Goal: Task Accomplishment & Management: Complete application form

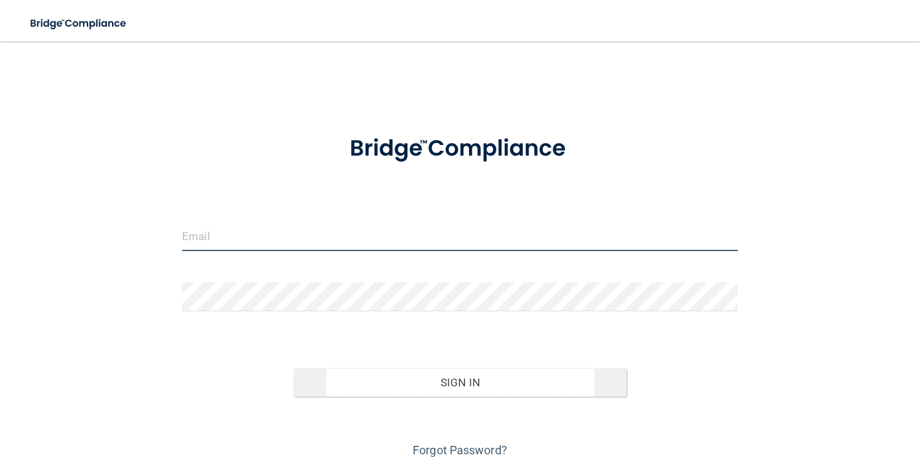
type input "[PERSON_NAME][EMAIL_ADDRESS][PERSON_NAME][DOMAIN_NAME]"
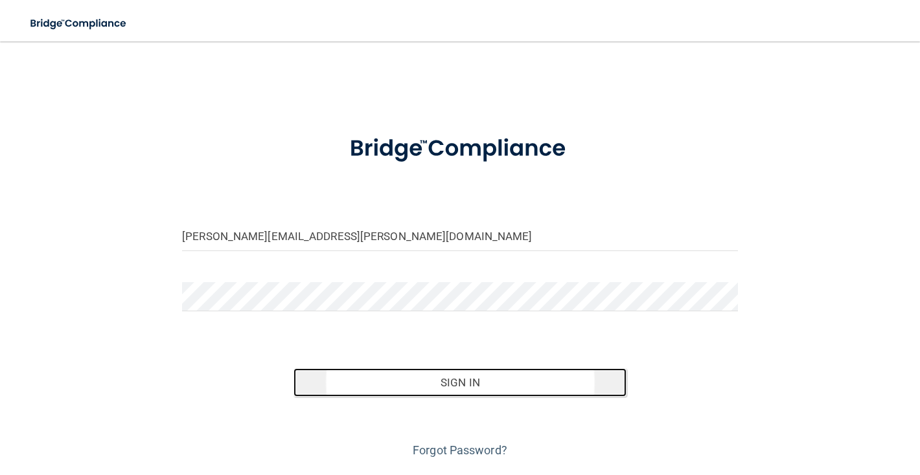
click at [492, 384] on button "Sign In" at bounding box center [460, 383] width 334 height 29
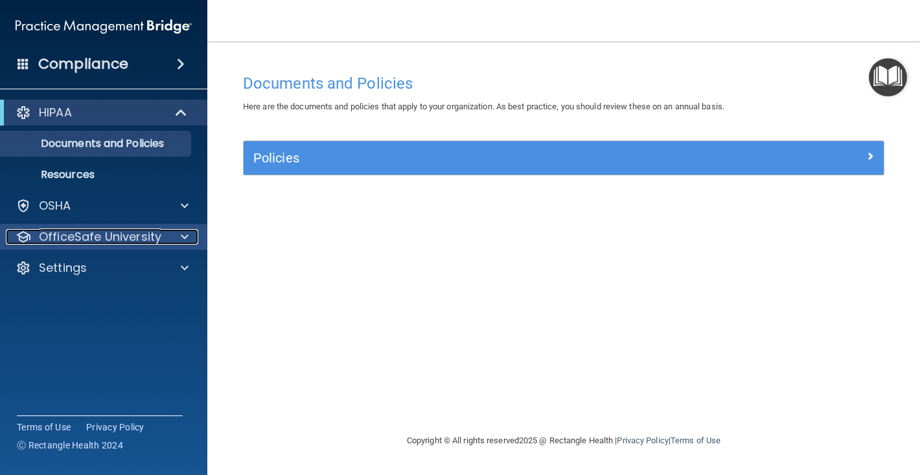
click at [80, 235] on p "OfficeSafe University" at bounding box center [100, 237] width 122 height 16
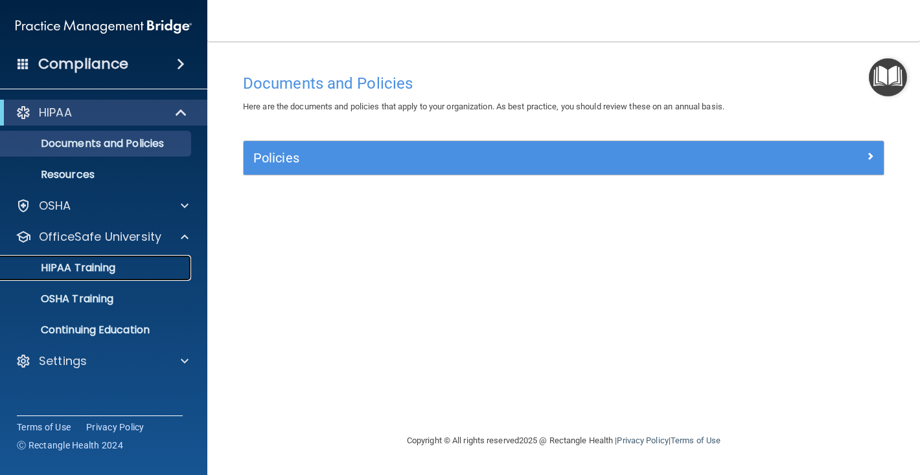
click at [87, 268] on p "HIPAA Training" at bounding box center [61, 268] width 107 height 13
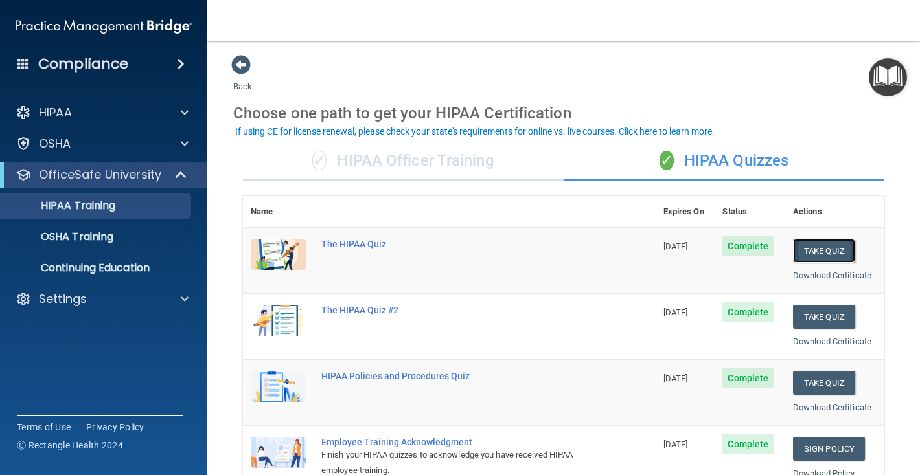
click at [827, 251] on button "Take Quiz" at bounding box center [824, 251] width 62 height 24
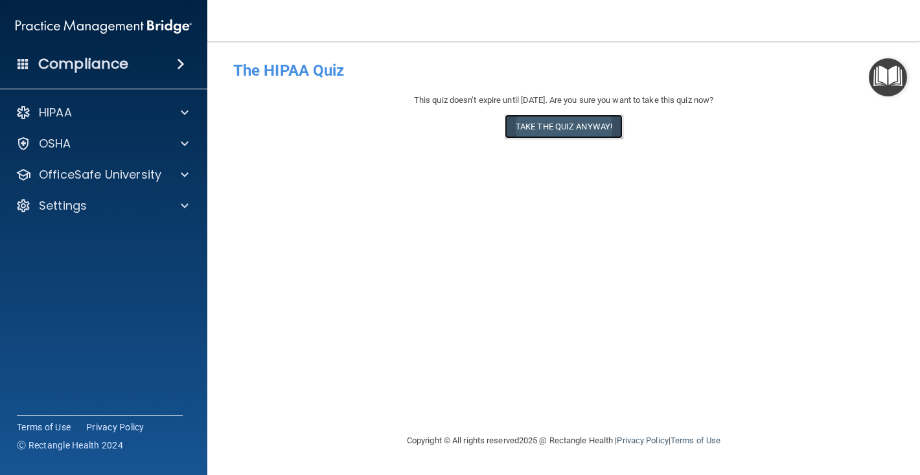
click at [591, 126] on button "Take the quiz anyway!" at bounding box center [564, 127] width 118 height 24
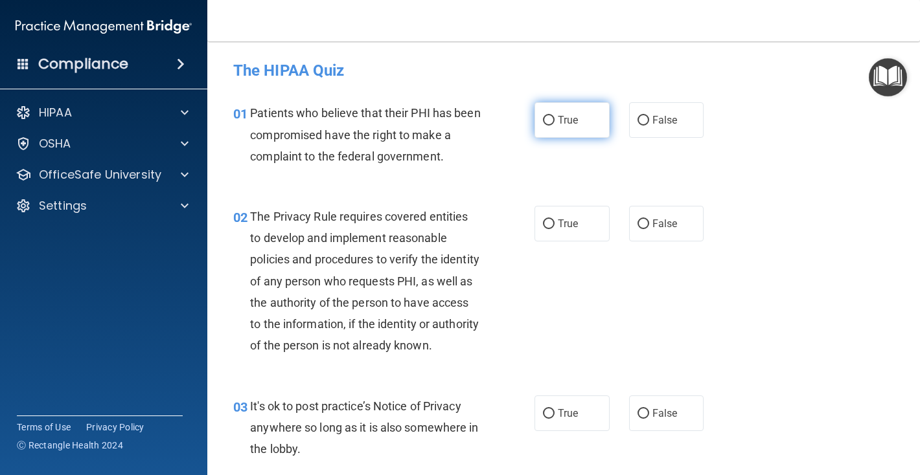
click at [550, 120] on input "True" at bounding box center [549, 121] width 12 height 10
radio input "true"
click at [552, 220] on input "True" at bounding box center [549, 225] width 12 height 10
radio input "true"
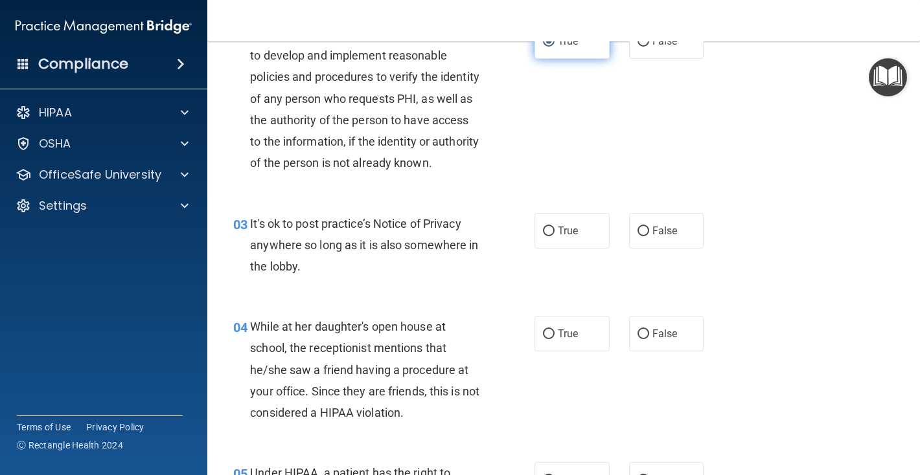
scroll to position [183, 0]
click at [642, 236] on input "False" at bounding box center [643, 231] width 12 height 10
radio input "true"
click at [550, 236] on input "True" at bounding box center [549, 231] width 12 height 10
radio input "true"
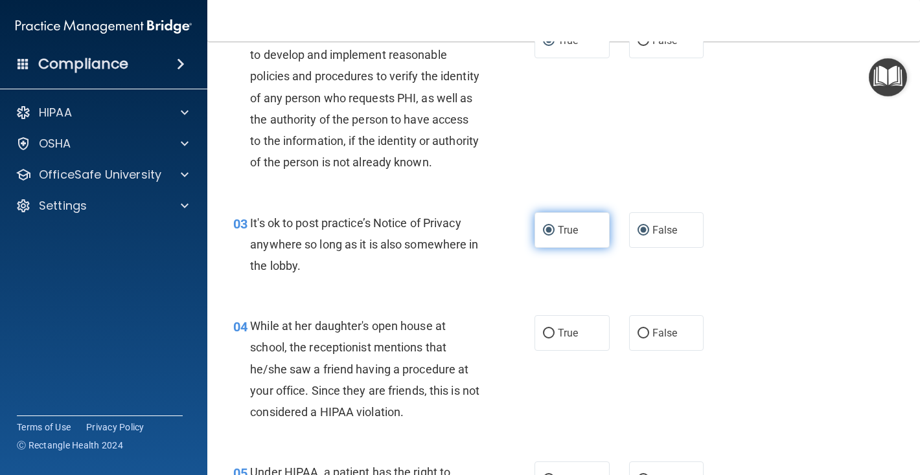
radio input "false"
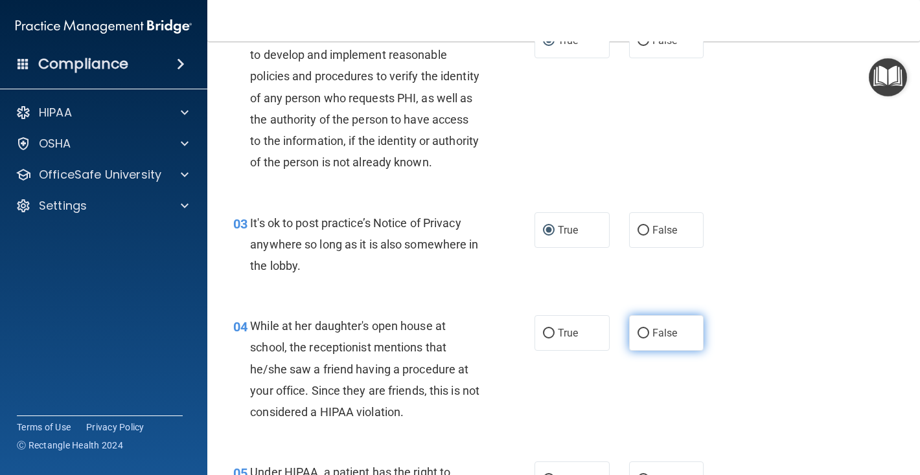
click at [644, 339] on input "False" at bounding box center [643, 334] width 12 height 10
radio input "true"
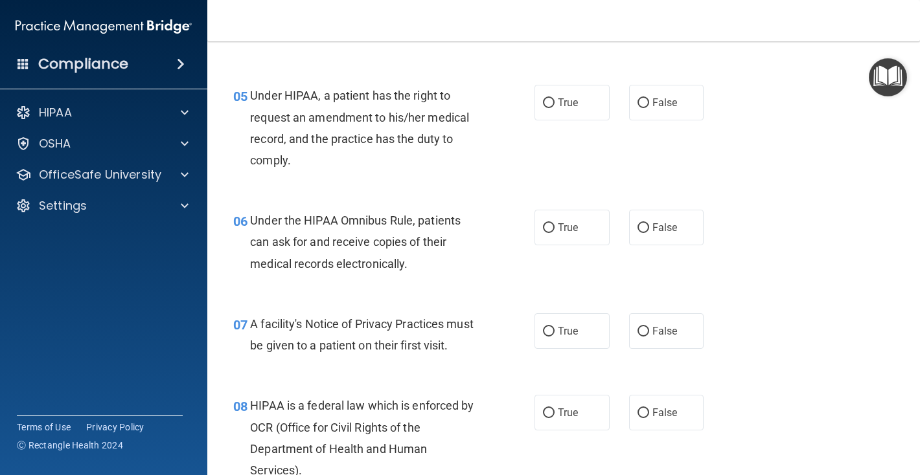
scroll to position [584, 0]
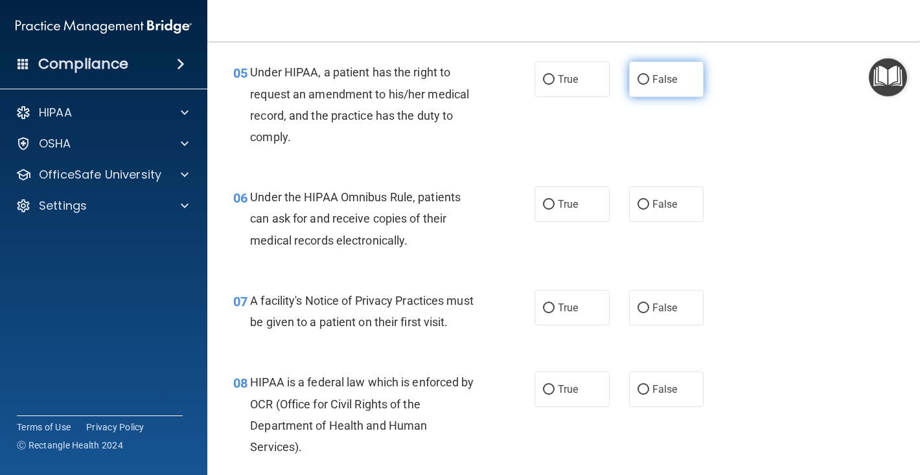
click at [641, 85] on input "False" at bounding box center [643, 80] width 12 height 10
radio input "true"
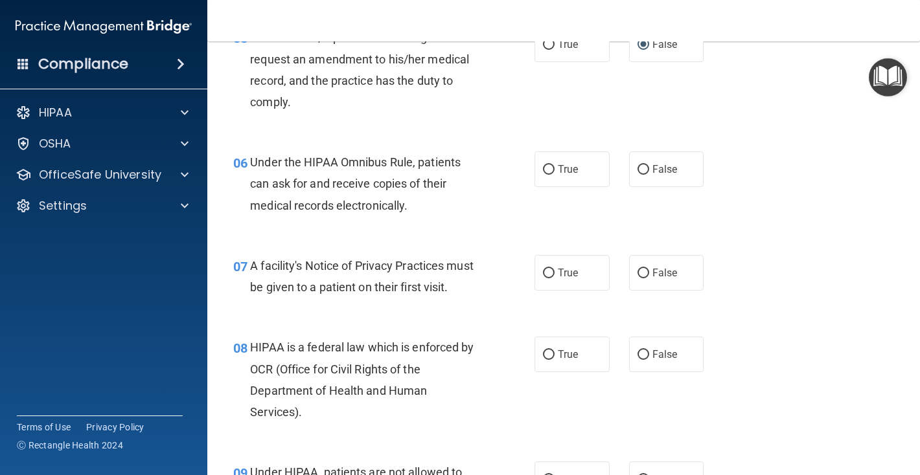
scroll to position [623, 0]
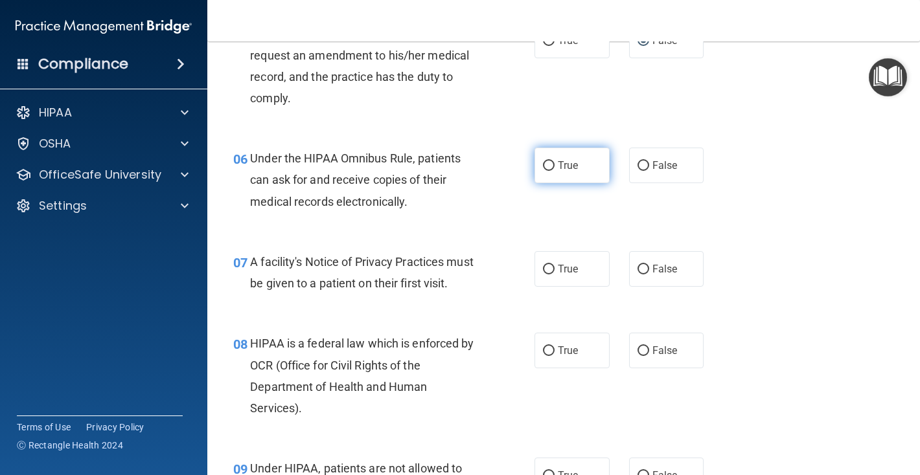
click at [546, 171] on input "True" at bounding box center [549, 166] width 12 height 10
radio input "true"
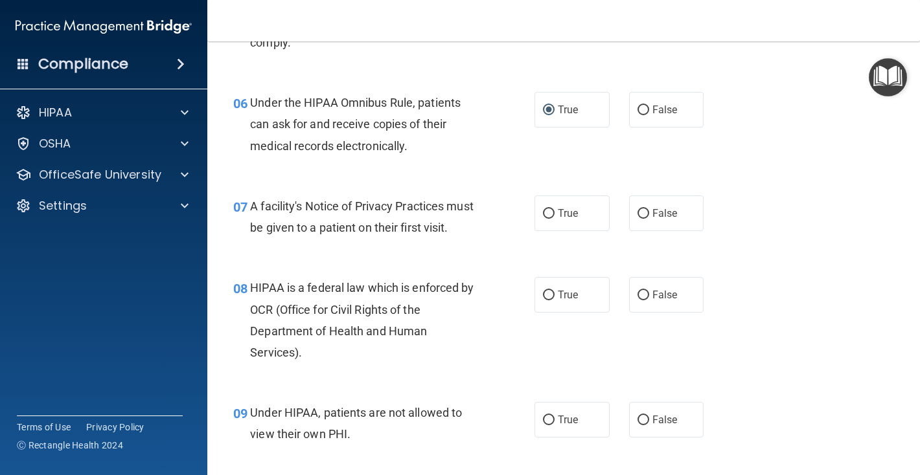
scroll to position [680, 0]
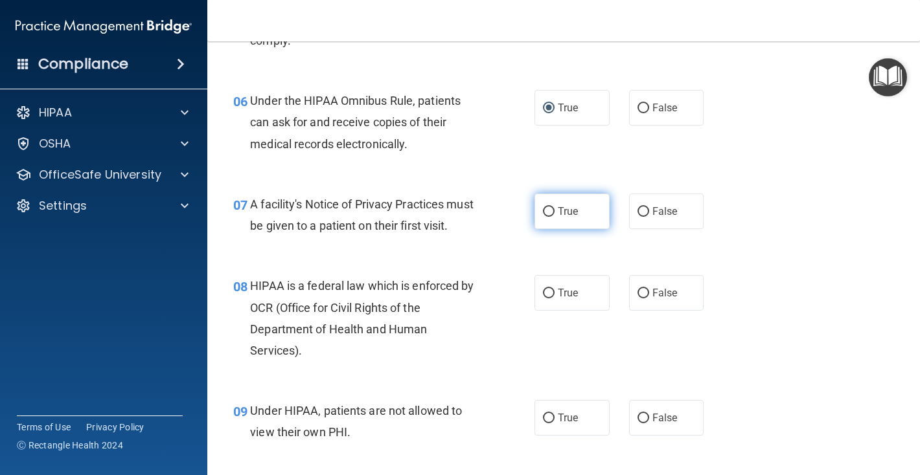
click at [553, 217] on input "True" at bounding box center [549, 212] width 12 height 10
radio input "true"
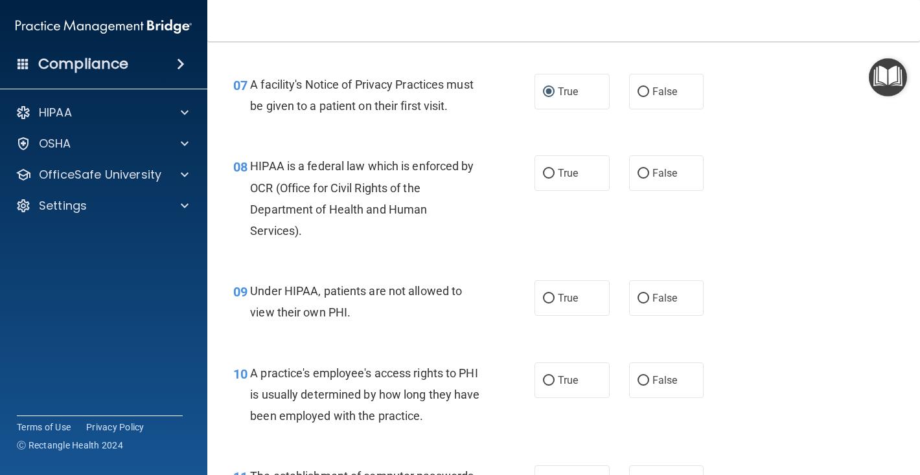
scroll to position [804, 0]
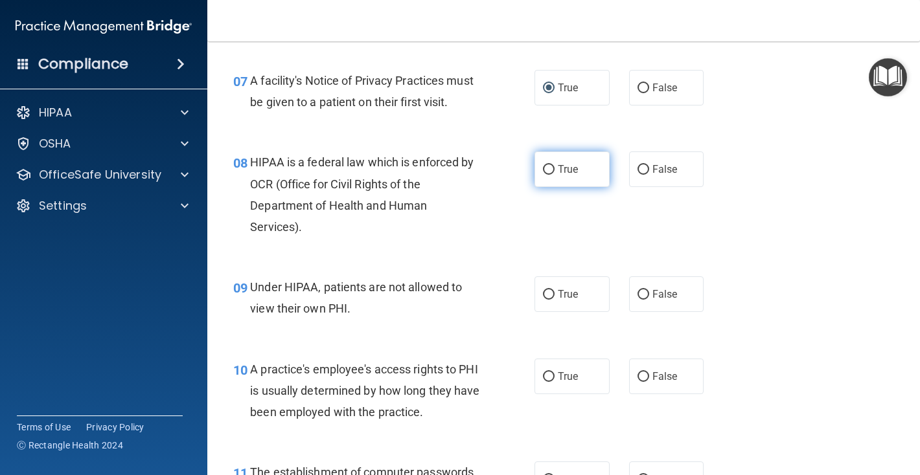
click at [547, 175] on input "True" at bounding box center [549, 170] width 12 height 10
radio input "true"
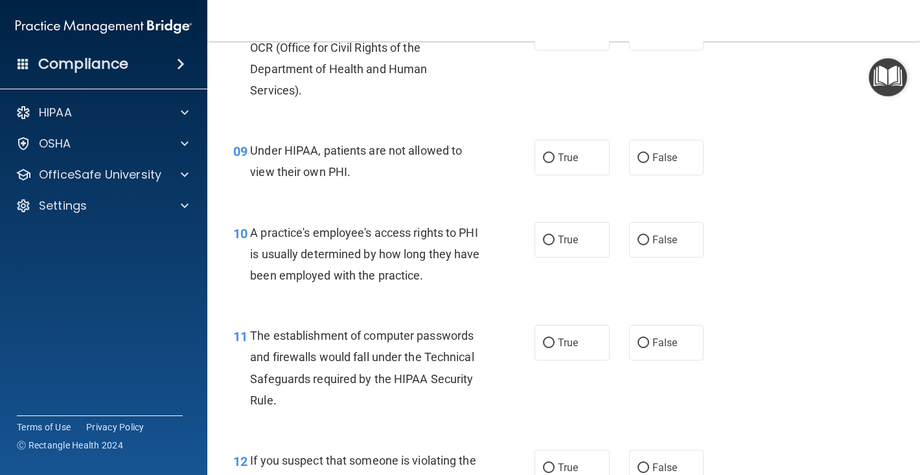
scroll to position [943, 0]
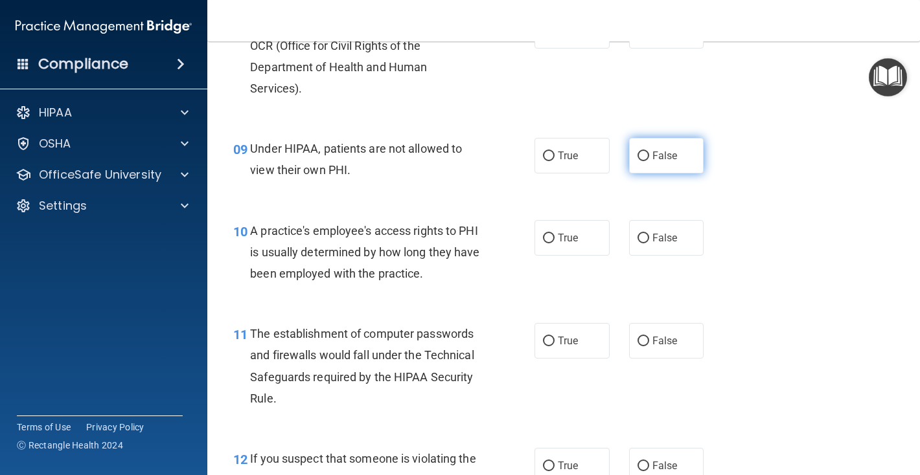
click at [641, 161] on input "False" at bounding box center [643, 157] width 12 height 10
radio input "true"
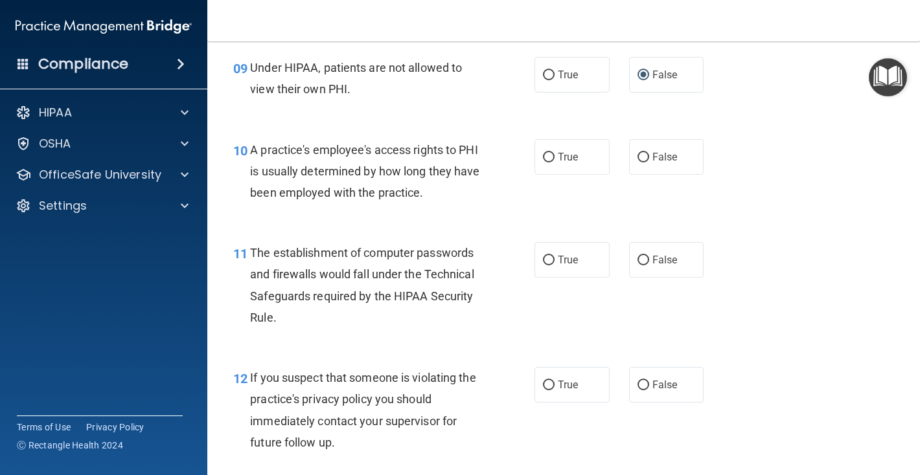
scroll to position [1031, 0]
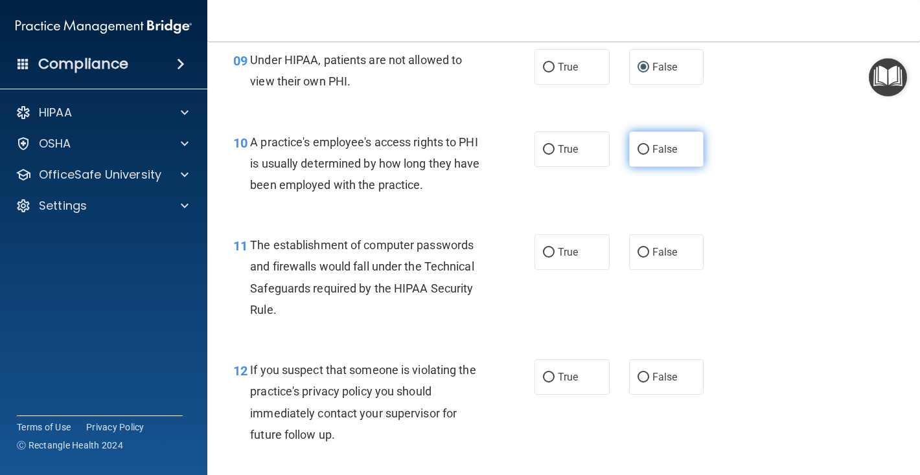
click at [641, 155] on input "False" at bounding box center [643, 150] width 12 height 10
radio input "true"
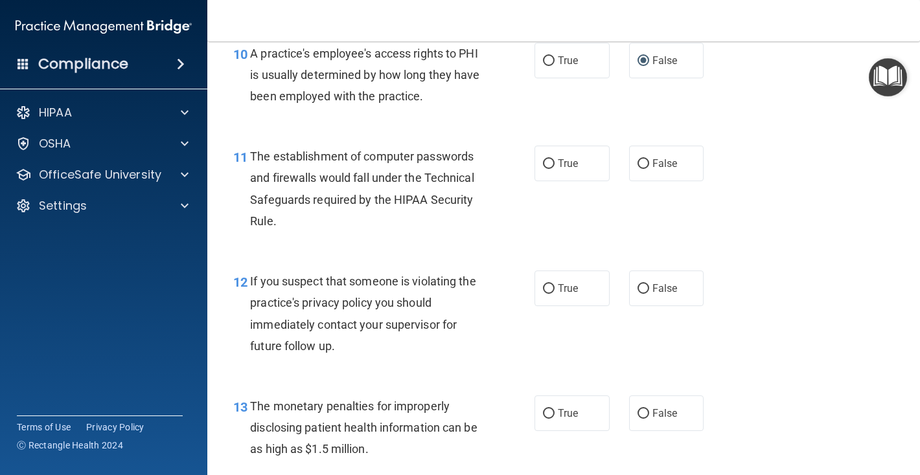
scroll to position [1127, 0]
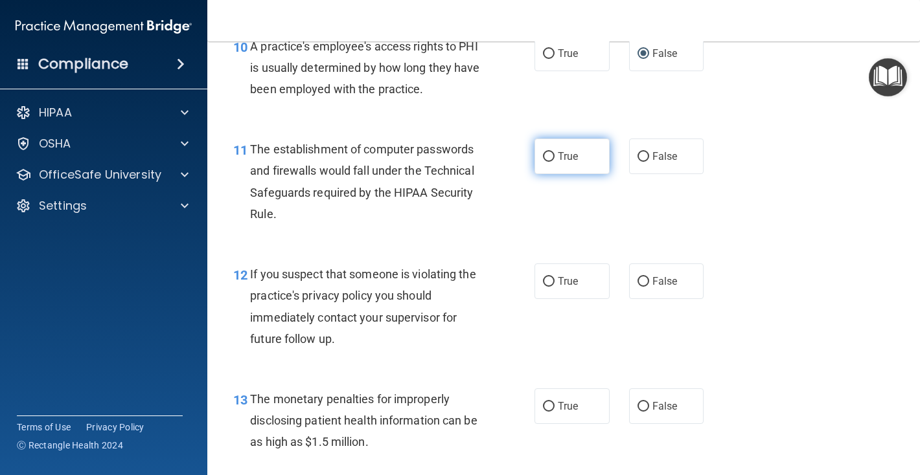
click at [553, 162] on input "True" at bounding box center [549, 157] width 12 height 10
radio input "true"
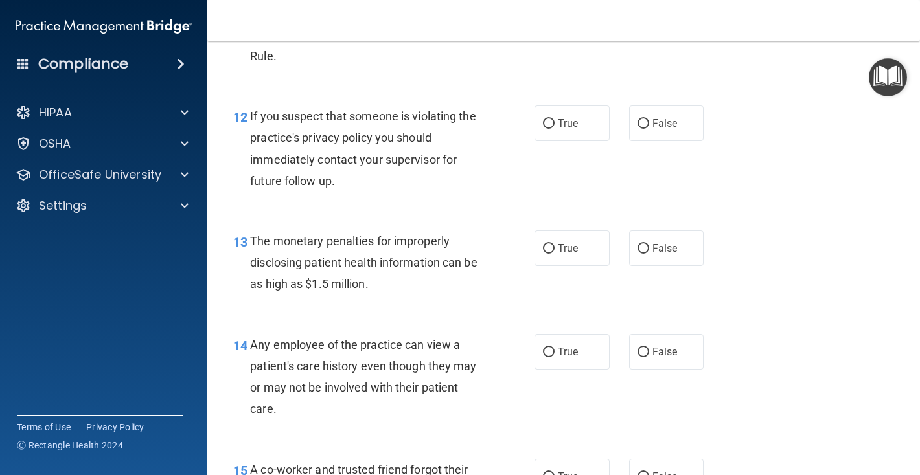
scroll to position [1288, 0]
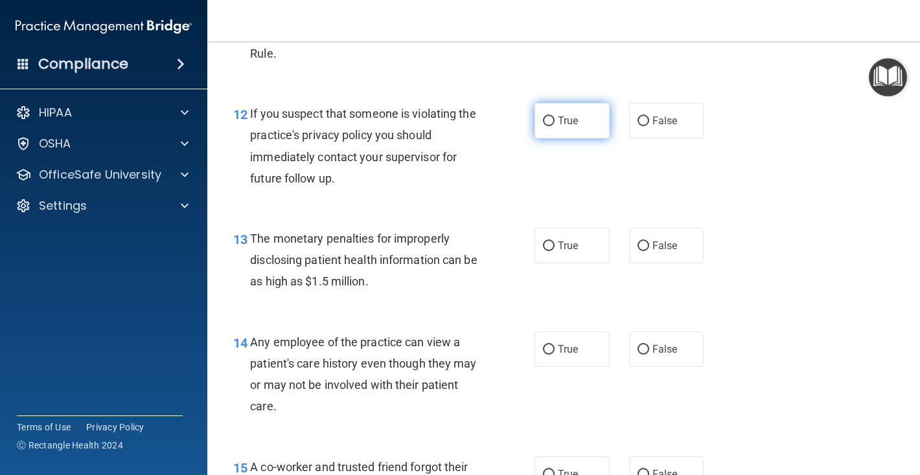
click at [546, 126] on input "True" at bounding box center [549, 122] width 12 height 10
radio input "true"
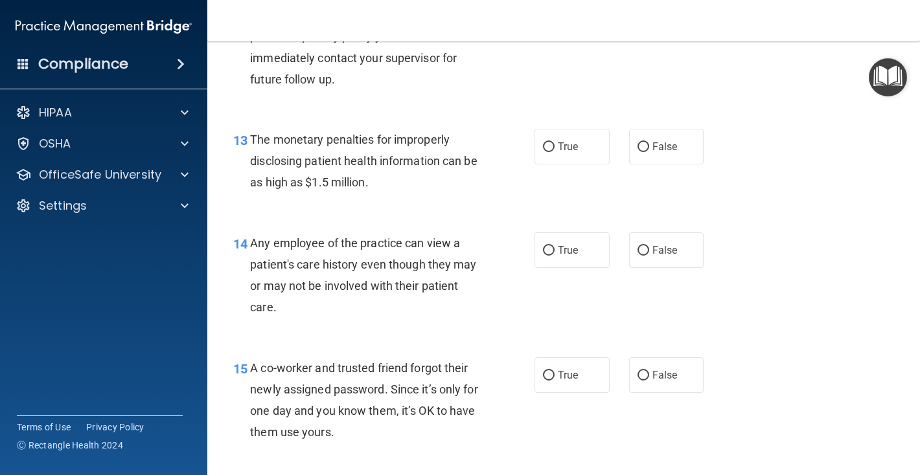
scroll to position [1391, 0]
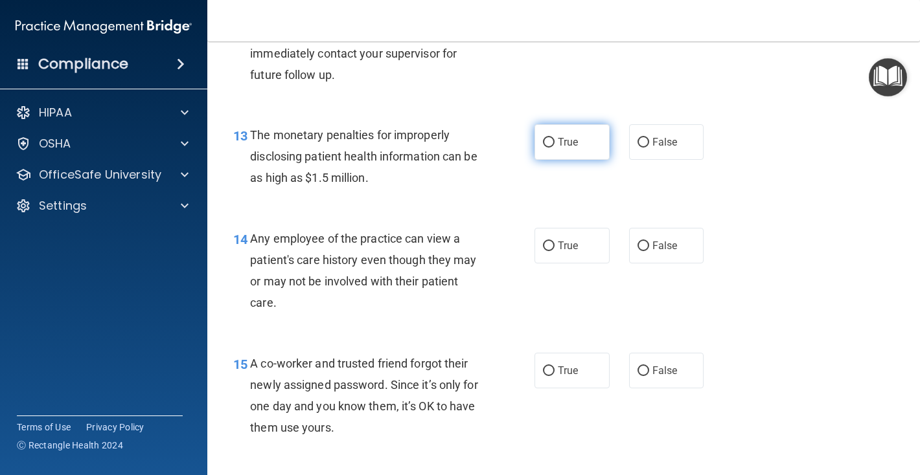
click at [547, 148] on input "True" at bounding box center [549, 143] width 12 height 10
radio input "true"
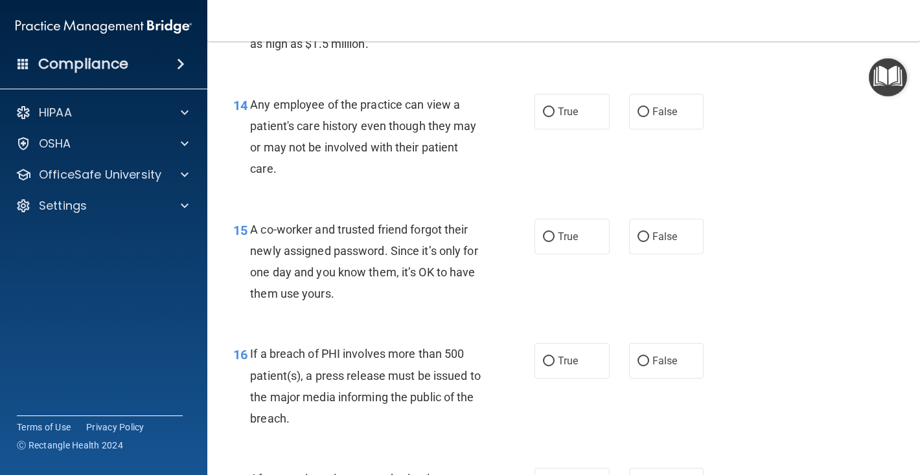
scroll to position [1527, 0]
click at [644, 116] on input "False" at bounding box center [643, 111] width 12 height 10
radio input "true"
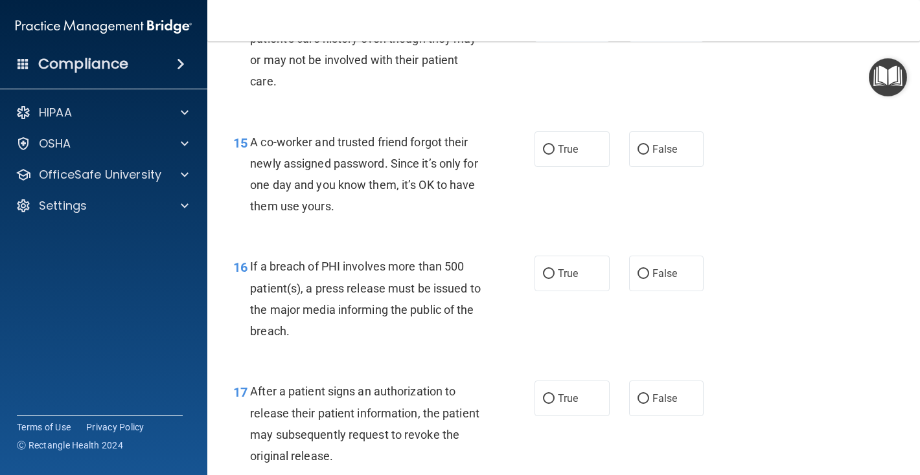
scroll to position [1620, 0]
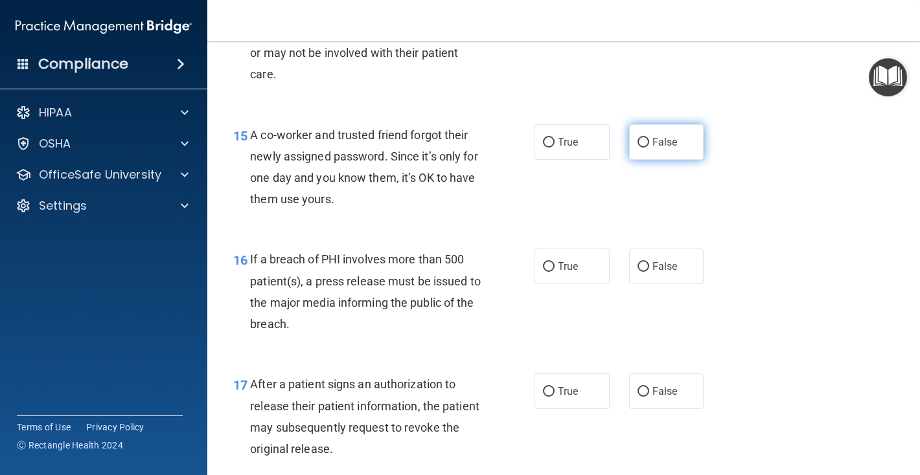
click at [644, 148] on input "False" at bounding box center [643, 143] width 12 height 10
radio input "true"
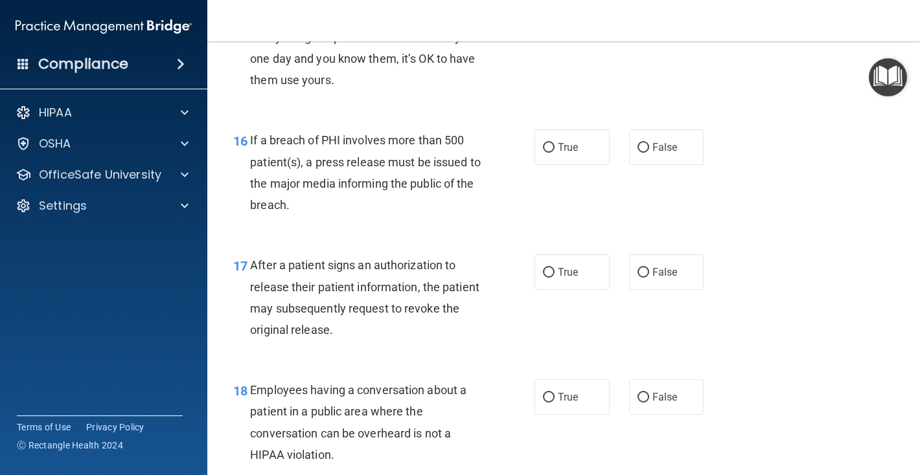
scroll to position [1741, 0]
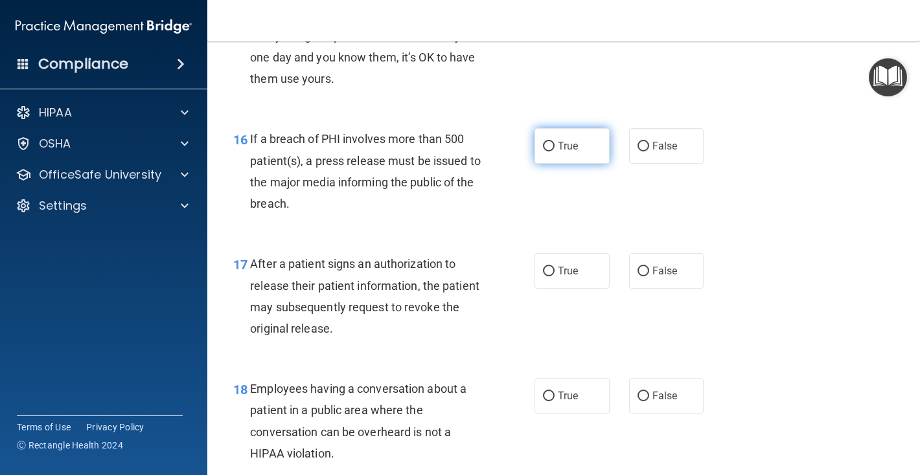
click at [549, 152] on input "True" at bounding box center [549, 147] width 12 height 10
radio input "true"
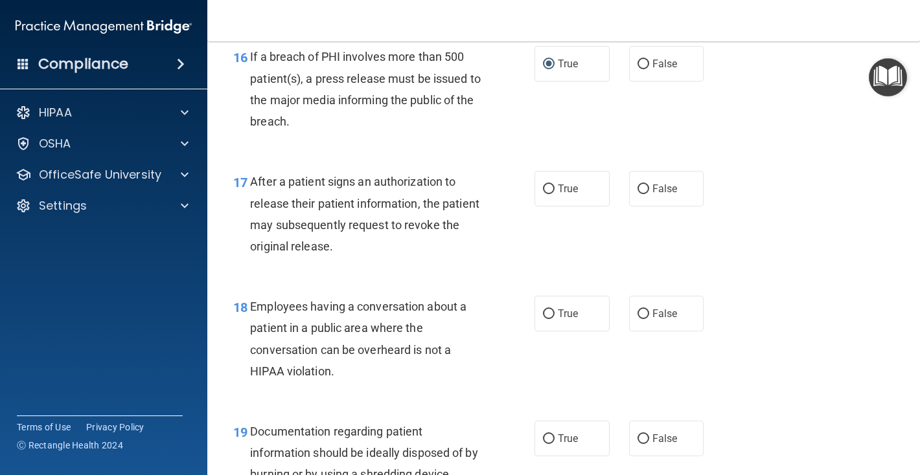
scroll to position [1824, 0]
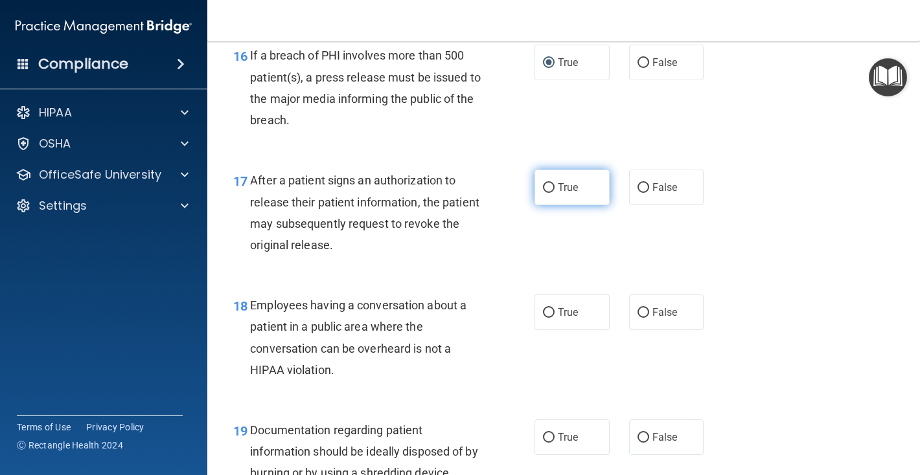
click at [550, 193] on input "True" at bounding box center [549, 188] width 12 height 10
radio input "true"
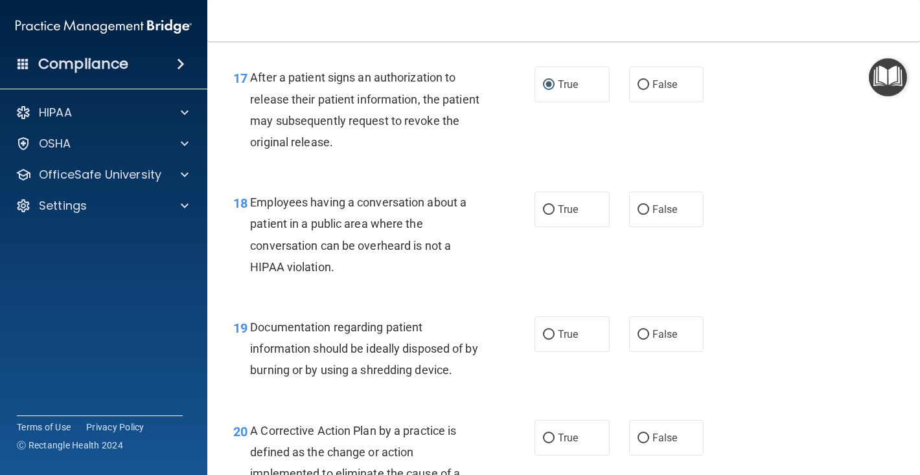
scroll to position [1929, 0]
click at [642, 214] on input "False" at bounding box center [643, 209] width 12 height 10
radio input "true"
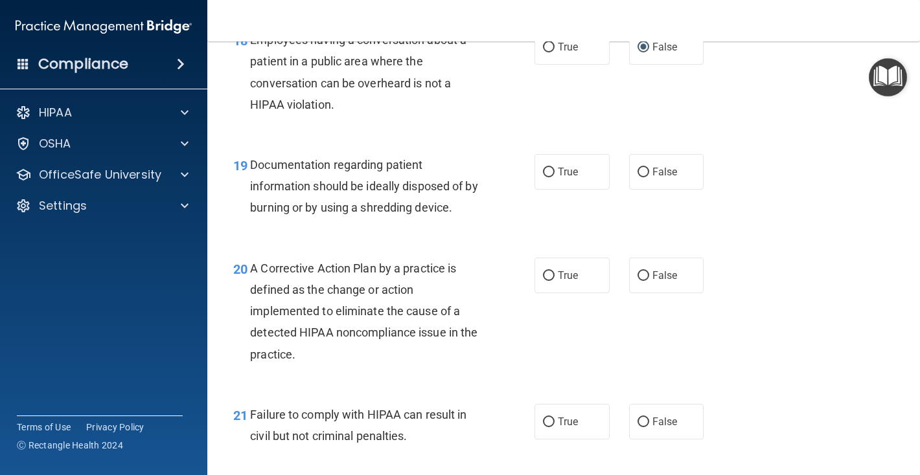
scroll to position [2094, 0]
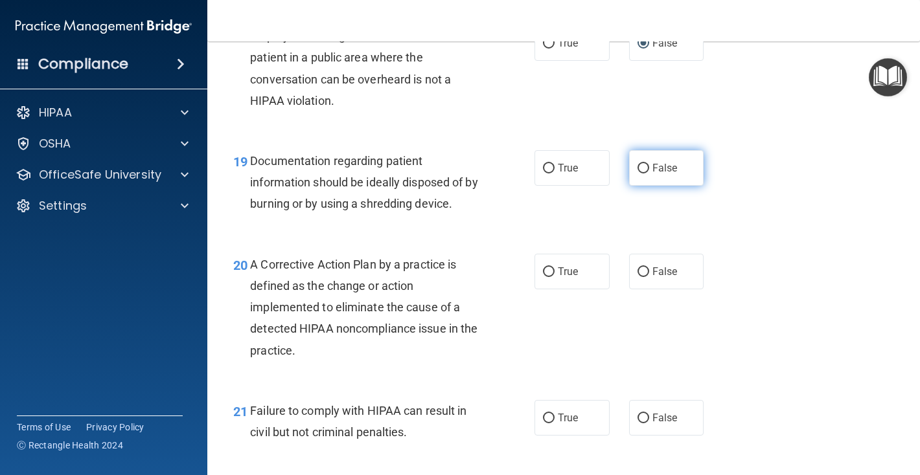
click at [644, 174] on input "False" at bounding box center [643, 169] width 12 height 10
radio input "true"
click at [548, 277] on input "True" at bounding box center [549, 273] width 12 height 10
radio input "true"
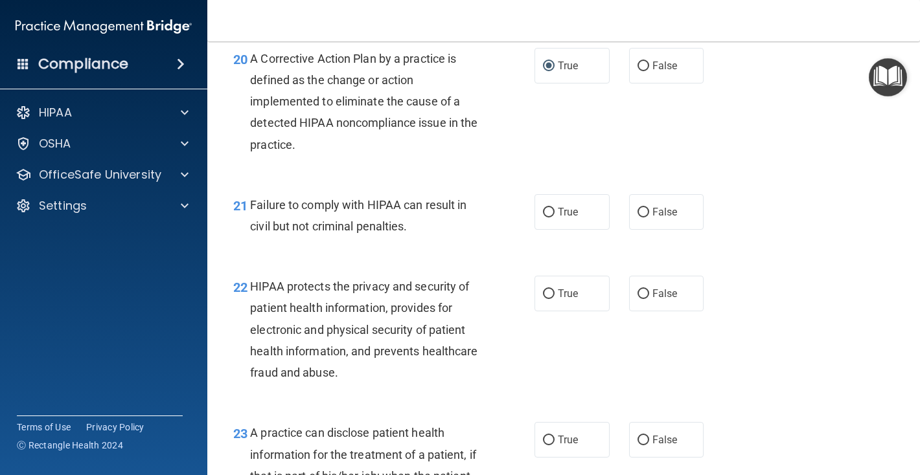
scroll to position [2304, 0]
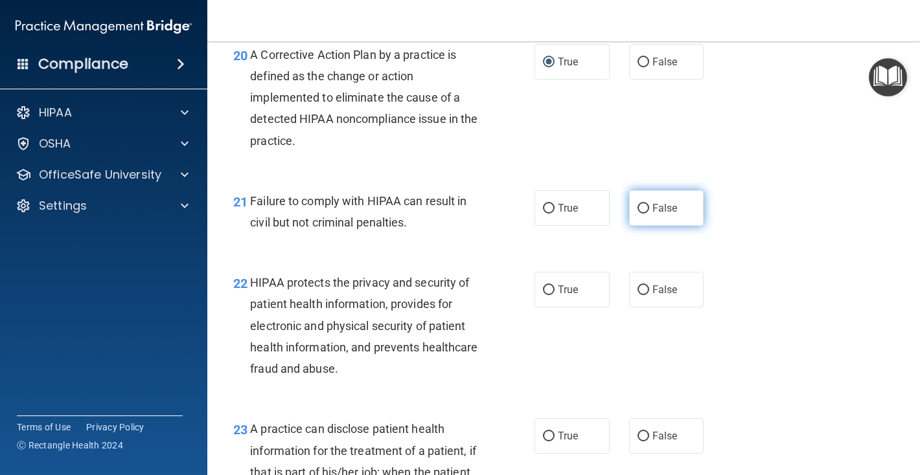
click at [639, 214] on input "False" at bounding box center [643, 209] width 12 height 10
radio input "true"
click at [547, 295] on input "True" at bounding box center [549, 291] width 12 height 10
radio input "true"
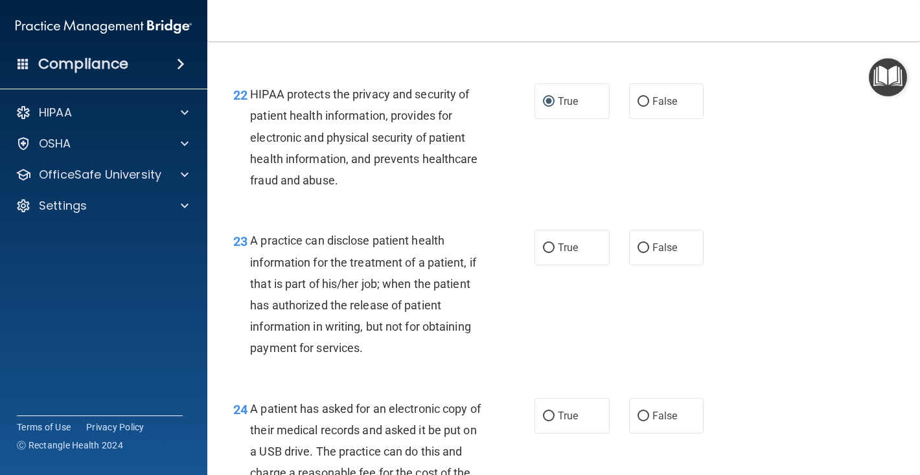
scroll to position [2495, 0]
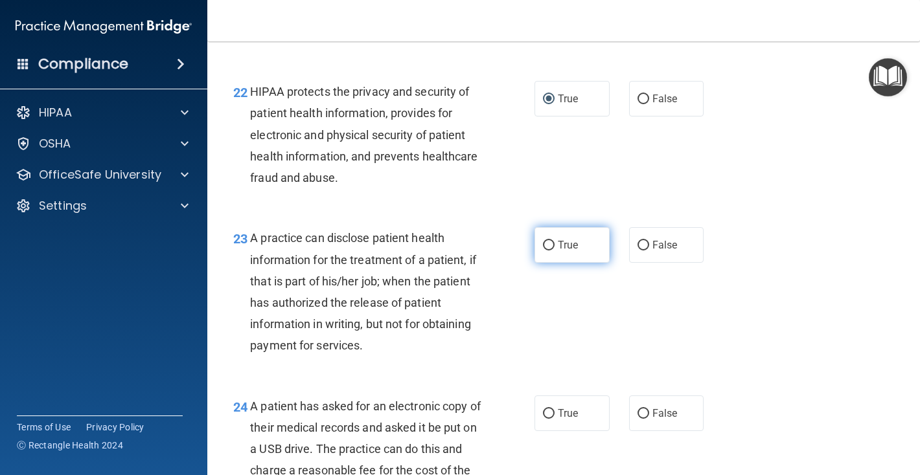
click at [551, 251] on input "True" at bounding box center [549, 246] width 12 height 10
radio input "true"
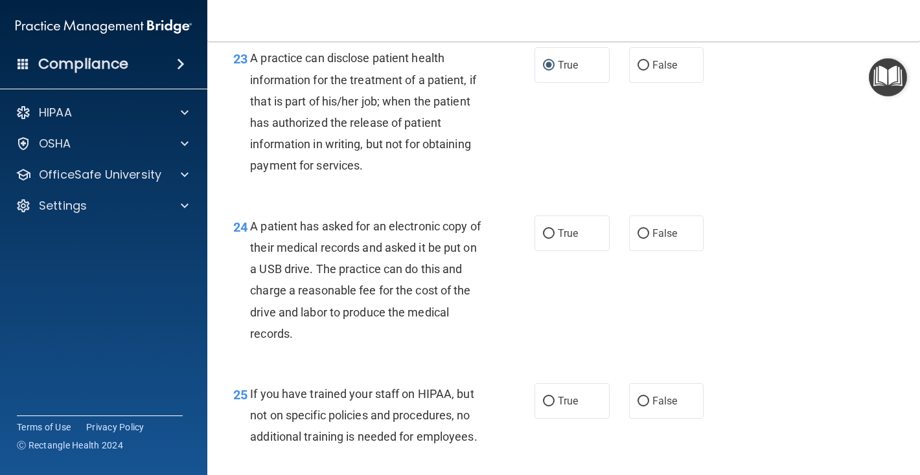
scroll to position [2679, 0]
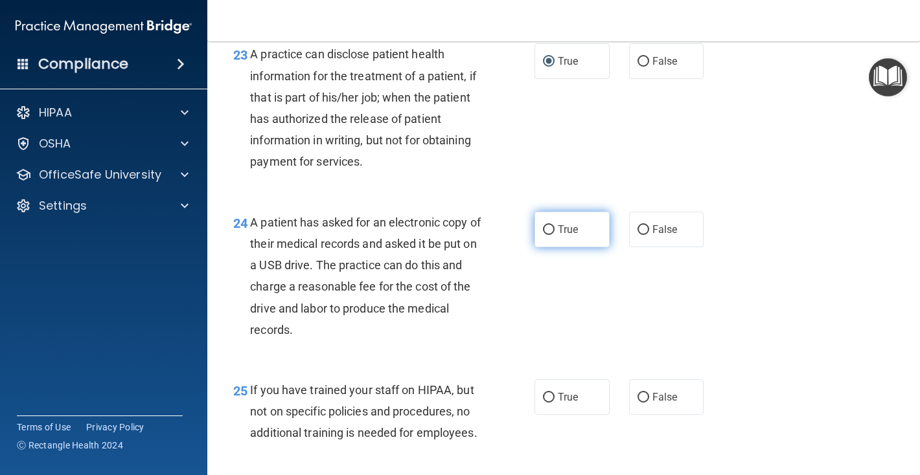
click at [553, 235] on input "True" at bounding box center [549, 230] width 12 height 10
radio input "true"
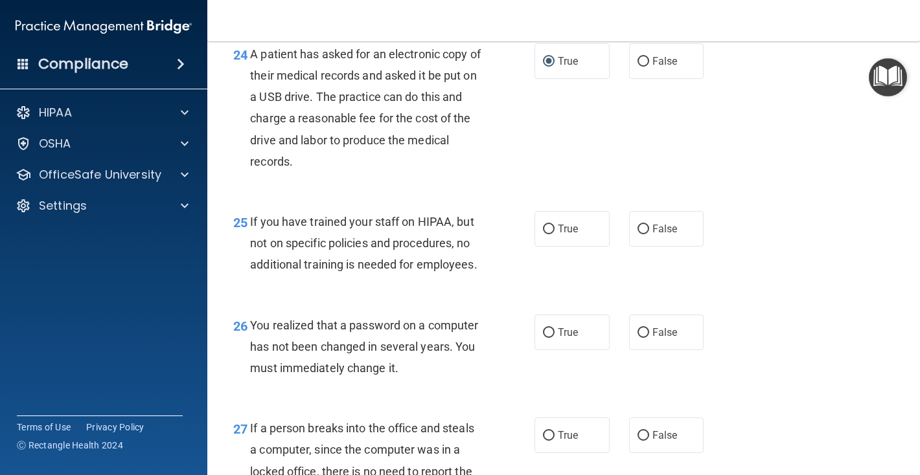
scroll to position [2850, 0]
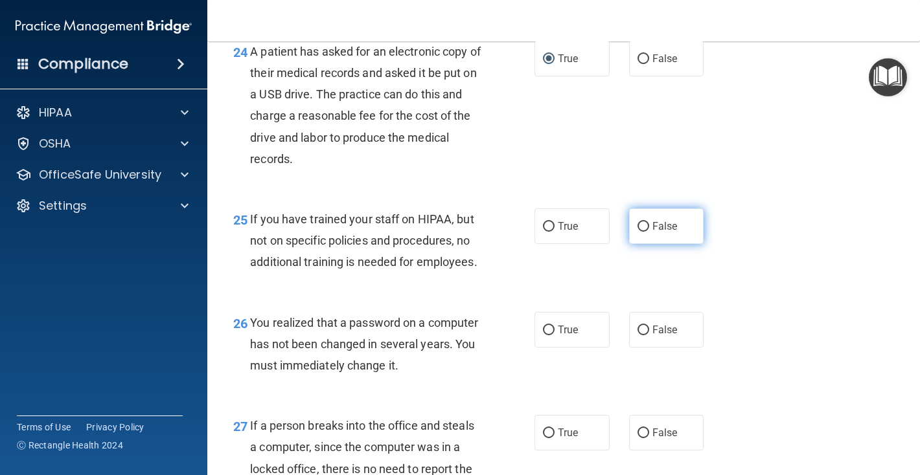
click at [640, 232] on input "False" at bounding box center [643, 227] width 12 height 10
radio input "true"
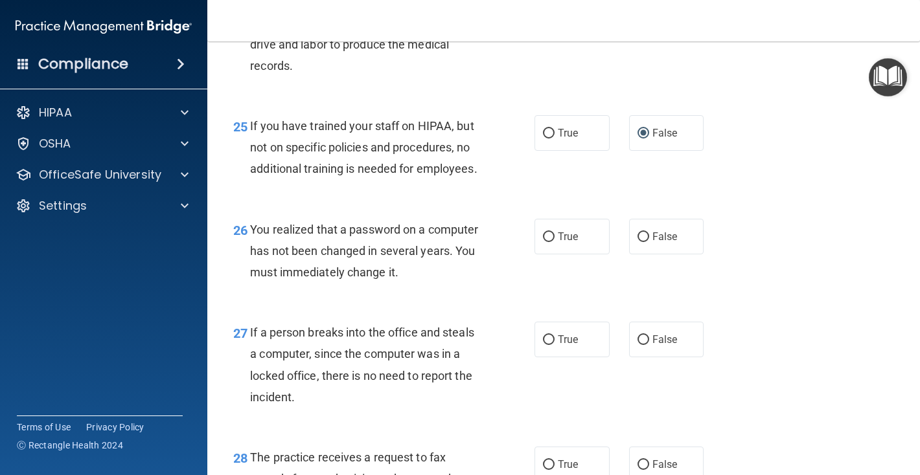
scroll to position [2946, 0]
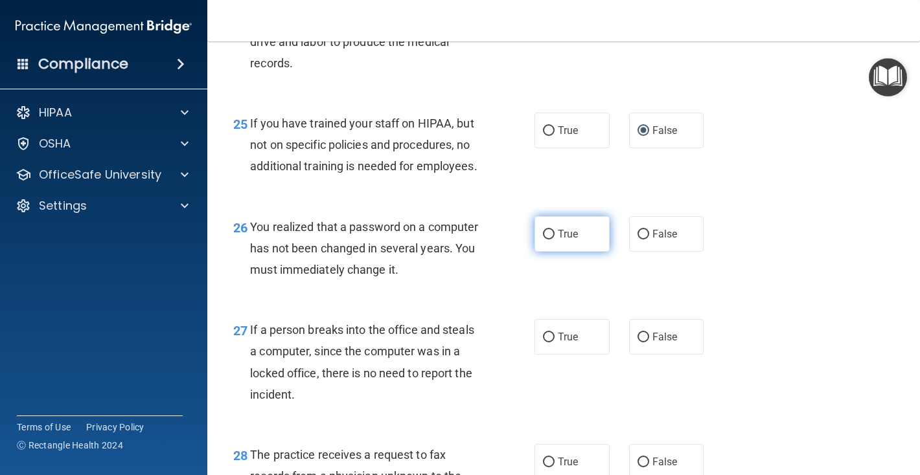
click at [545, 240] on input "True" at bounding box center [549, 235] width 12 height 10
radio input "true"
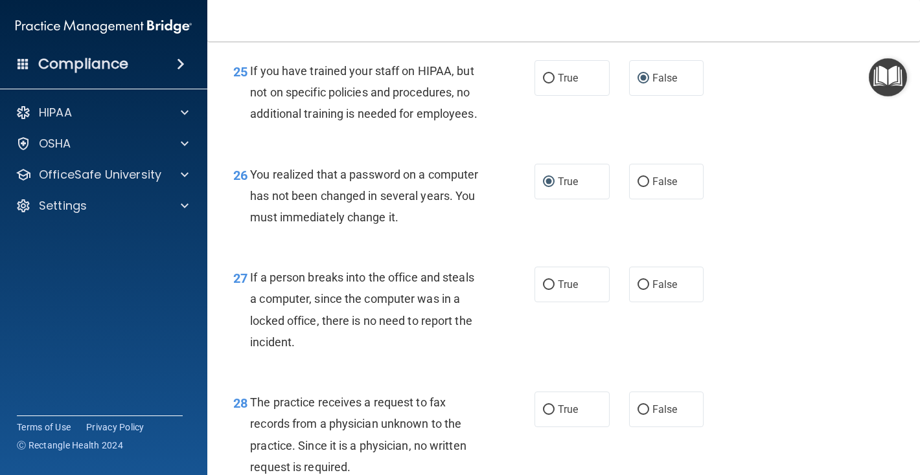
scroll to position [3001, 0]
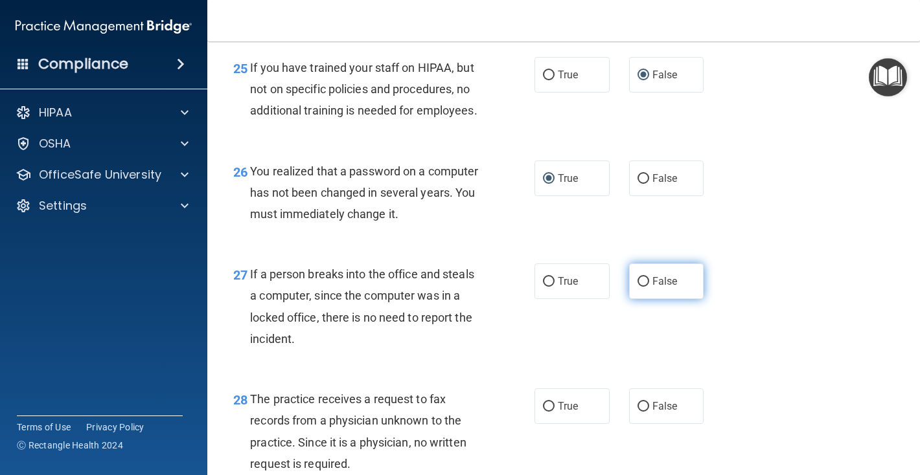
click at [648, 299] on label "False" at bounding box center [666, 282] width 75 height 36
click at [648, 287] on input "False" at bounding box center [643, 282] width 12 height 10
radio input "true"
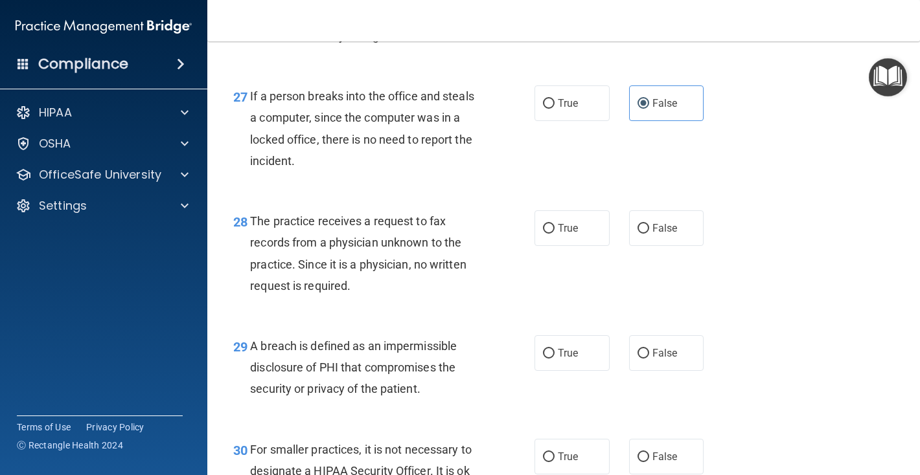
scroll to position [3181, 0]
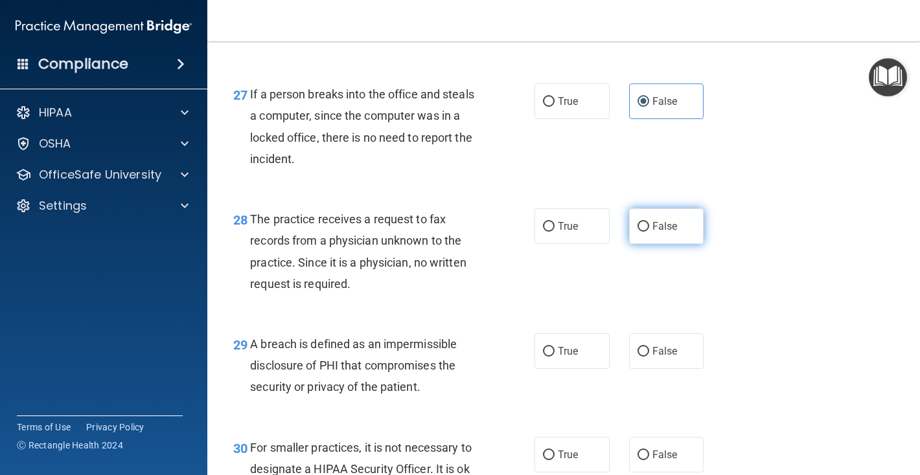
click at [638, 232] on input "False" at bounding box center [643, 227] width 12 height 10
radio input "true"
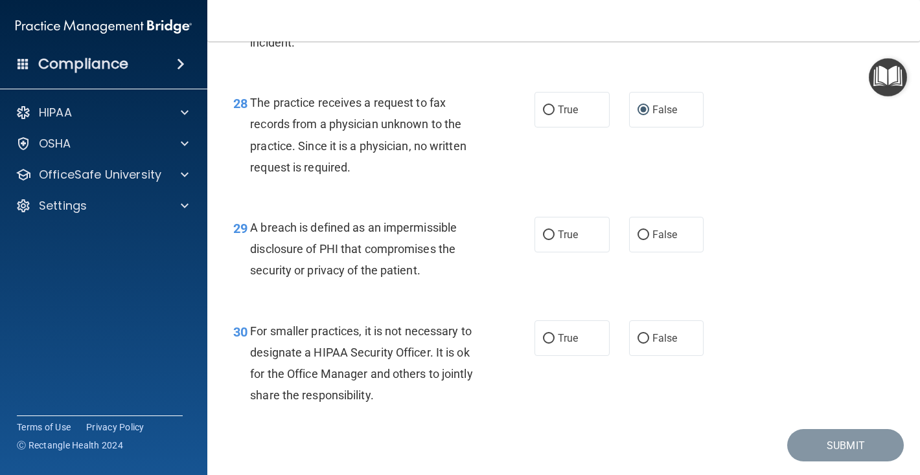
scroll to position [3299, 0]
click at [544, 240] on input "True" at bounding box center [549, 235] width 12 height 10
radio input "true"
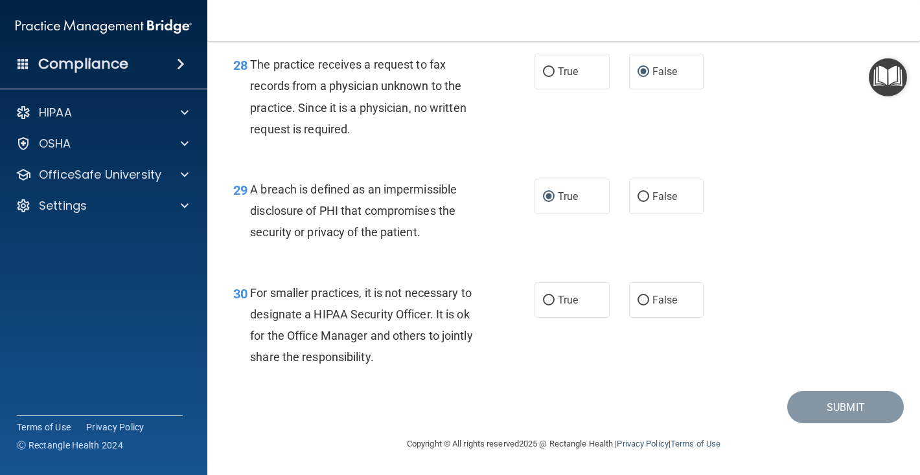
scroll to position [3358, 0]
click at [643, 299] on input "False" at bounding box center [643, 301] width 12 height 10
radio input "true"
click at [836, 408] on button "Submit" at bounding box center [845, 407] width 117 height 33
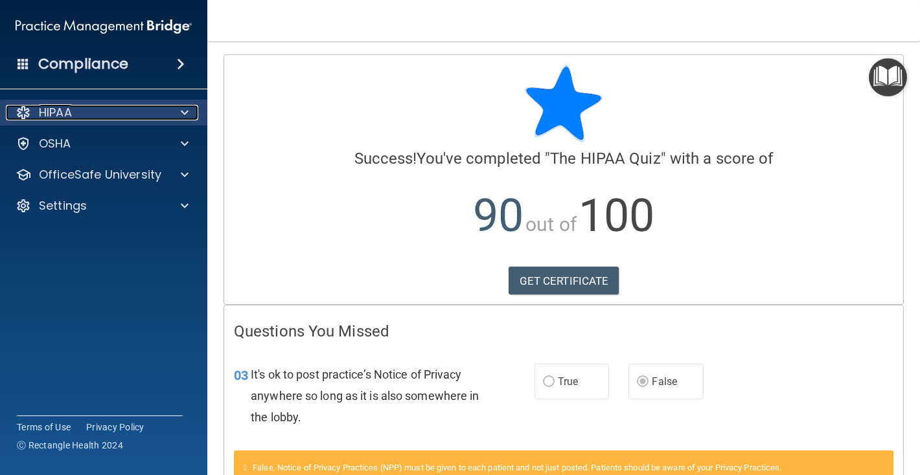
click at [104, 115] on div "HIPAA" at bounding box center [86, 113] width 161 height 16
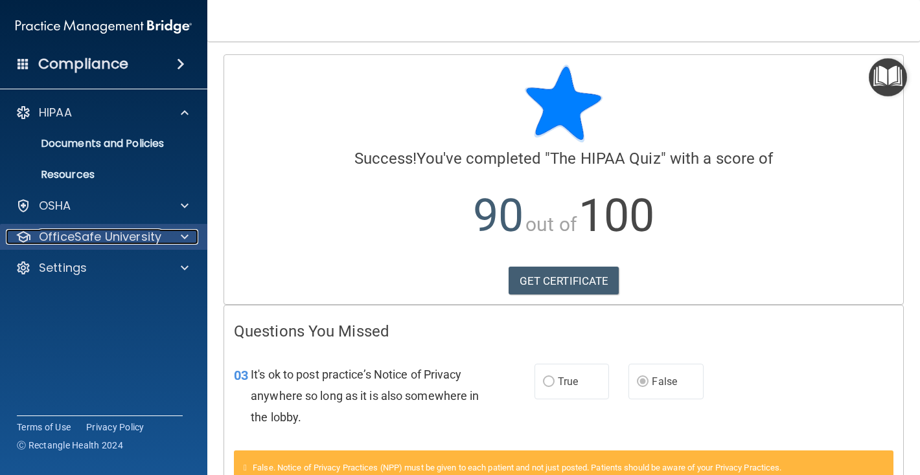
click at [126, 235] on p "OfficeSafe University" at bounding box center [100, 237] width 122 height 16
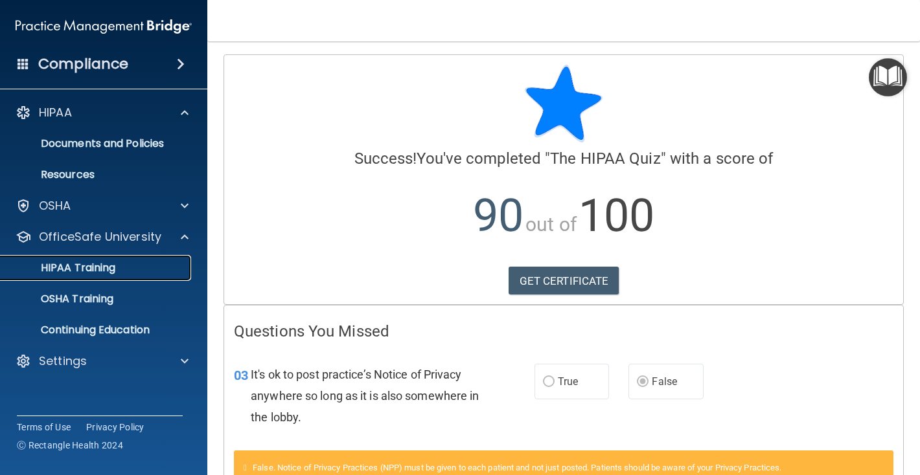
click at [111, 266] on p "HIPAA Training" at bounding box center [61, 268] width 107 height 13
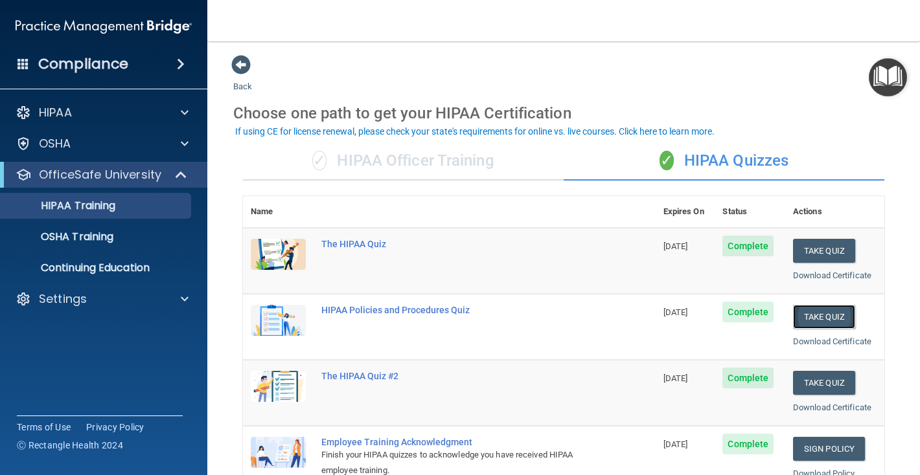
click at [833, 314] on button "Take Quiz" at bounding box center [824, 317] width 62 height 24
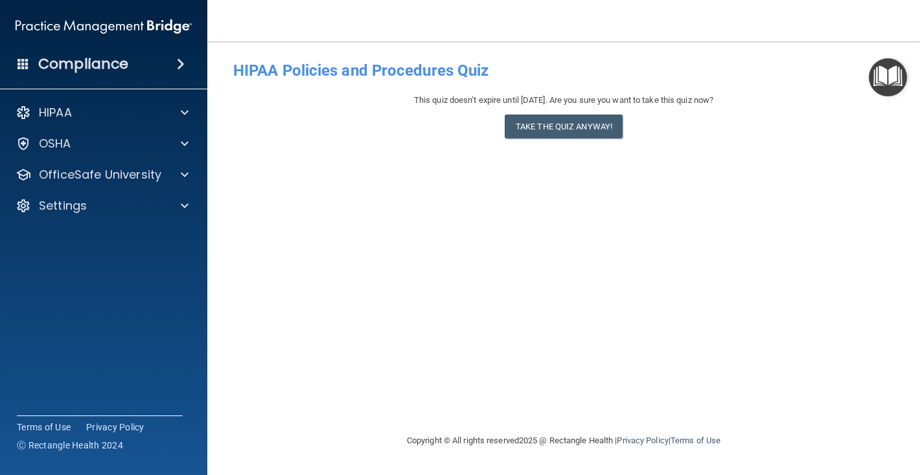
click at [585, 139] on div "This quiz doesn’t expire until 12/09/2025. Are you sure you want to take this q…" at bounding box center [563, 119] width 661 height 52
click at [586, 128] on button "Take the quiz anyway!" at bounding box center [564, 127] width 118 height 24
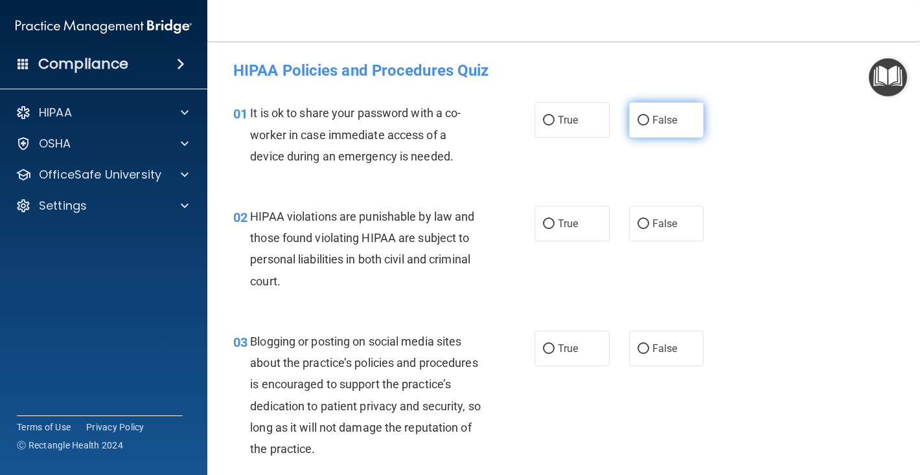
click at [643, 125] on input "False" at bounding box center [643, 121] width 12 height 10
radio input "true"
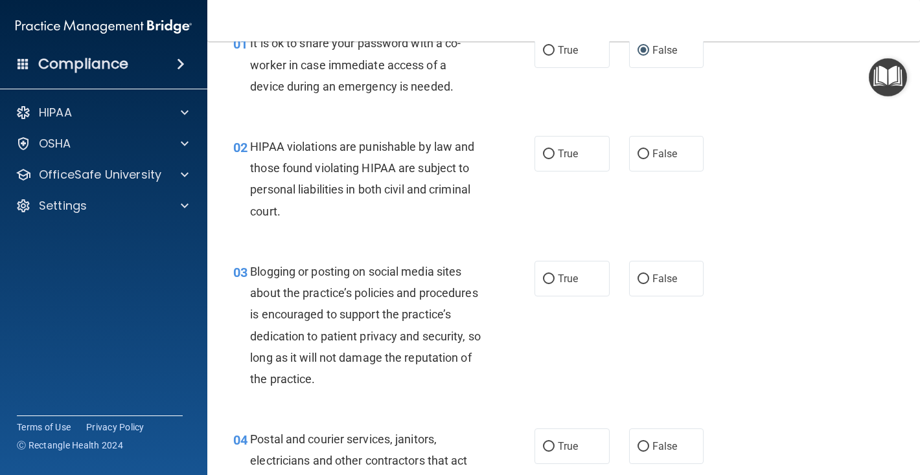
scroll to position [82, 0]
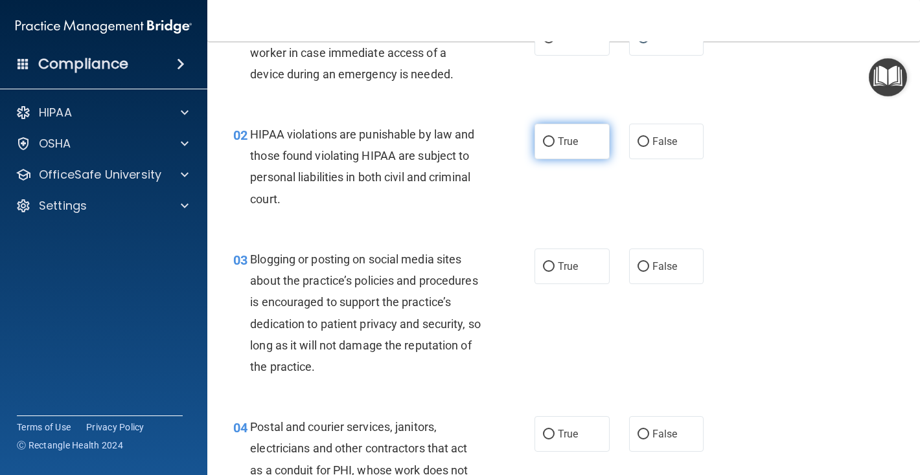
click at [549, 143] on input "True" at bounding box center [549, 142] width 12 height 10
radio input "true"
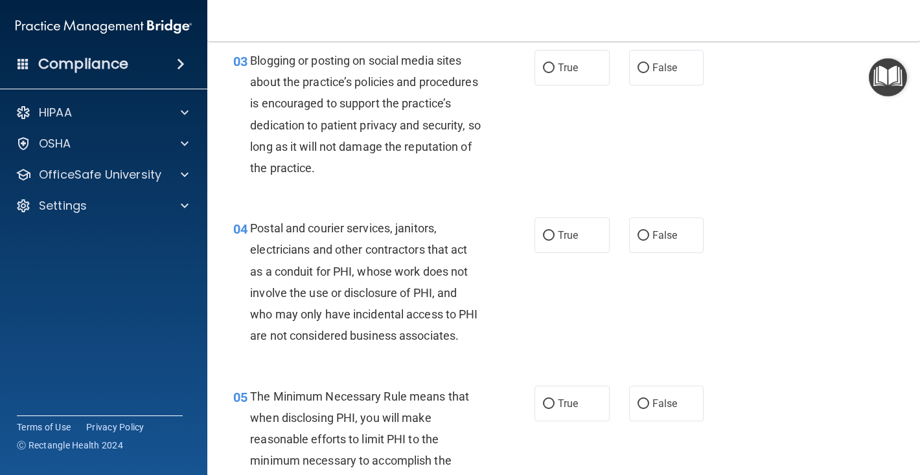
scroll to position [282, 0]
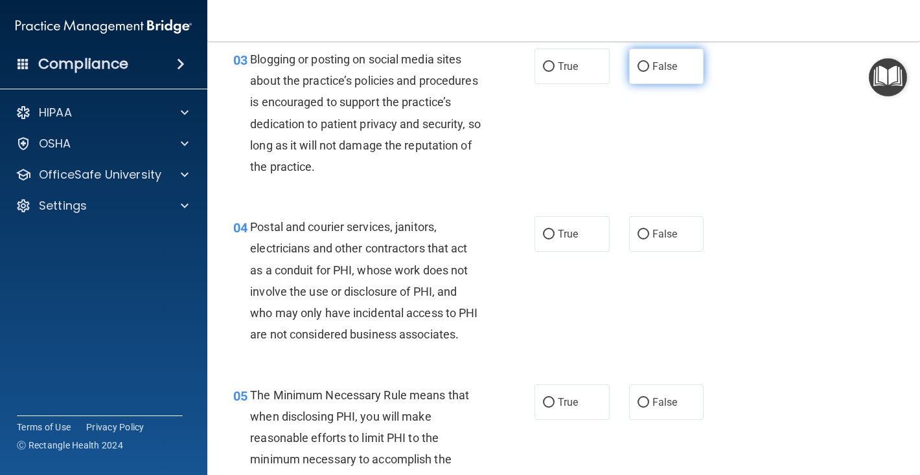
click at [642, 67] on input "False" at bounding box center [643, 67] width 12 height 10
radio input "true"
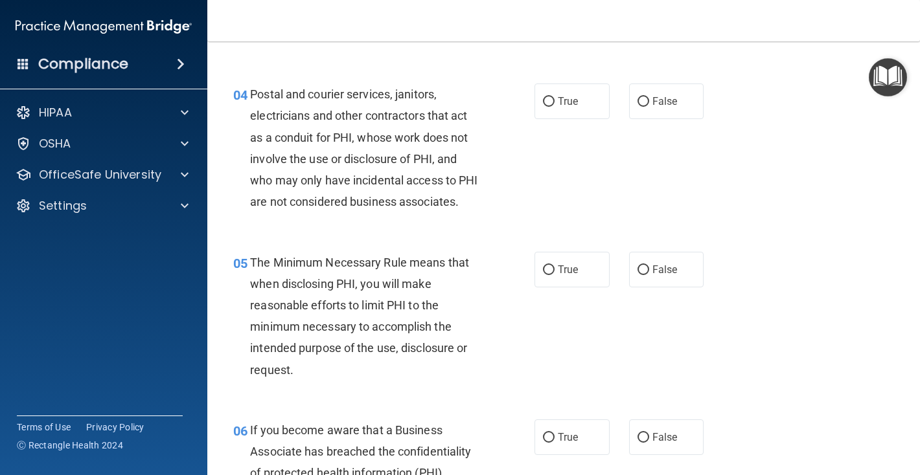
scroll to position [417, 0]
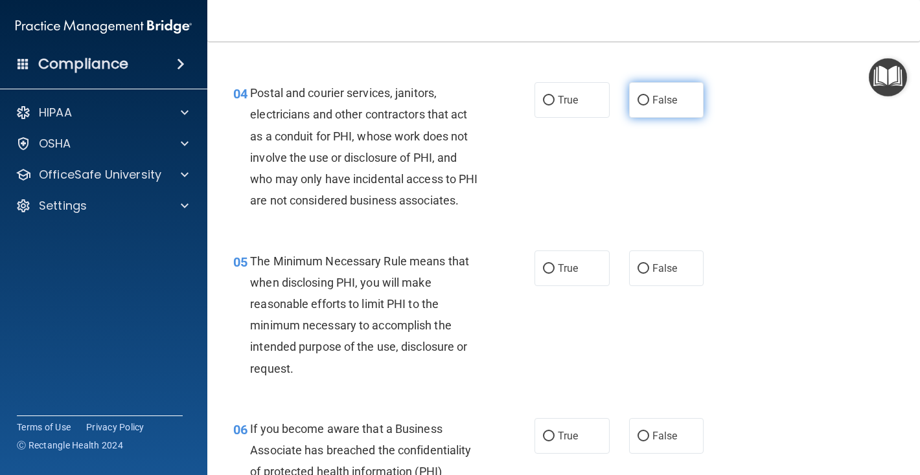
click at [647, 98] on input "False" at bounding box center [643, 101] width 12 height 10
radio input "true"
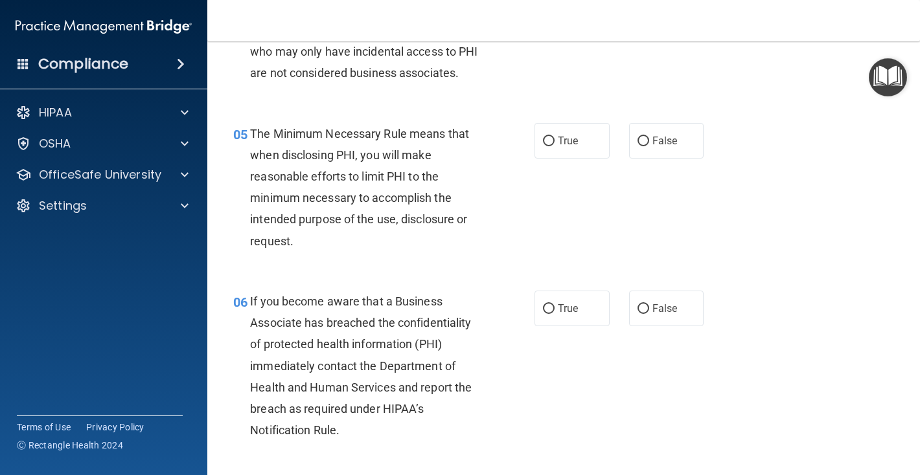
scroll to position [547, 0]
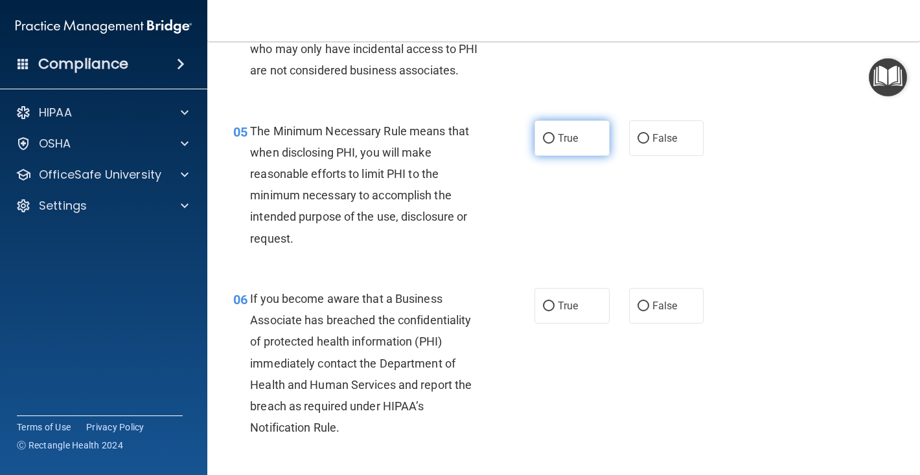
click at [551, 138] on input "True" at bounding box center [549, 139] width 12 height 10
radio input "true"
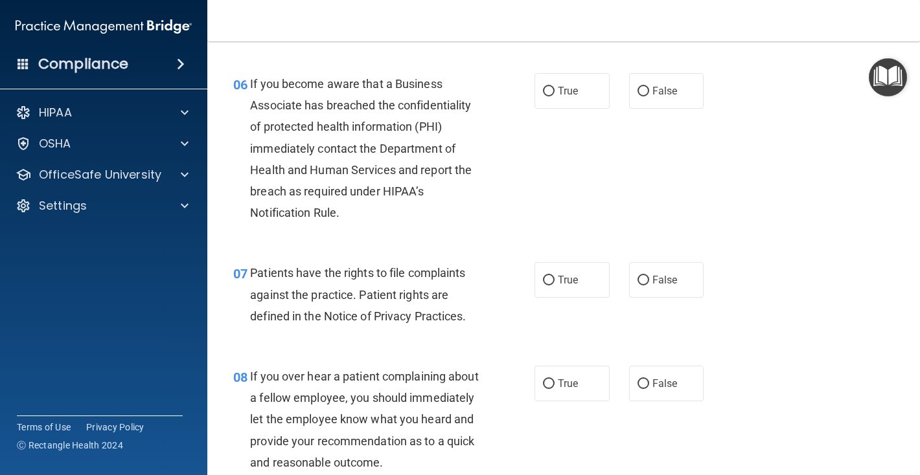
scroll to position [763, 0]
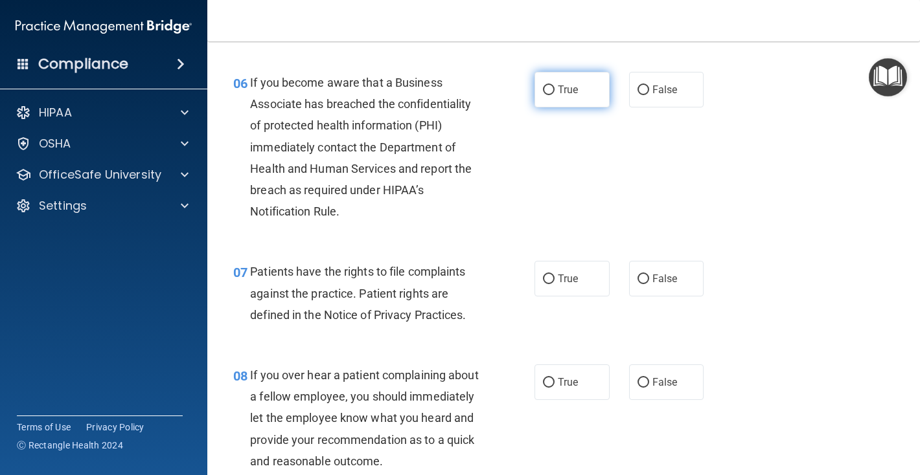
click at [547, 88] on input "True" at bounding box center [549, 91] width 12 height 10
radio input "true"
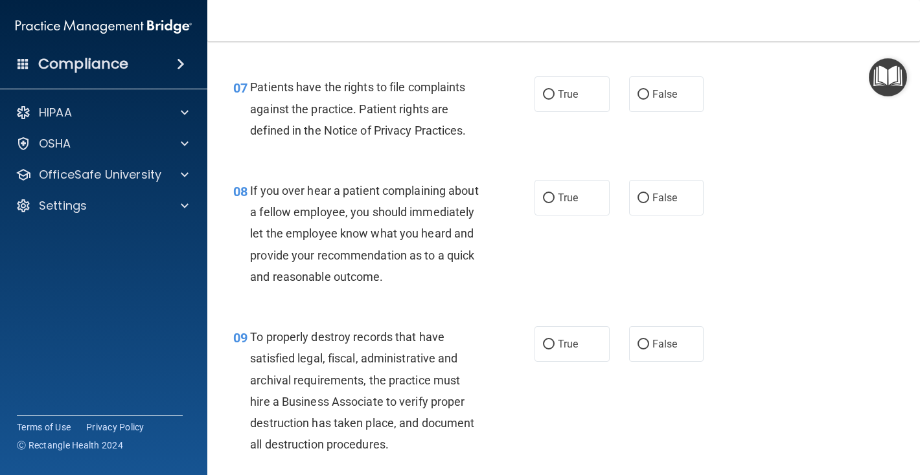
scroll to position [952, 0]
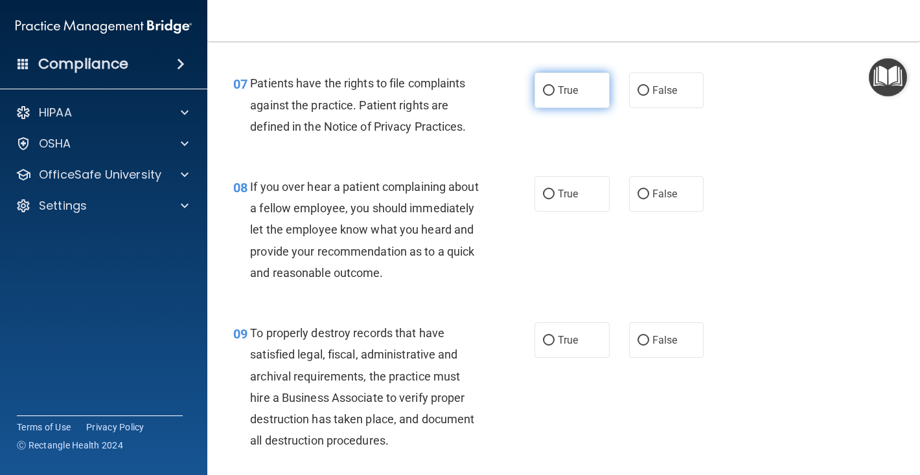
click at [548, 90] on input "True" at bounding box center [549, 91] width 12 height 10
radio input "true"
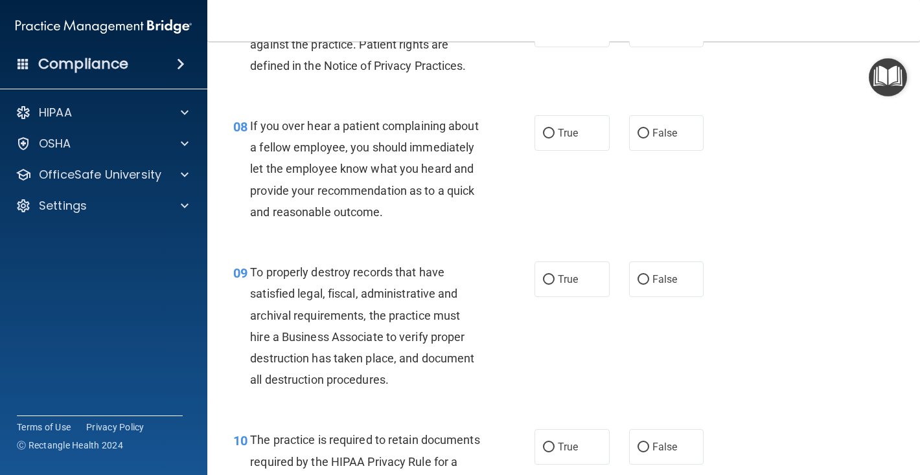
scroll to position [1014, 0]
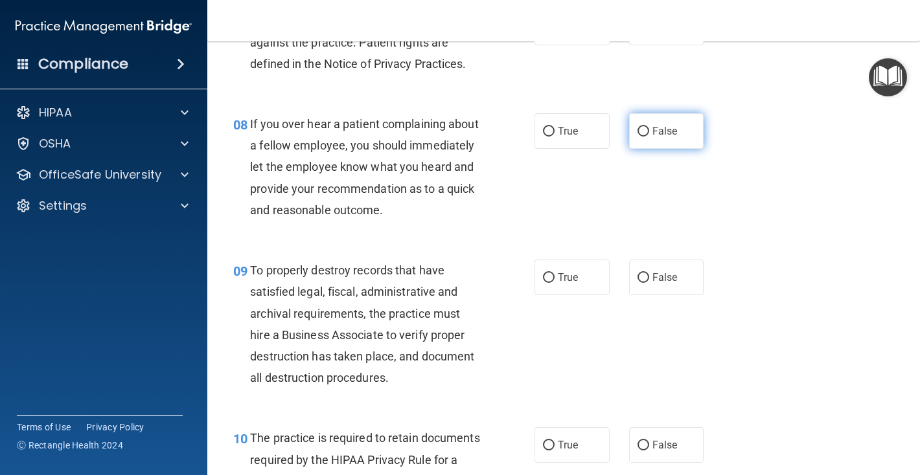
click at [644, 133] on input "False" at bounding box center [643, 132] width 12 height 10
radio input "true"
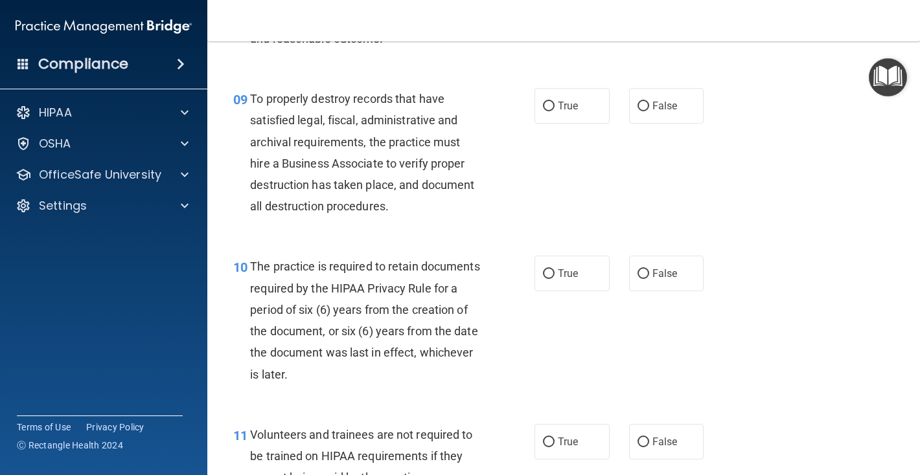
scroll to position [1189, 0]
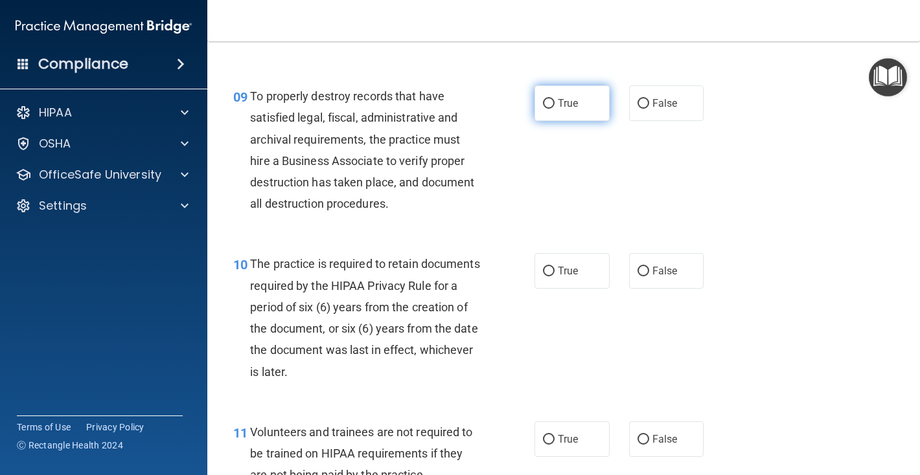
click at [548, 104] on input "True" at bounding box center [549, 104] width 12 height 10
radio input "true"
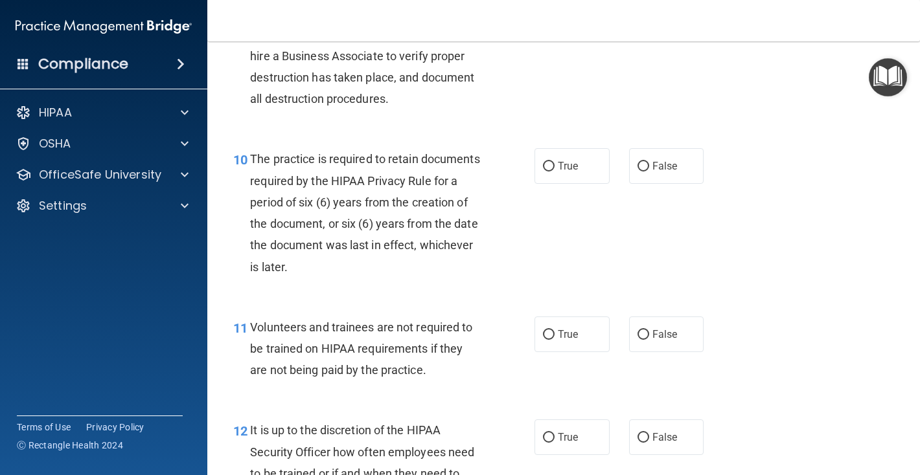
scroll to position [1295, 0]
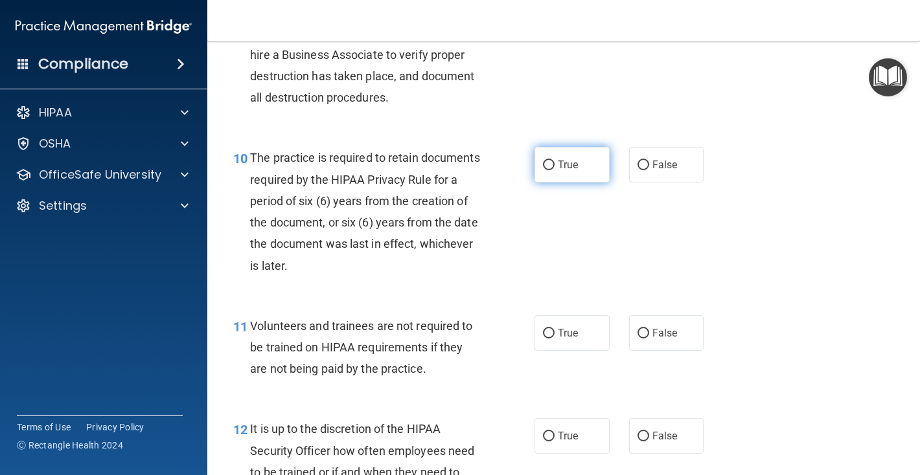
click at [544, 163] on input "True" at bounding box center [549, 166] width 12 height 10
radio input "true"
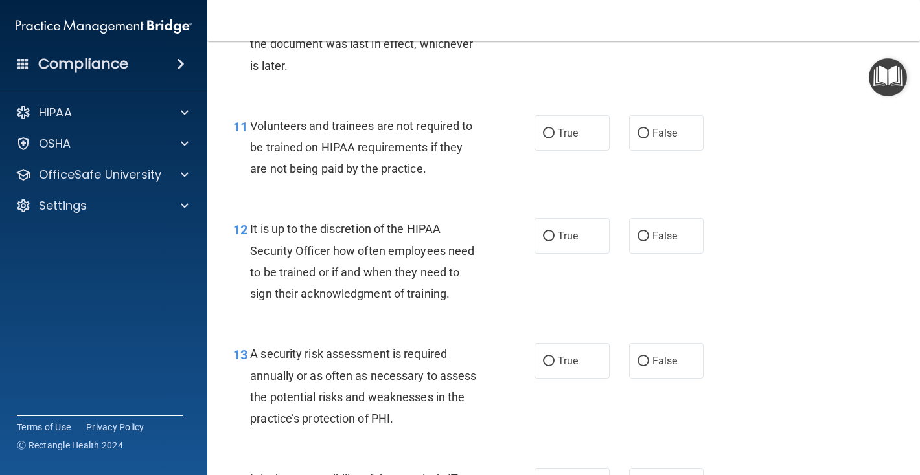
scroll to position [1496, 0]
click at [648, 133] on input "False" at bounding box center [643, 133] width 12 height 10
radio input "true"
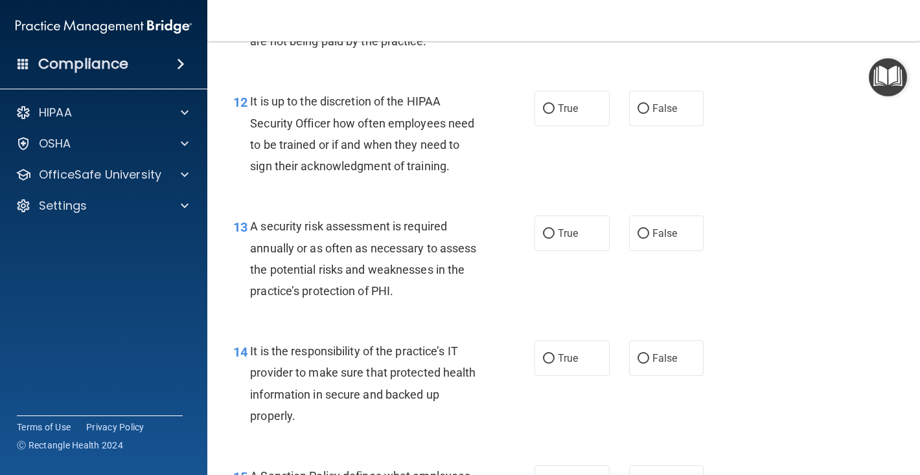
scroll to position [1625, 0]
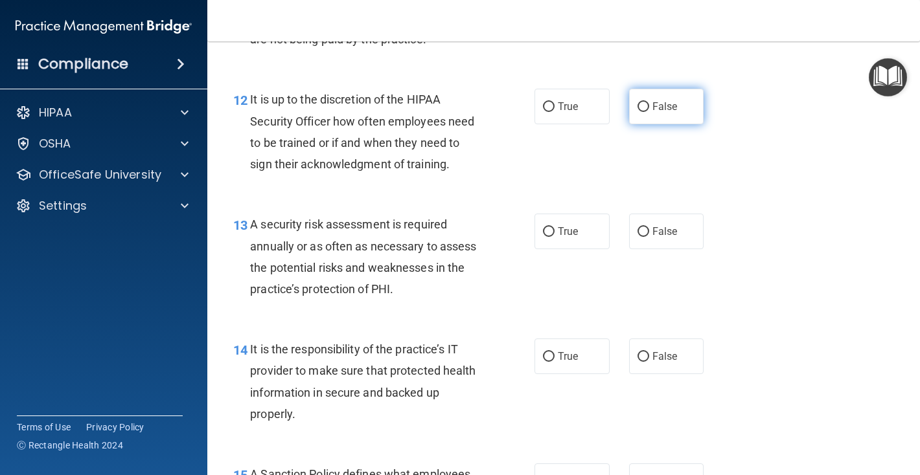
click at [650, 107] on label "False" at bounding box center [666, 107] width 75 height 36
click at [649, 107] on input "False" at bounding box center [643, 107] width 12 height 10
radio input "true"
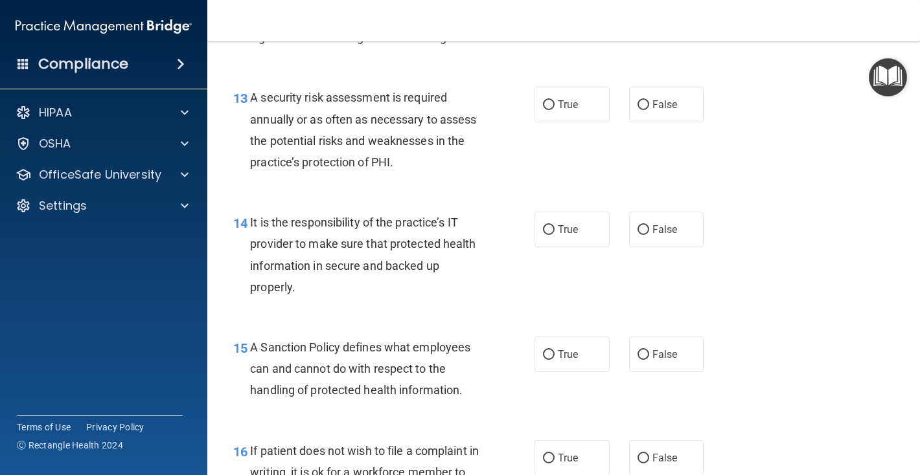
scroll to position [1752, 0]
click at [547, 103] on input "True" at bounding box center [549, 105] width 12 height 10
radio input "true"
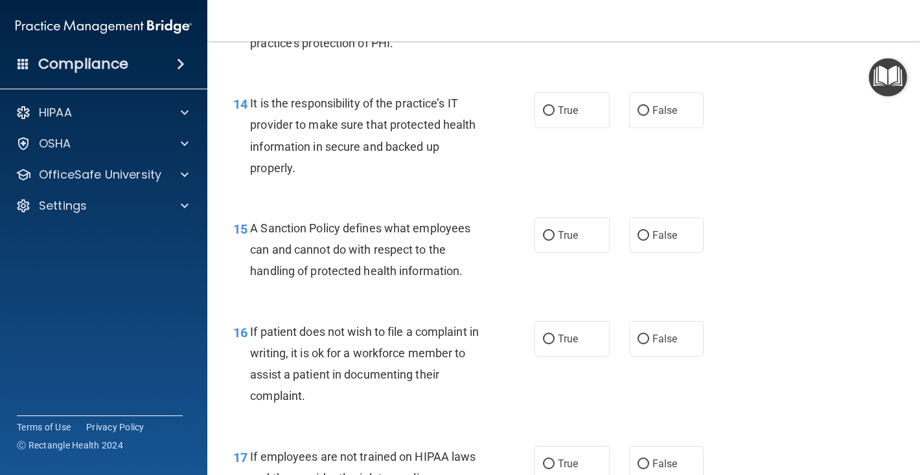
scroll to position [1873, 0]
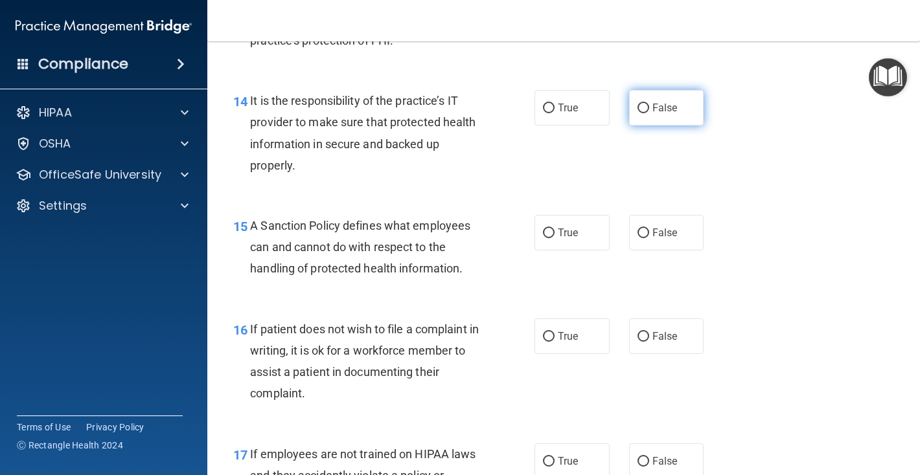
click at [643, 105] on input "False" at bounding box center [643, 109] width 12 height 10
radio input "true"
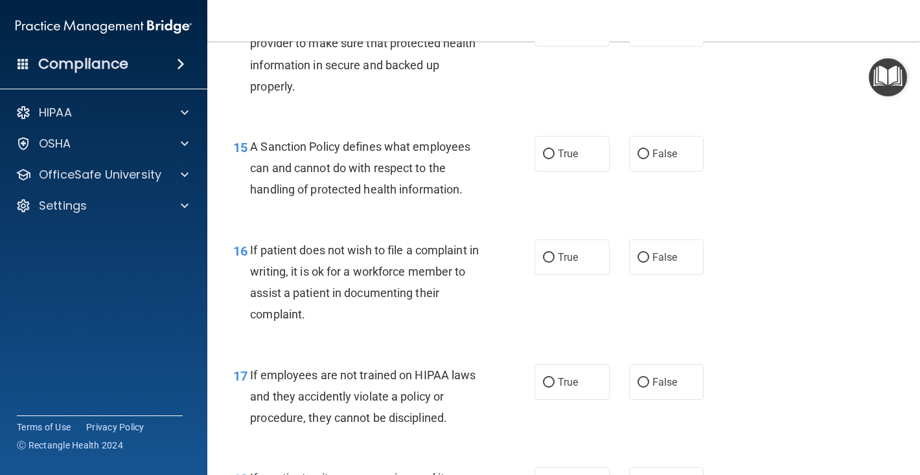
scroll to position [1959, 0]
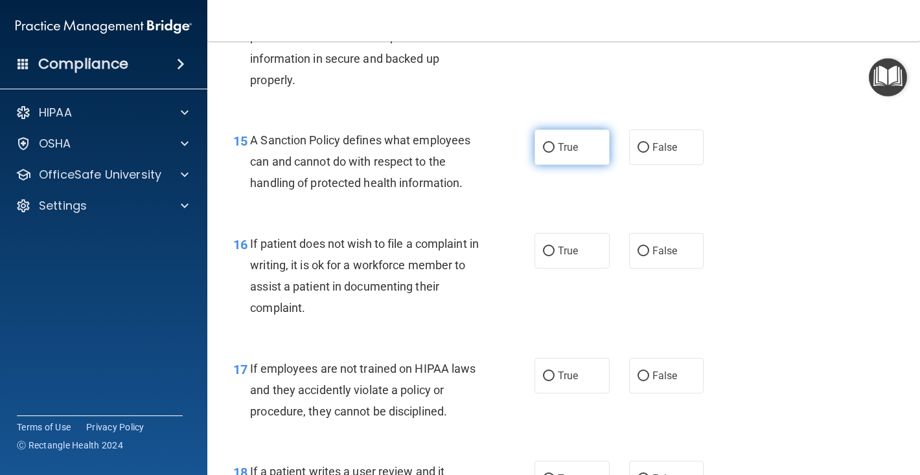
click at [549, 146] on input "True" at bounding box center [549, 148] width 12 height 10
radio input "true"
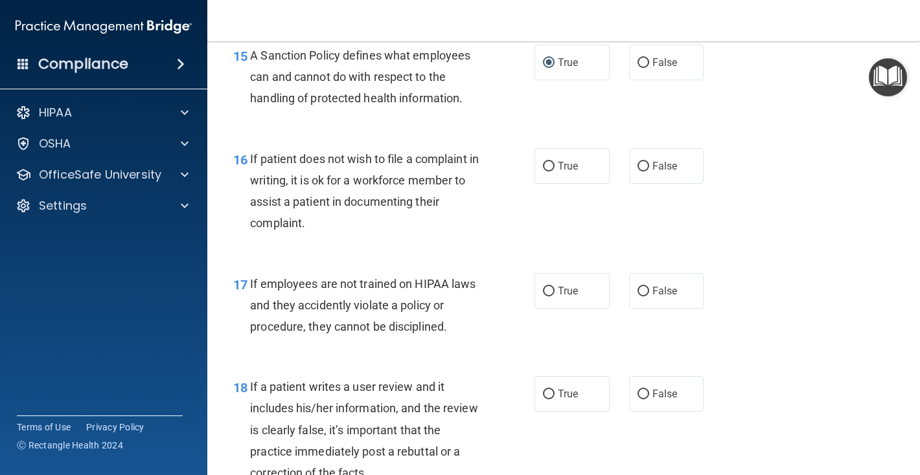
scroll to position [2053, 0]
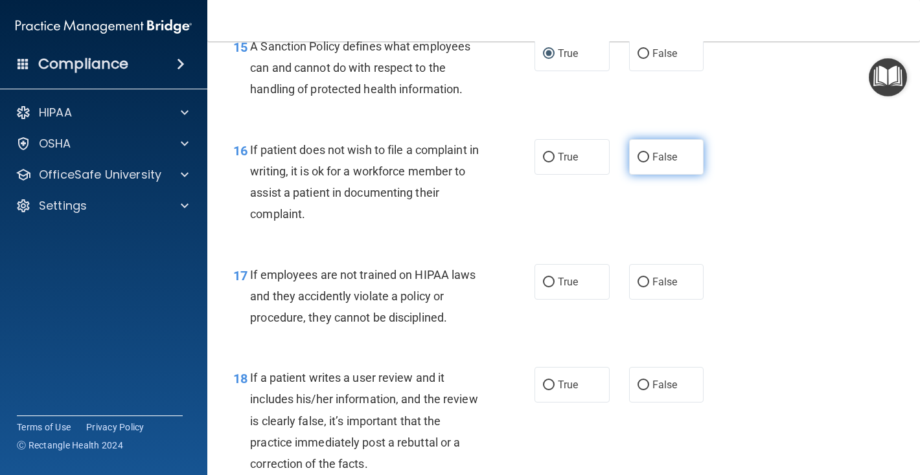
click at [642, 157] on input "False" at bounding box center [643, 158] width 12 height 10
radio input "true"
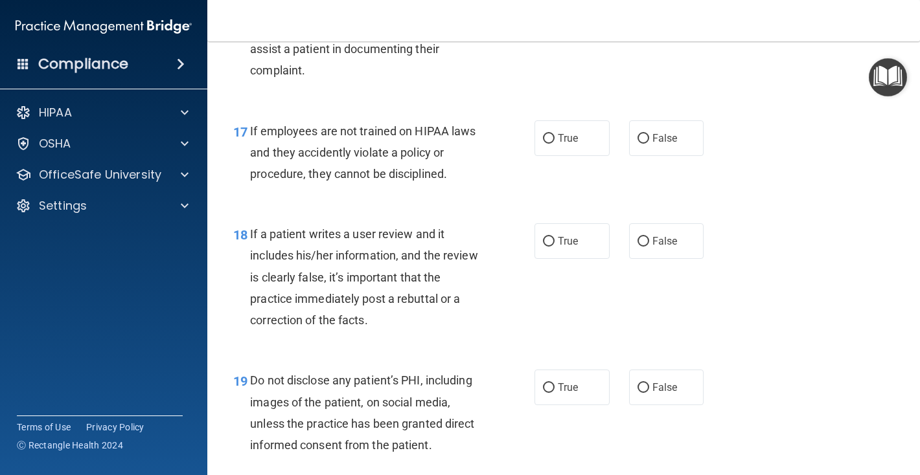
scroll to position [2199, 0]
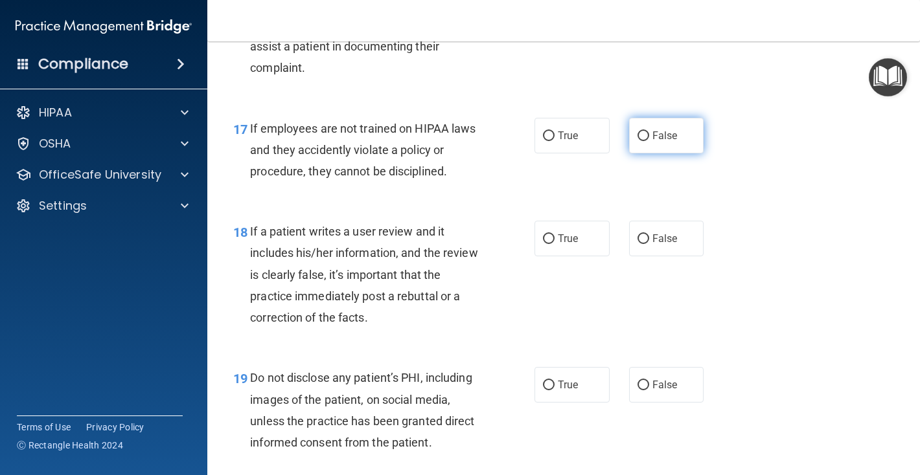
click at [648, 134] on input "False" at bounding box center [643, 137] width 12 height 10
radio input "true"
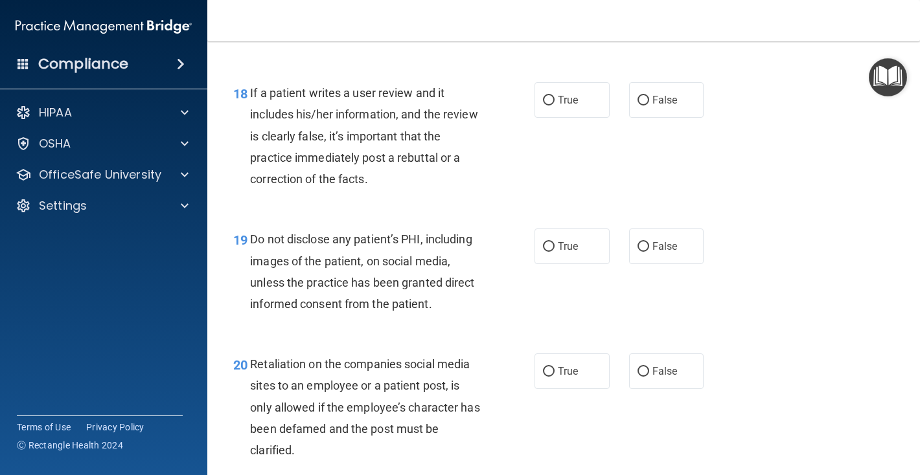
scroll to position [2341, 0]
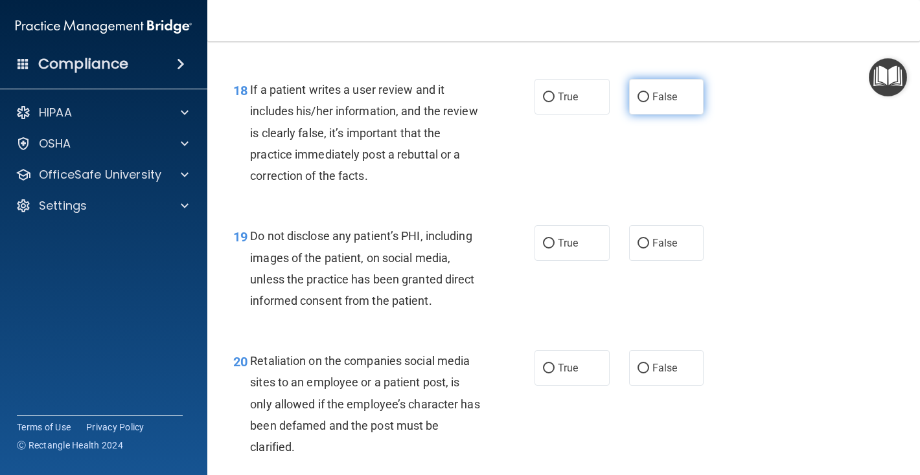
click at [646, 95] on input "False" at bounding box center [643, 98] width 12 height 10
radio input "true"
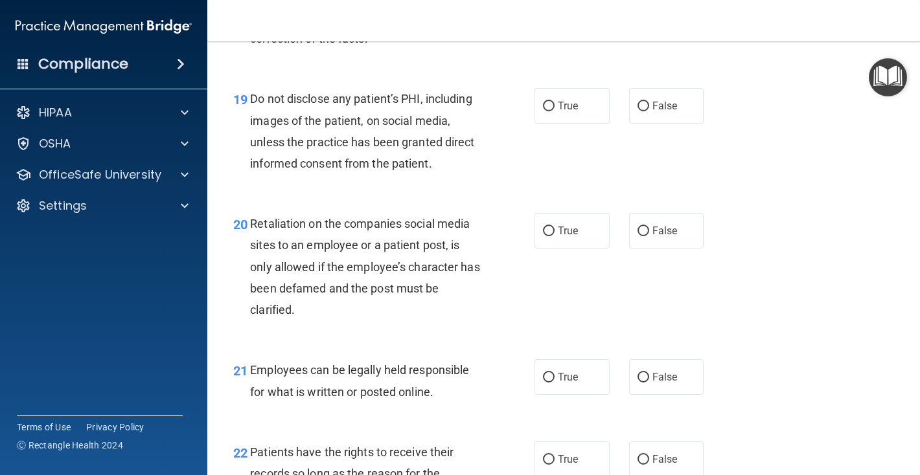
scroll to position [2480, 0]
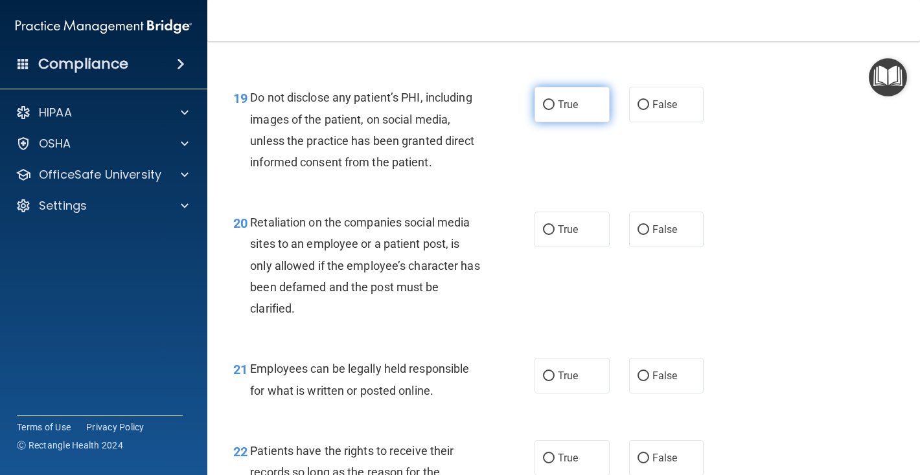
click at [551, 106] on input "True" at bounding box center [549, 105] width 12 height 10
radio input "true"
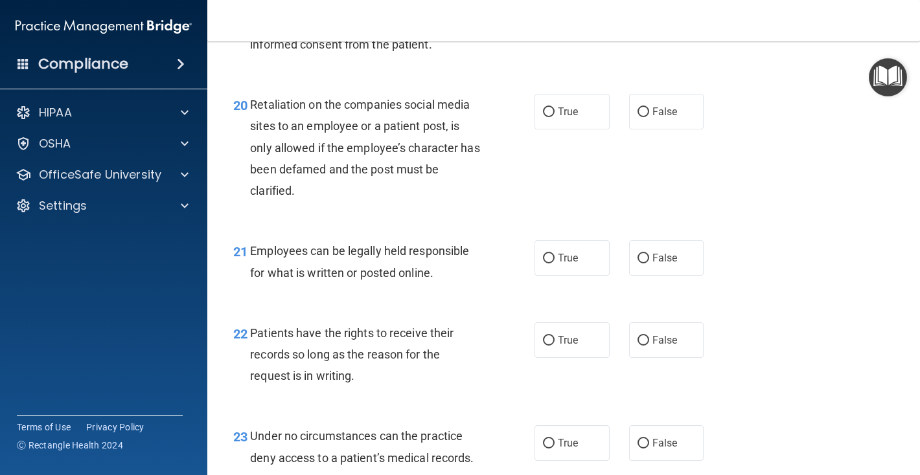
scroll to position [2602, 0]
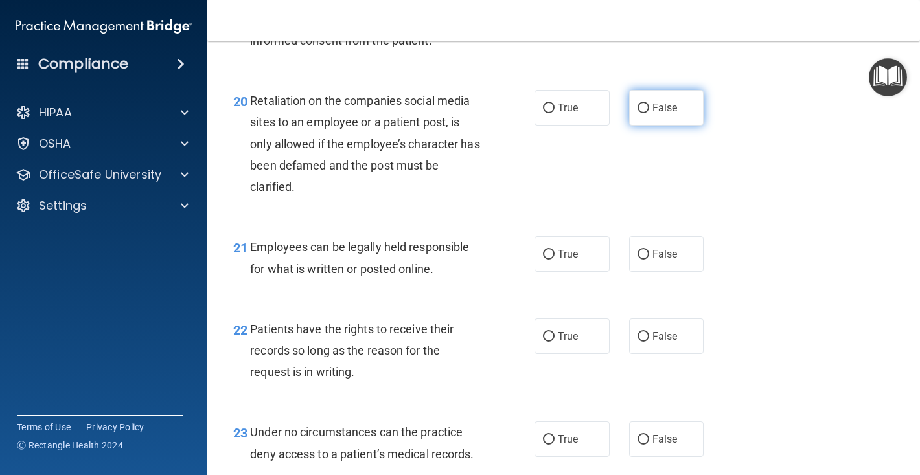
click at [645, 108] on input "False" at bounding box center [643, 109] width 12 height 10
radio input "true"
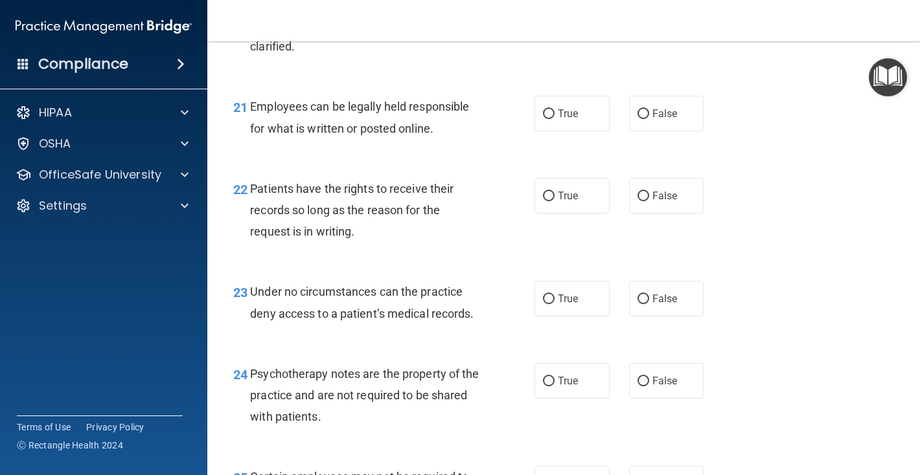
scroll to position [2743, 0]
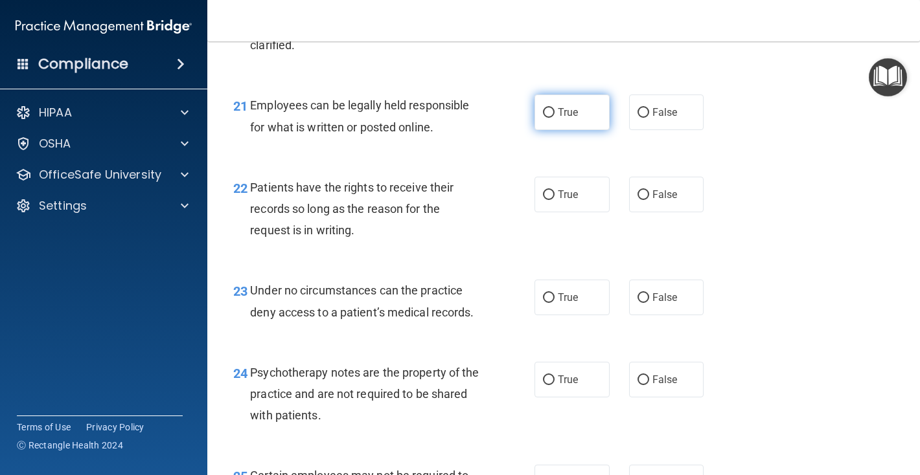
click at [549, 112] on input "True" at bounding box center [549, 113] width 12 height 10
radio input "true"
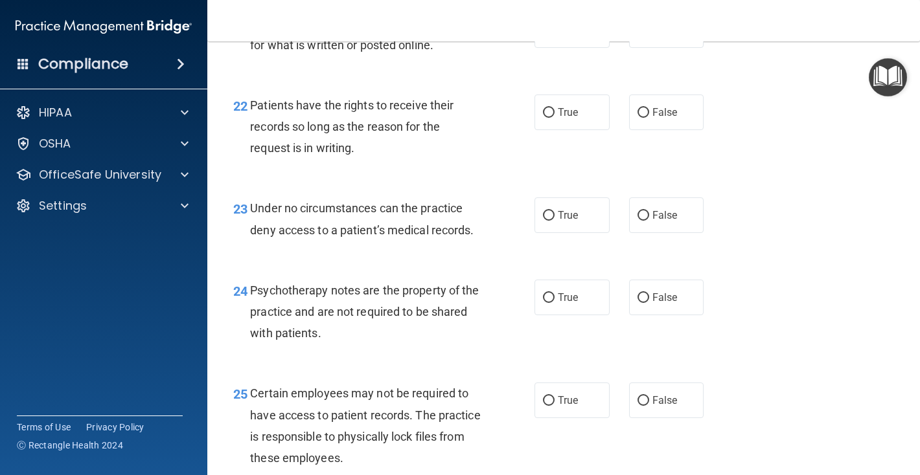
scroll to position [2828, 0]
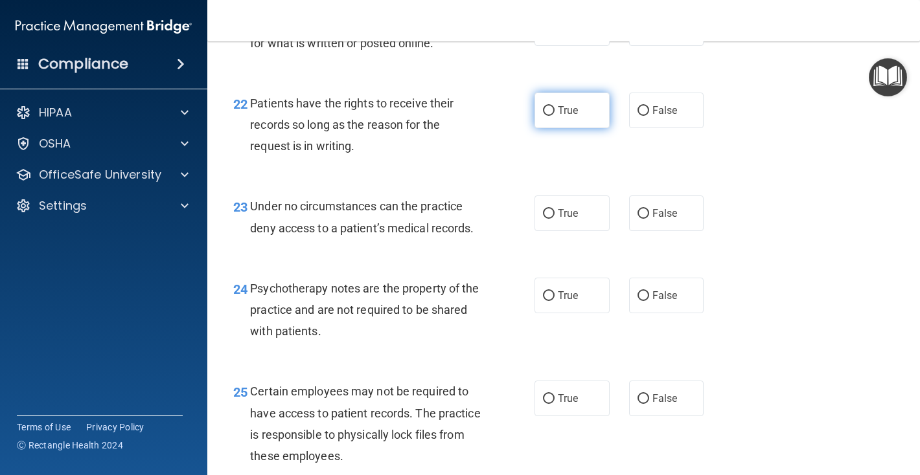
click at [547, 112] on input "True" at bounding box center [549, 111] width 12 height 10
radio input "true"
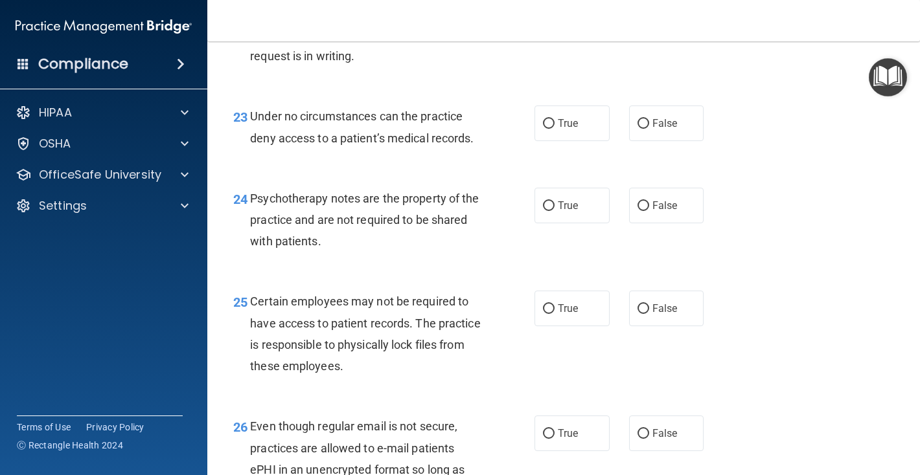
scroll to position [2920, 0]
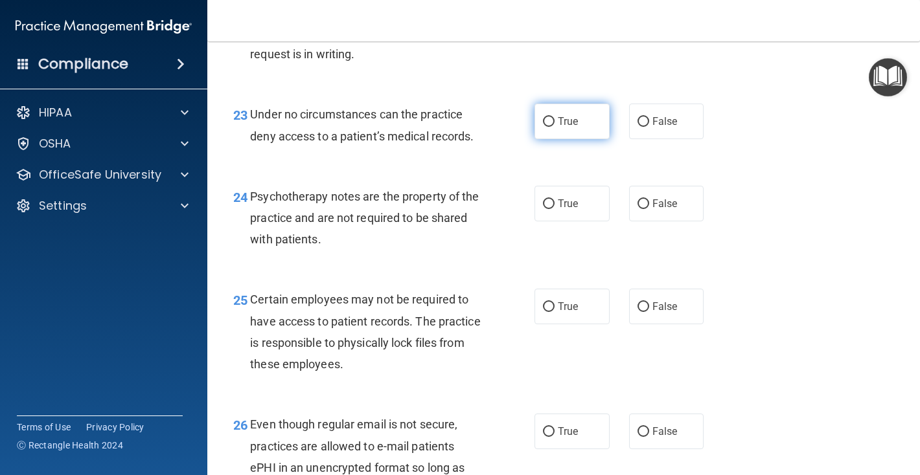
click at [548, 120] on input "True" at bounding box center [549, 122] width 12 height 10
radio input "true"
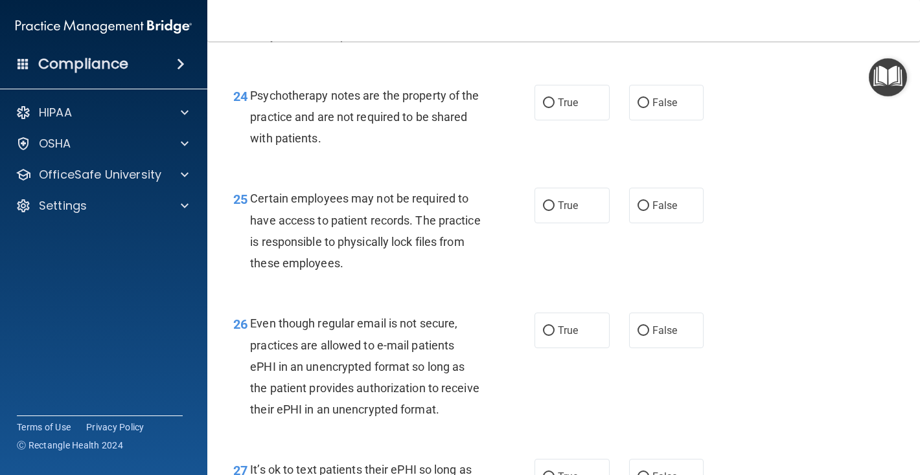
scroll to position [3025, 0]
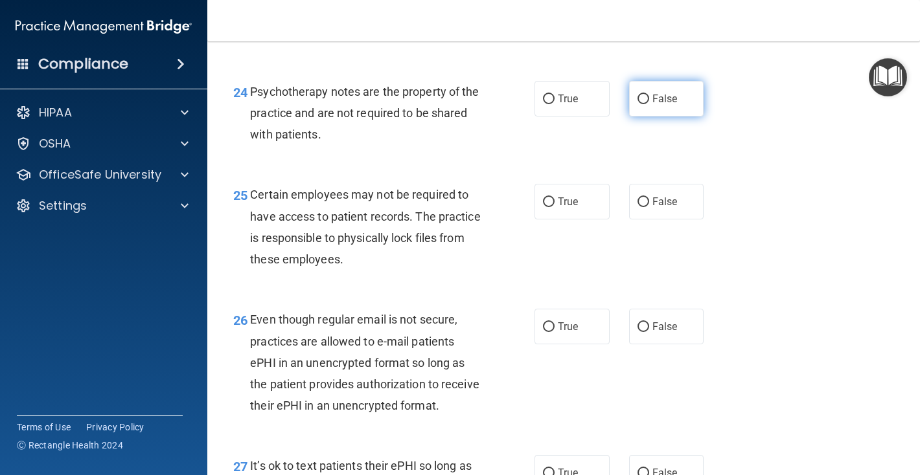
click at [641, 100] on input "False" at bounding box center [643, 100] width 12 height 10
radio input "true"
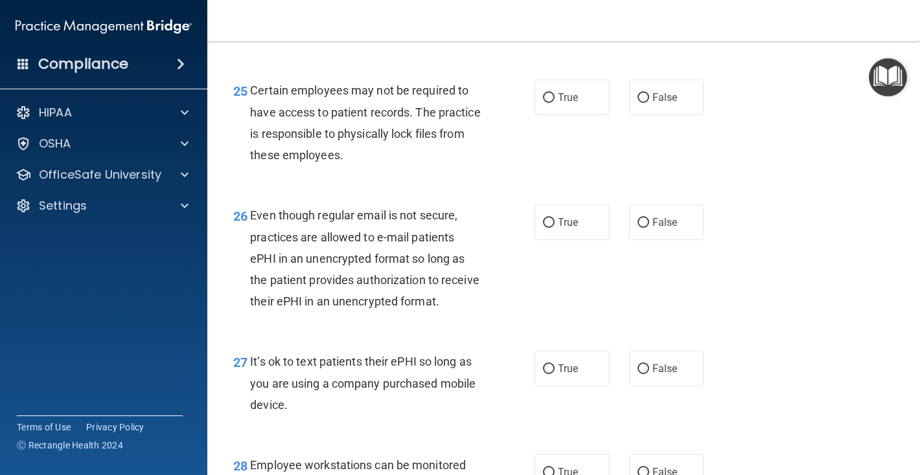
scroll to position [3130, 0]
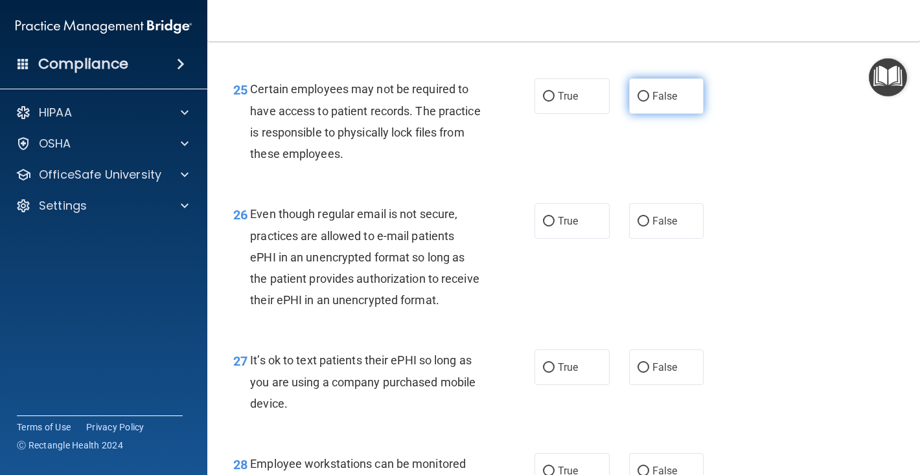
click at [641, 97] on input "False" at bounding box center [643, 97] width 12 height 10
radio input "true"
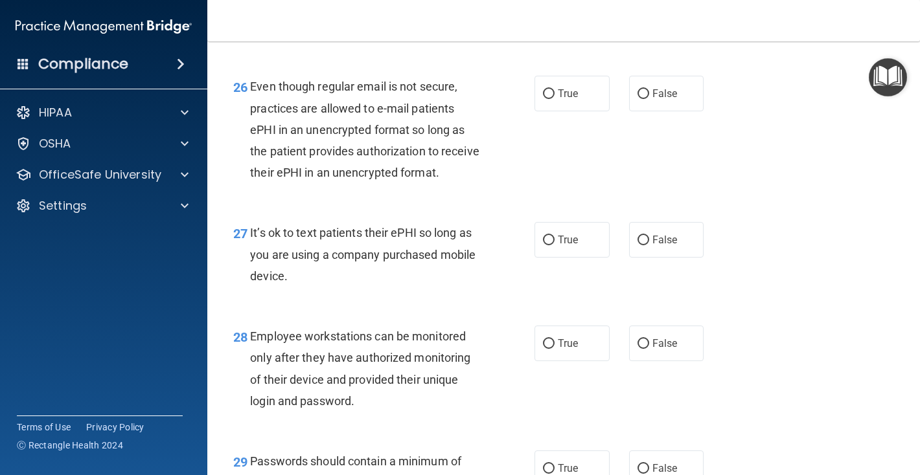
scroll to position [3260, 0]
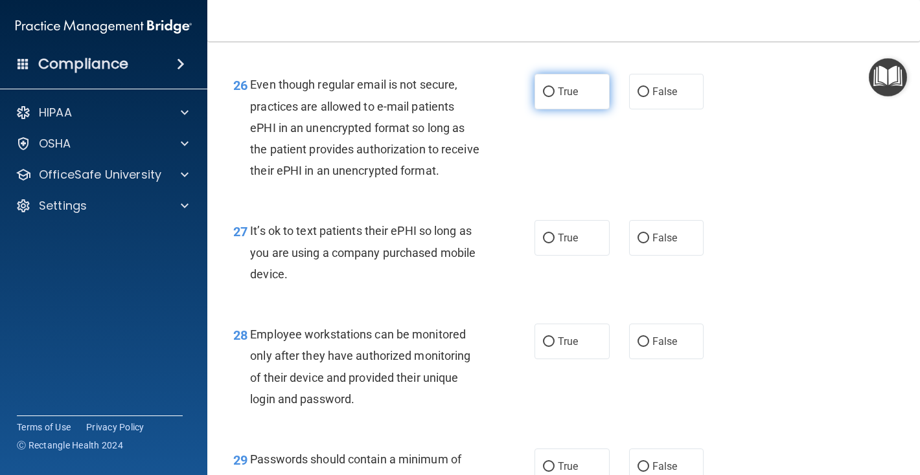
click at [555, 93] on label "True" at bounding box center [571, 92] width 75 height 36
click at [555, 93] on input "True" at bounding box center [549, 92] width 12 height 10
radio input "true"
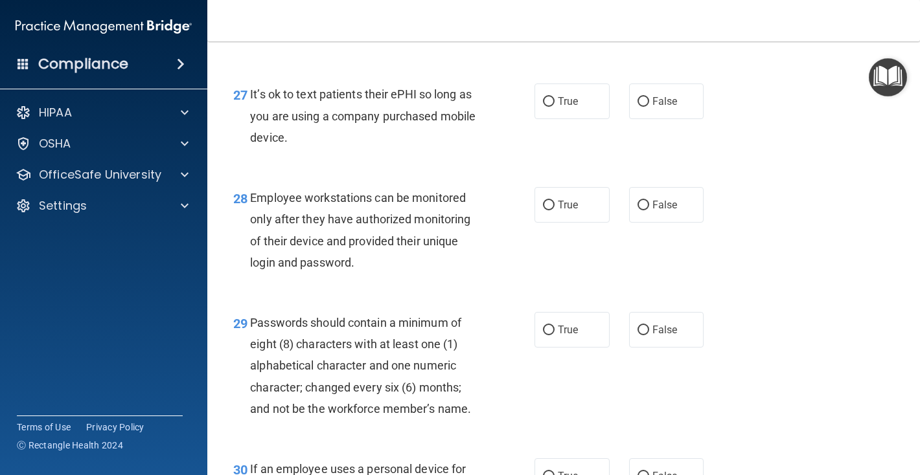
scroll to position [3401, 0]
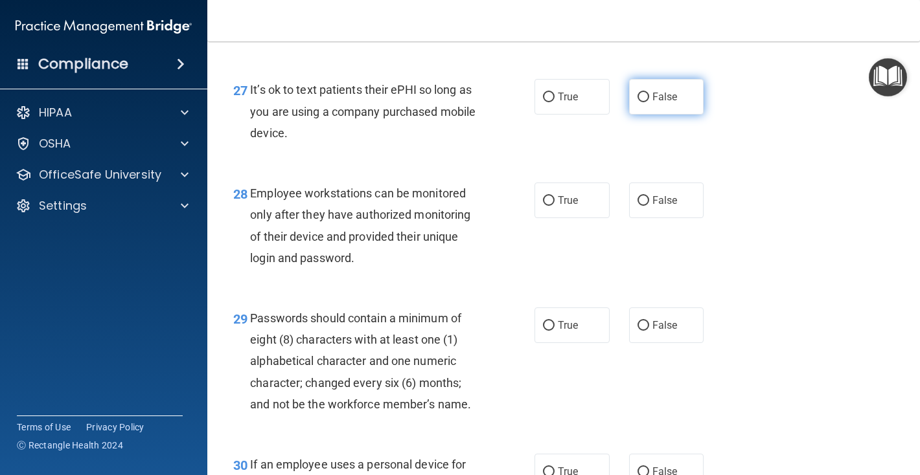
click at [641, 98] on input "False" at bounding box center [643, 98] width 12 height 10
radio input "true"
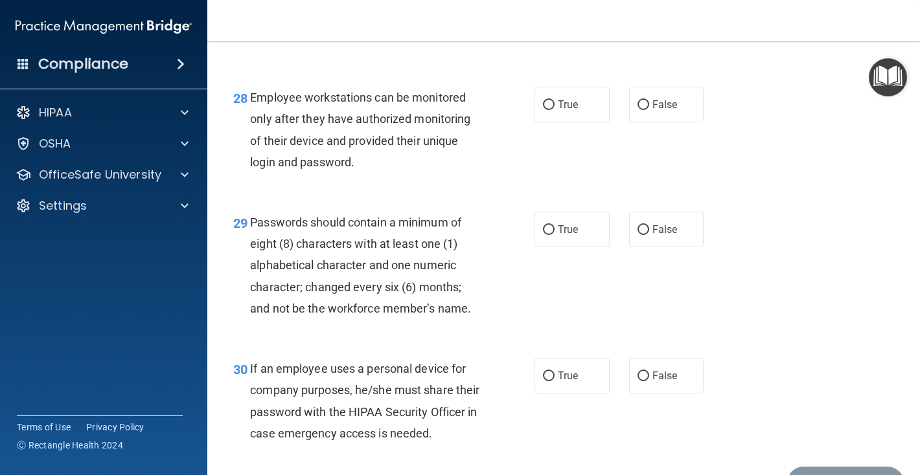
scroll to position [3499, 0]
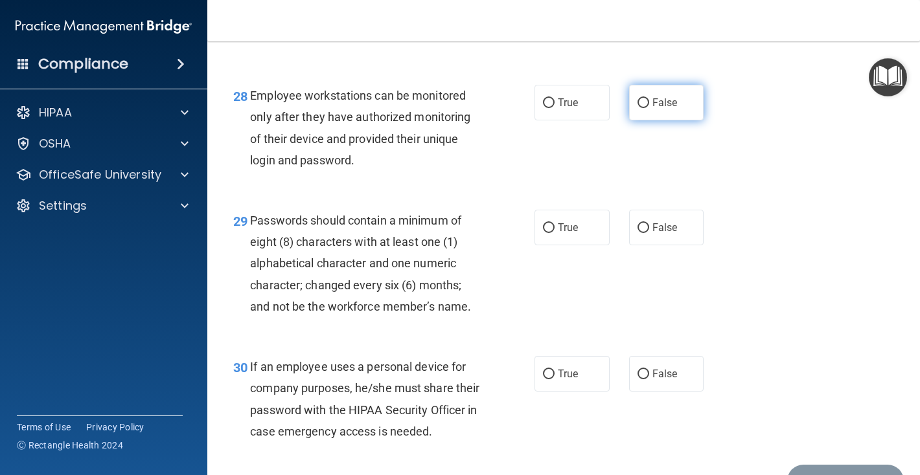
click at [648, 102] on input "False" at bounding box center [643, 103] width 12 height 10
radio input "true"
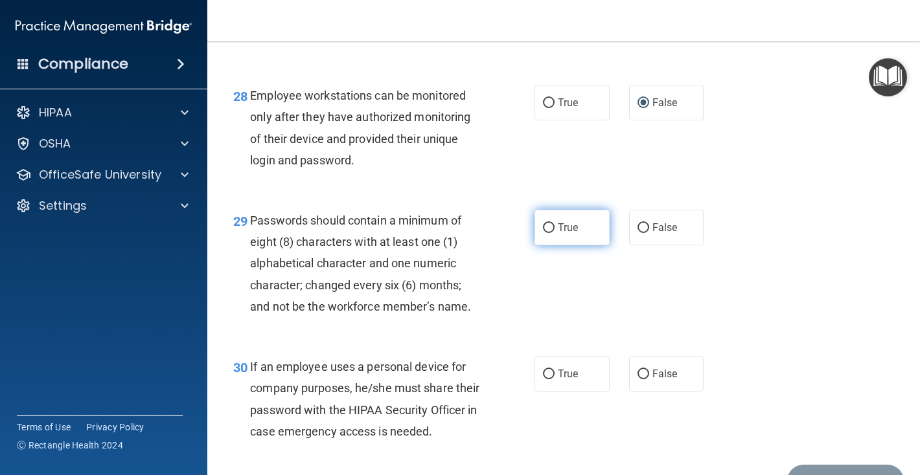
click at [549, 228] on input "True" at bounding box center [549, 228] width 12 height 10
radio input "true"
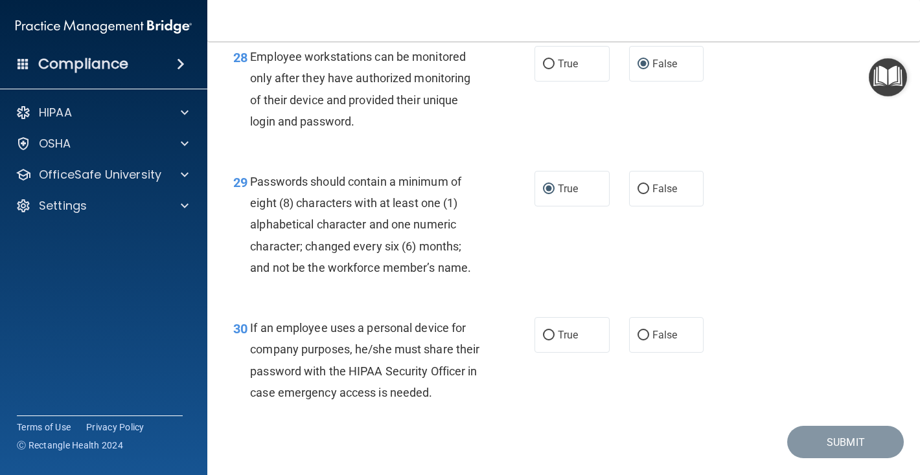
scroll to position [3573, 0]
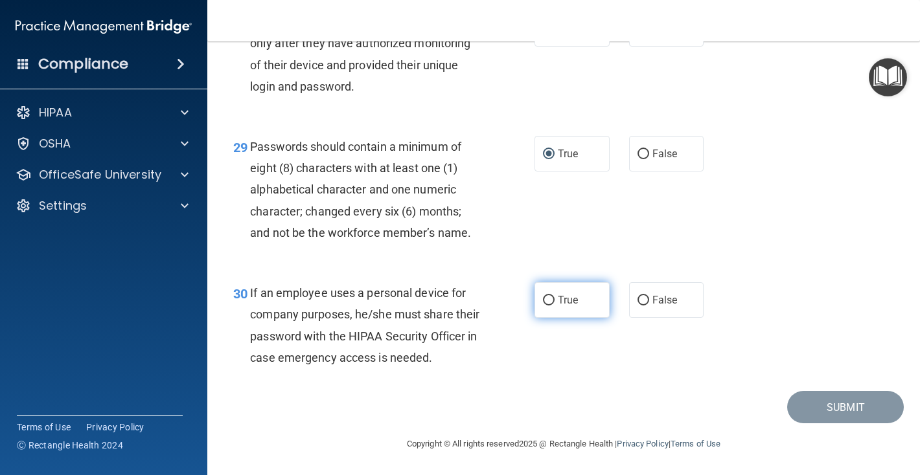
click at [544, 298] on input "True" at bounding box center [549, 301] width 12 height 10
radio input "true"
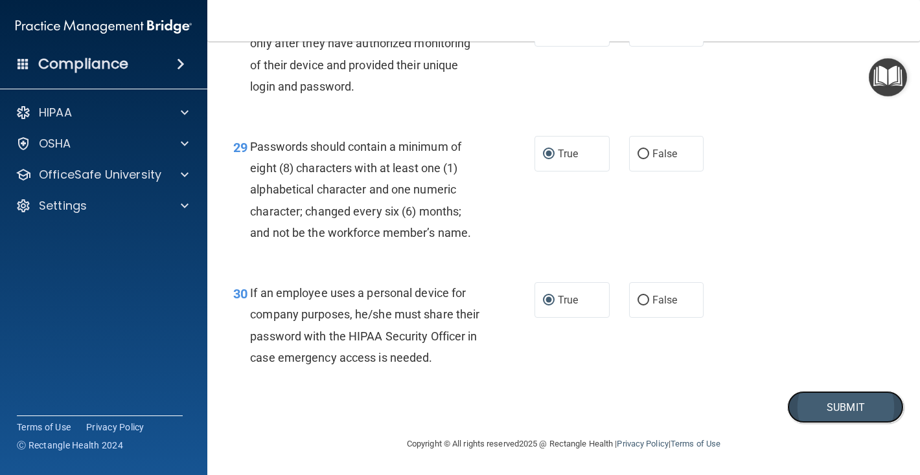
click at [823, 409] on button "Submit" at bounding box center [845, 407] width 117 height 33
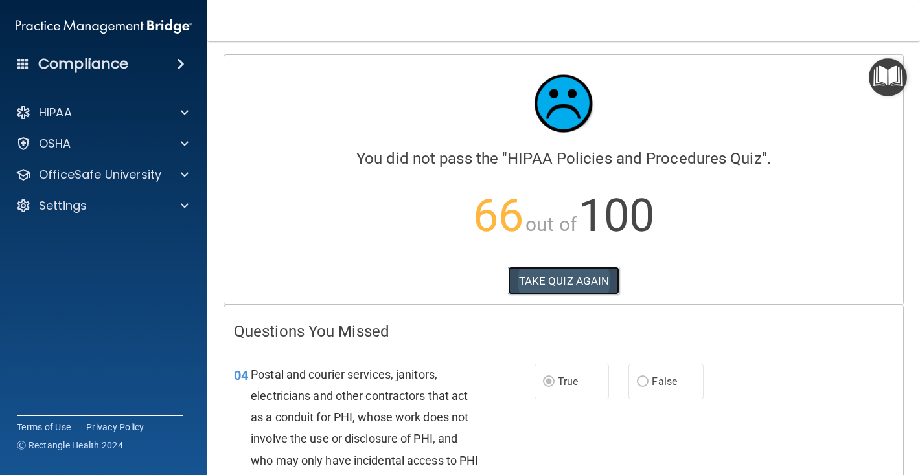
click at [586, 275] on button "TAKE QUIZ AGAIN" at bounding box center [564, 281] width 112 height 29
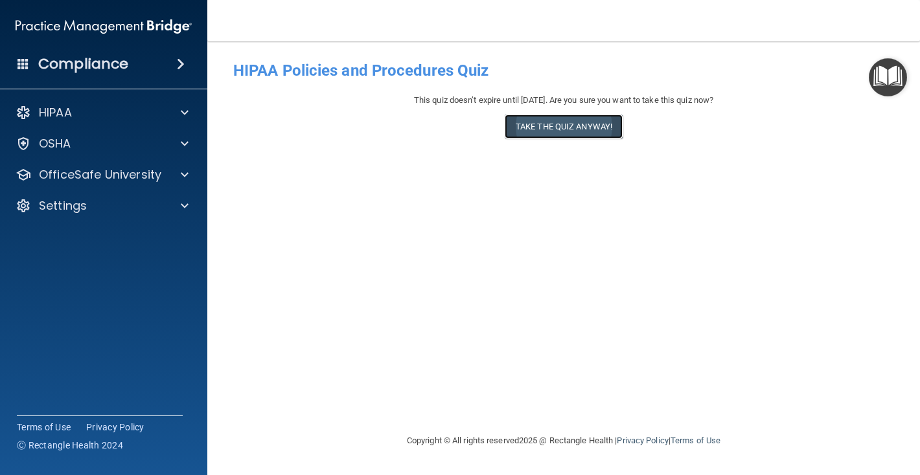
click at [569, 127] on button "Take the quiz anyway!" at bounding box center [564, 127] width 118 height 24
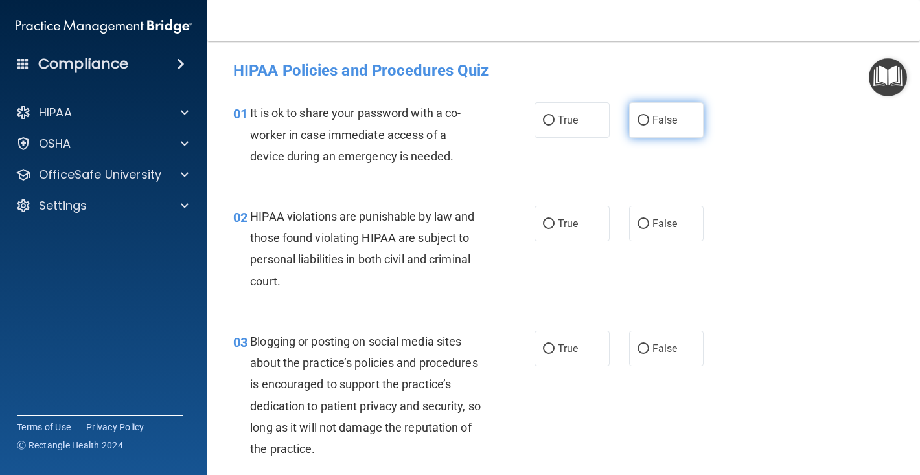
click at [647, 118] on input "False" at bounding box center [643, 121] width 12 height 10
radio input "true"
click at [550, 222] on input "True" at bounding box center [549, 225] width 12 height 10
radio input "true"
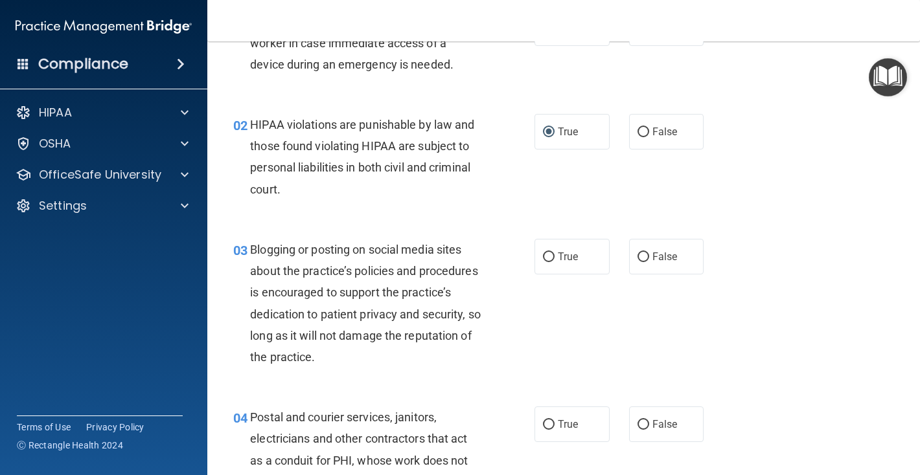
scroll to position [100, 0]
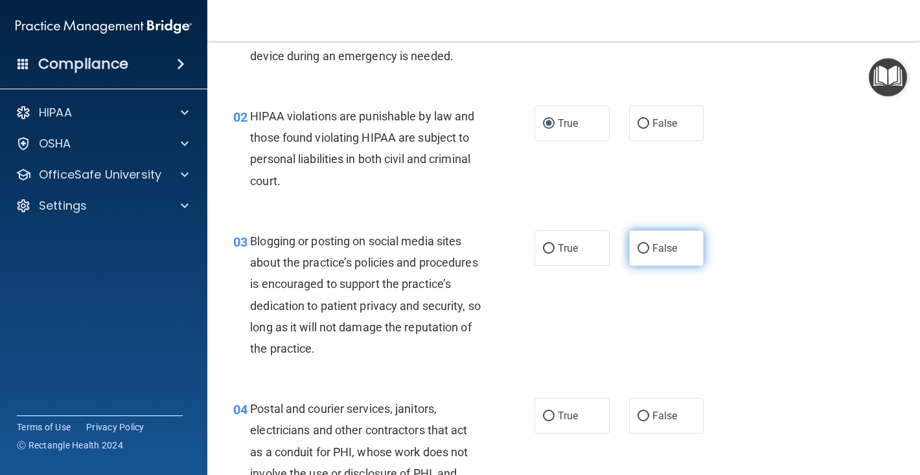
click at [645, 247] on input "False" at bounding box center [643, 249] width 12 height 10
radio input "true"
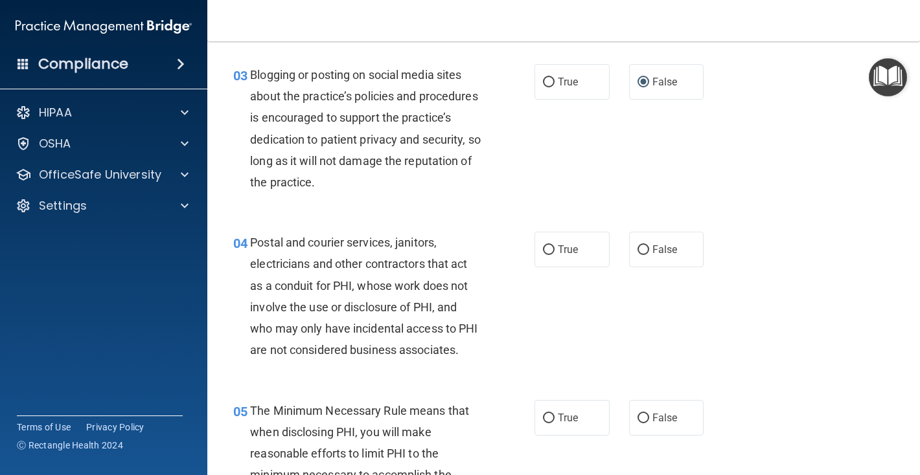
scroll to position [280, 0]
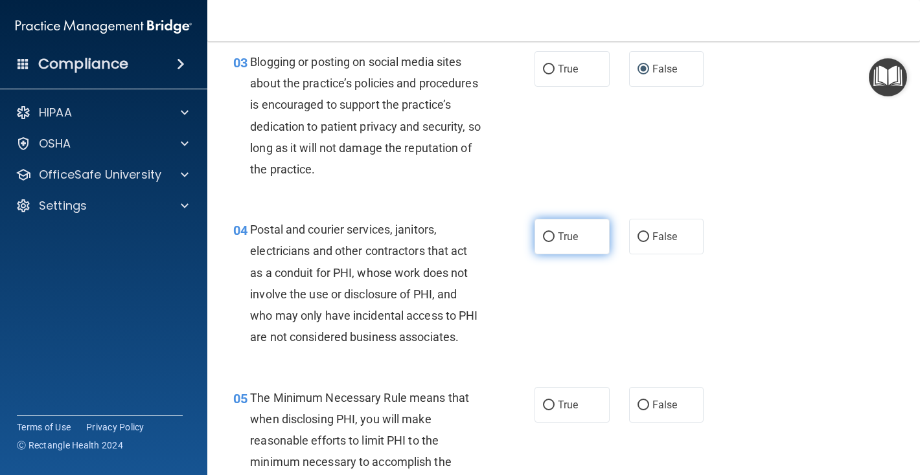
click at [546, 236] on input "True" at bounding box center [549, 238] width 12 height 10
radio input "true"
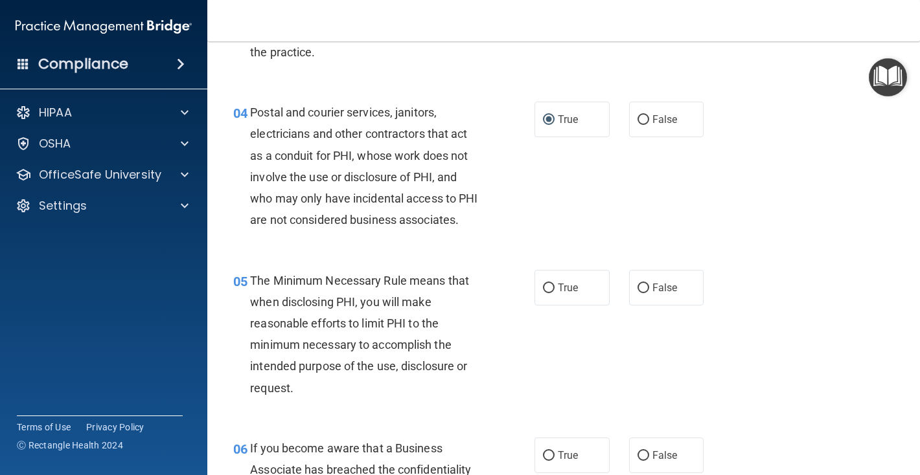
scroll to position [414, 0]
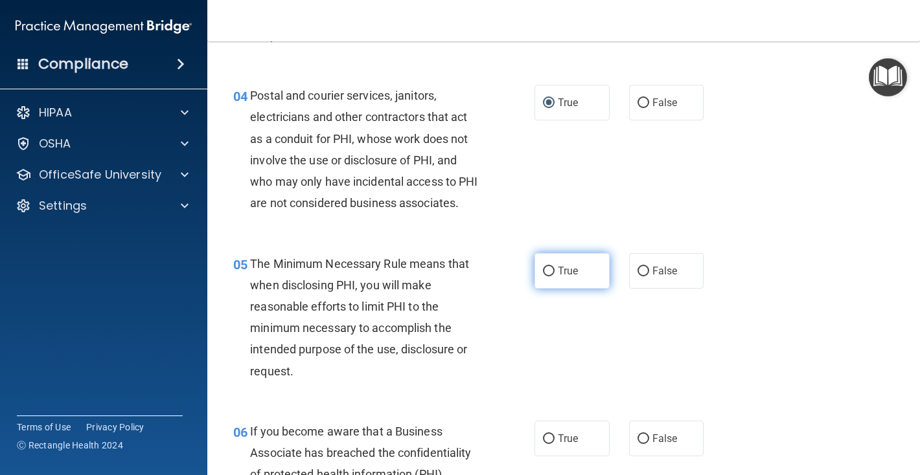
click at [546, 270] on input "True" at bounding box center [549, 272] width 12 height 10
radio input "true"
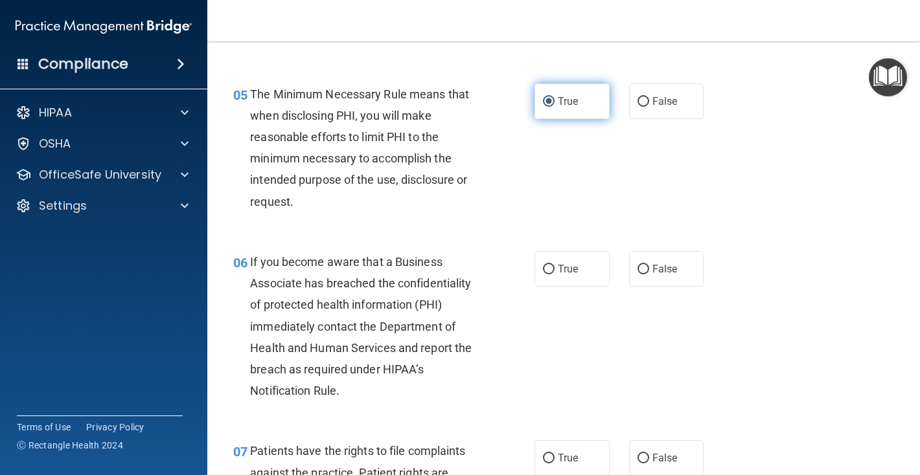
scroll to position [588, 0]
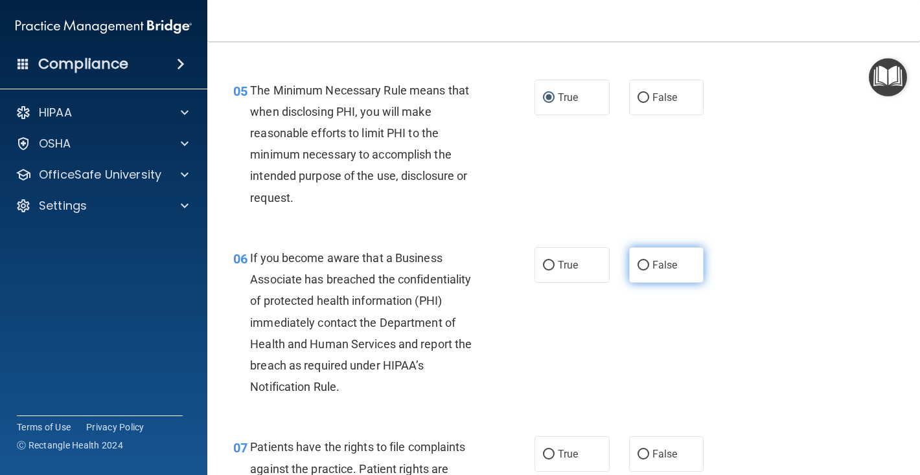
click at [646, 264] on input "False" at bounding box center [643, 266] width 12 height 10
radio input "true"
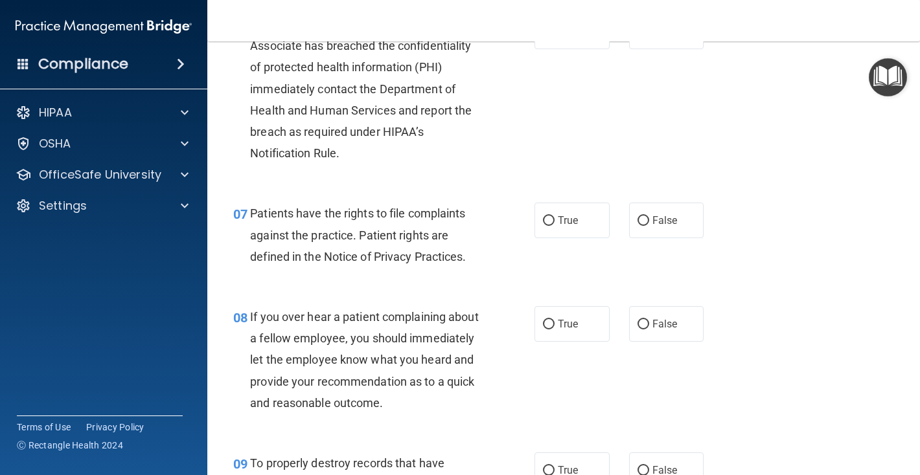
scroll to position [828, 0]
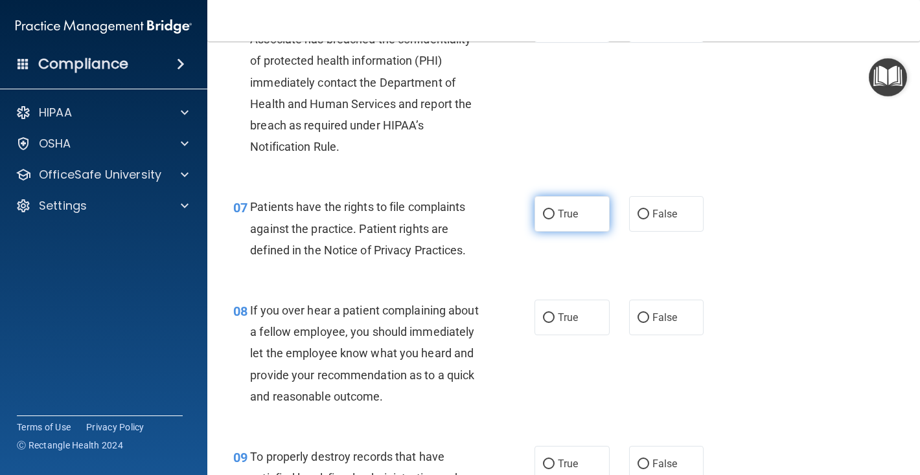
click at [550, 211] on input "True" at bounding box center [549, 215] width 12 height 10
radio input "true"
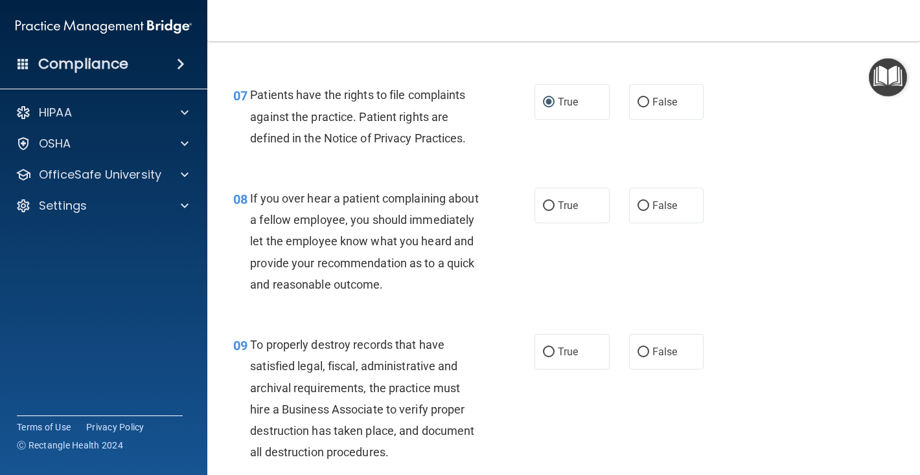
scroll to position [950, 0]
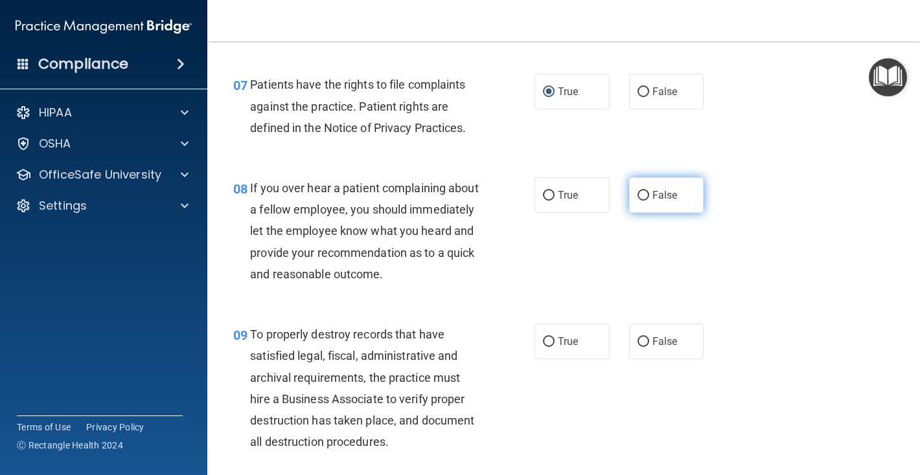
click at [643, 195] on input "False" at bounding box center [643, 196] width 12 height 10
radio input "true"
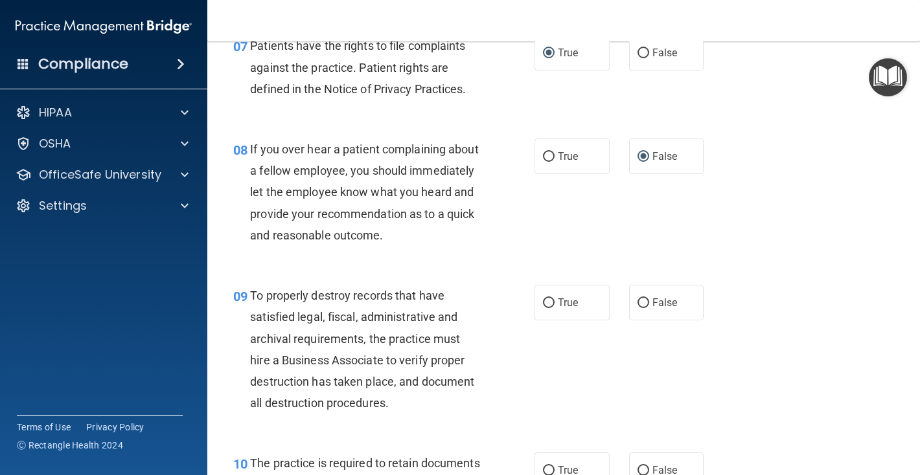
scroll to position [1010, 0]
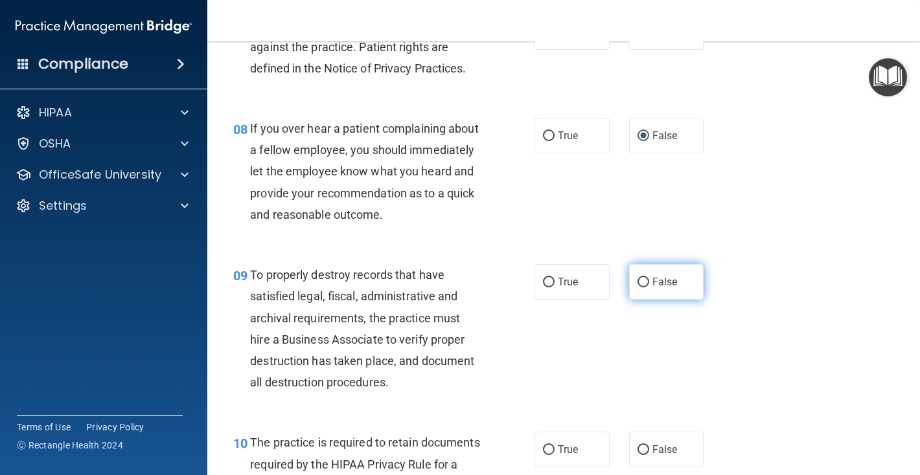
click at [647, 282] on input "False" at bounding box center [643, 283] width 12 height 10
radio input "true"
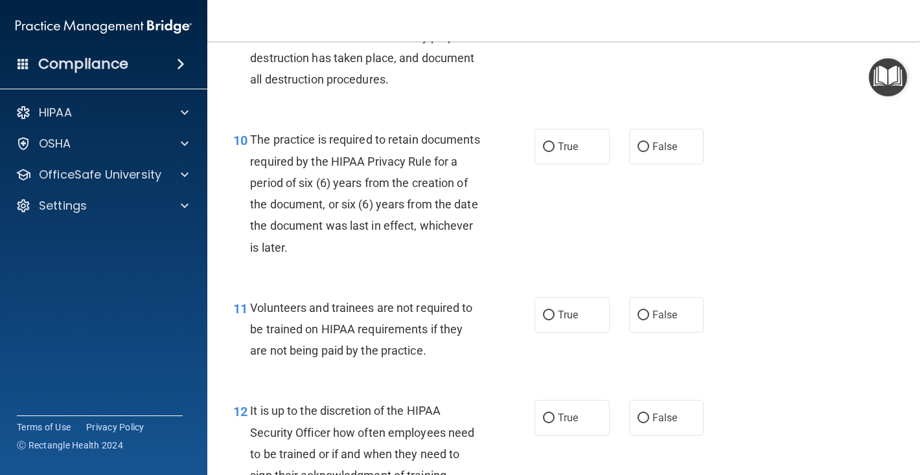
scroll to position [1314, 0]
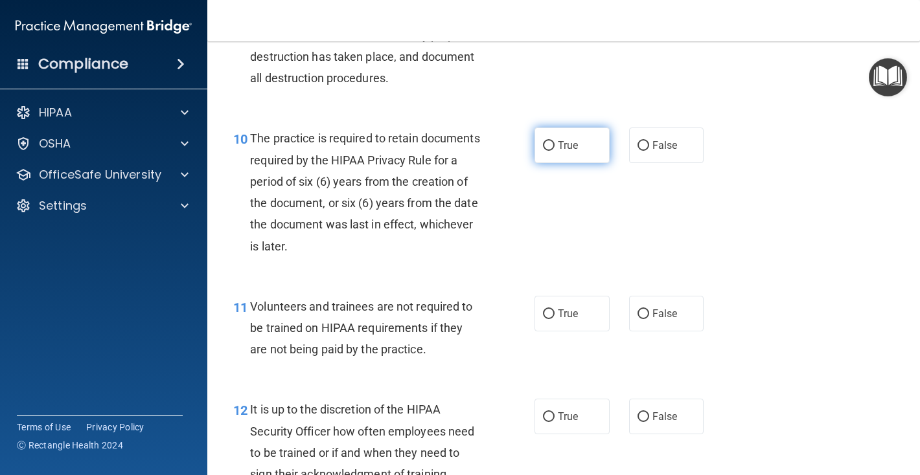
click at [550, 147] on input "True" at bounding box center [549, 146] width 12 height 10
radio input "true"
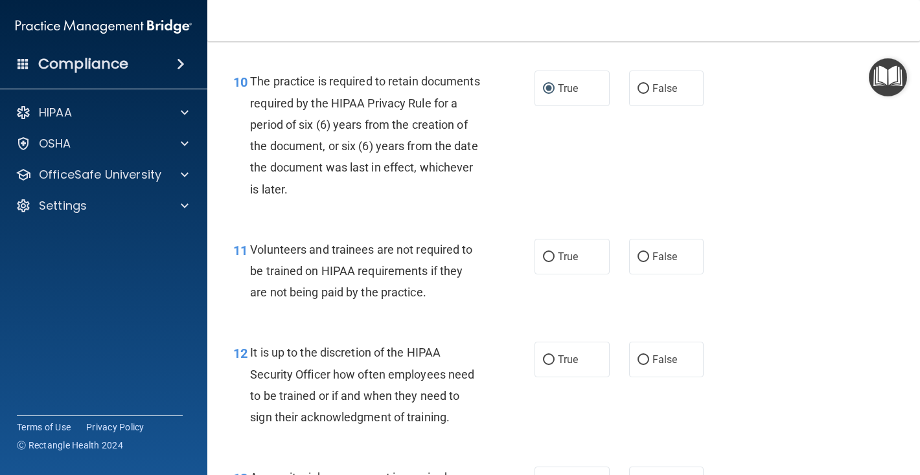
scroll to position [1397, 0]
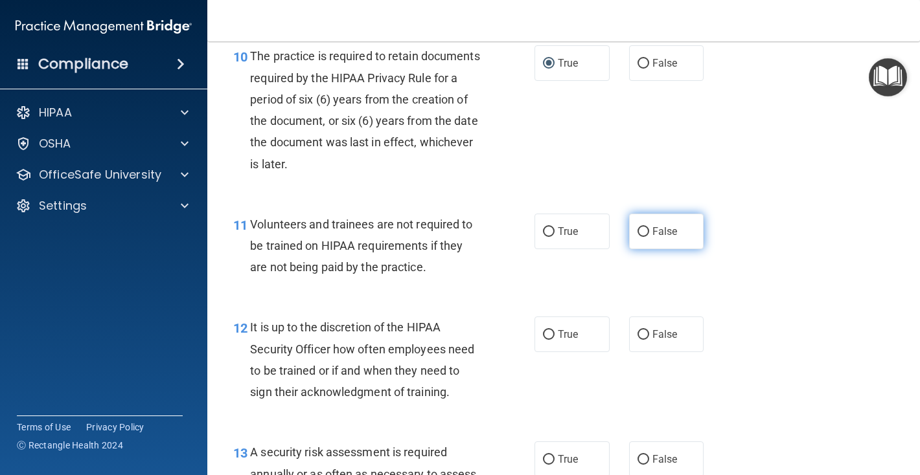
click at [645, 232] on input "False" at bounding box center [643, 232] width 12 height 10
radio input "true"
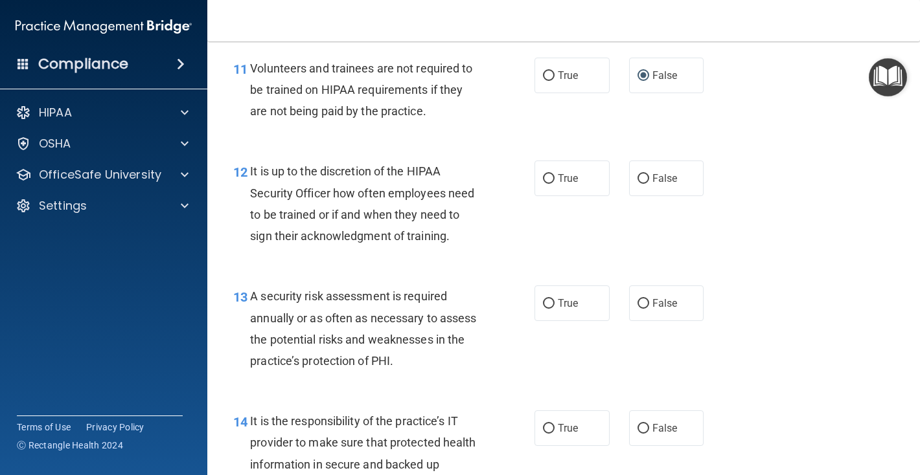
scroll to position [1557, 0]
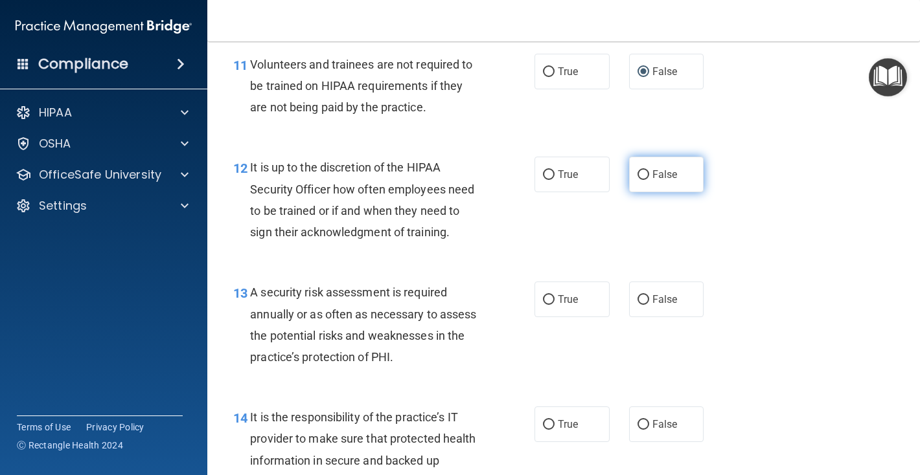
click at [647, 176] on input "False" at bounding box center [643, 175] width 12 height 10
radio input "true"
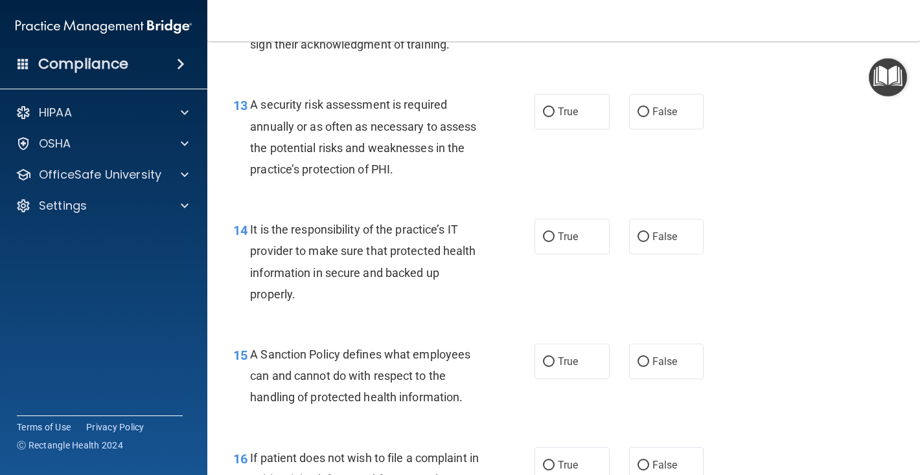
scroll to position [1746, 0]
click at [546, 108] on input "True" at bounding box center [549, 111] width 12 height 10
radio input "true"
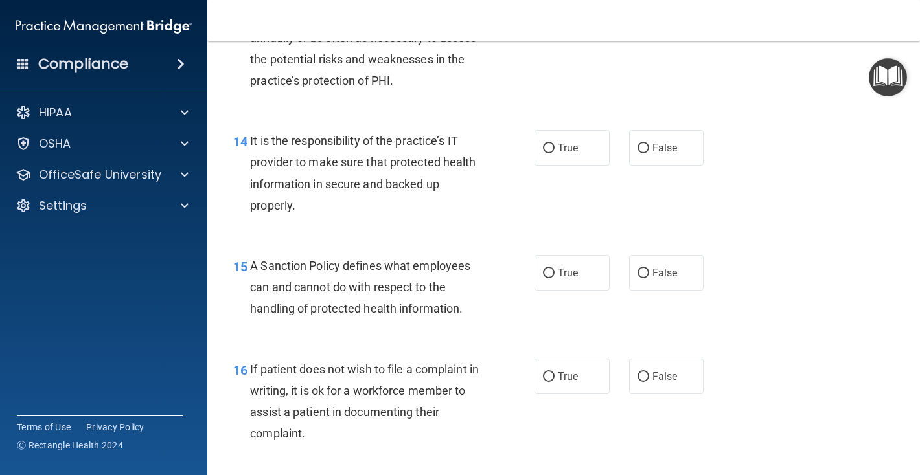
scroll to position [1838, 0]
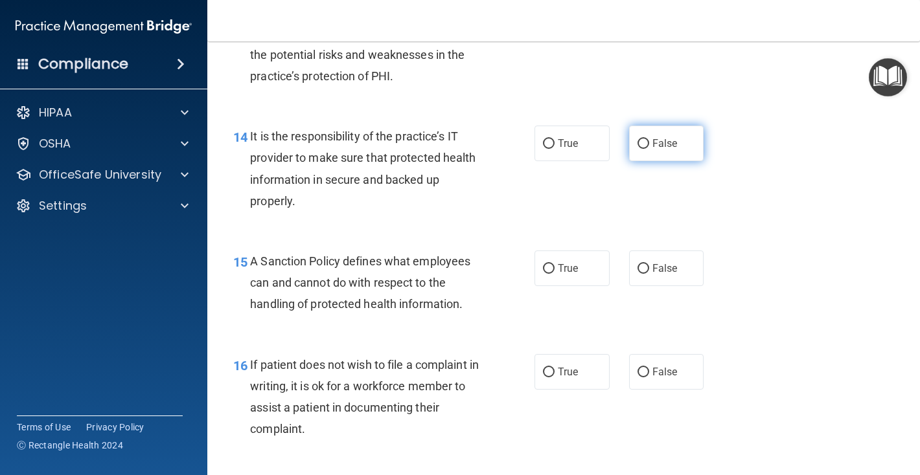
click at [645, 145] on input "False" at bounding box center [643, 144] width 12 height 10
radio input "true"
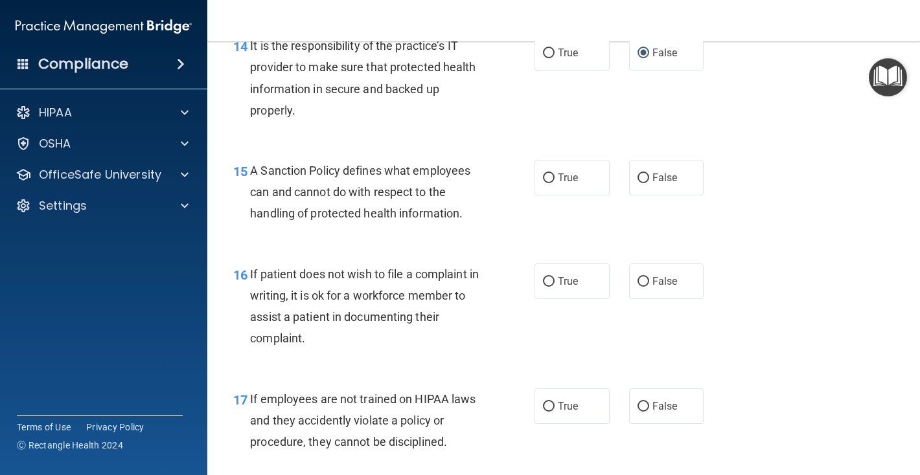
scroll to position [1938, 0]
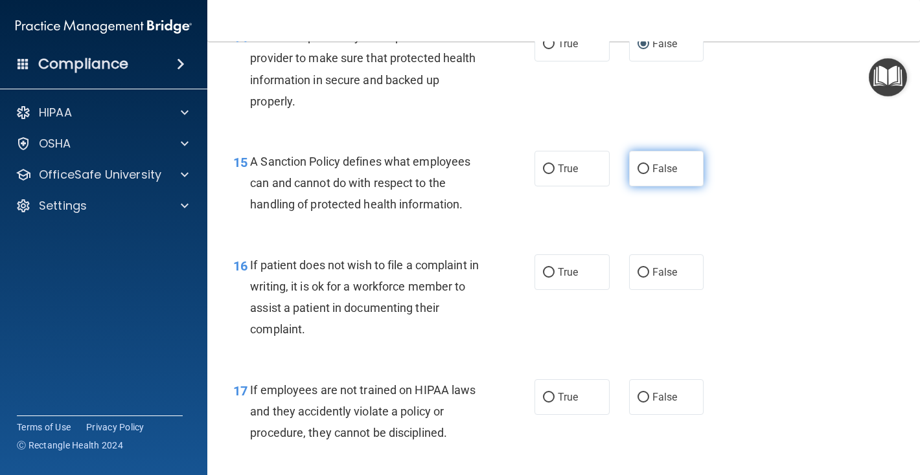
click at [641, 172] on input "False" at bounding box center [643, 170] width 12 height 10
radio input "true"
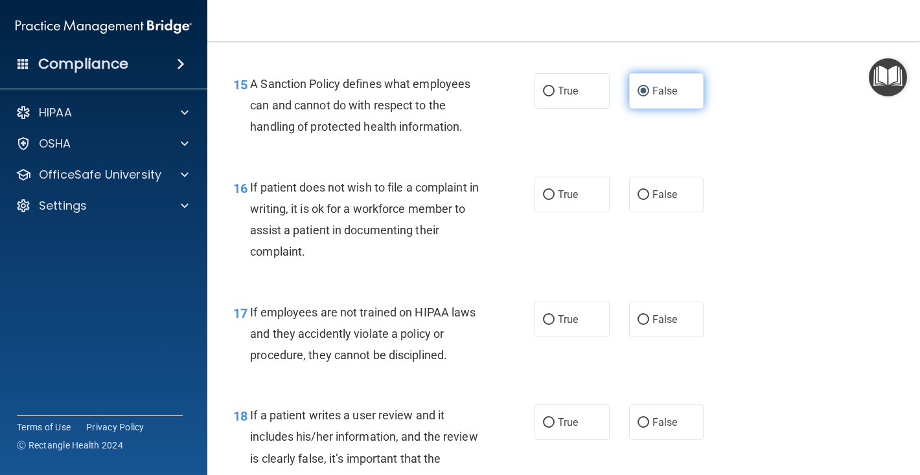
scroll to position [2016, 0]
click at [548, 194] on input "True" at bounding box center [549, 195] width 12 height 10
radio input "true"
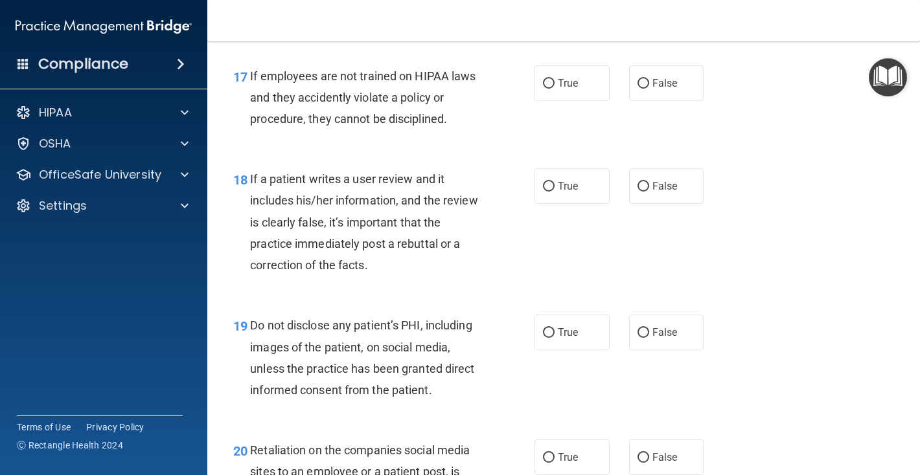
scroll to position [2253, 0]
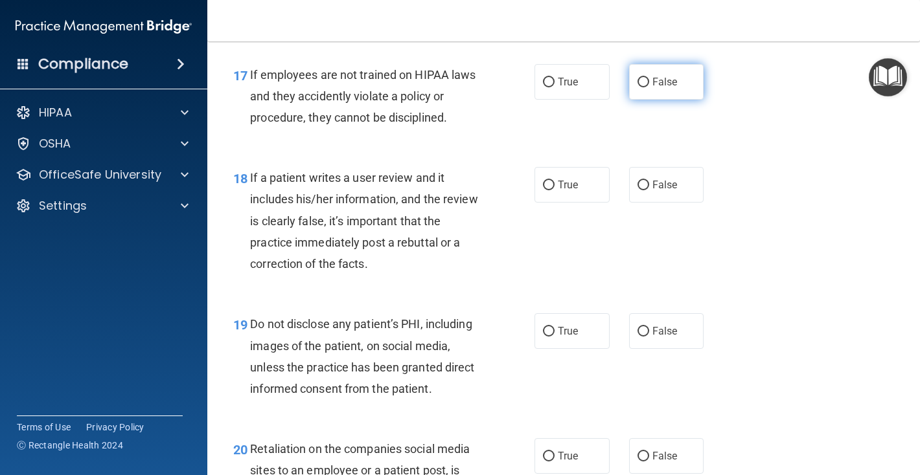
click at [641, 84] on input "False" at bounding box center [643, 83] width 12 height 10
radio input "true"
click at [645, 187] on input "False" at bounding box center [643, 186] width 12 height 10
radio input "true"
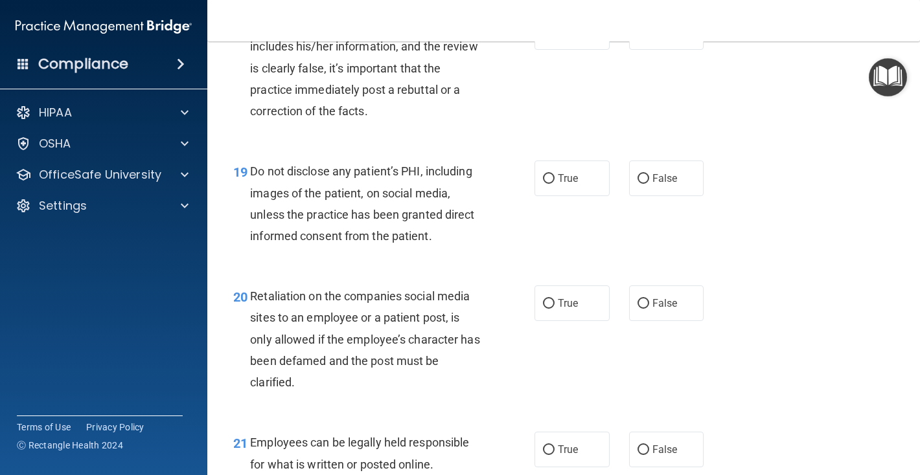
scroll to position [2400, 0]
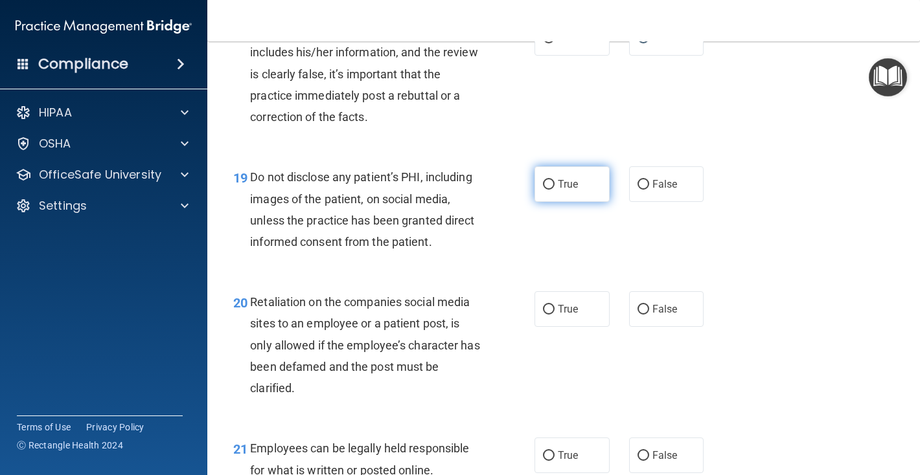
click at [555, 183] on label "True" at bounding box center [571, 184] width 75 height 36
click at [555, 183] on input "True" at bounding box center [549, 185] width 12 height 10
radio input "true"
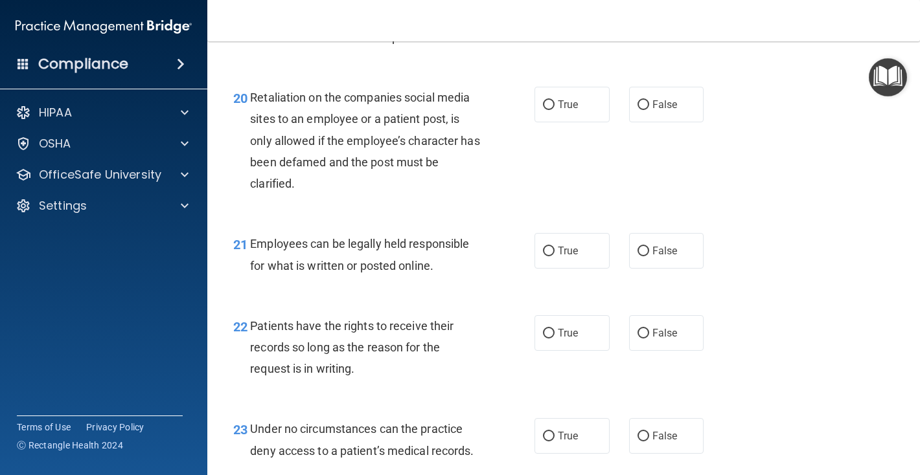
scroll to position [2609, 0]
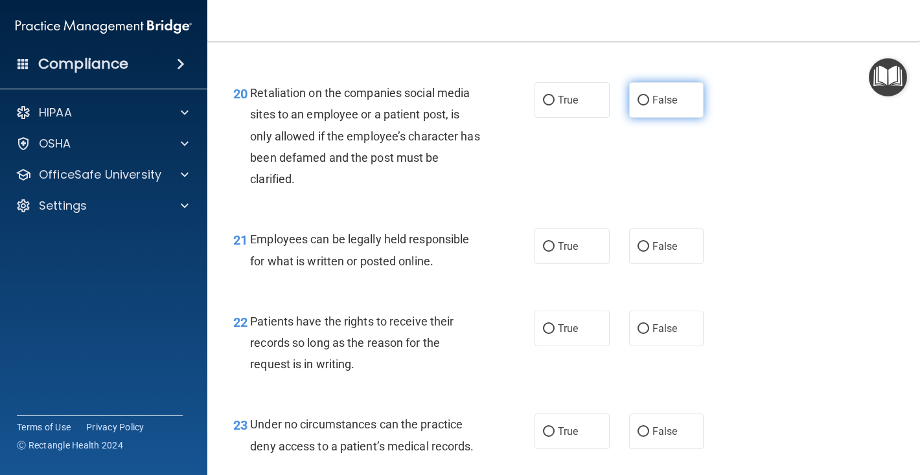
click at [643, 101] on input "False" at bounding box center [643, 101] width 12 height 10
radio input "true"
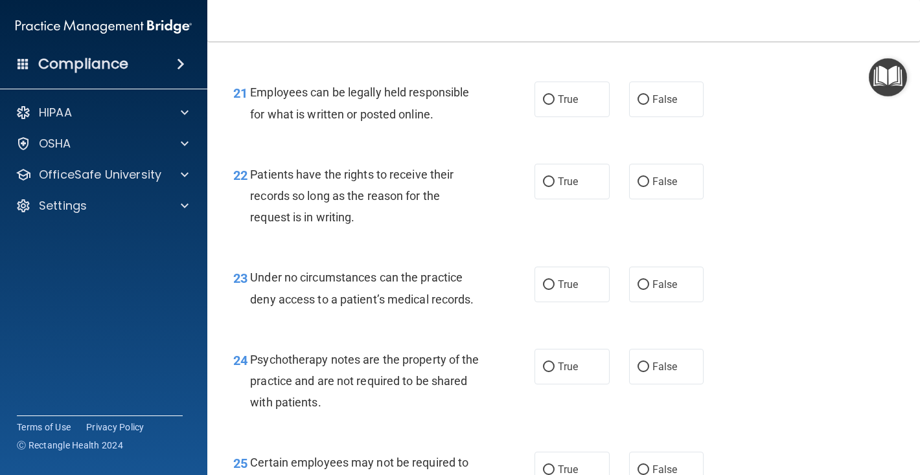
scroll to position [2759, 0]
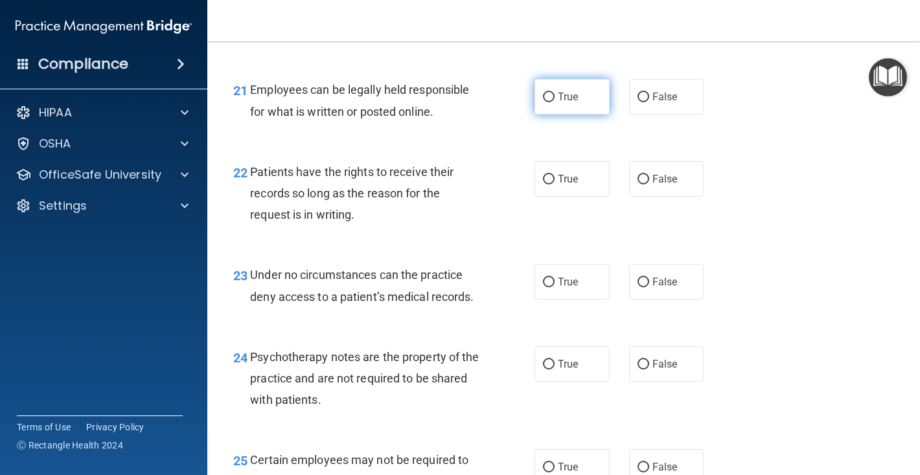
click at [549, 96] on input "True" at bounding box center [549, 98] width 12 height 10
radio input "true"
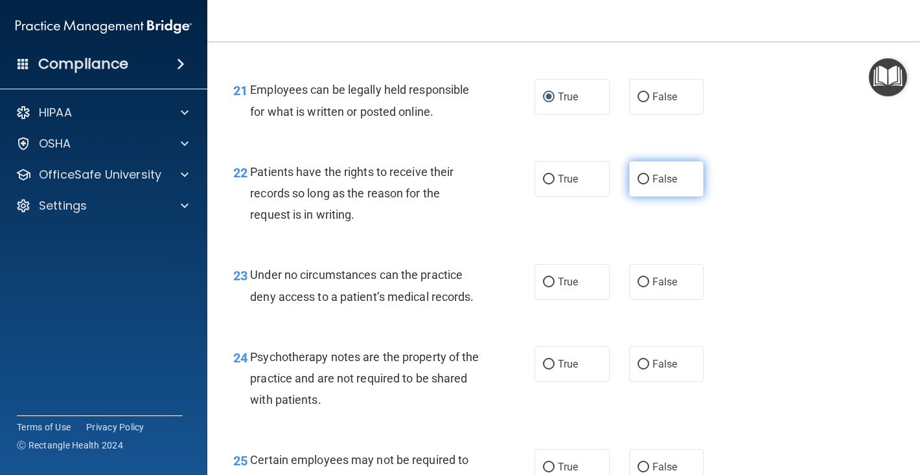
click at [642, 180] on input "False" at bounding box center [643, 180] width 12 height 10
radio input "true"
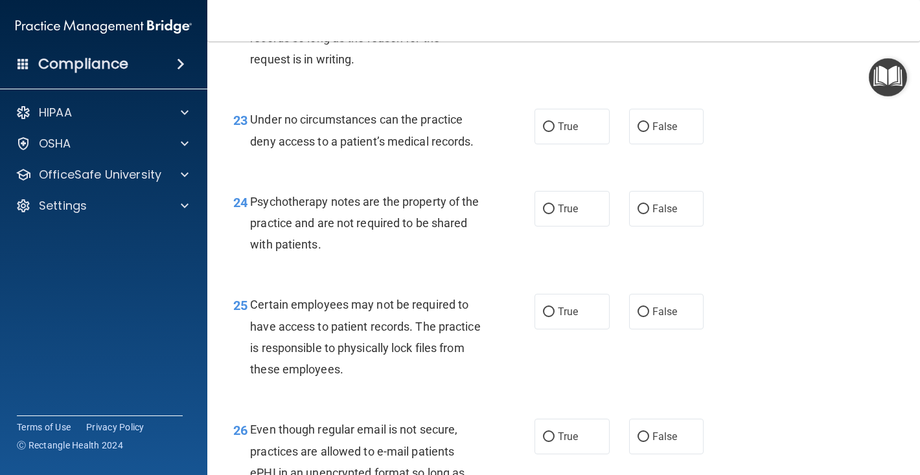
scroll to position [2920, 0]
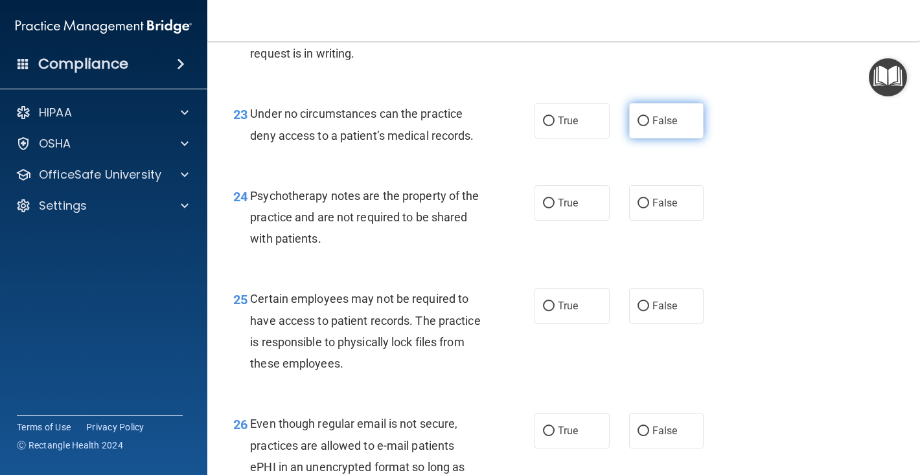
click at [643, 123] on input "False" at bounding box center [643, 122] width 12 height 10
radio input "true"
click at [551, 203] on input "True" at bounding box center [549, 204] width 12 height 10
radio input "true"
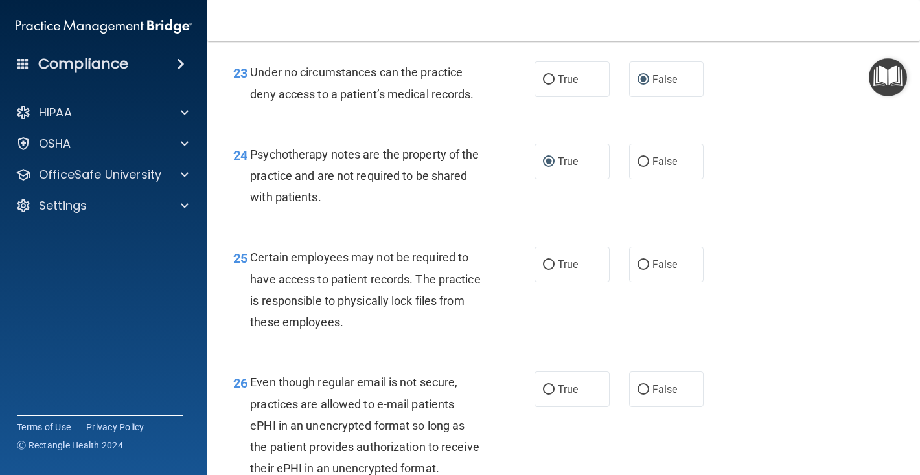
scroll to position [2970, 0]
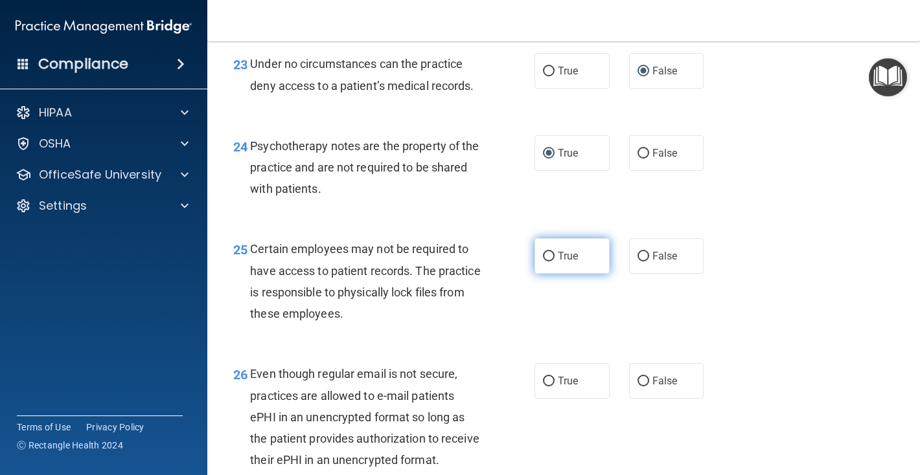
click at [545, 256] on input "True" at bounding box center [549, 257] width 12 height 10
radio input "true"
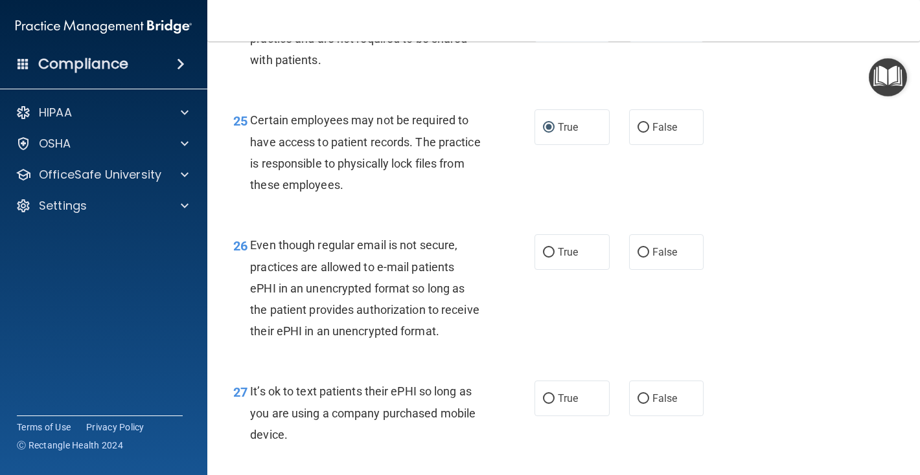
scroll to position [3100, 0]
click at [551, 253] on input "True" at bounding box center [549, 252] width 12 height 10
radio input "true"
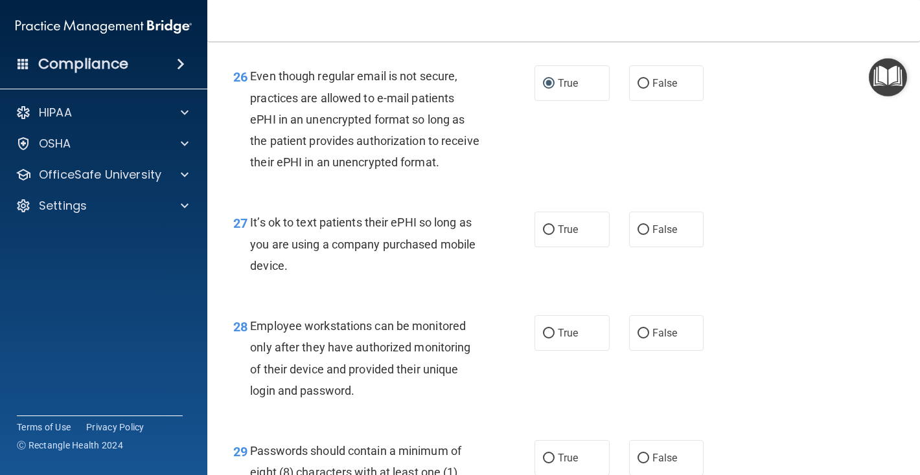
scroll to position [3269, 0]
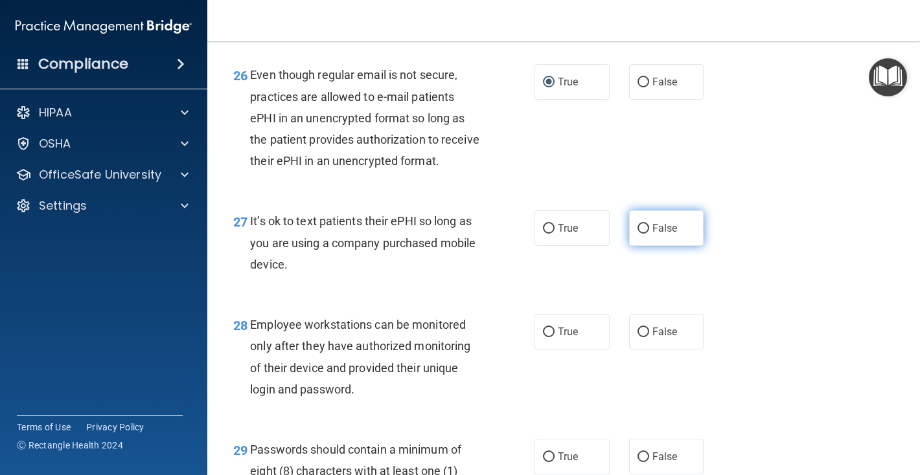
click at [646, 230] on input "False" at bounding box center [643, 229] width 12 height 10
radio input "true"
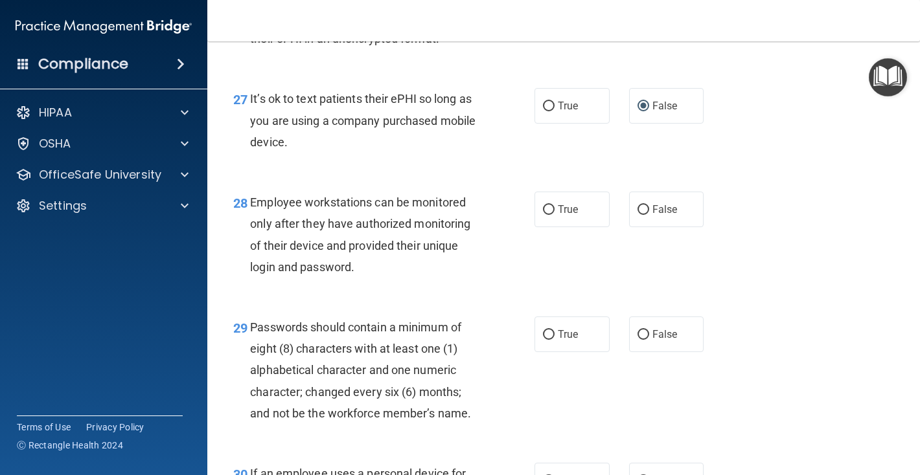
scroll to position [3401, 0]
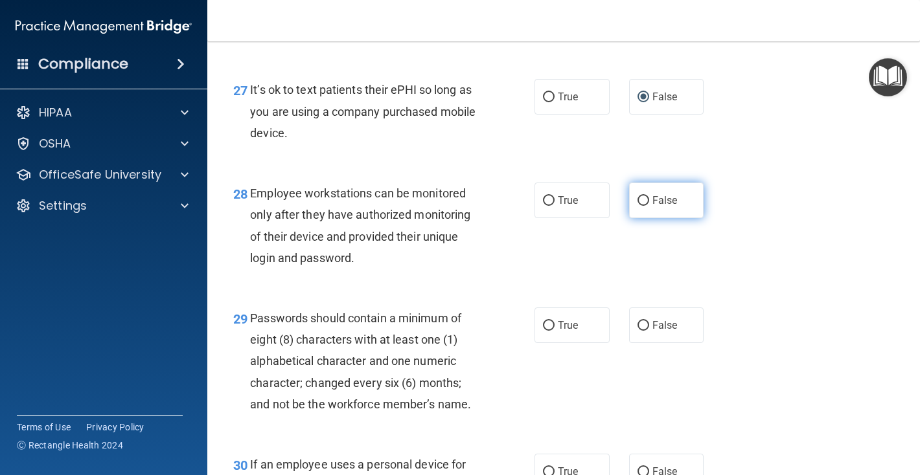
click at [639, 202] on input "False" at bounding box center [643, 201] width 12 height 10
radio input "true"
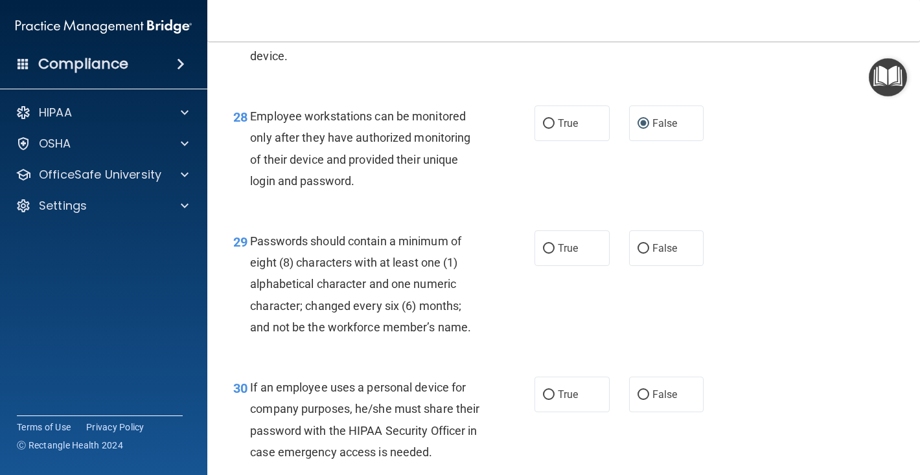
scroll to position [3493, 0]
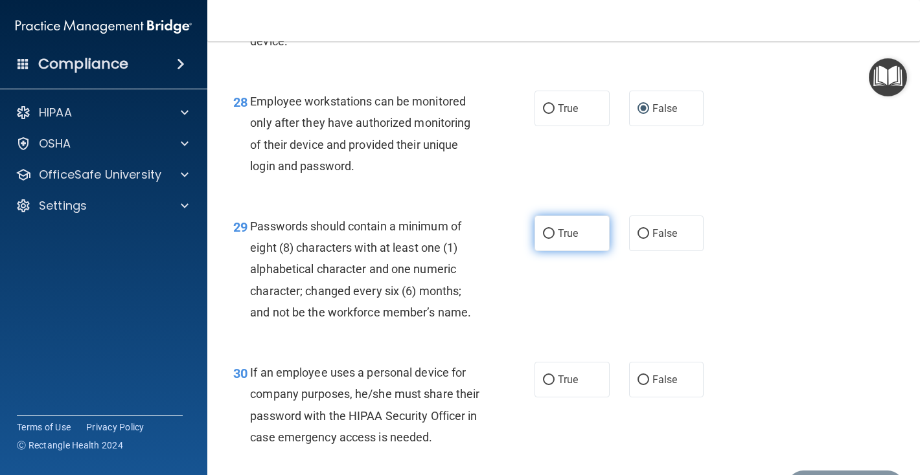
click at [555, 233] on label "True" at bounding box center [571, 234] width 75 height 36
click at [555, 233] on input "True" at bounding box center [549, 234] width 12 height 10
radio input "true"
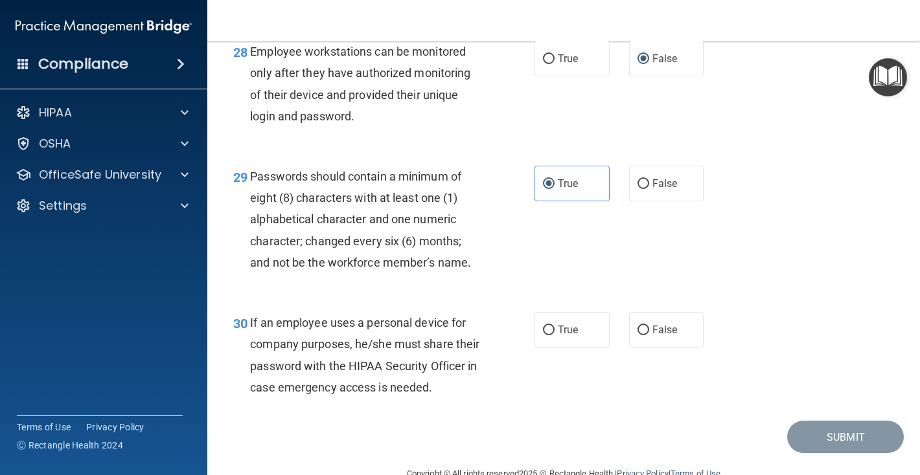
scroll to position [3544, 0]
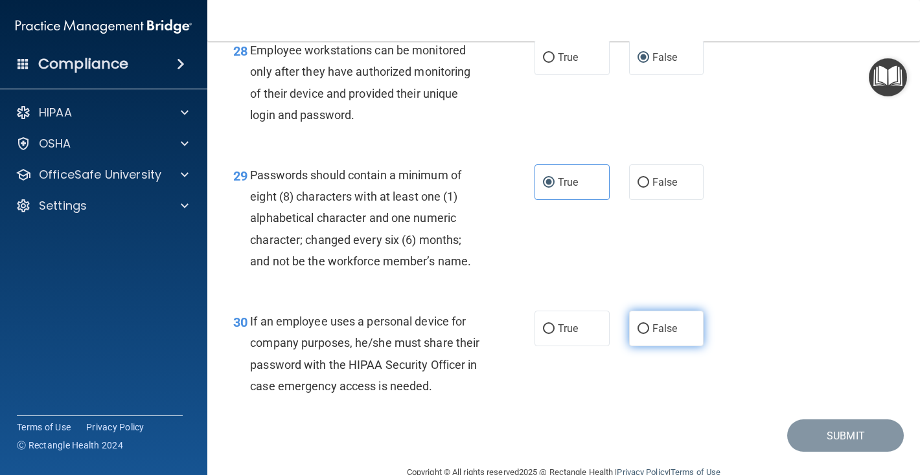
click at [647, 328] on input "False" at bounding box center [643, 330] width 12 height 10
radio input "true"
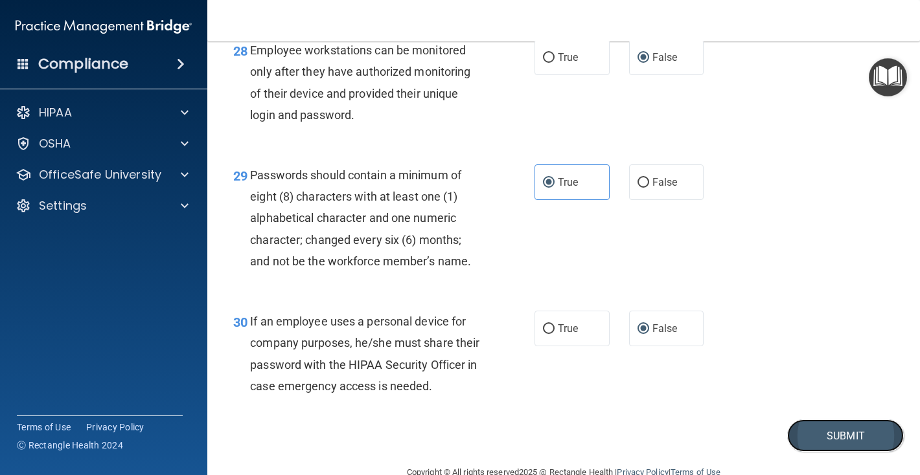
click at [838, 433] on button "Submit" at bounding box center [845, 436] width 117 height 33
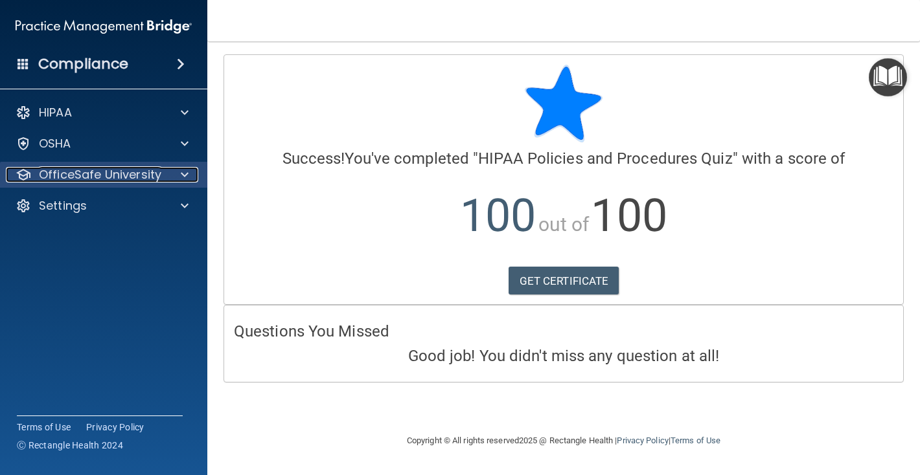
click at [83, 179] on p "OfficeSafe University" at bounding box center [100, 175] width 122 height 16
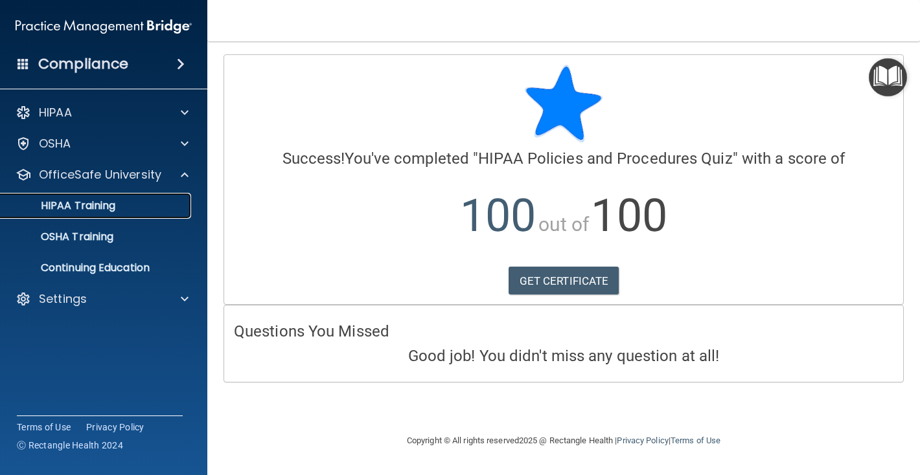
click at [91, 209] on p "HIPAA Training" at bounding box center [61, 206] width 107 height 13
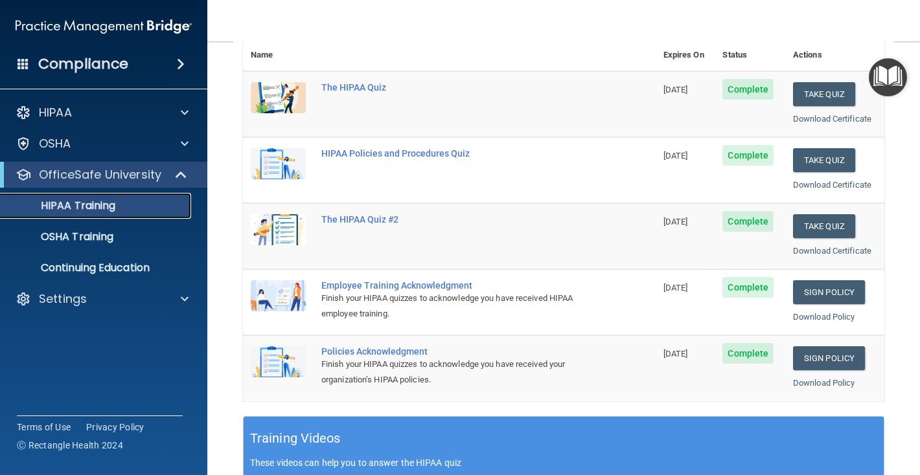
scroll to position [166, 0]
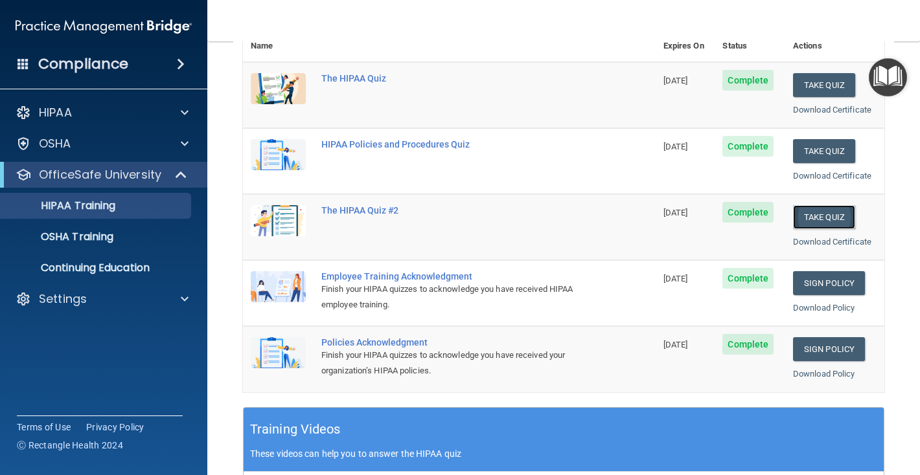
click at [826, 218] on button "Take Quiz" at bounding box center [824, 217] width 62 height 24
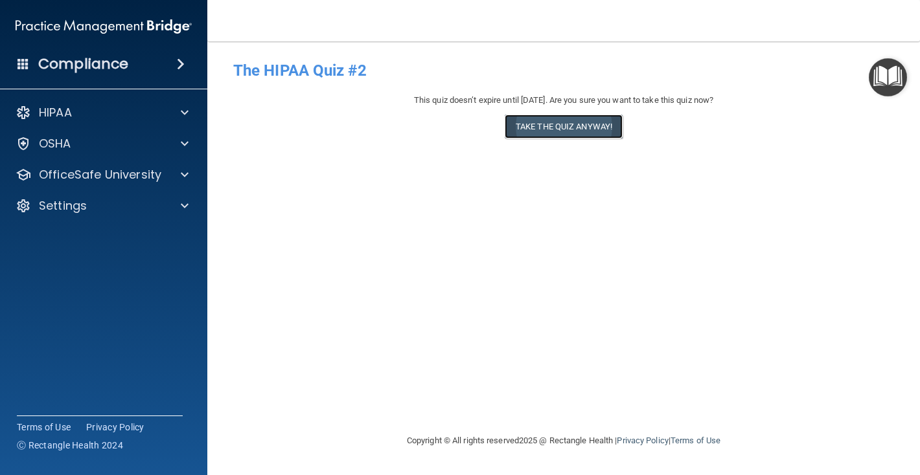
click at [556, 131] on button "Take the quiz anyway!" at bounding box center [564, 127] width 118 height 24
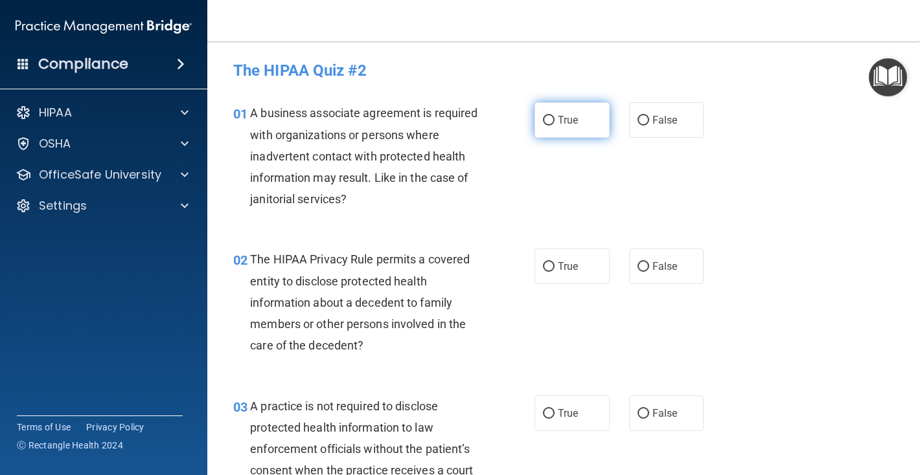
click at [545, 120] on input "True" at bounding box center [549, 121] width 12 height 10
radio input "true"
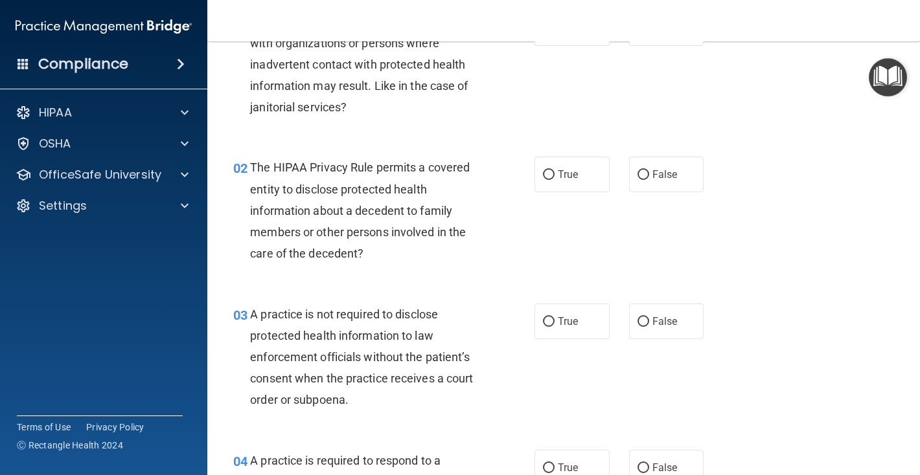
scroll to position [100, 0]
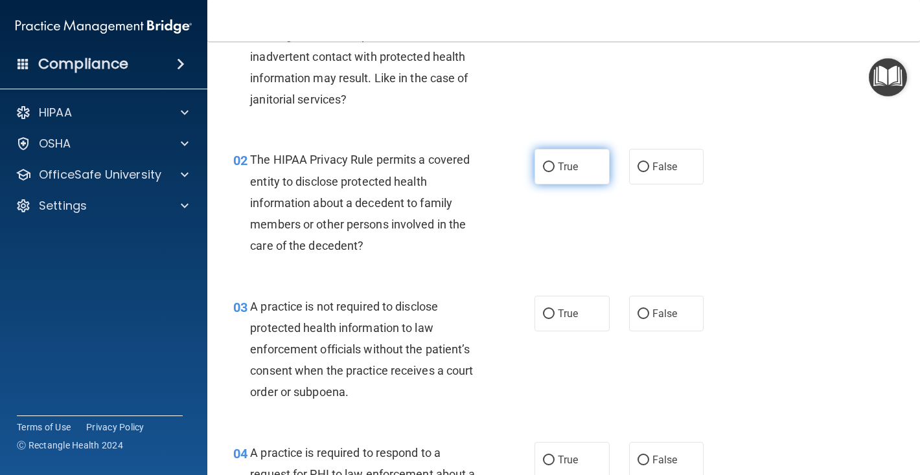
click at [549, 166] on input "True" at bounding box center [549, 168] width 12 height 10
radio input "true"
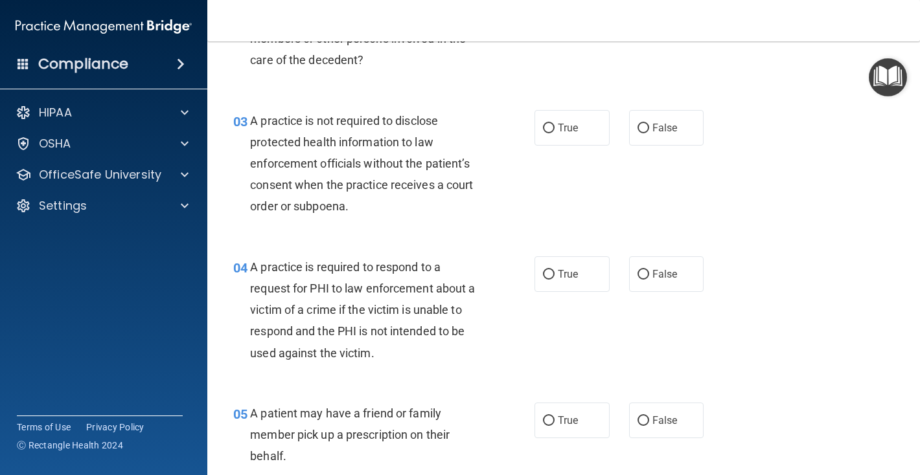
scroll to position [289, 0]
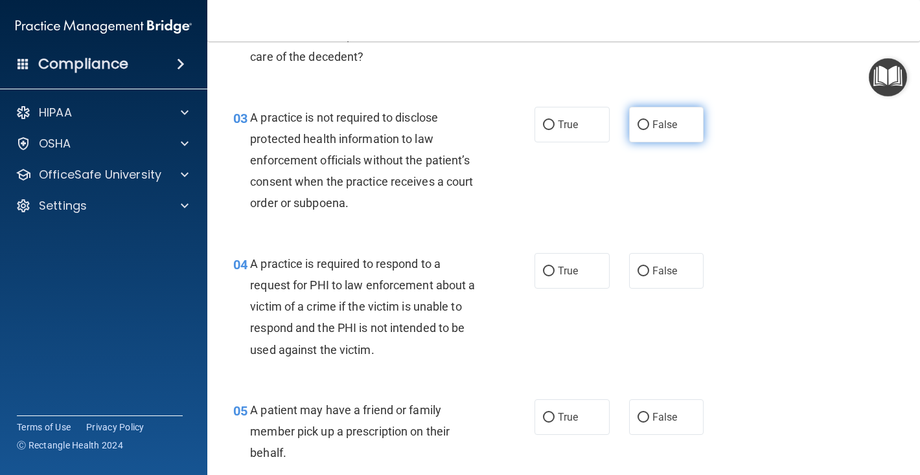
click at [642, 124] on input "False" at bounding box center [643, 125] width 12 height 10
radio input "true"
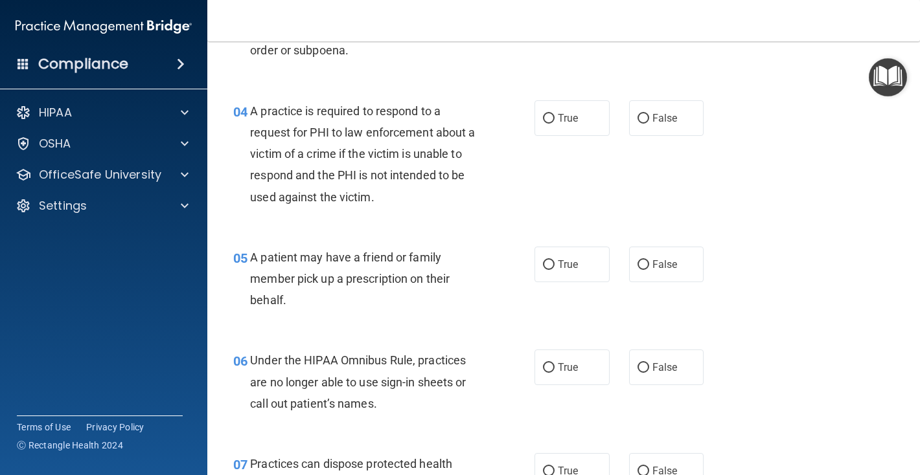
scroll to position [446, 0]
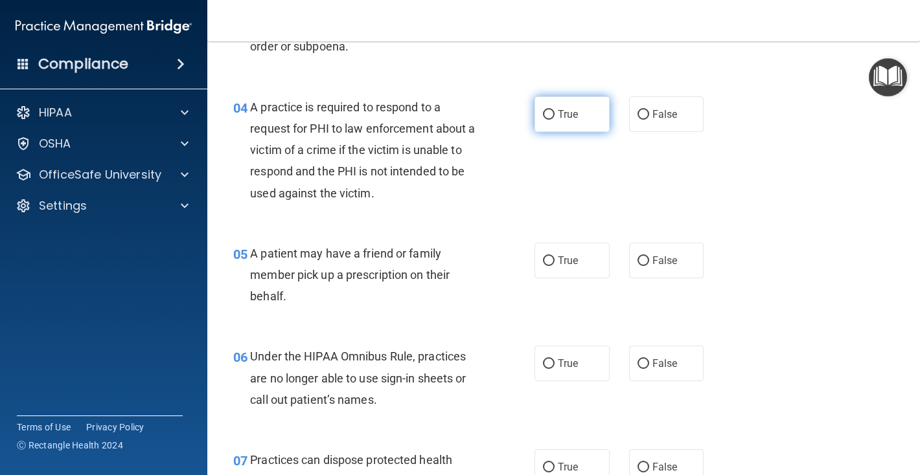
click at [551, 110] on input "True" at bounding box center [549, 115] width 12 height 10
radio input "true"
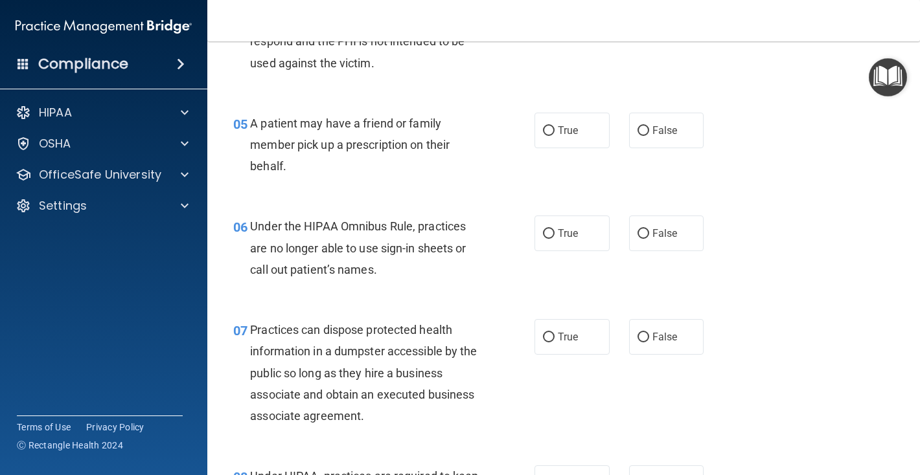
scroll to position [580, 0]
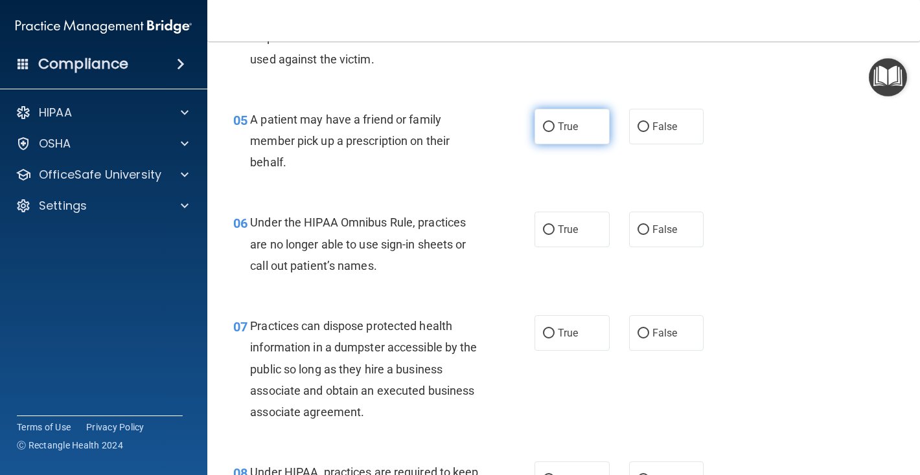
click at [545, 128] on input "True" at bounding box center [549, 127] width 12 height 10
radio input "true"
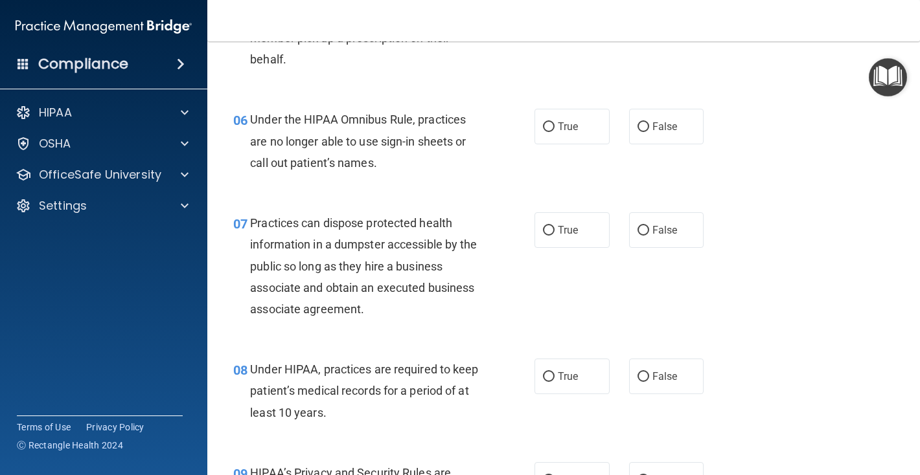
scroll to position [684, 0]
click at [641, 126] on input "False" at bounding box center [643, 126] width 12 height 10
radio input "true"
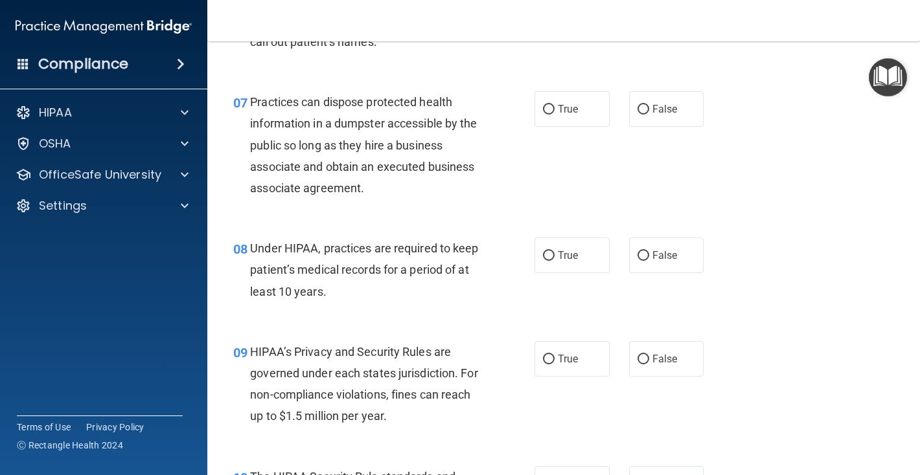
scroll to position [806, 0]
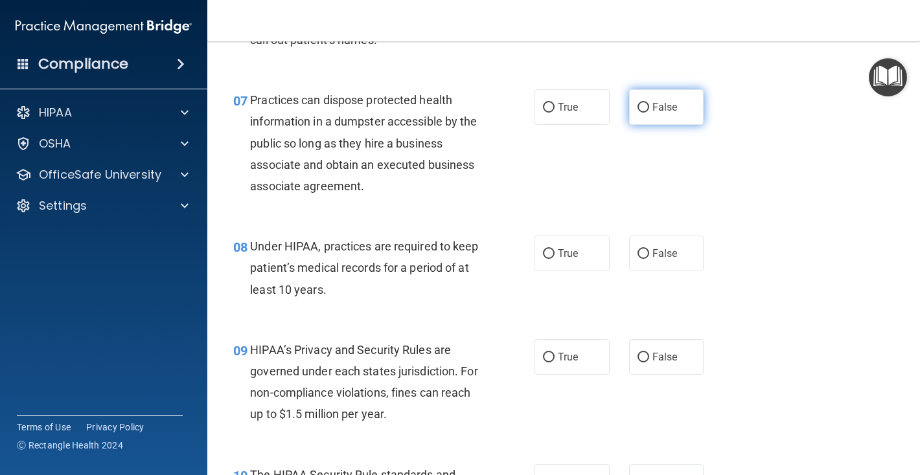
click at [643, 107] on input "False" at bounding box center [643, 108] width 12 height 10
radio input "true"
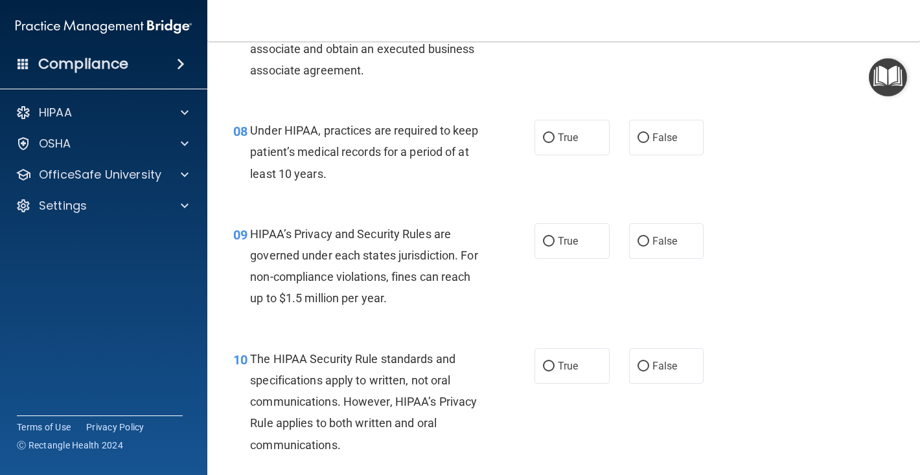
scroll to position [926, 0]
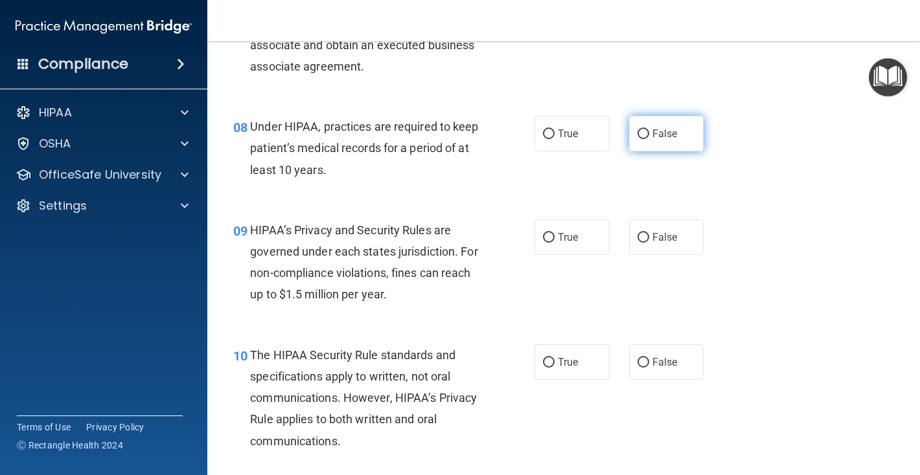
click at [641, 132] on input "False" at bounding box center [643, 135] width 12 height 10
radio input "true"
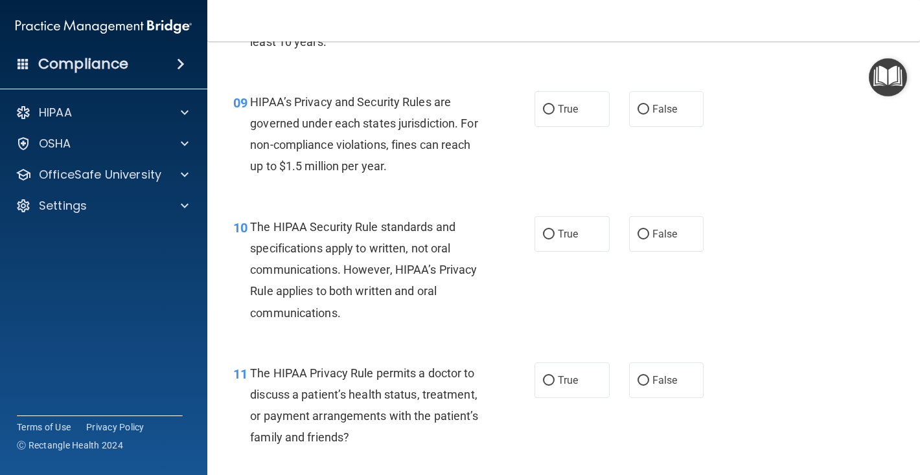
scroll to position [1059, 0]
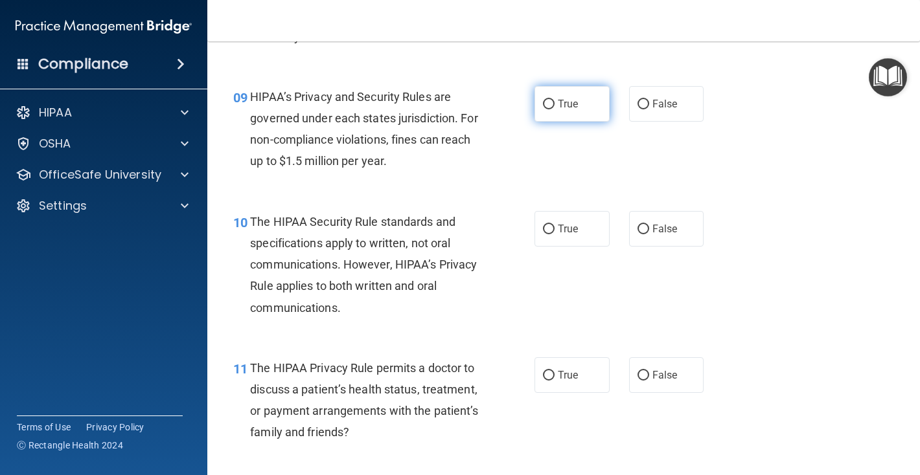
click at [551, 102] on input "True" at bounding box center [549, 105] width 12 height 10
radio input "true"
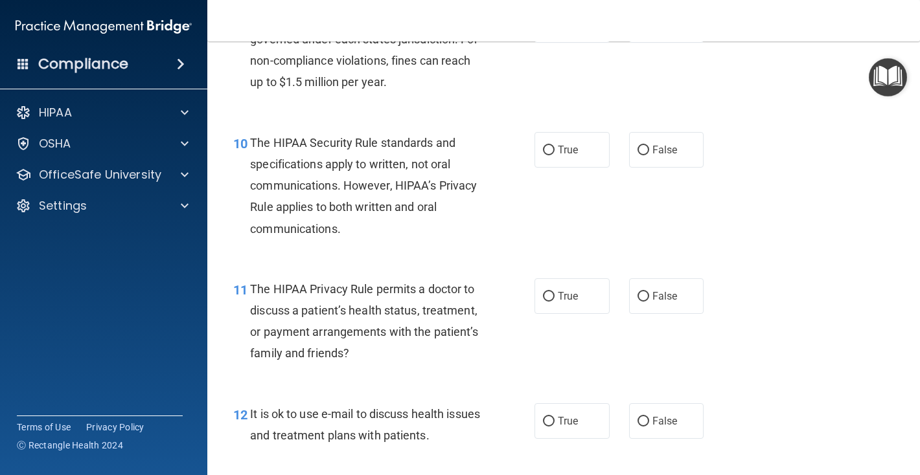
scroll to position [1147, 0]
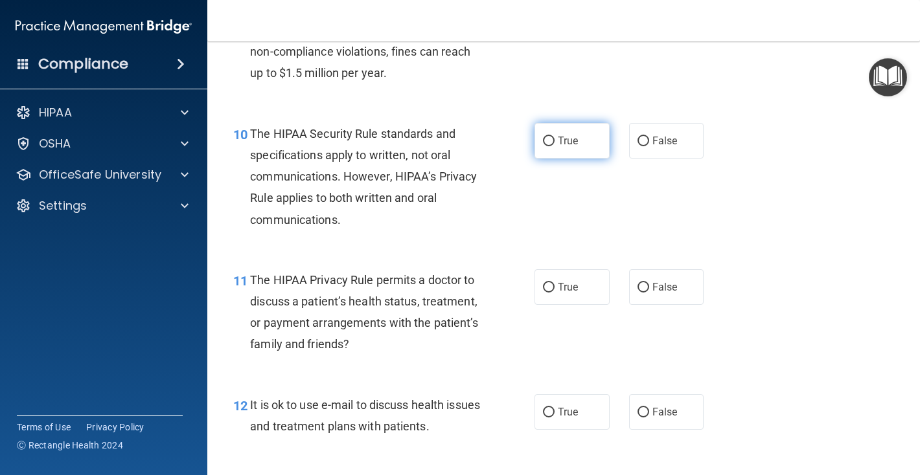
click at [549, 142] on input "True" at bounding box center [549, 142] width 12 height 10
radio input "true"
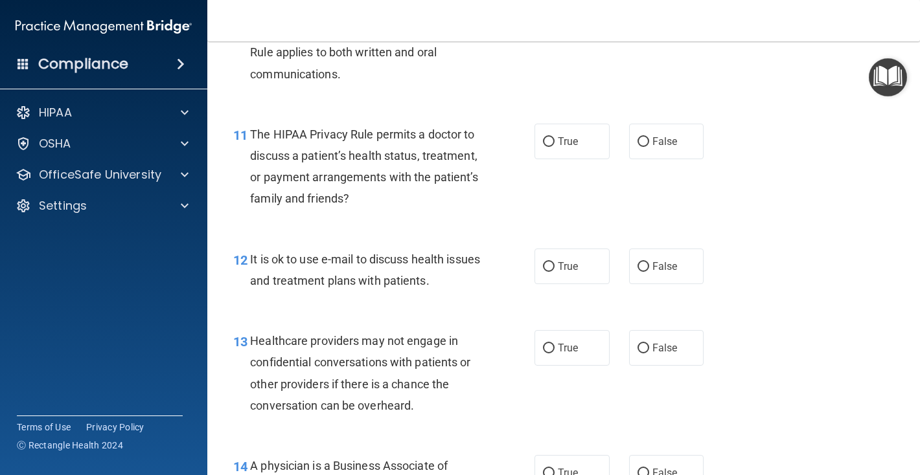
scroll to position [1297, 0]
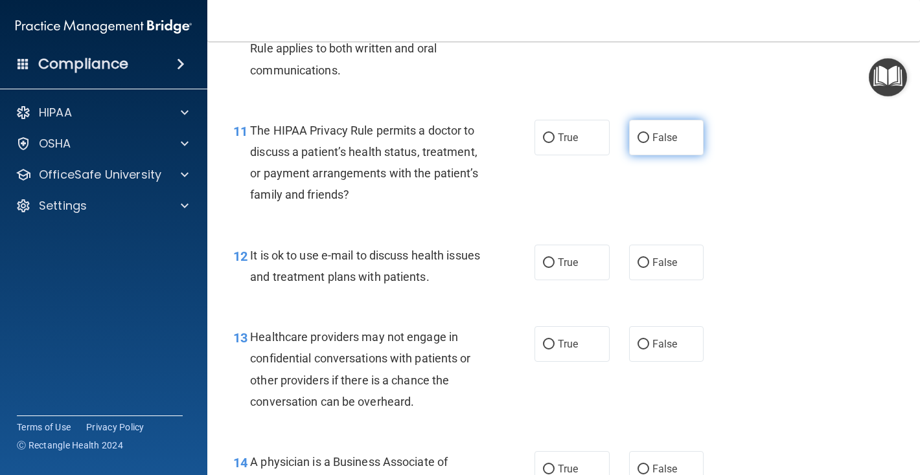
click at [641, 135] on input "False" at bounding box center [643, 138] width 12 height 10
radio input "true"
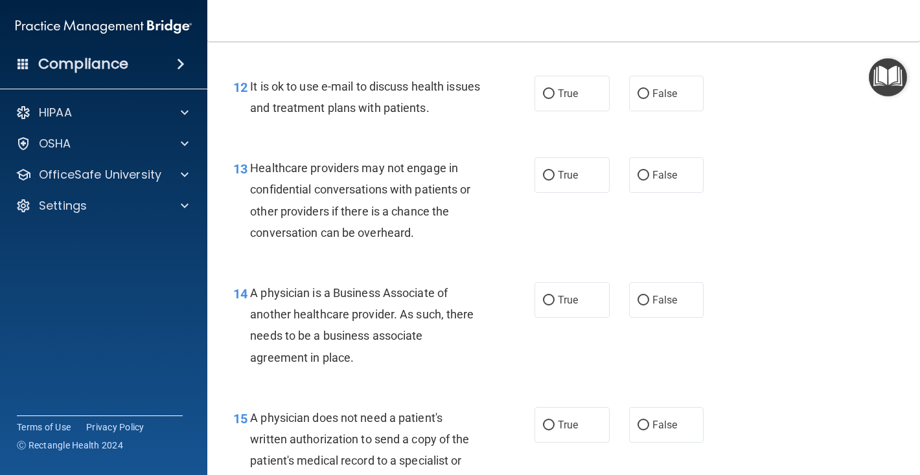
scroll to position [1468, 0]
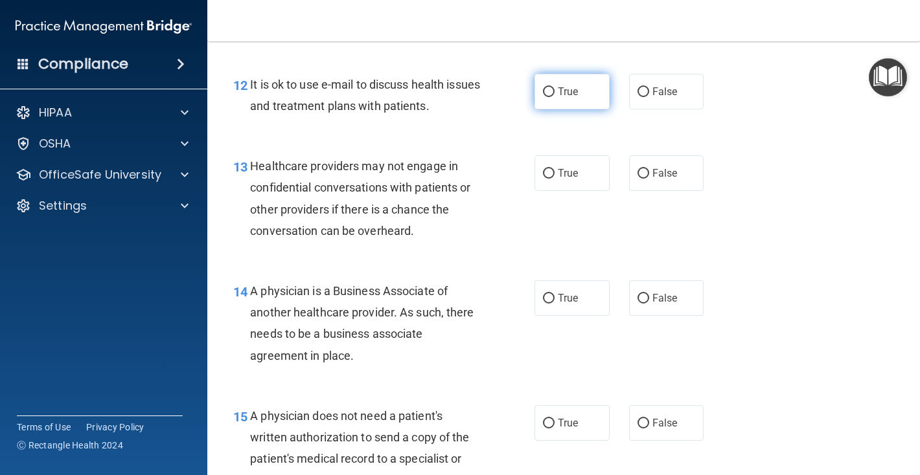
click at [549, 89] on input "True" at bounding box center [549, 92] width 12 height 10
radio input "true"
click at [549, 172] on input "True" at bounding box center [549, 174] width 12 height 10
radio input "true"
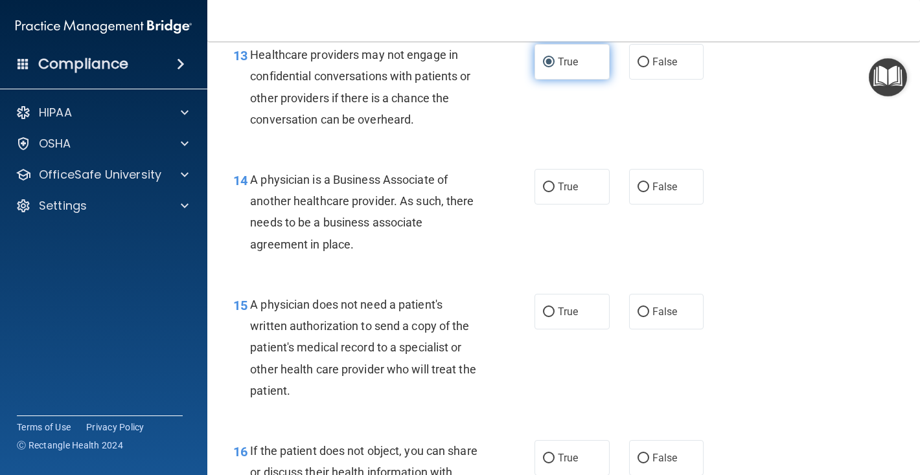
scroll to position [1581, 0]
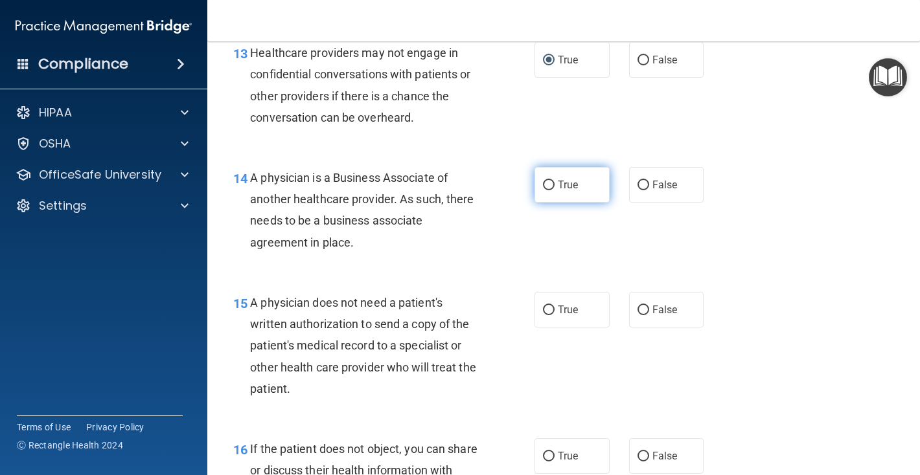
click at [550, 186] on input "True" at bounding box center [549, 186] width 12 height 10
radio input "true"
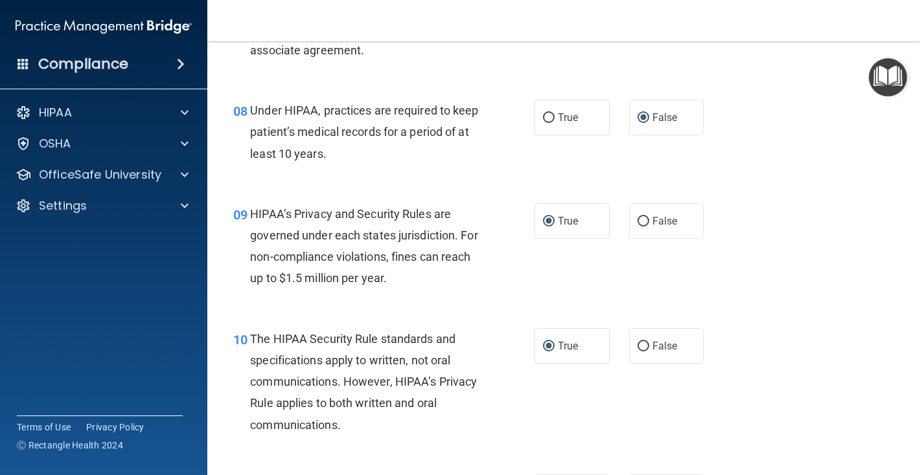
scroll to position [0, 0]
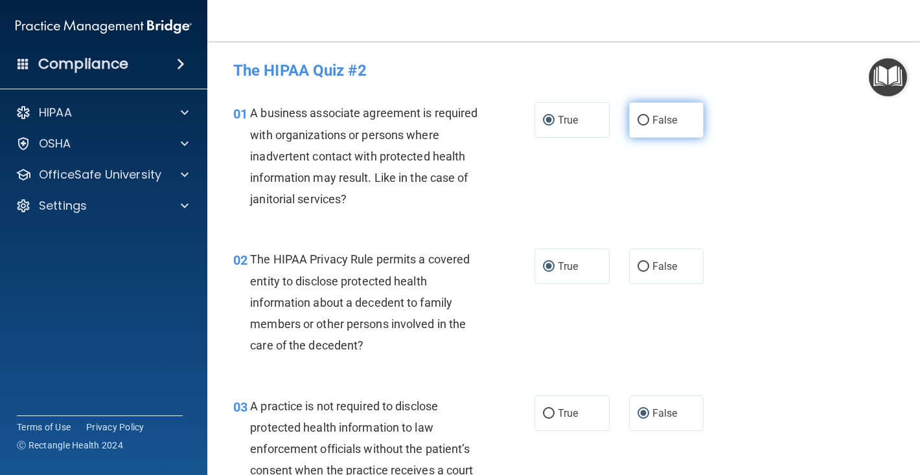
click at [638, 121] on input "False" at bounding box center [643, 121] width 12 height 10
radio input "true"
radio input "false"
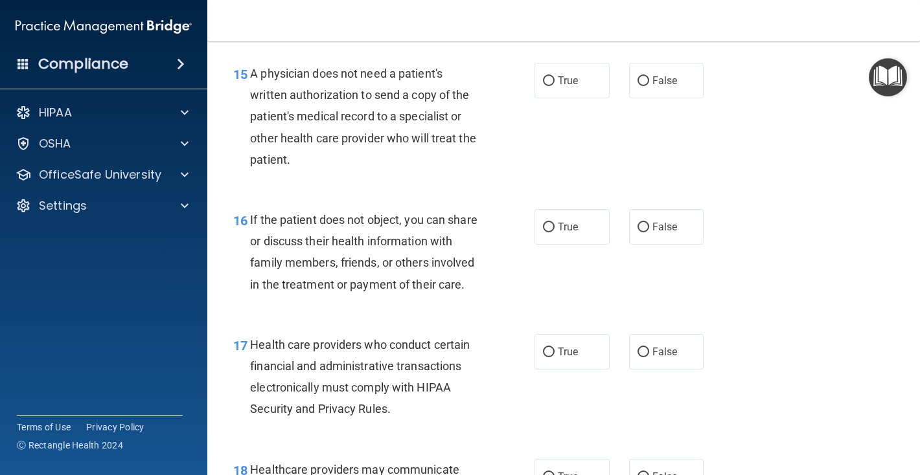
scroll to position [1814, 0]
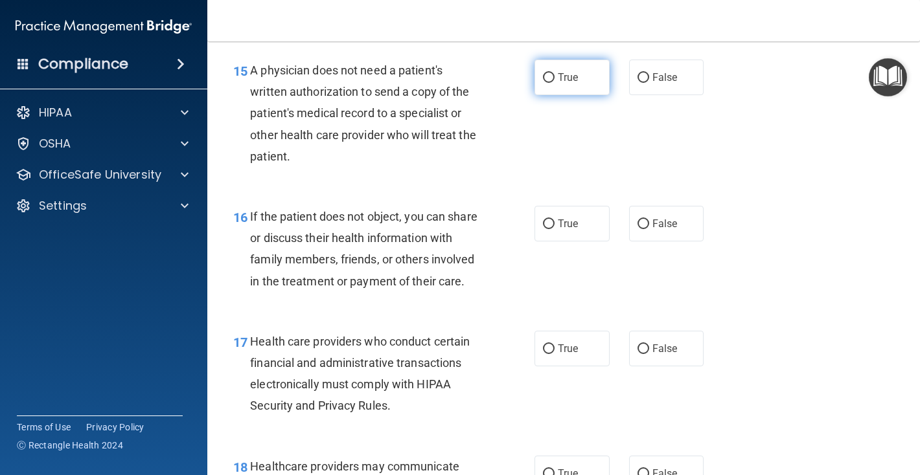
click at [551, 77] on input "True" at bounding box center [549, 78] width 12 height 10
radio input "true"
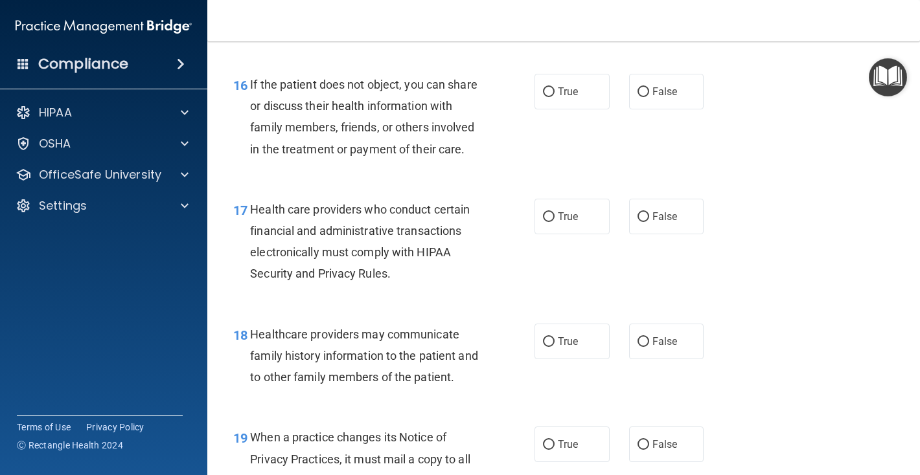
scroll to position [1949, 0]
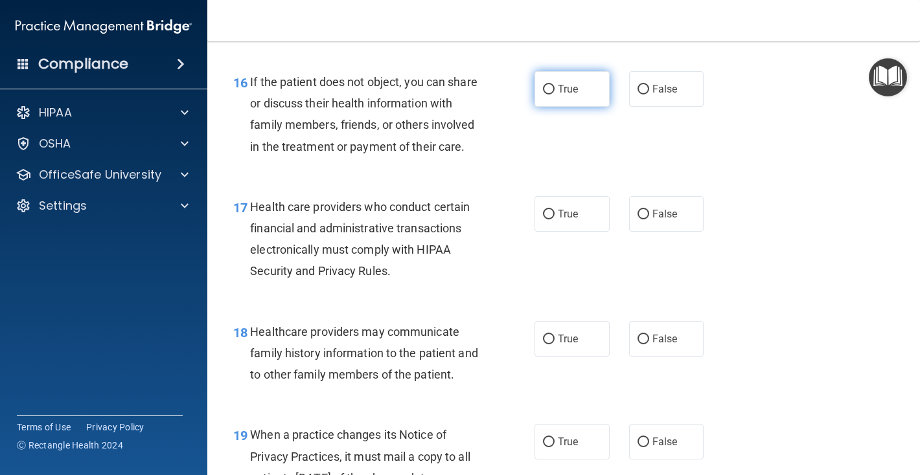
click at [549, 92] on input "True" at bounding box center [549, 90] width 12 height 10
radio input "true"
click at [549, 216] on input "True" at bounding box center [549, 215] width 12 height 10
radio input "true"
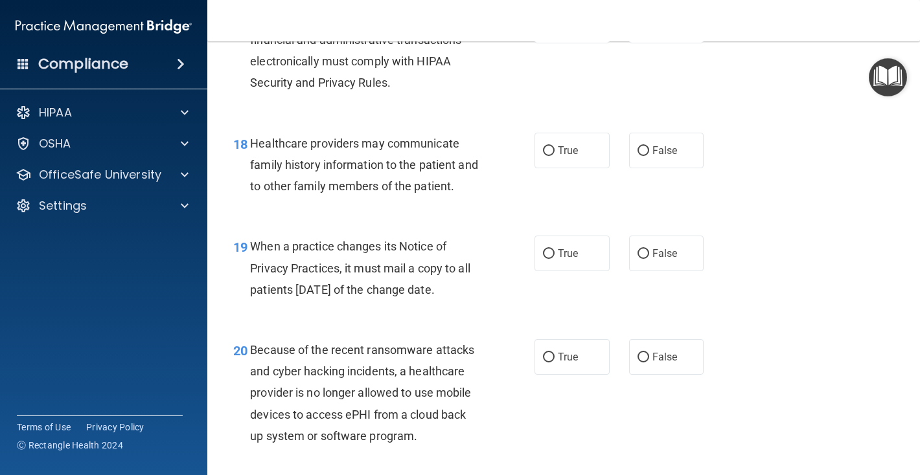
scroll to position [2141, 0]
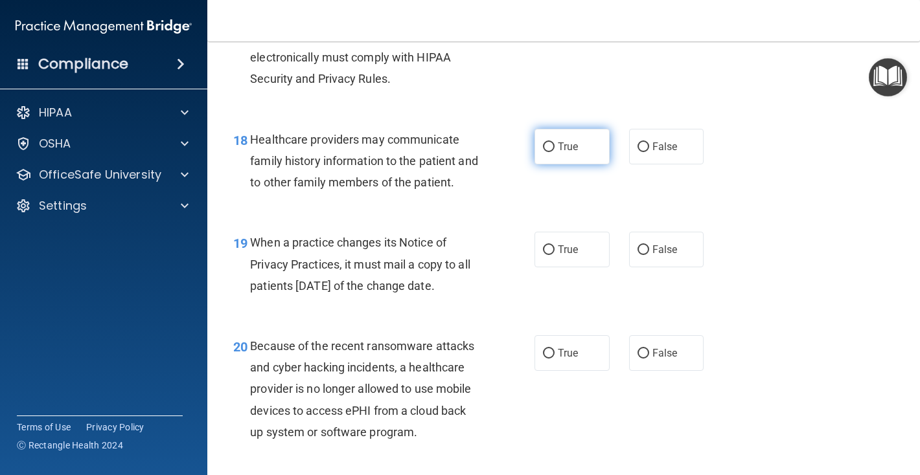
click at [551, 148] on input "True" at bounding box center [549, 148] width 12 height 10
radio input "true"
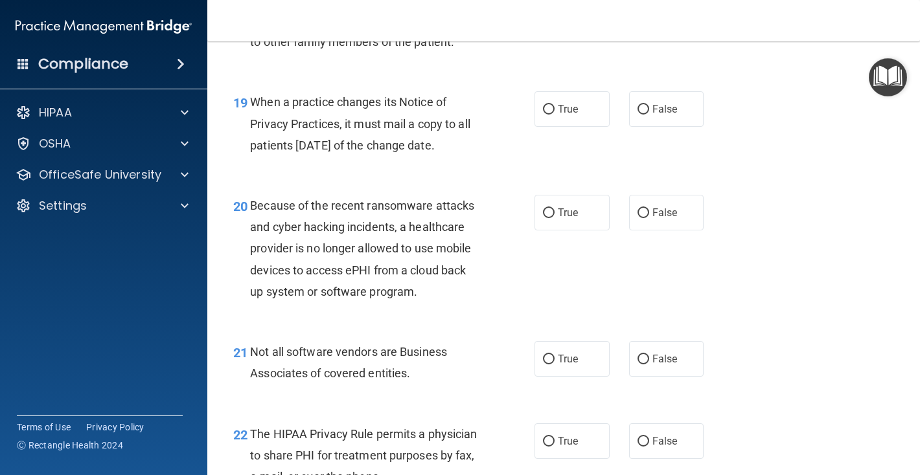
scroll to position [2285, 0]
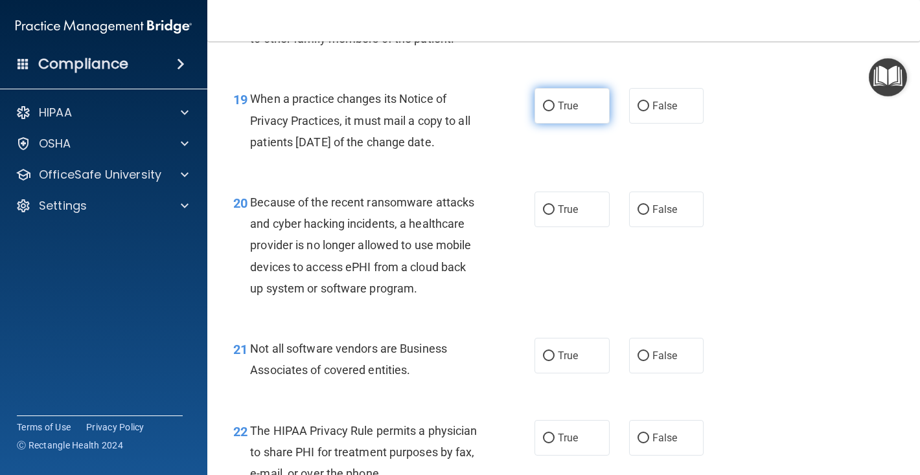
click at [551, 104] on input "True" at bounding box center [549, 107] width 12 height 10
radio input "true"
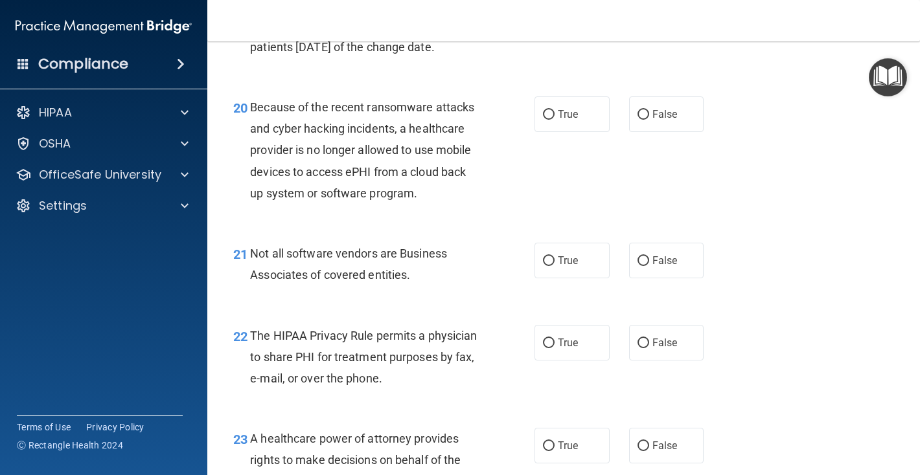
scroll to position [2391, 0]
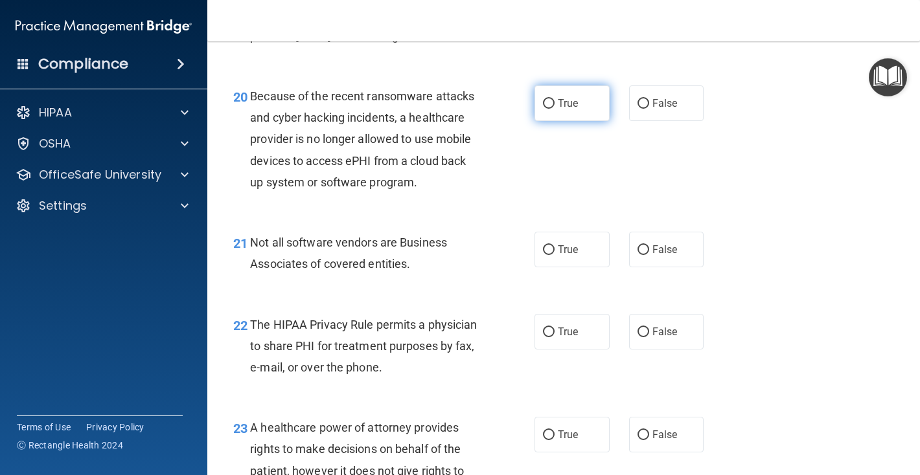
click at [555, 102] on label "True" at bounding box center [571, 104] width 75 height 36
click at [555, 102] on input "True" at bounding box center [549, 104] width 12 height 10
radio input "true"
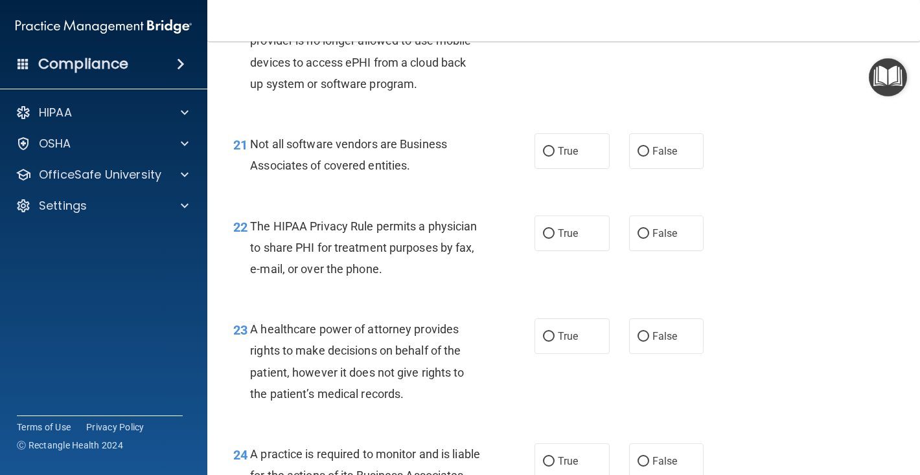
scroll to position [2491, 0]
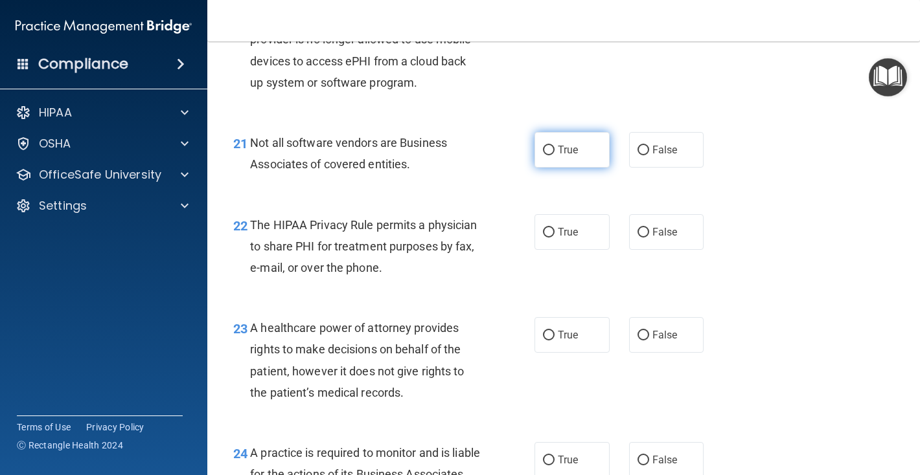
click at [551, 150] on input "True" at bounding box center [549, 151] width 12 height 10
radio input "true"
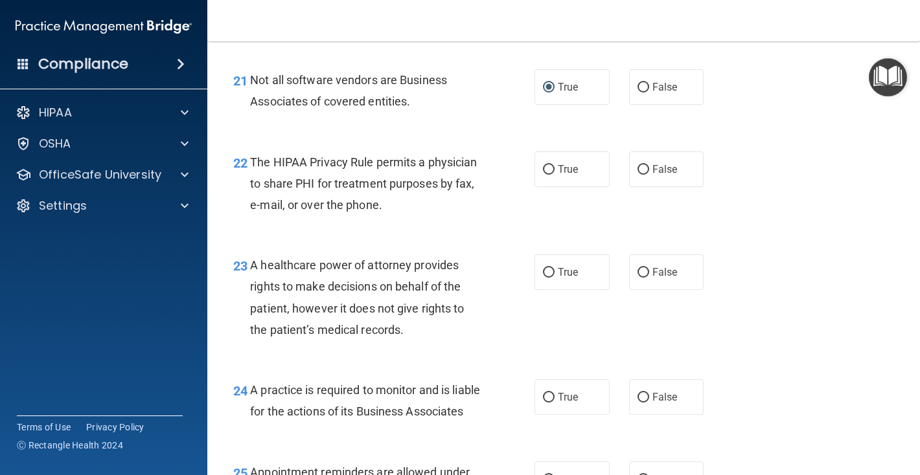
scroll to position [2556, 0]
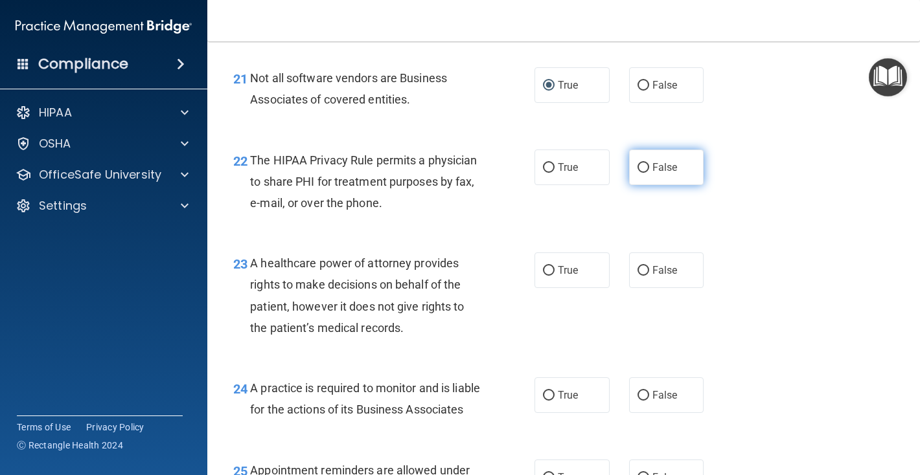
click at [643, 167] on input "False" at bounding box center [643, 168] width 12 height 10
radio input "true"
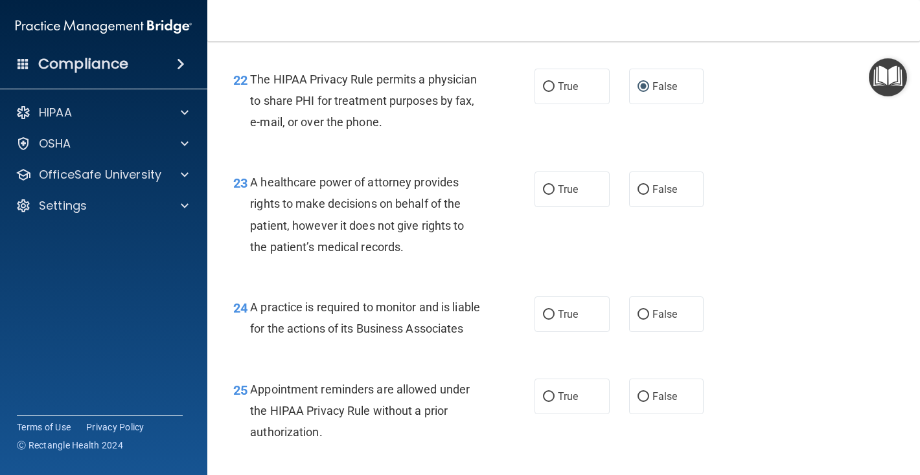
scroll to position [2642, 0]
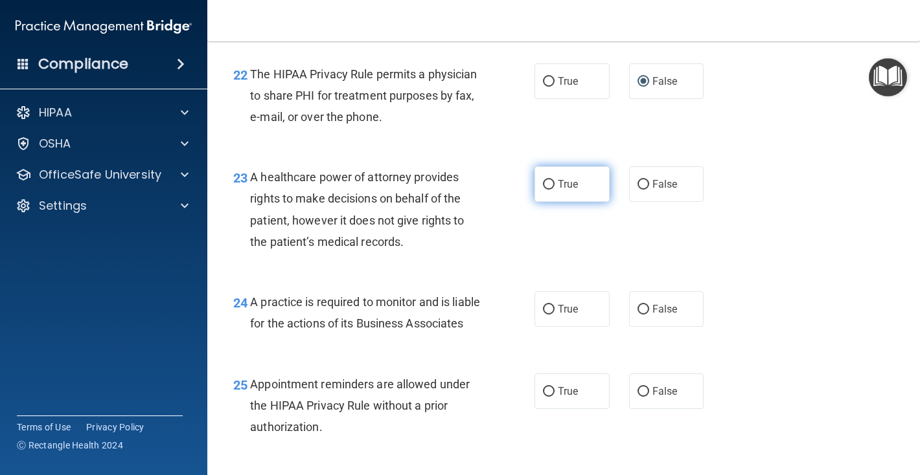
click at [548, 185] on input "True" at bounding box center [549, 185] width 12 height 10
radio input "true"
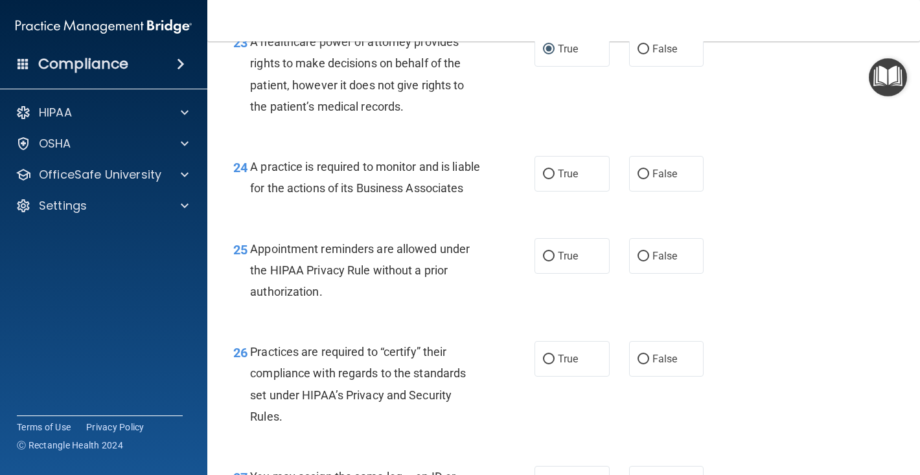
scroll to position [2780, 0]
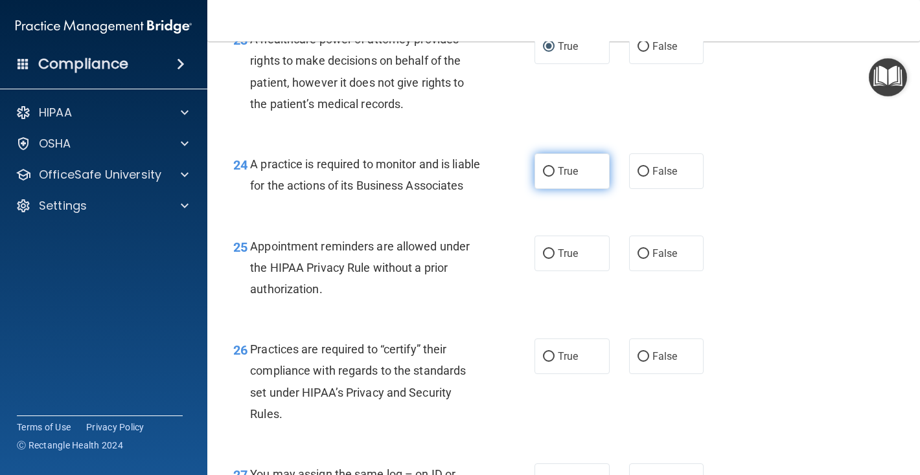
click at [551, 171] on input "True" at bounding box center [549, 172] width 12 height 10
radio input "true"
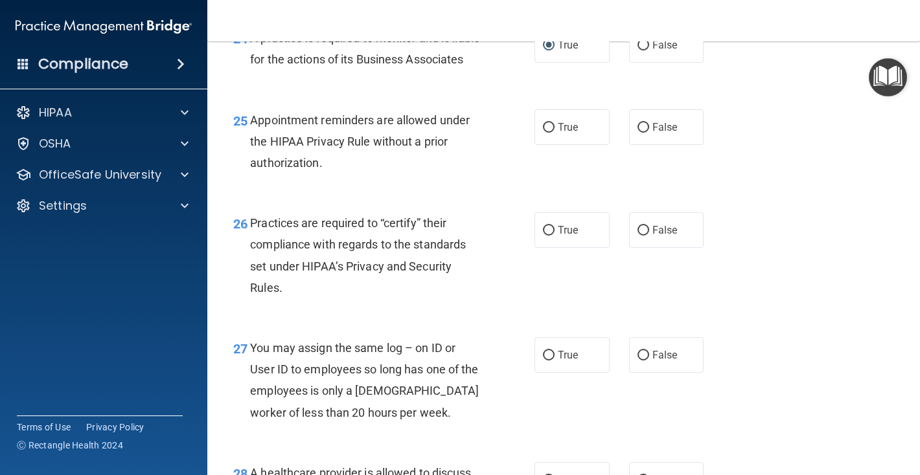
scroll to position [2909, 0]
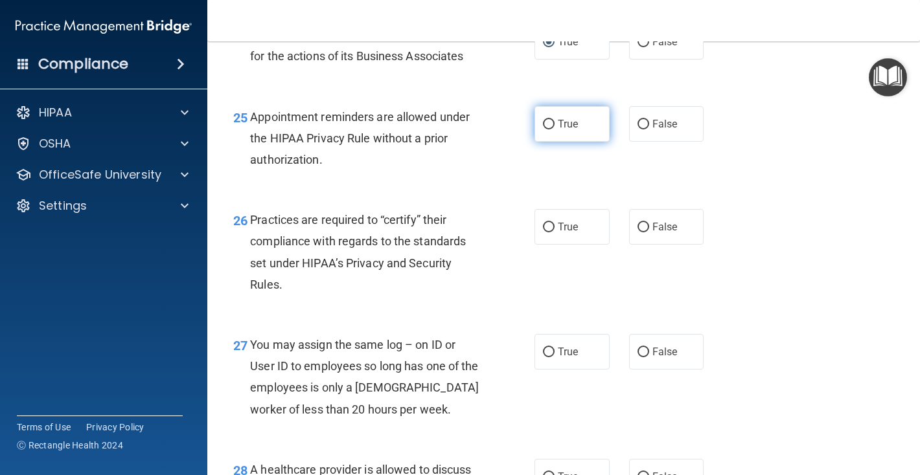
click at [548, 130] on input "True" at bounding box center [549, 125] width 12 height 10
radio input "true"
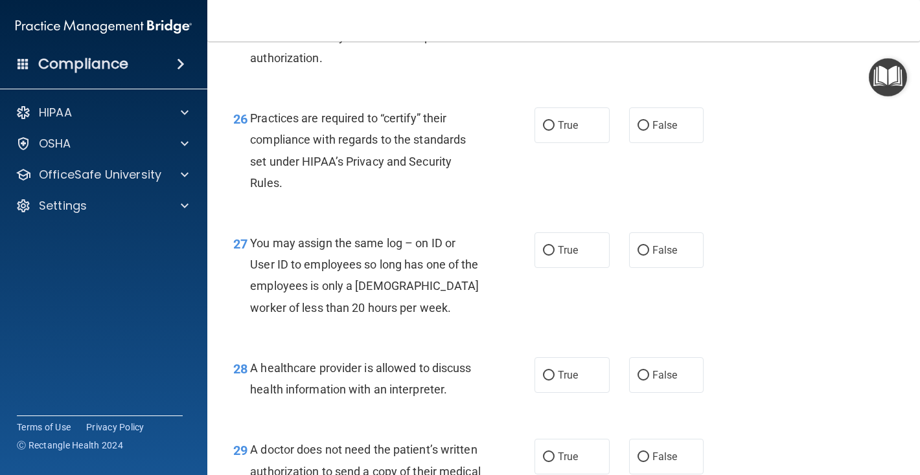
scroll to position [3014, 0]
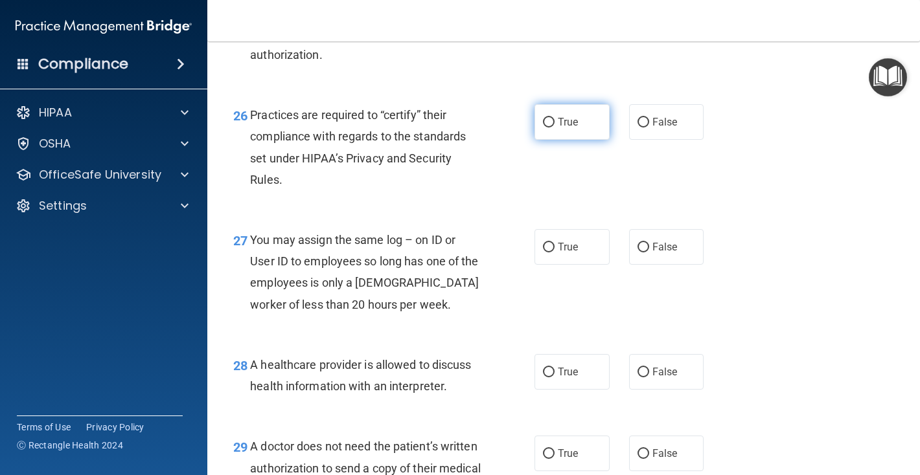
click at [549, 128] on input "True" at bounding box center [549, 123] width 12 height 10
radio input "true"
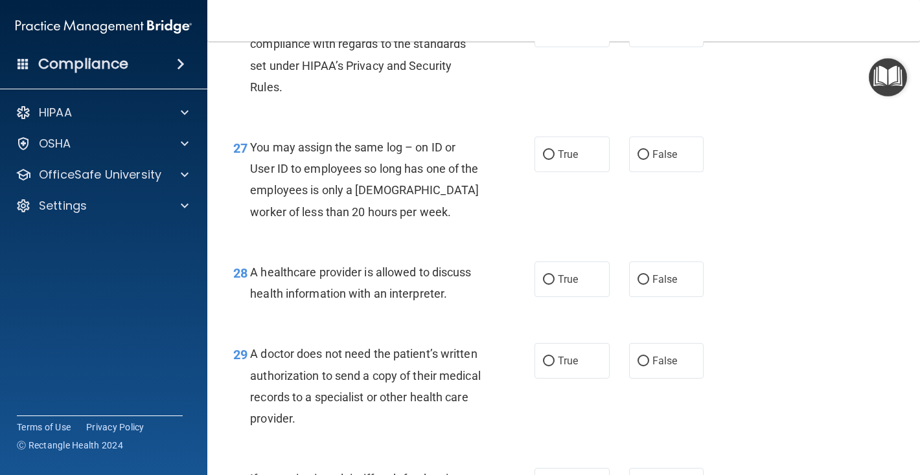
scroll to position [3117, 0]
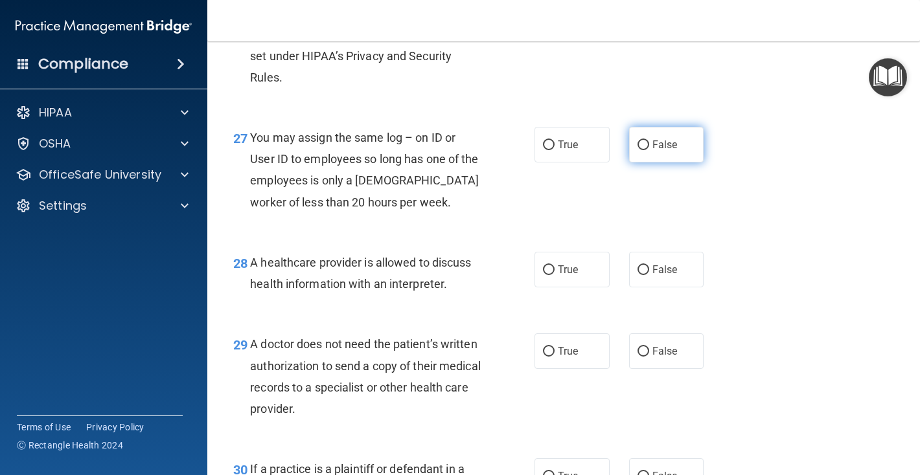
click at [642, 150] on input "False" at bounding box center [643, 146] width 12 height 10
radio input "true"
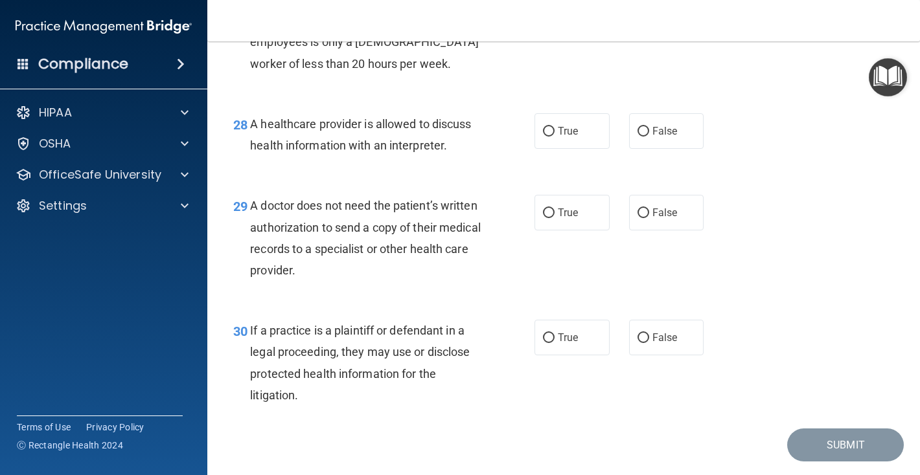
scroll to position [3256, 0]
click at [549, 136] on input "True" at bounding box center [549, 131] width 12 height 10
radio input "true"
click at [555, 230] on label "True" at bounding box center [571, 212] width 75 height 36
click at [555, 218] on input "True" at bounding box center [549, 213] width 12 height 10
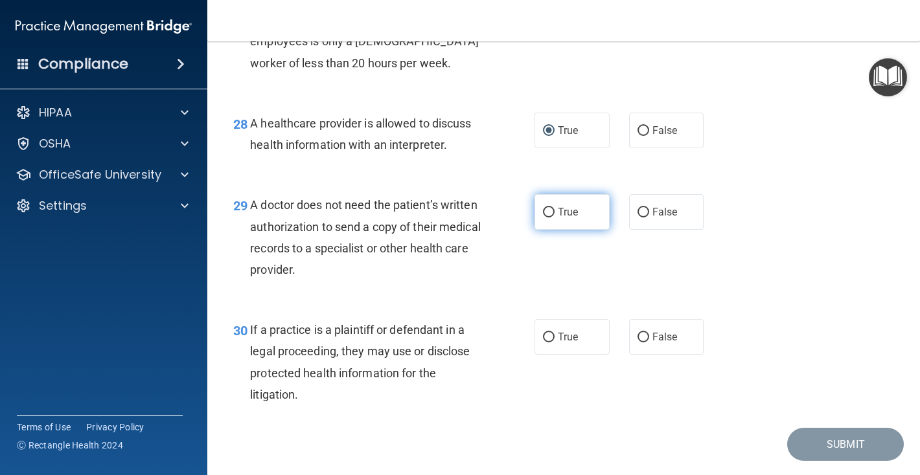
radio input "true"
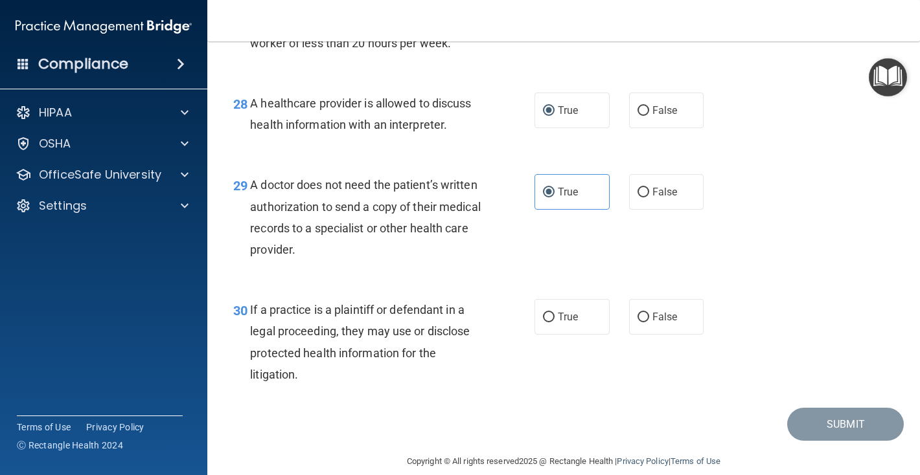
scroll to position [3315, 0]
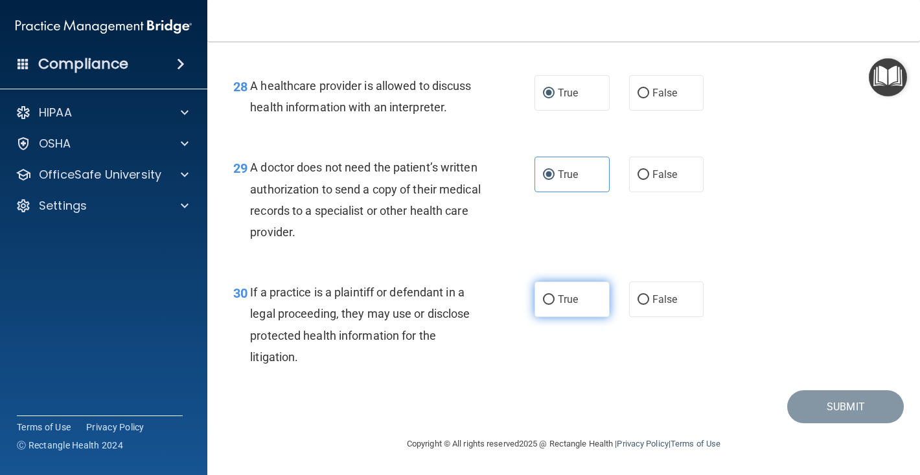
click at [552, 303] on input "True" at bounding box center [549, 300] width 12 height 10
radio input "true"
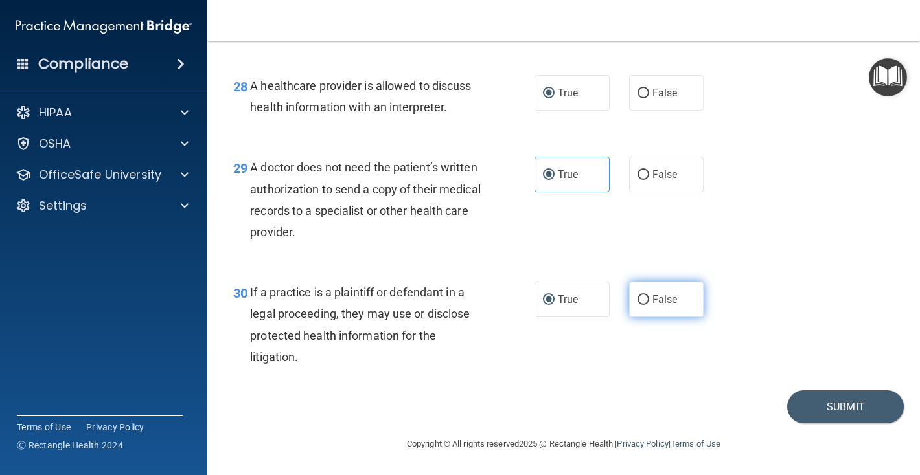
click at [646, 298] on input "False" at bounding box center [643, 300] width 12 height 10
radio input "true"
radio input "false"
click at [836, 406] on button "Submit" at bounding box center [845, 407] width 117 height 33
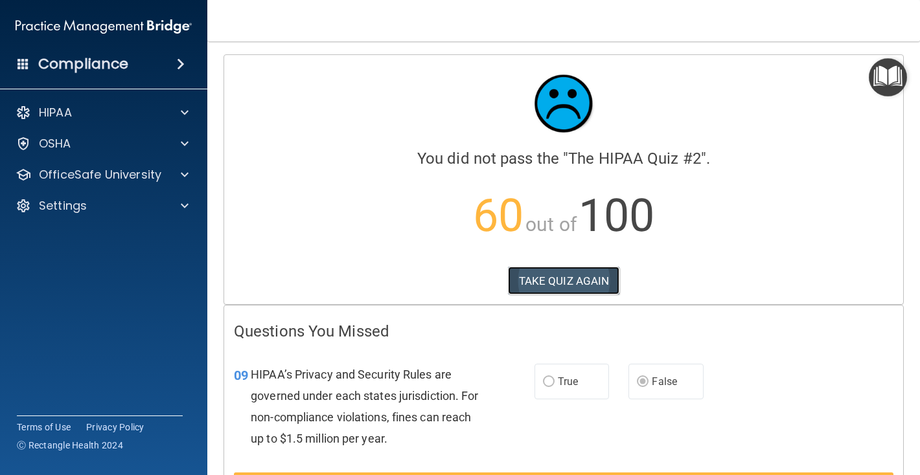
click at [593, 280] on button "TAKE QUIZ AGAIN" at bounding box center [564, 281] width 112 height 29
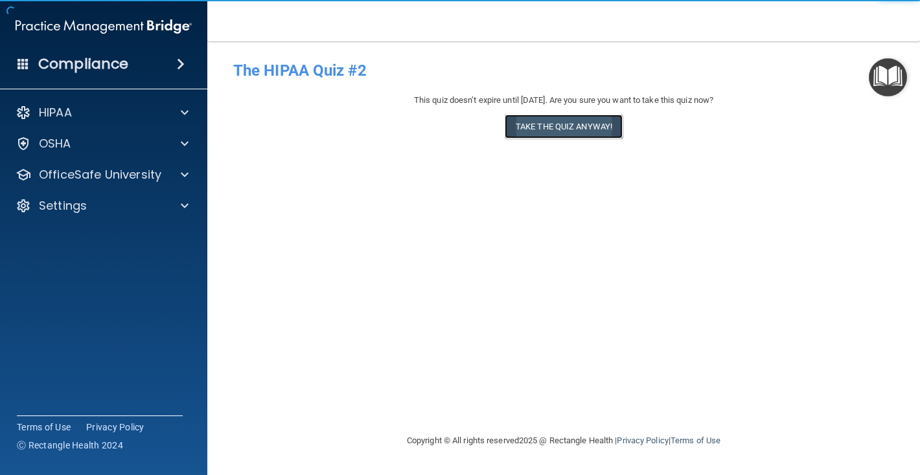
click at [588, 128] on button "Take the quiz anyway!" at bounding box center [564, 127] width 118 height 24
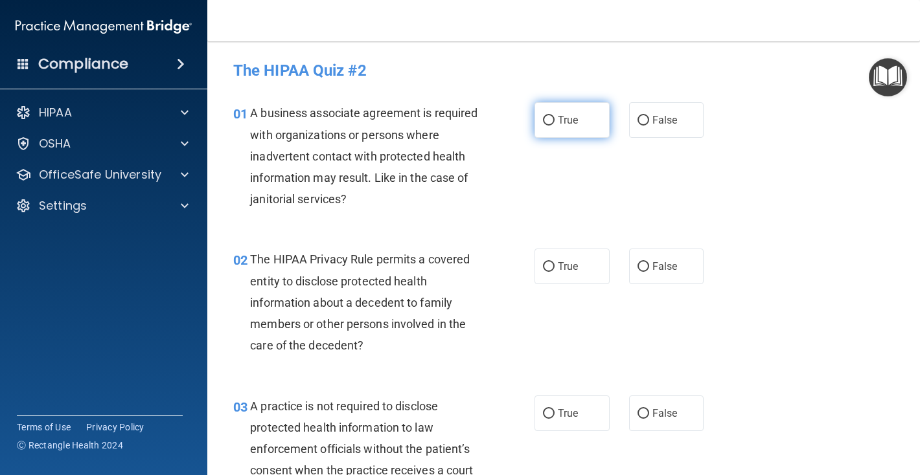
click at [555, 120] on label "True" at bounding box center [571, 120] width 75 height 36
click at [555, 120] on input "True" at bounding box center [549, 121] width 12 height 10
radio input "true"
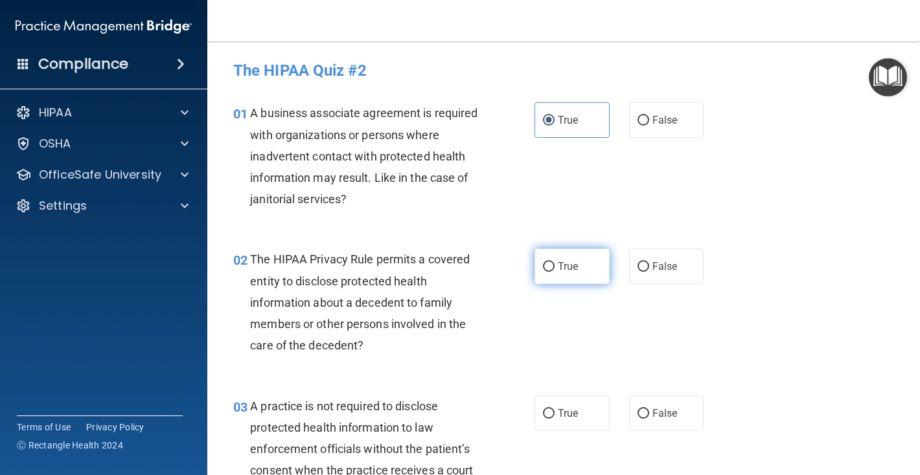
click at [550, 266] on input "True" at bounding box center [549, 267] width 12 height 10
radio input "true"
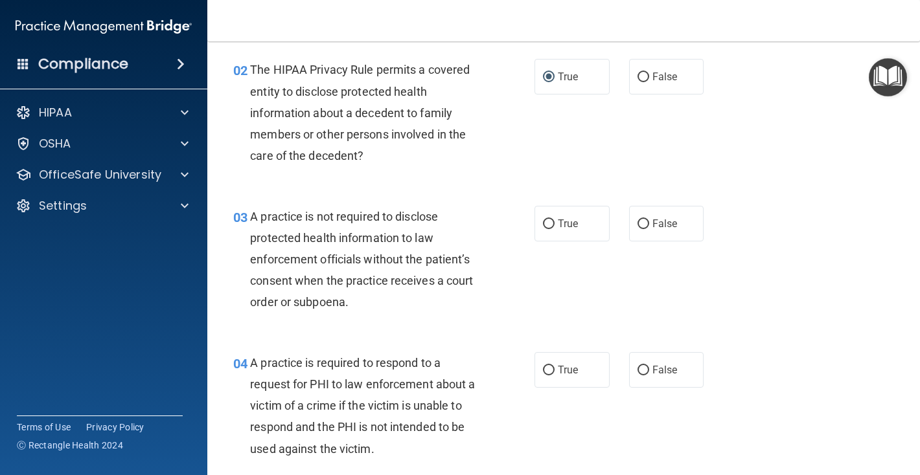
scroll to position [195, 0]
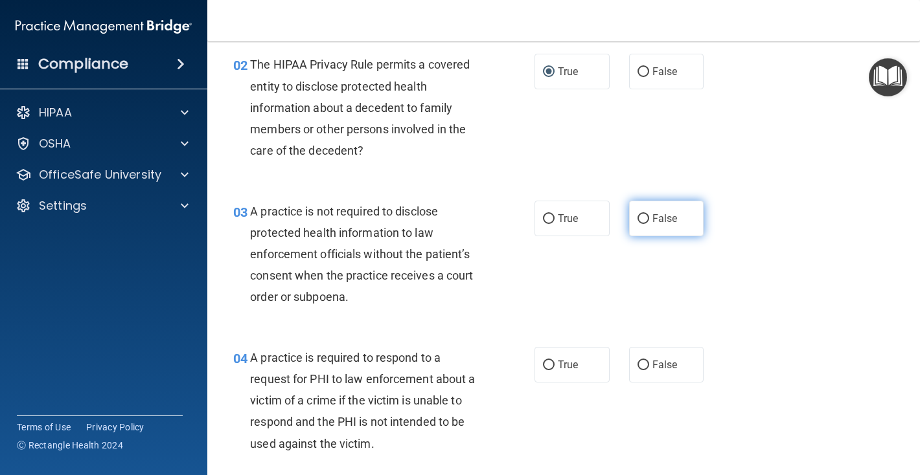
click at [647, 219] on input "False" at bounding box center [643, 219] width 12 height 10
radio input "true"
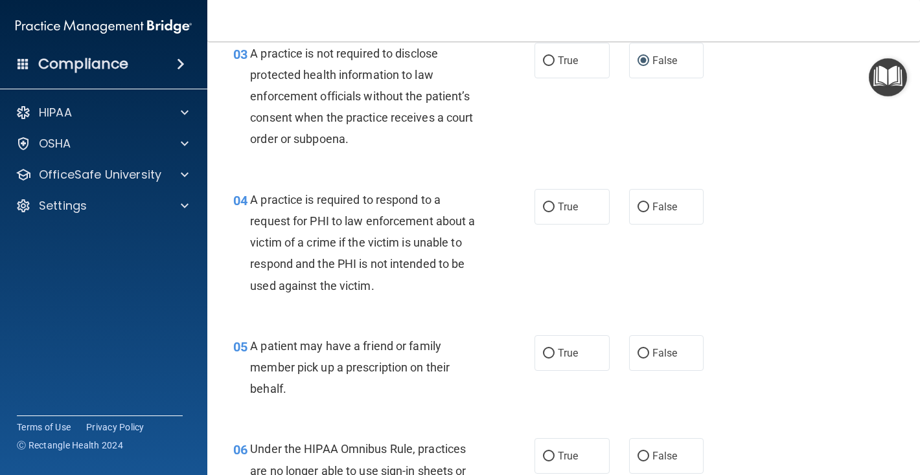
scroll to position [355, 0]
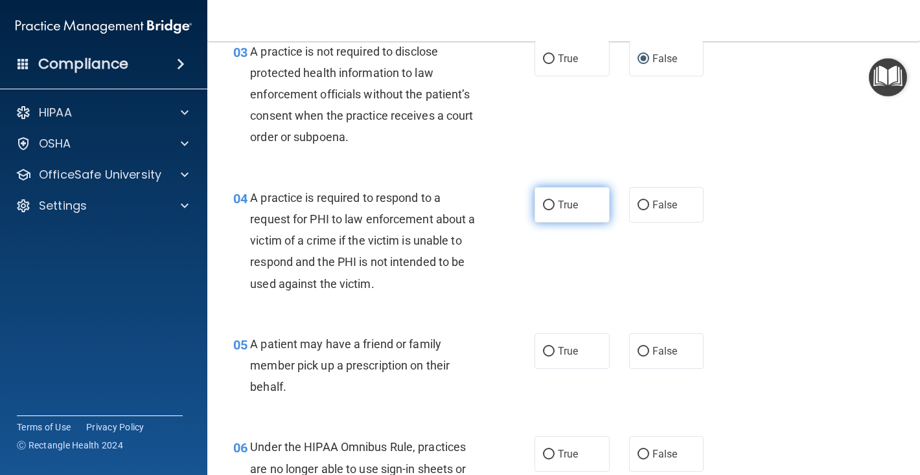
click at [553, 201] on input "True" at bounding box center [549, 206] width 12 height 10
radio input "true"
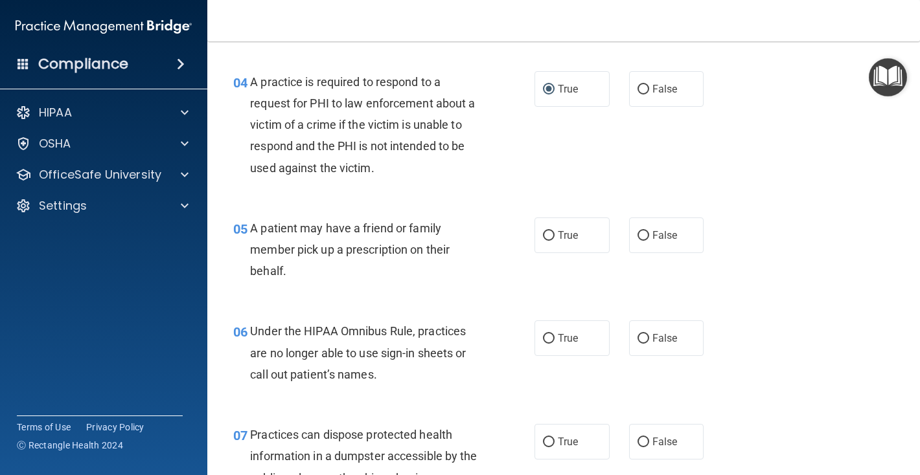
scroll to position [485, 0]
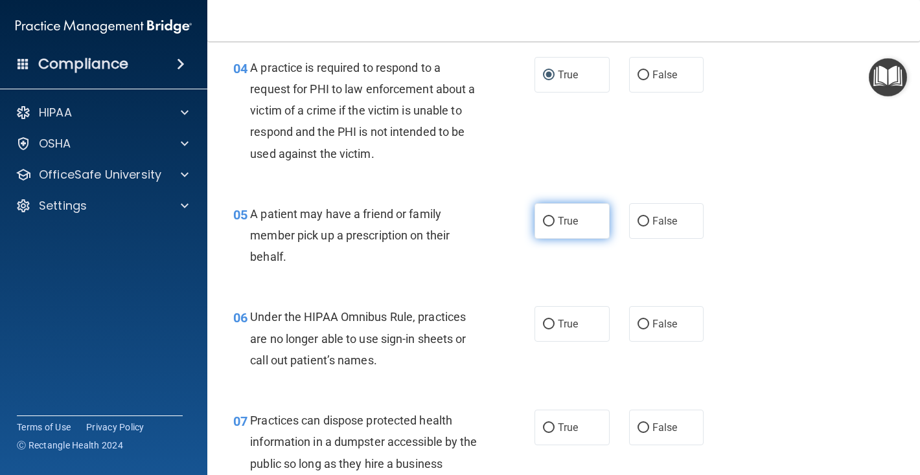
click at [547, 220] on input "True" at bounding box center [549, 222] width 12 height 10
radio input "true"
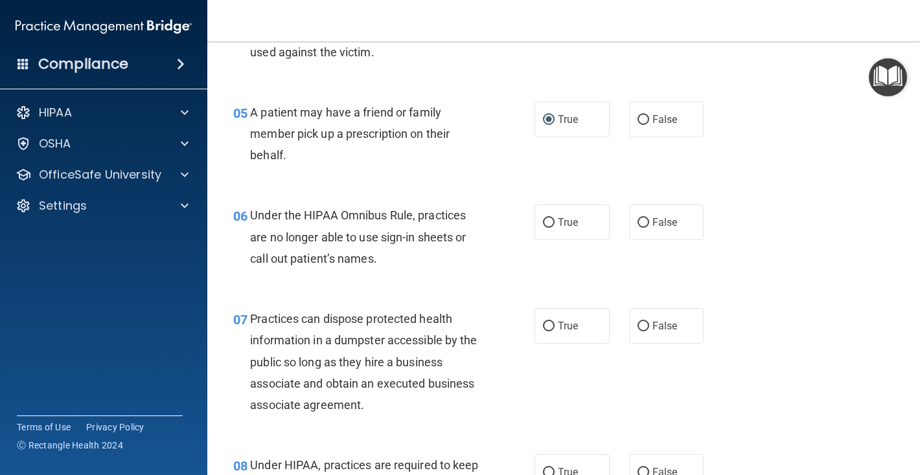
scroll to position [589, 0]
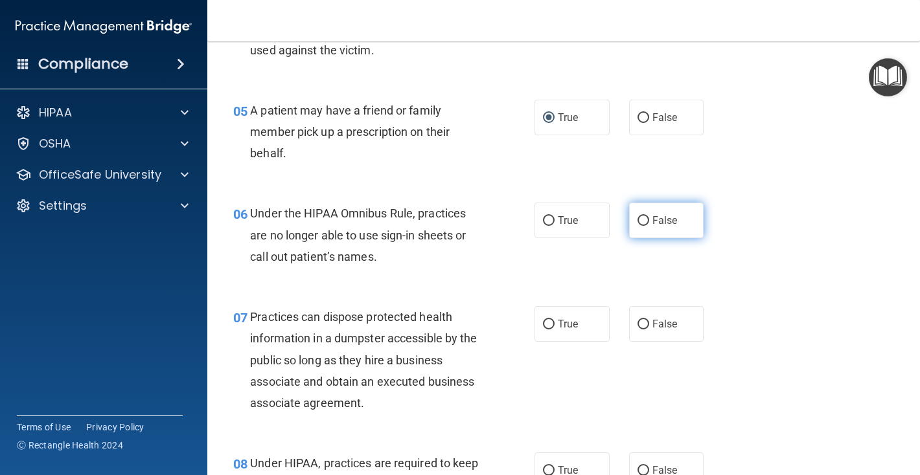
click at [645, 222] on input "False" at bounding box center [643, 221] width 12 height 10
radio input "true"
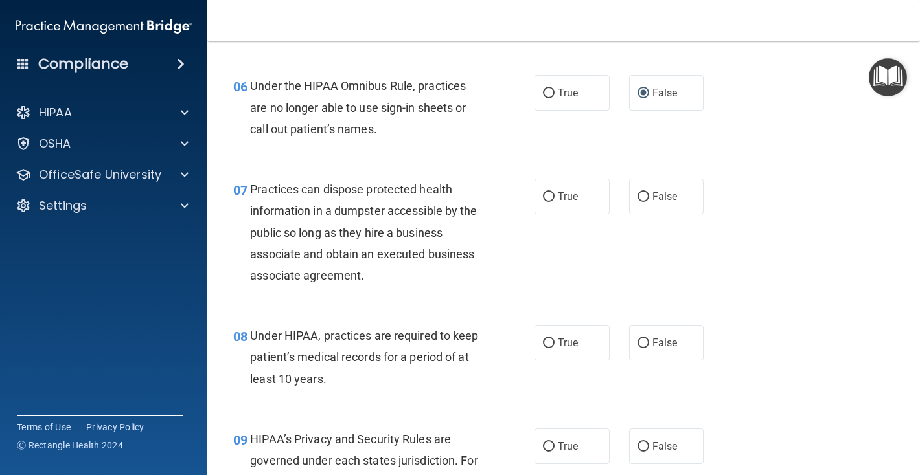
scroll to position [718, 0]
click at [643, 196] on input "False" at bounding box center [643, 196] width 12 height 10
radio input "true"
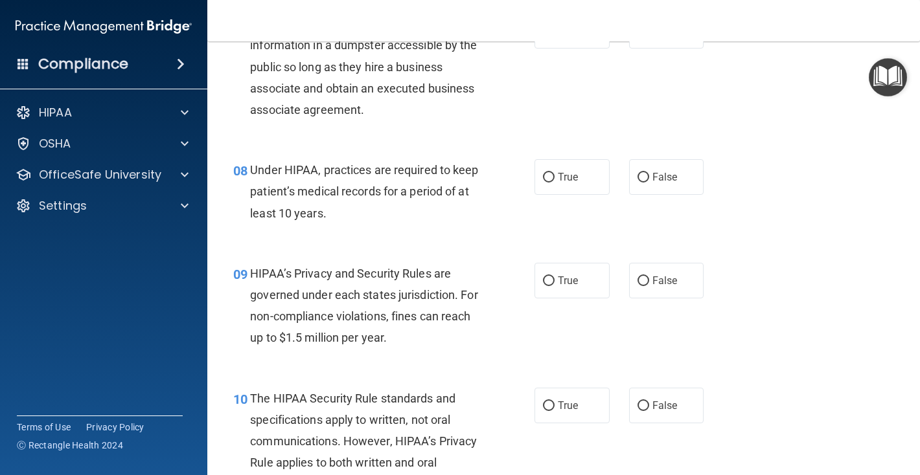
scroll to position [884, 0]
click at [644, 176] on input "False" at bounding box center [643, 177] width 12 height 10
radio input "true"
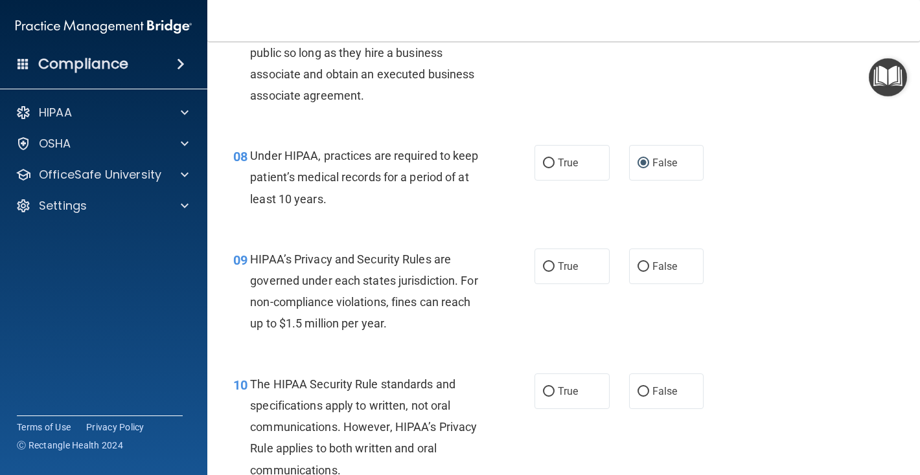
scroll to position [909, 0]
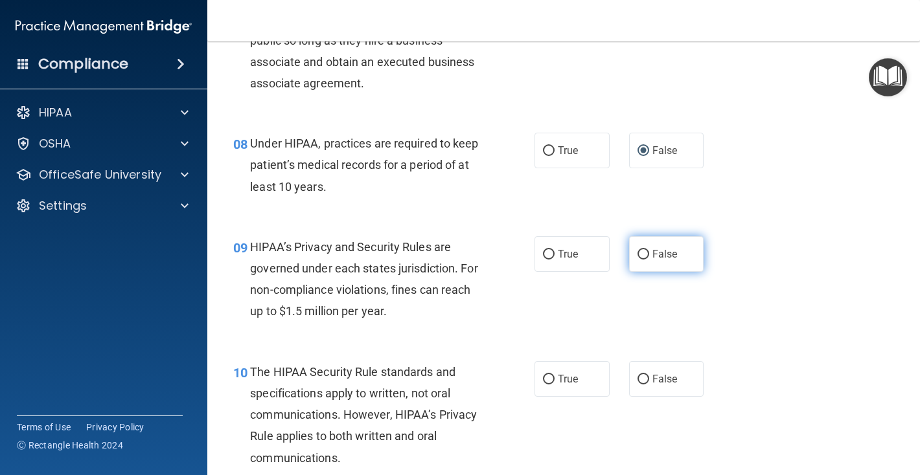
click at [640, 255] on input "False" at bounding box center [643, 255] width 12 height 10
radio input "true"
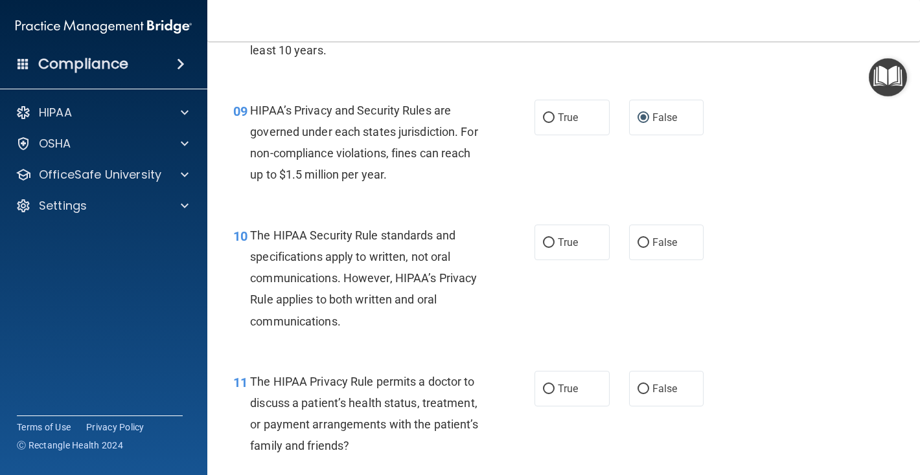
scroll to position [1046, 0]
click at [546, 240] on input "True" at bounding box center [549, 243] width 12 height 10
radio input "true"
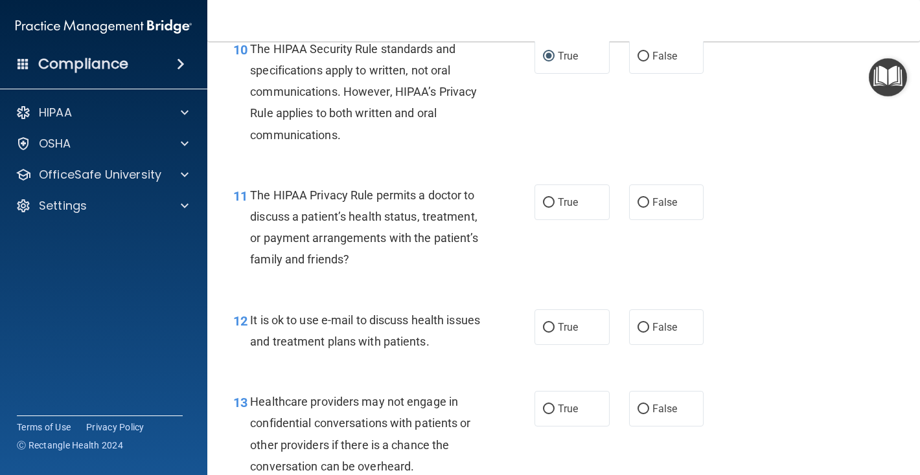
scroll to position [1235, 0]
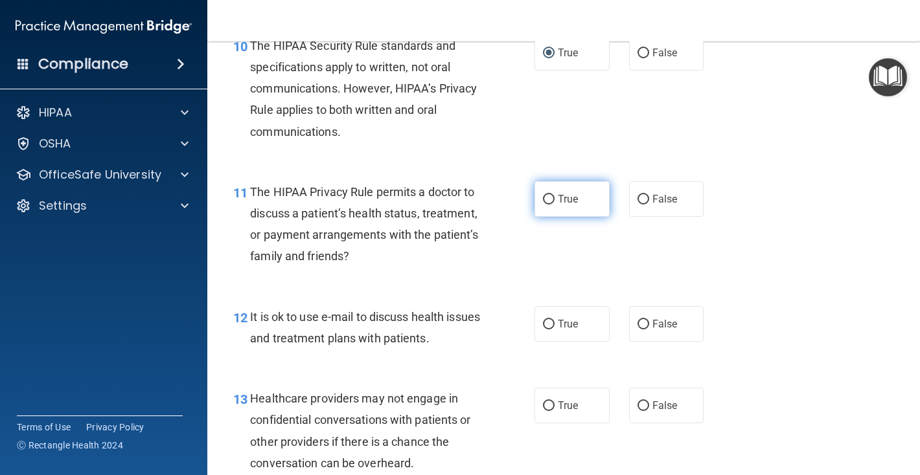
click at [549, 196] on input "True" at bounding box center [549, 200] width 12 height 10
radio input "true"
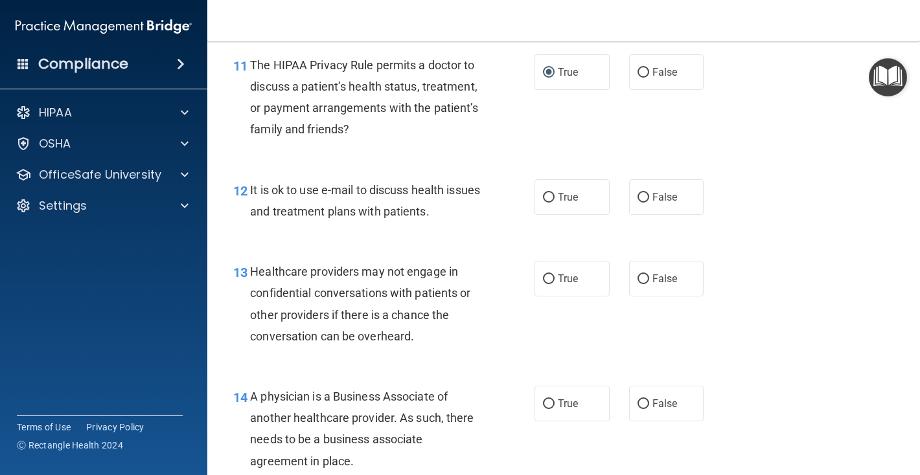
scroll to position [1363, 0]
click at [546, 196] on input "True" at bounding box center [549, 197] width 12 height 10
radio input "true"
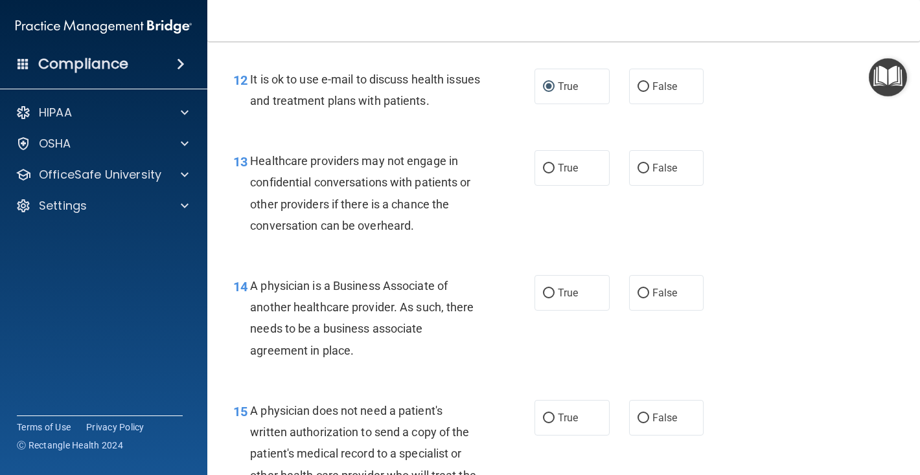
scroll to position [1485, 0]
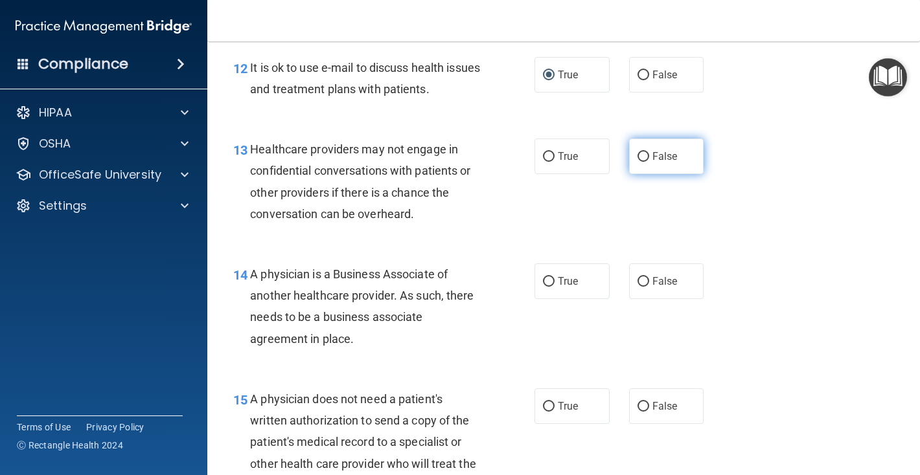
click at [641, 157] on input "False" at bounding box center [643, 157] width 12 height 10
radio input "true"
click at [643, 278] on input "False" at bounding box center [643, 282] width 12 height 10
radio input "true"
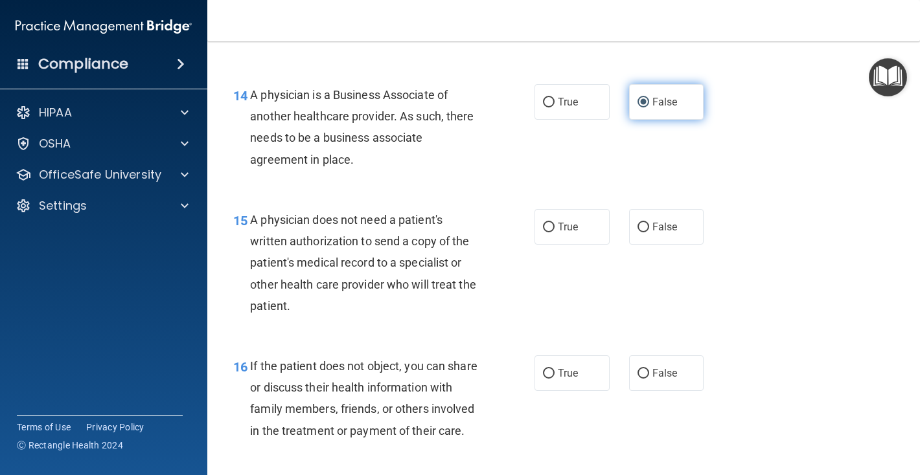
scroll to position [1666, 0]
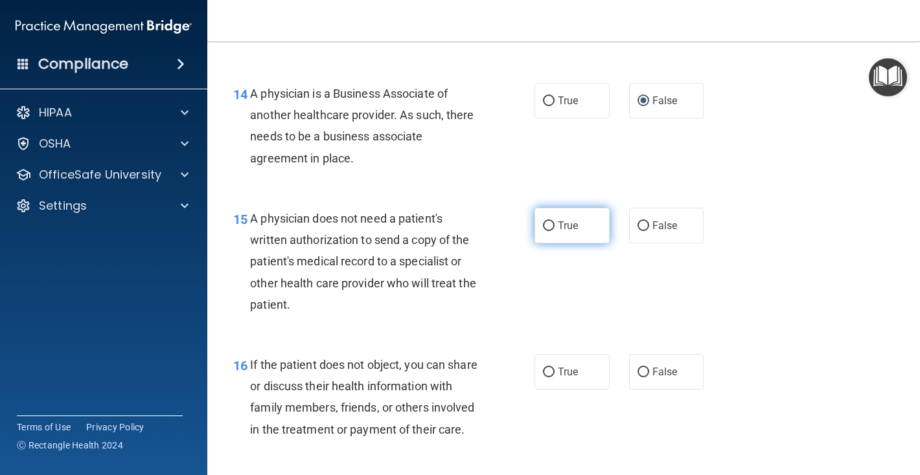
click at [547, 224] on input "True" at bounding box center [549, 227] width 12 height 10
radio input "true"
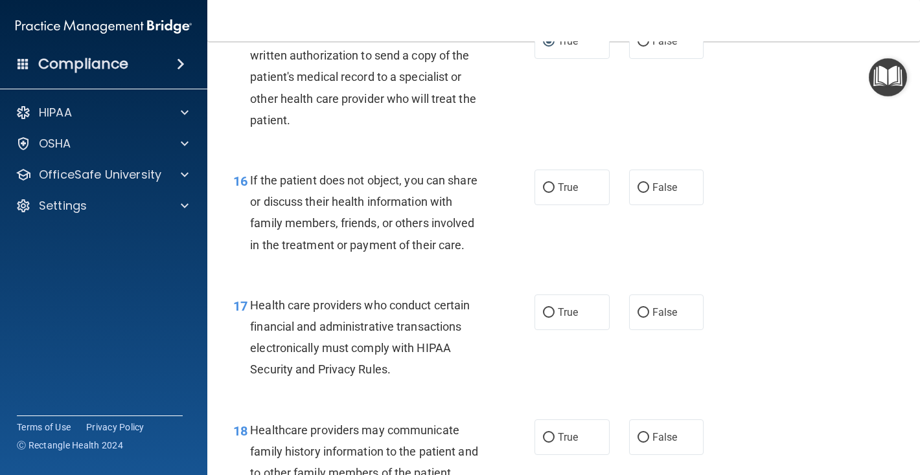
scroll to position [1853, 0]
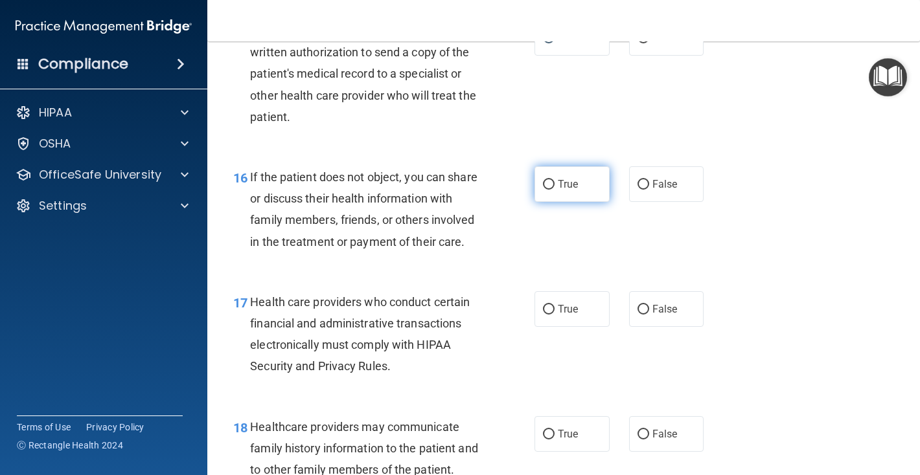
click at [550, 183] on input "True" at bounding box center [549, 185] width 12 height 10
radio input "true"
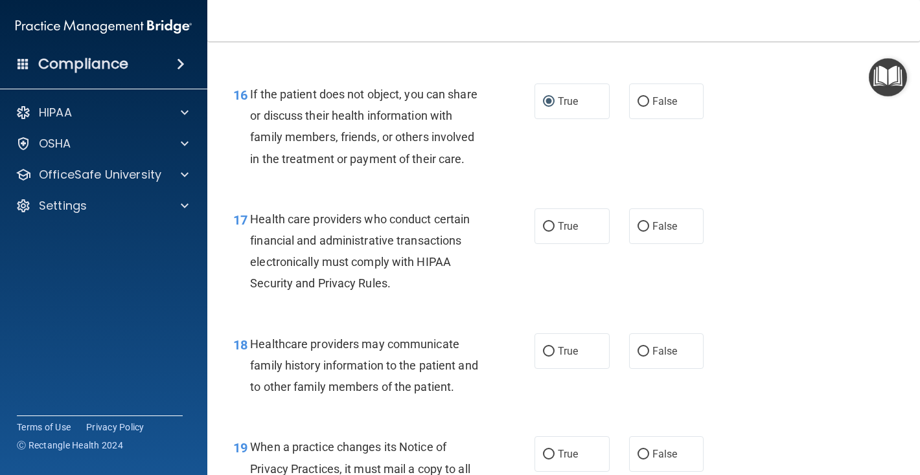
scroll to position [1938, 0]
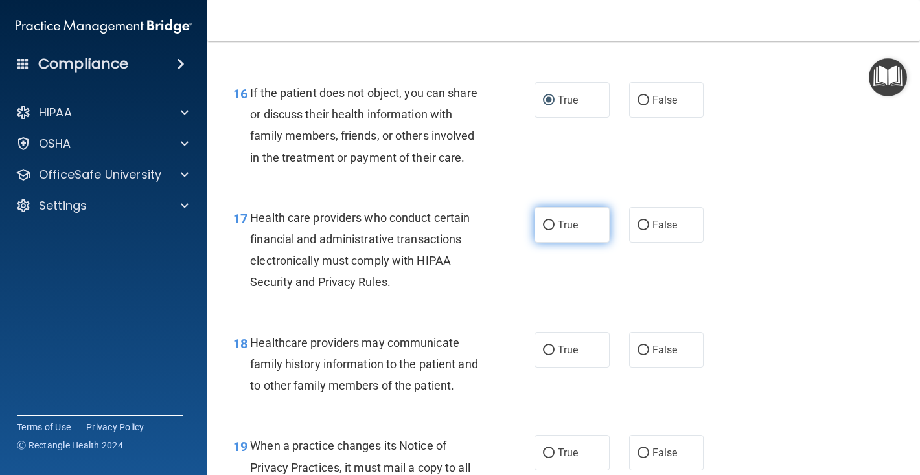
click at [547, 224] on input "True" at bounding box center [549, 226] width 12 height 10
radio input "true"
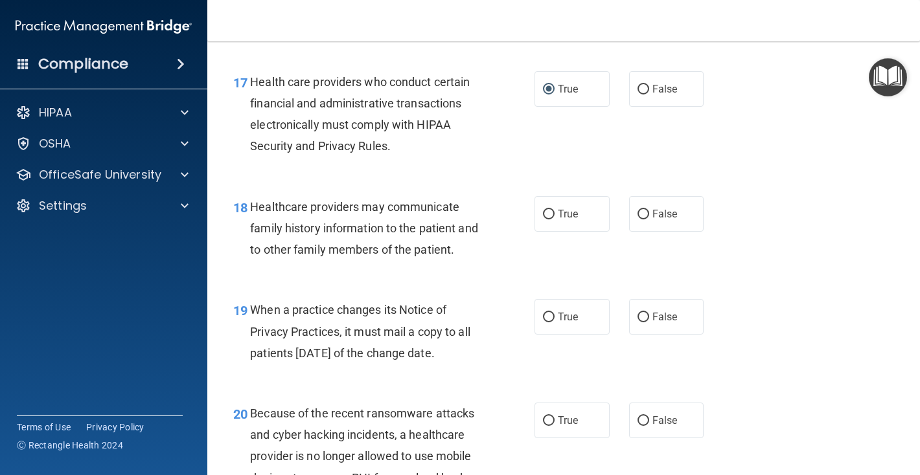
scroll to position [2089, 0]
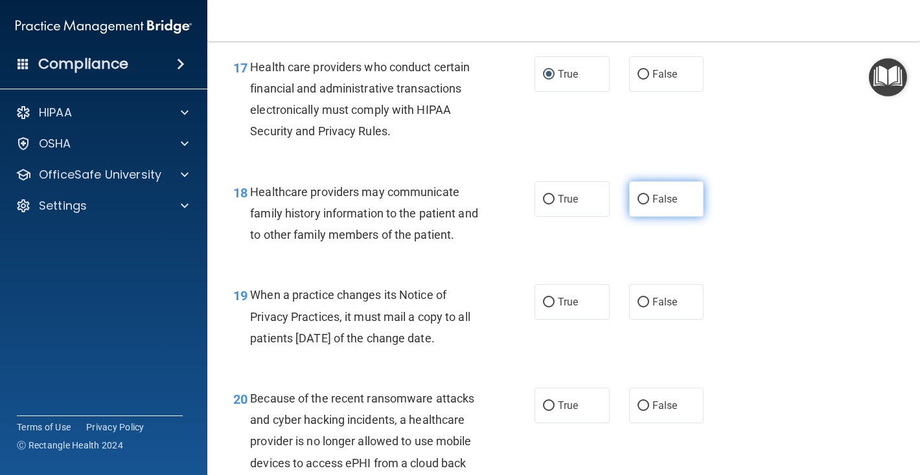
click at [646, 200] on input "False" at bounding box center [643, 200] width 12 height 10
radio input "true"
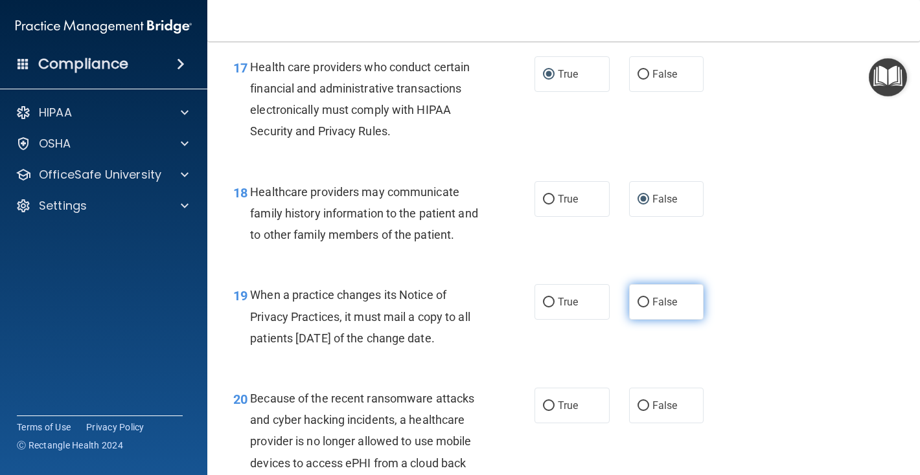
click at [647, 303] on input "False" at bounding box center [643, 303] width 12 height 10
radio input "true"
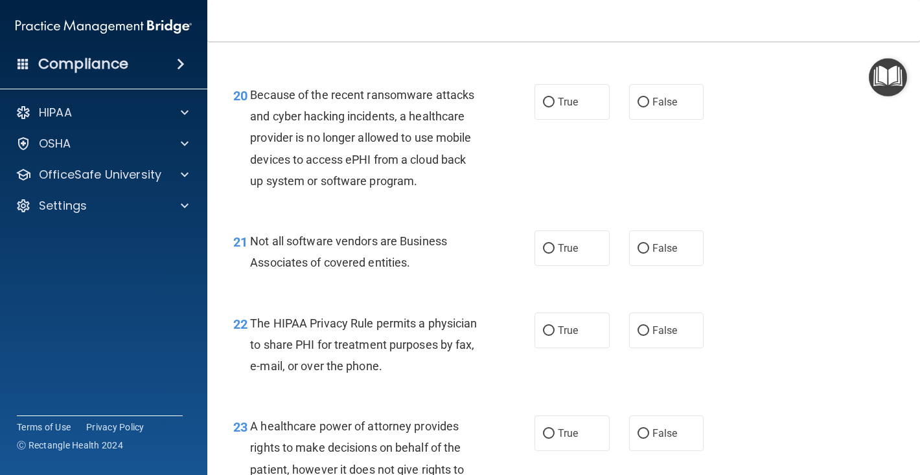
scroll to position [2394, 0]
click at [644, 100] on input "False" at bounding box center [643, 102] width 12 height 10
radio input "true"
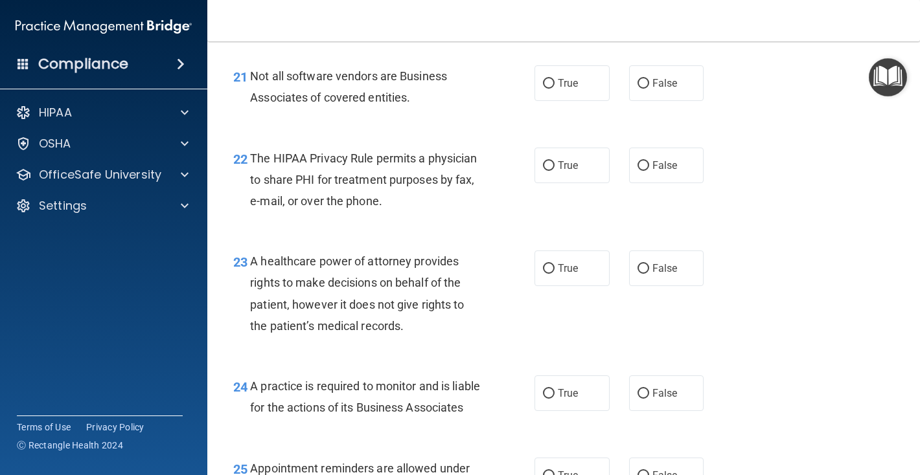
scroll to position [2559, 0]
click at [551, 80] on input "True" at bounding box center [549, 83] width 12 height 10
radio input "true"
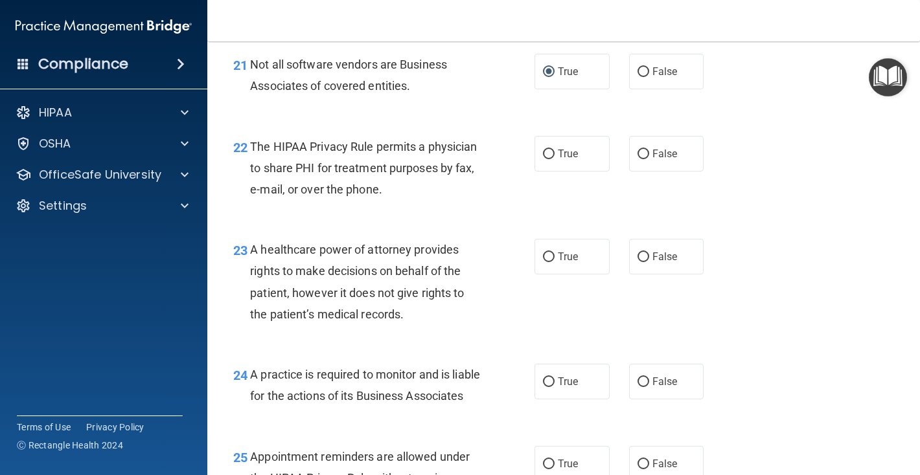
scroll to position [2572, 0]
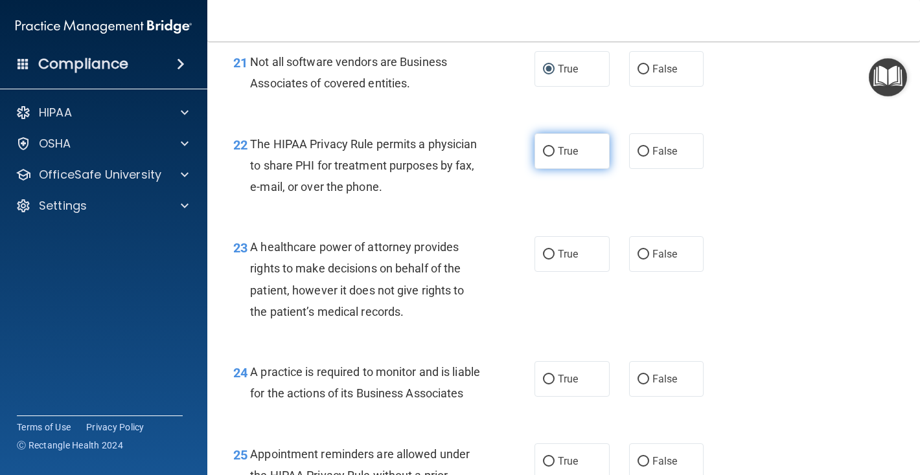
click at [544, 152] on input "True" at bounding box center [549, 152] width 12 height 10
radio input "true"
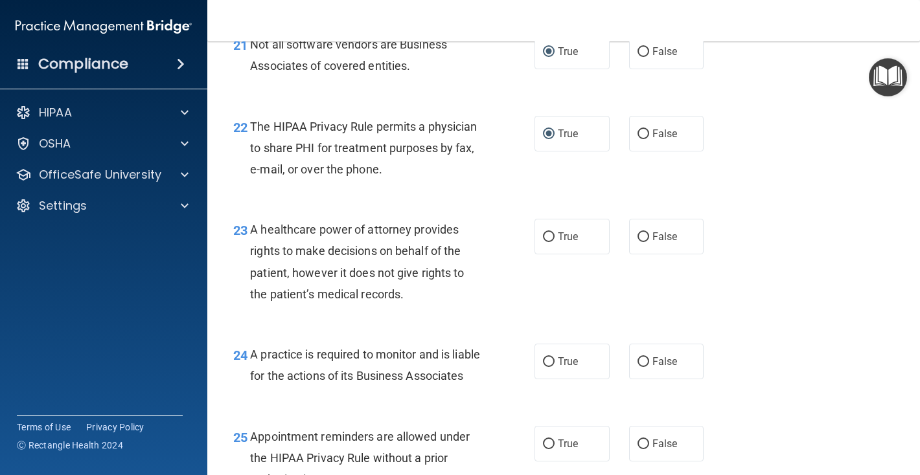
scroll to position [2602, 0]
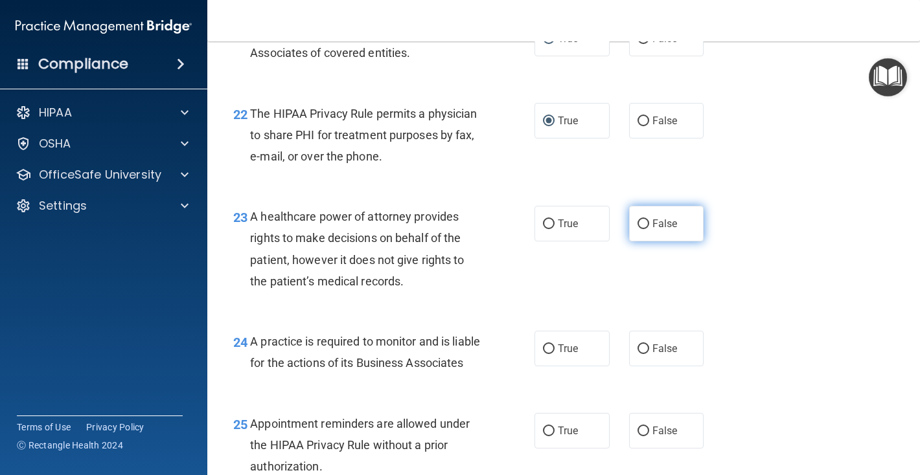
click at [644, 225] on input "False" at bounding box center [643, 225] width 12 height 10
radio input "true"
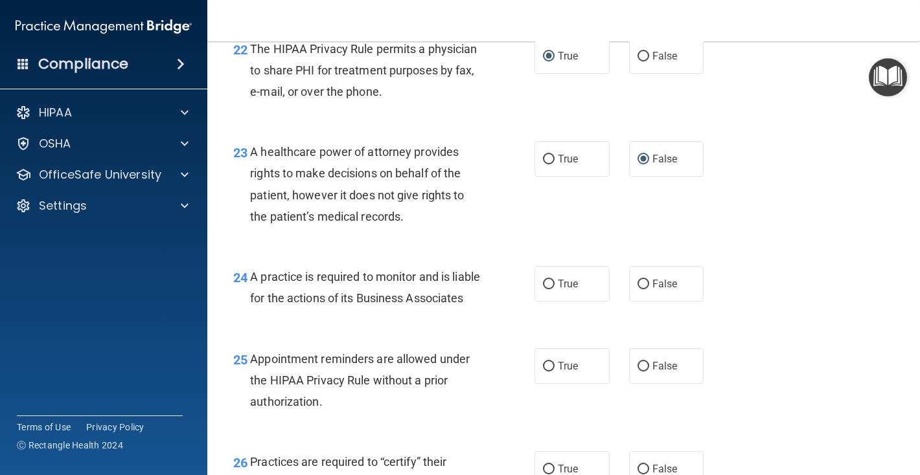
scroll to position [2681, 0]
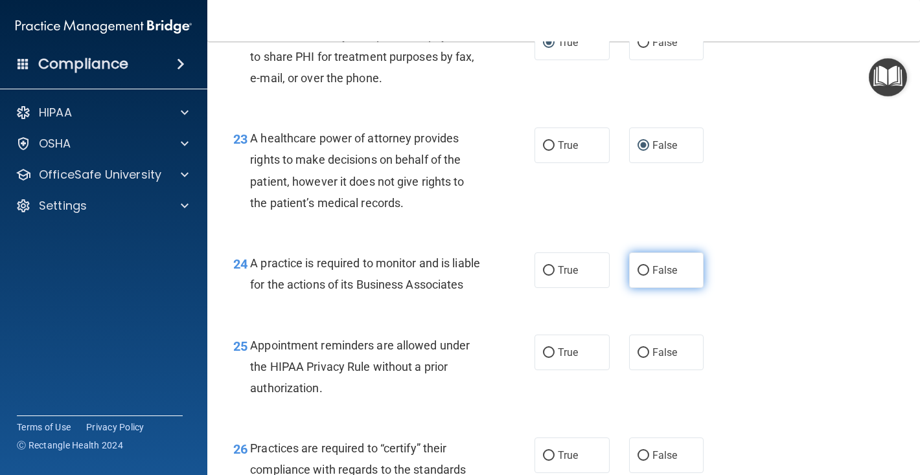
click at [645, 270] on input "False" at bounding box center [643, 271] width 12 height 10
radio input "true"
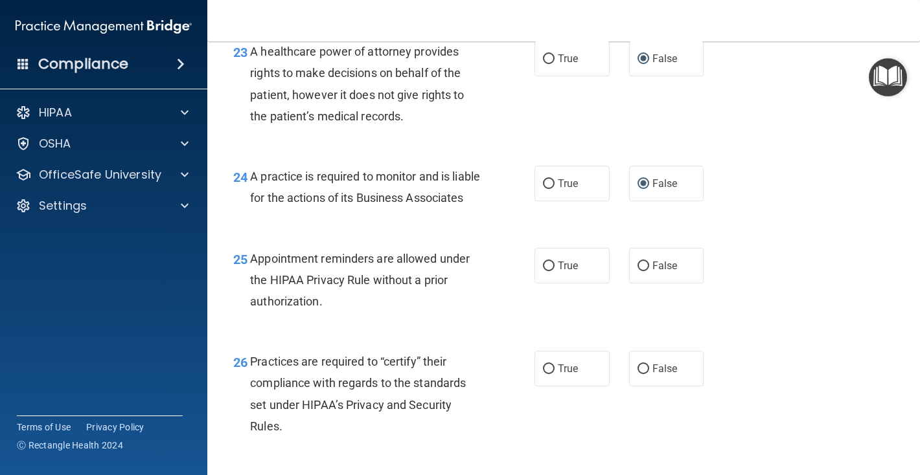
scroll to position [2771, 0]
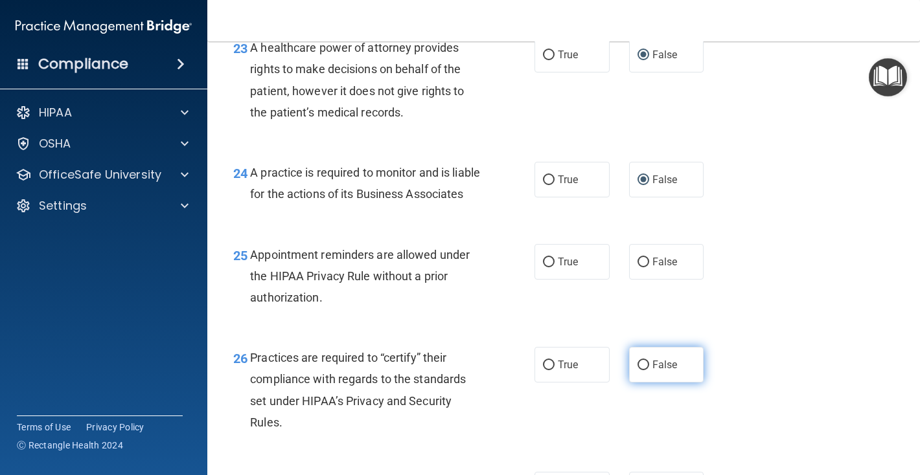
click at [643, 371] on input "False" at bounding box center [643, 366] width 12 height 10
radio input "true"
click at [551, 268] on input "True" at bounding box center [549, 263] width 12 height 10
radio input "true"
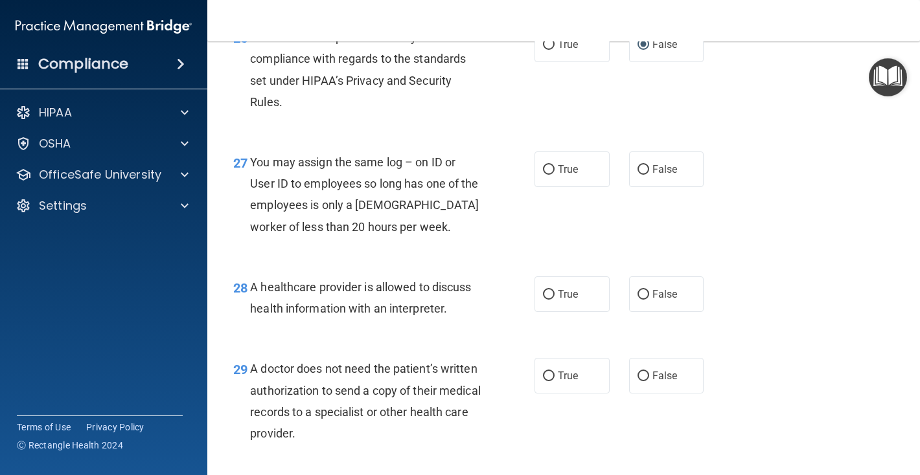
scroll to position [3108, 0]
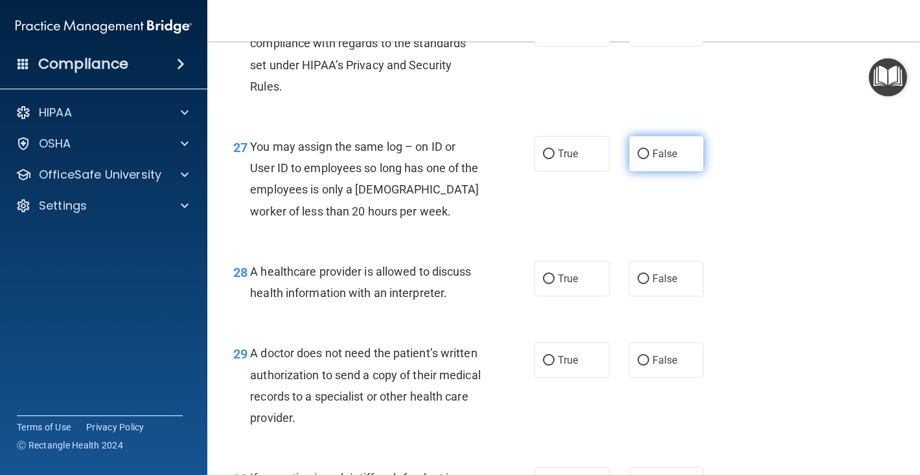
click at [647, 159] on input "False" at bounding box center [643, 155] width 12 height 10
radio input "true"
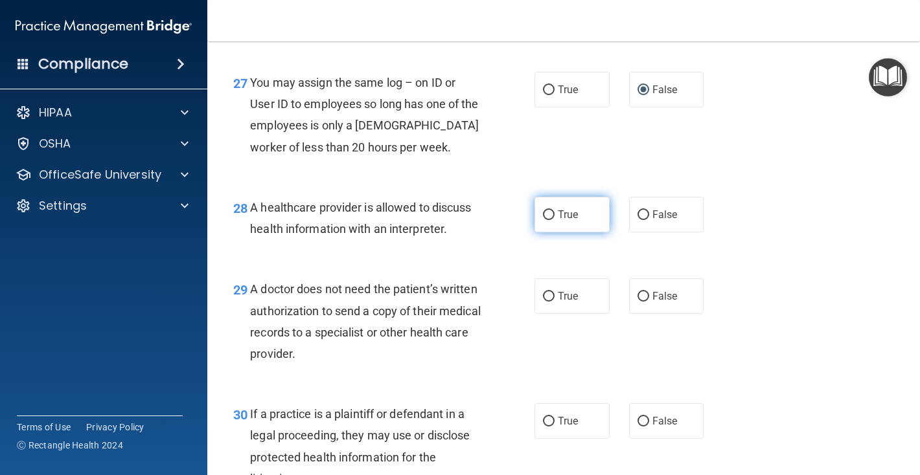
scroll to position [3172, 0]
click at [550, 220] on input "True" at bounding box center [549, 215] width 12 height 10
radio input "true"
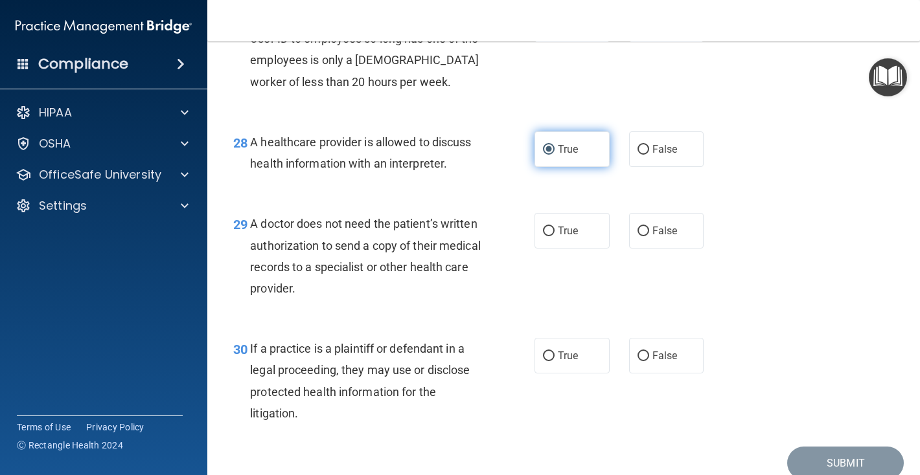
scroll to position [3238, 0]
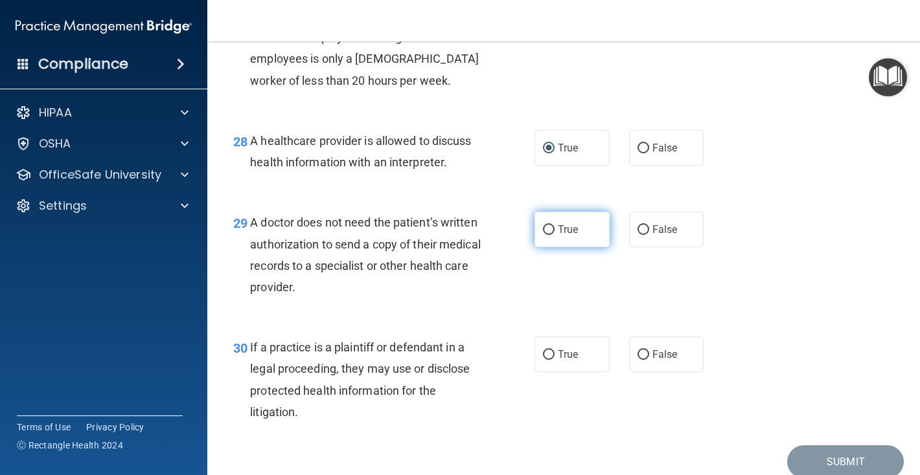
click at [550, 235] on input "True" at bounding box center [549, 230] width 12 height 10
radio input "true"
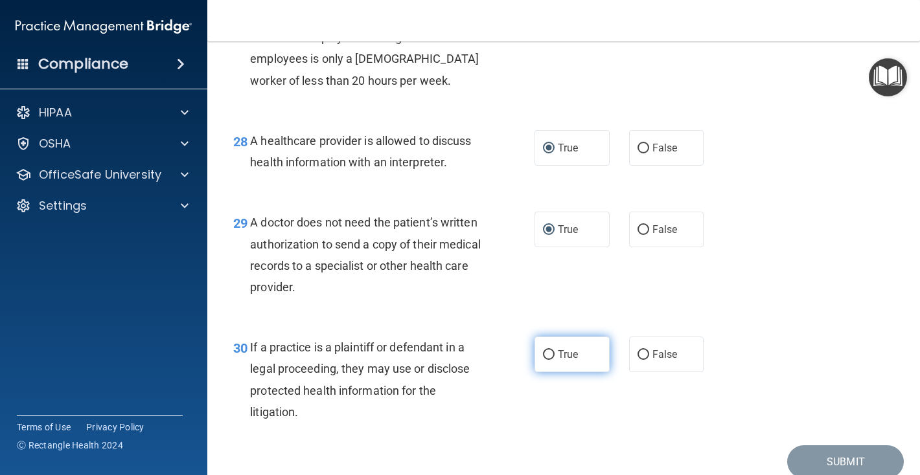
click at [553, 372] on label "True" at bounding box center [571, 355] width 75 height 36
click at [553, 360] on input "True" at bounding box center [549, 355] width 12 height 10
radio input "true"
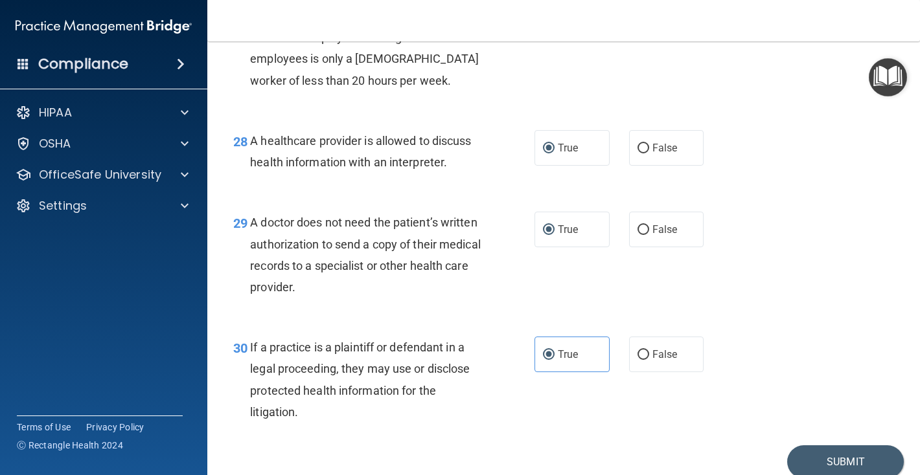
scroll to position [3315, 0]
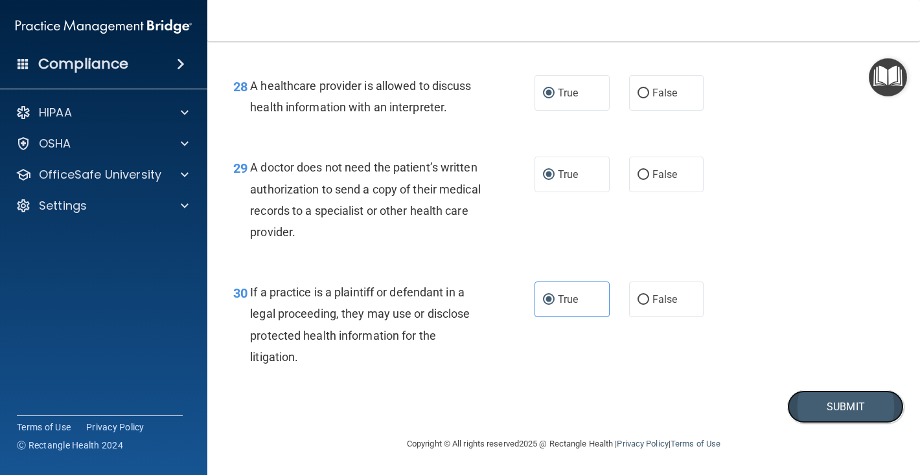
click at [847, 409] on button "Submit" at bounding box center [845, 407] width 117 height 33
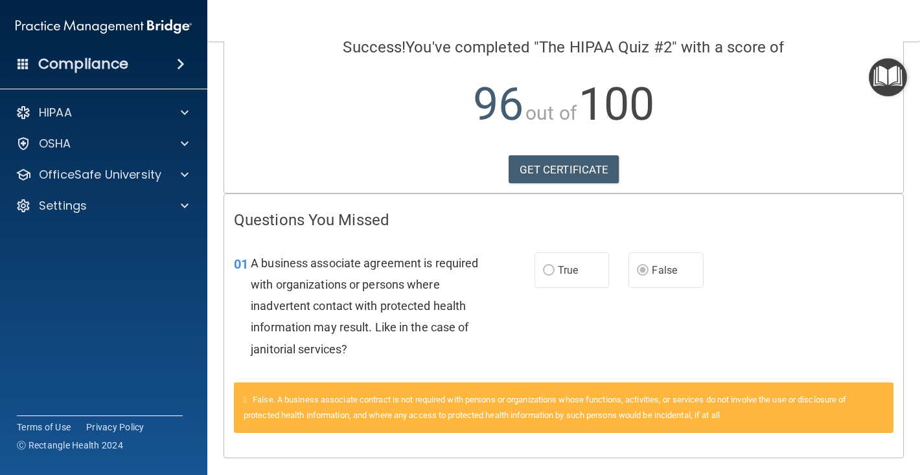
scroll to position [146, 0]
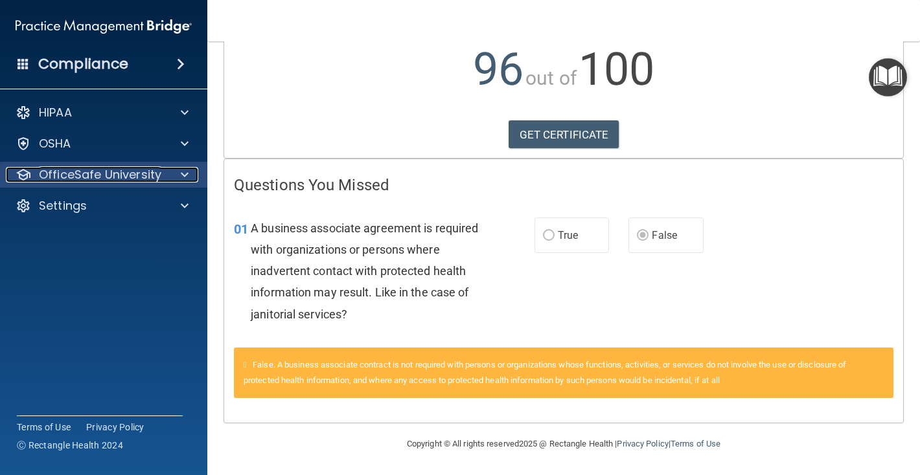
click at [78, 179] on p "OfficeSafe University" at bounding box center [100, 175] width 122 height 16
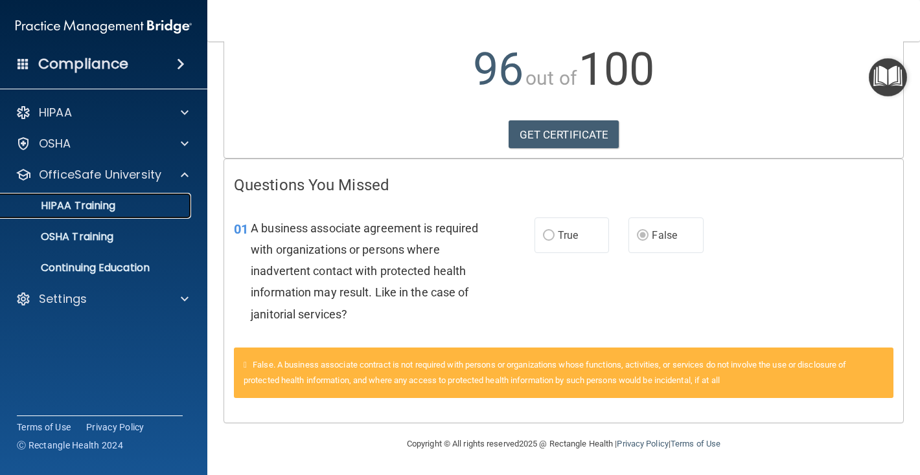
click at [85, 204] on p "HIPAA Training" at bounding box center [61, 206] width 107 height 13
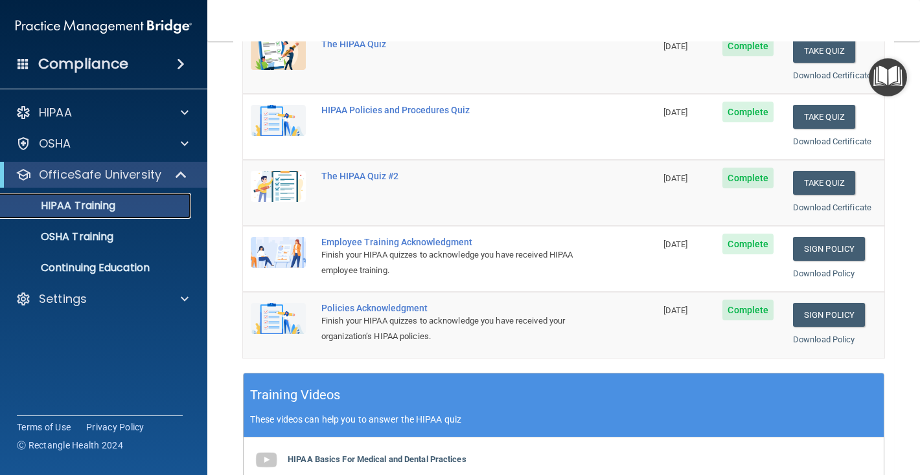
scroll to position [202, 0]
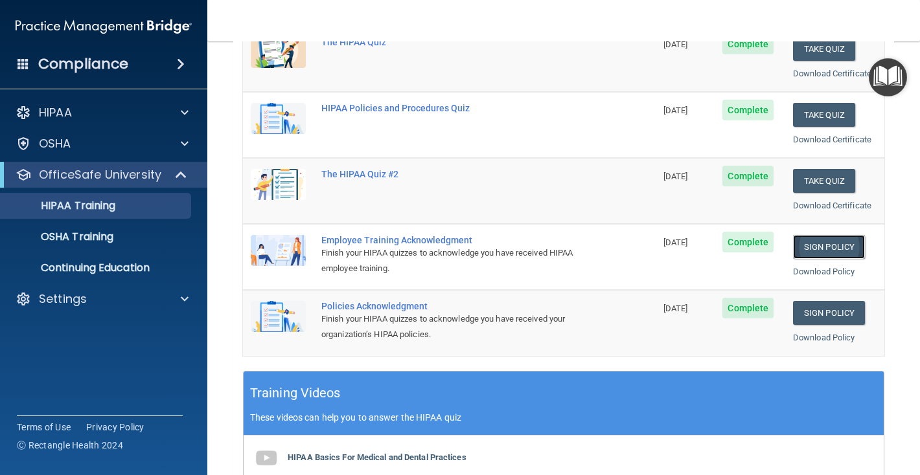
click at [828, 245] on link "Sign Policy" at bounding box center [829, 247] width 72 height 24
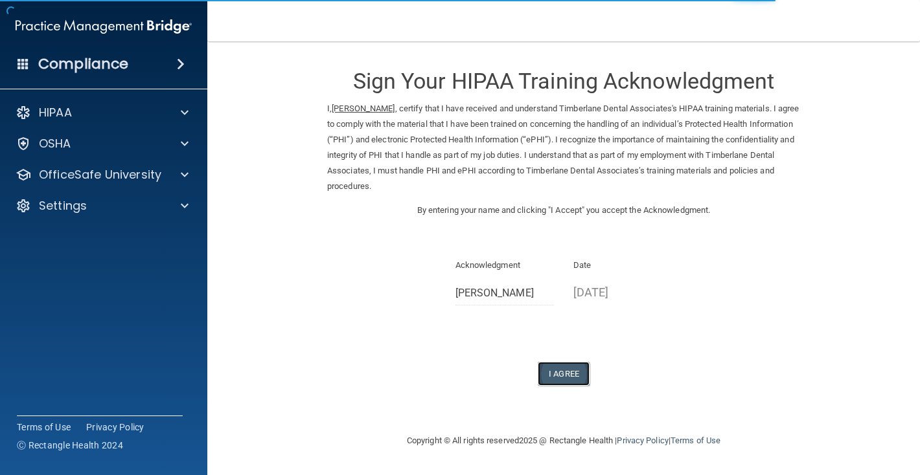
click at [566, 372] on button "I Agree" at bounding box center [564, 374] width 52 height 24
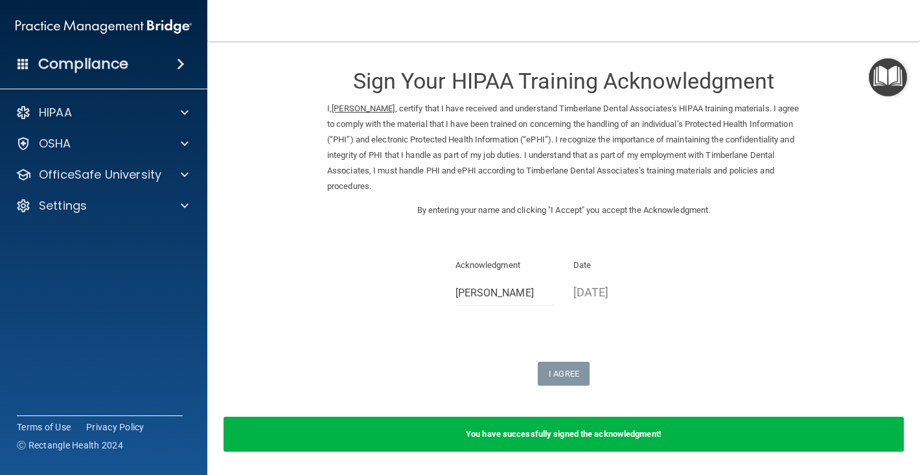
scroll to position [44, 0]
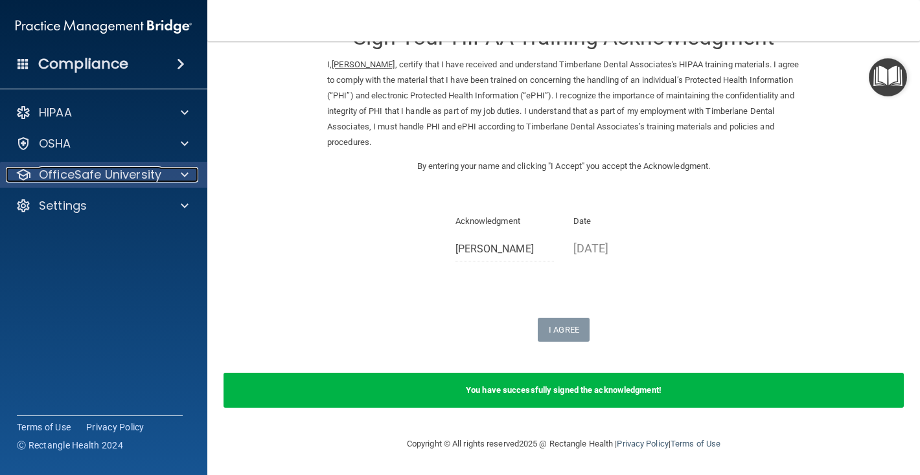
click at [141, 181] on p "OfficeSafe University" at bounding box center [100, 175] width 122 height 16
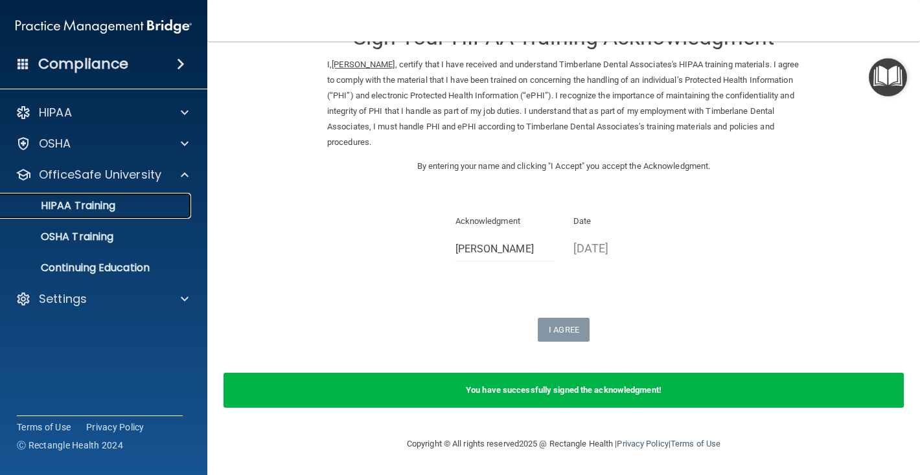
click at [113, 209] on p "HIPAA Training" at bounding box center [61, 206] width 107 height 13
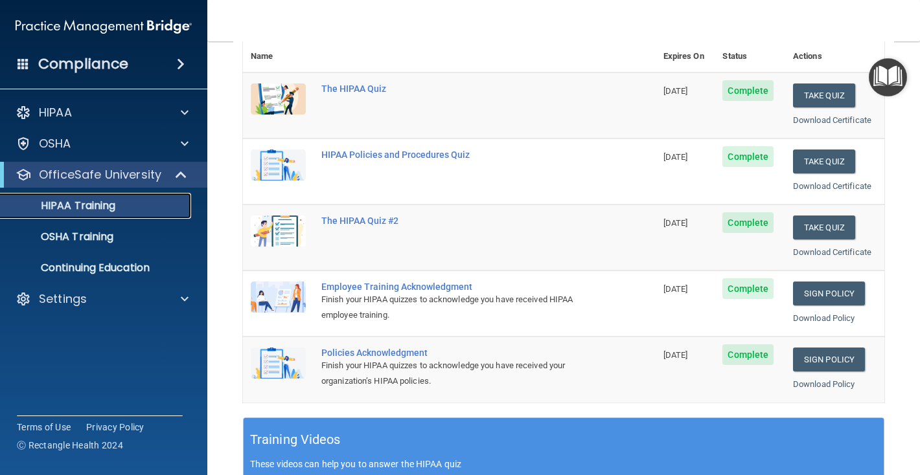
scroll to position [154, 0]
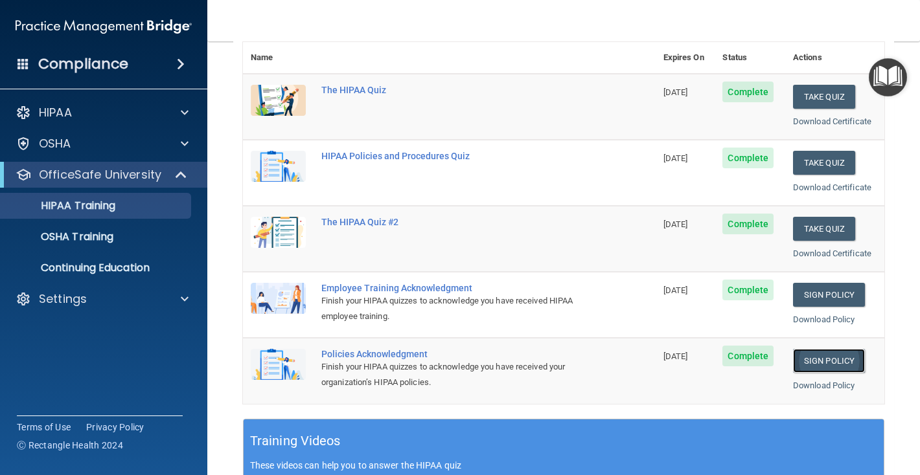
click at [829, 362] on link "Sign Policy" at bounding box center [829, 361] width 72 height 24
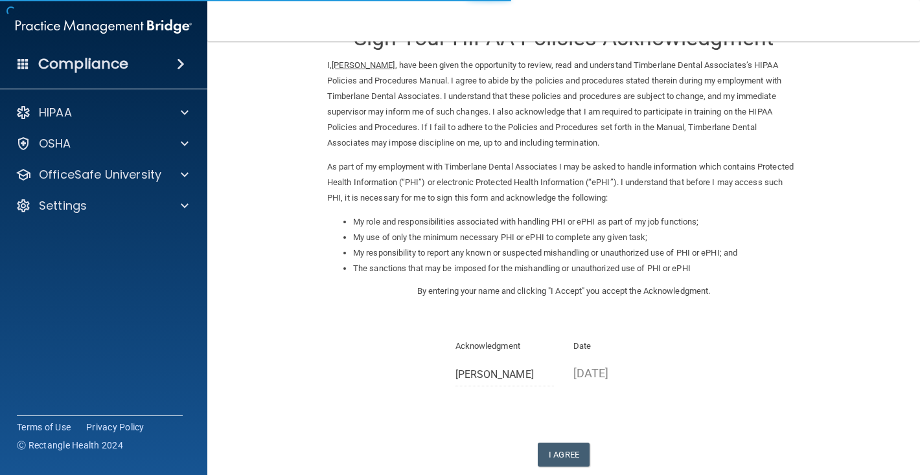
scroll to position [118, 0]
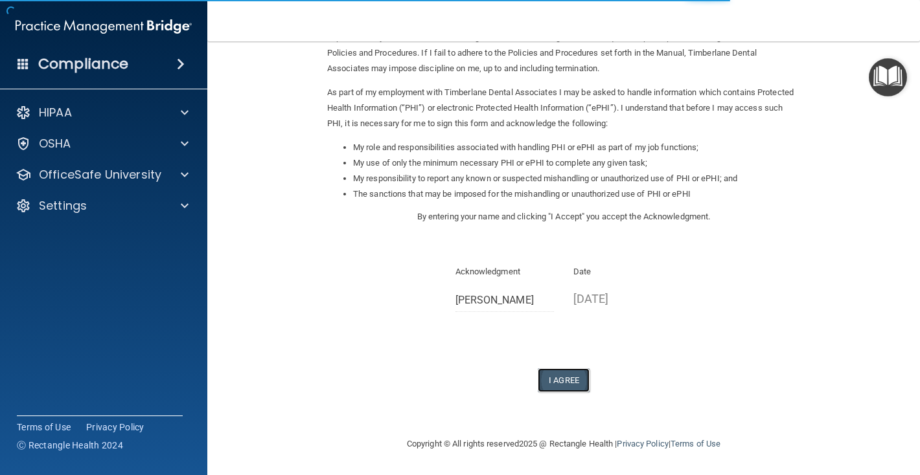
click at [566, 382] on button "I Agree" at bounding box center [564, 381] width 52 height 24
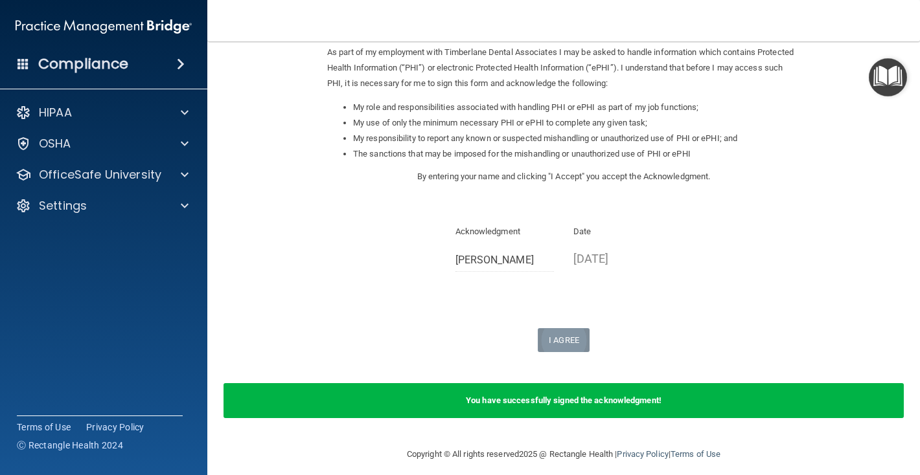
scroll to position [168, 0]
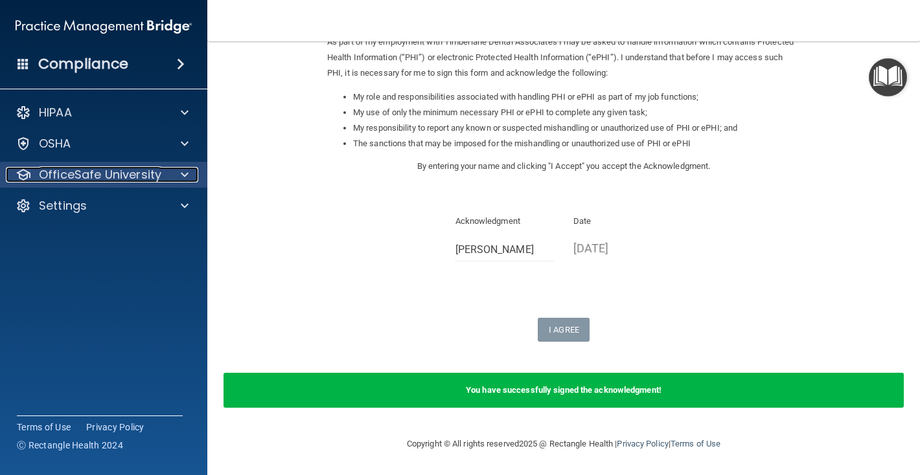
click at [144, 177] on p "OfficeSafe University" at bounding box center [100, 175] width 122 height 16
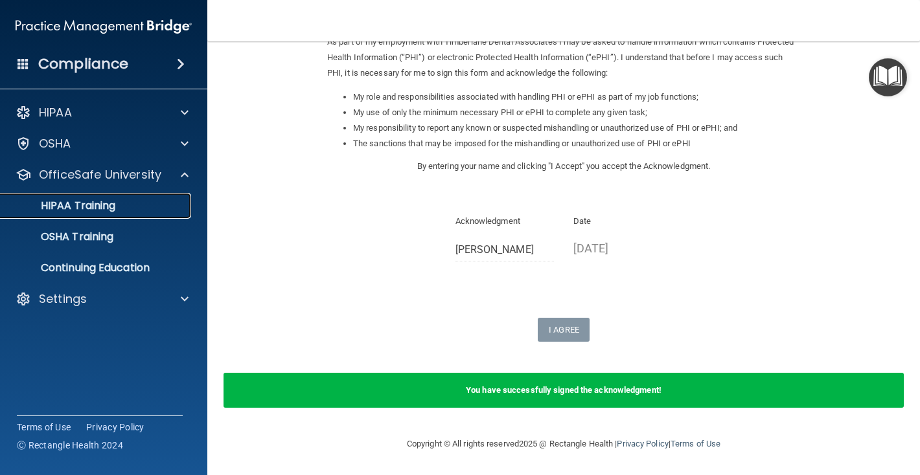
click at [113, 211] on p "HIPAA Training" at bounding box center [61, 206] width 107 height 13
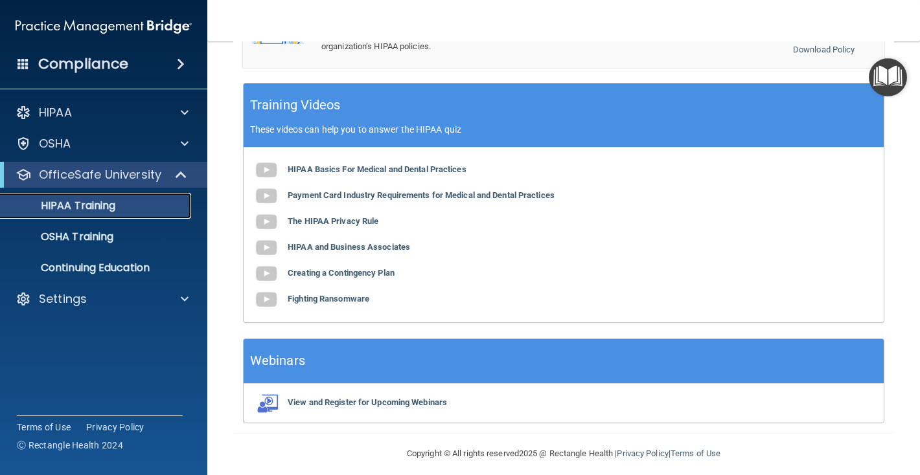
scroll to position [499, 0]
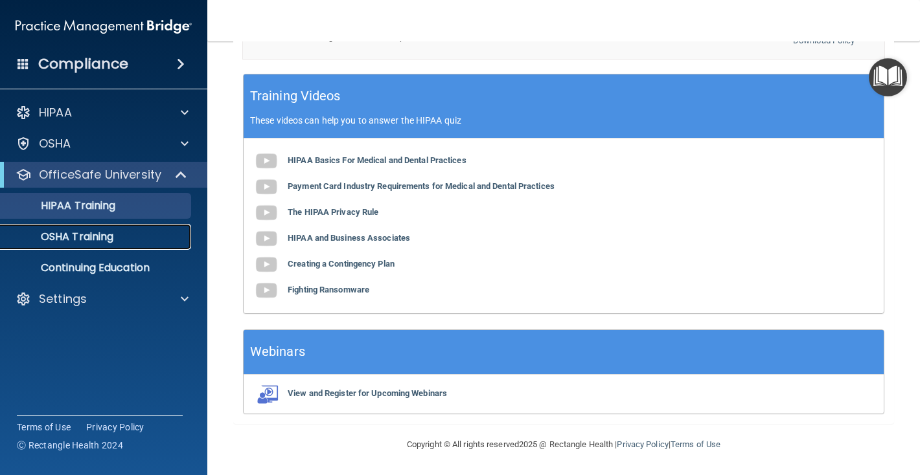
click at [97, 238] on p "OSHA Training" at bounding box center [60, 237] width 105 height 13
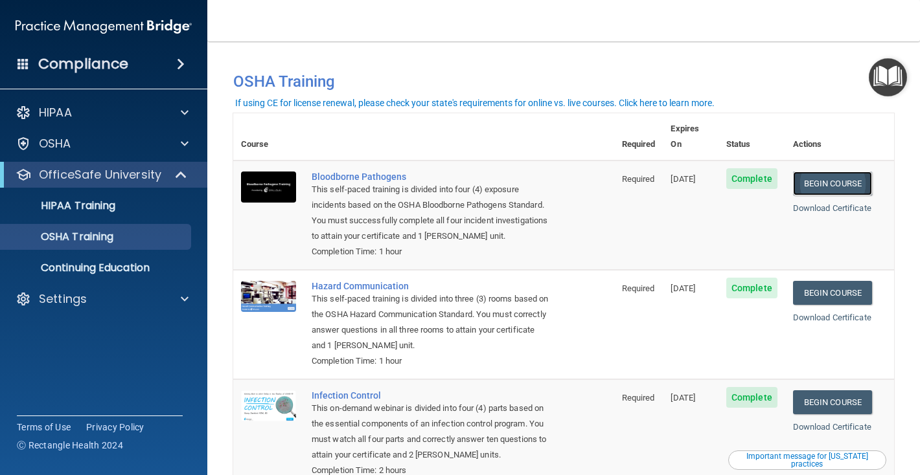
click at [831, 172] on link "Begin Course" at bounding box center [832, 184] width 79 height 24
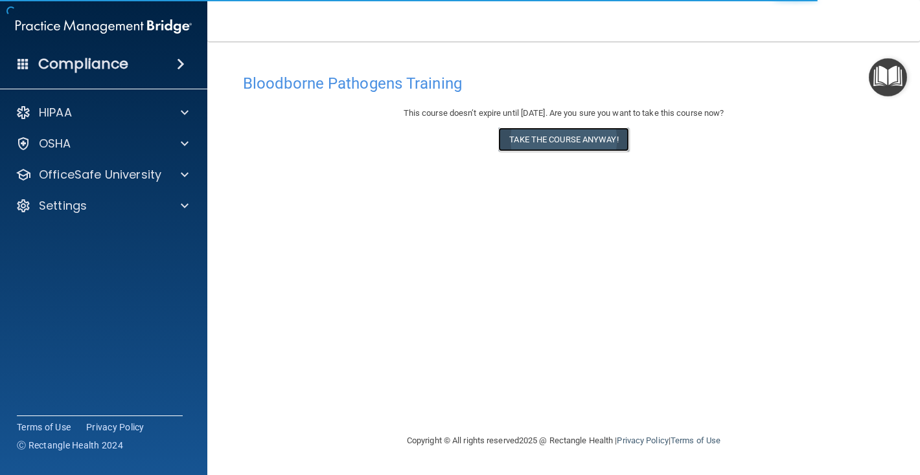
click at [567, 144] on button "Take the course anyway!" at bounding box center [563, 140] width 130 height 24
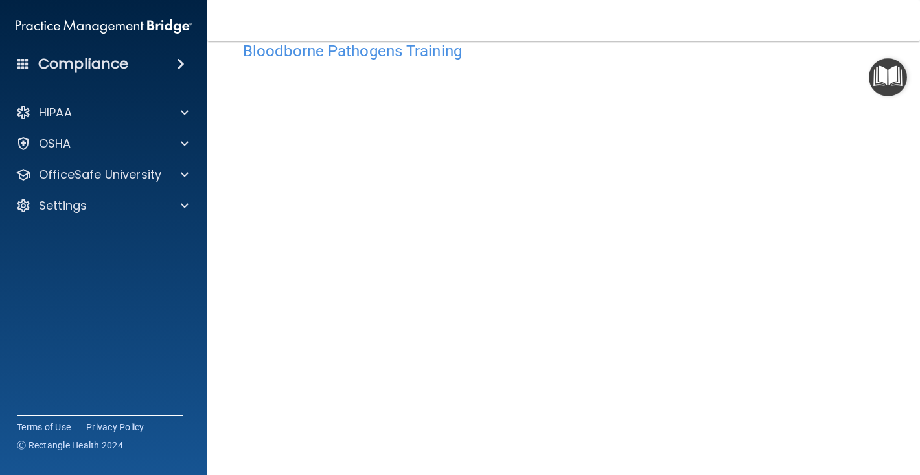
scroll to position [41, 0]
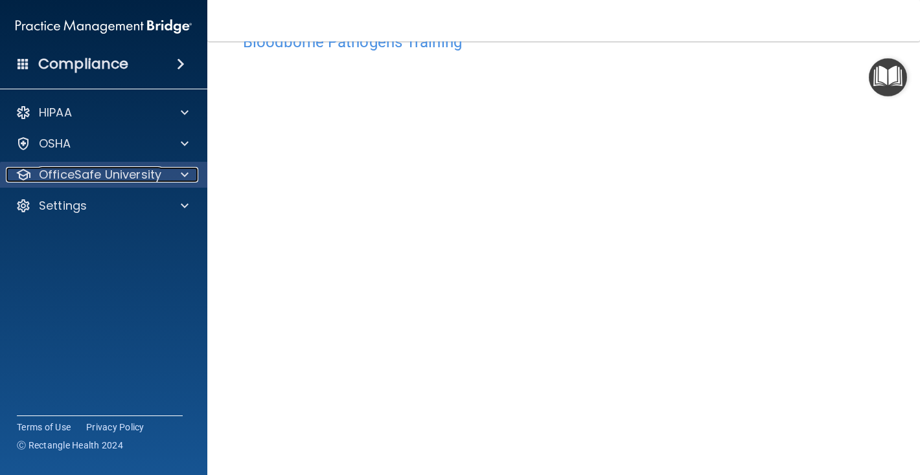
click at [91, 174] on p "OfficeSafe University" at bounding box center [100, 175] width 122 height 16
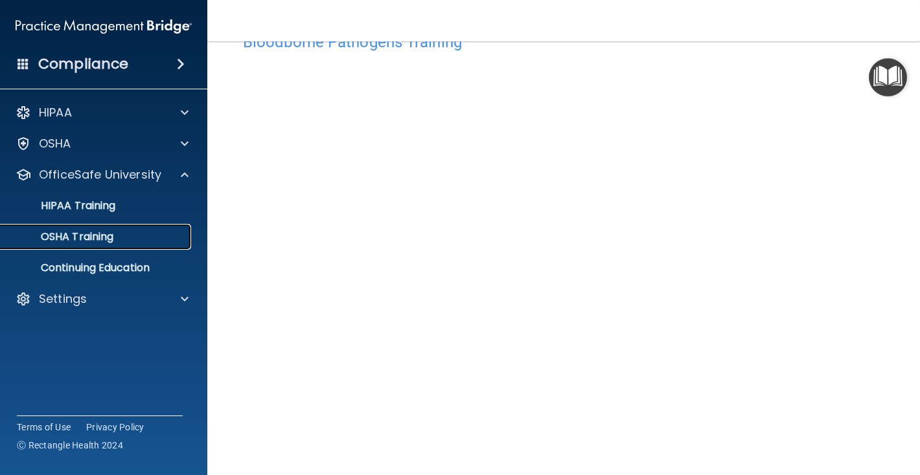
click at [92, 235] on p "OSHA Training" at bounding box center [60, 237] width 105 height 13
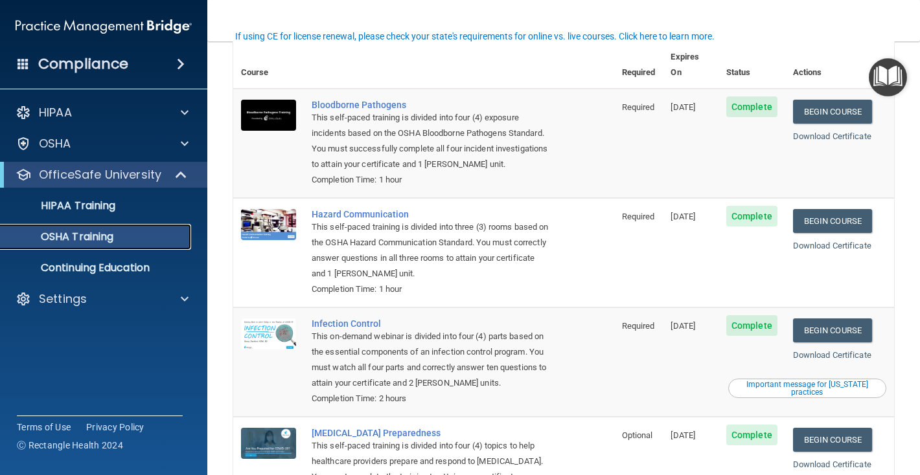
scroll to position [67, 0]
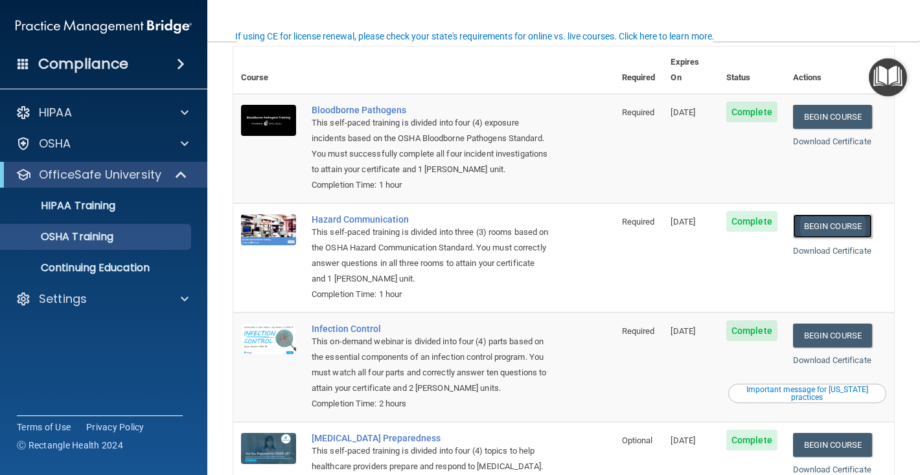
click at [835, 214] on link "Begin Course" at bounding box center [832, 226] width 79 height 24
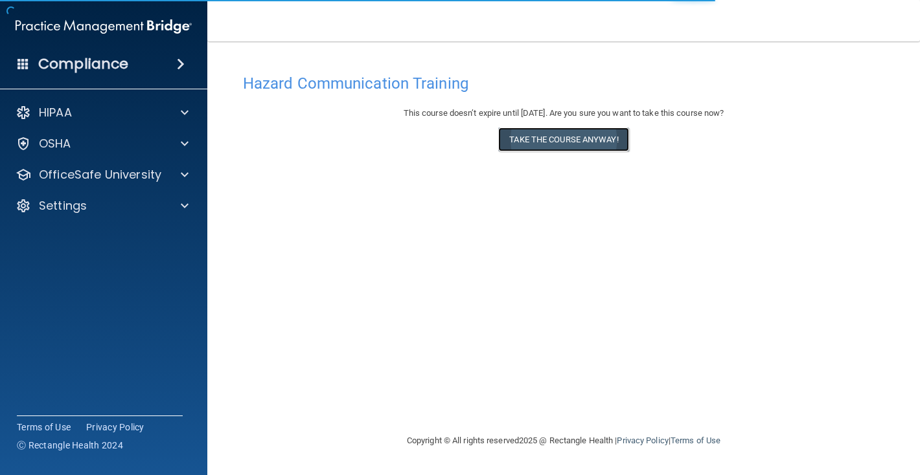
click at [592, 139] on button "Take the course anyway!" at bounding box center [563, 140] width 130 height 24
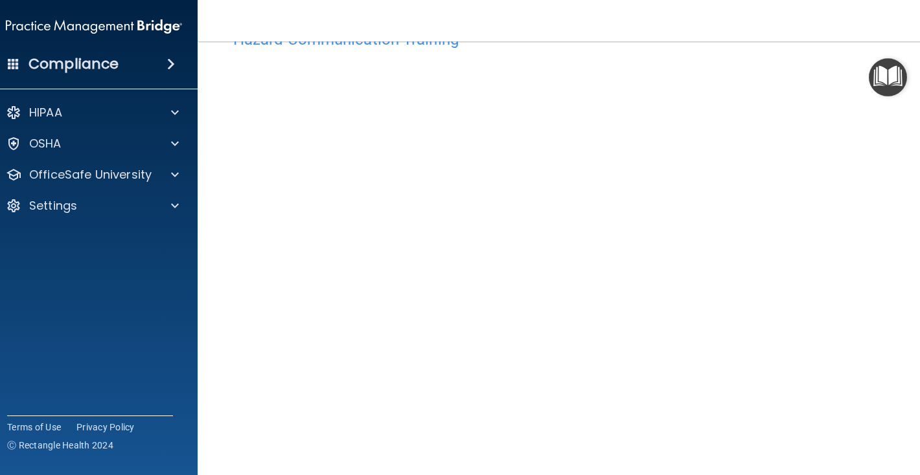
scroll to position [45, 0]
click at [68, 176] on p "OfficeSafe University" at bounding box center [90, 175] width 122 height 16
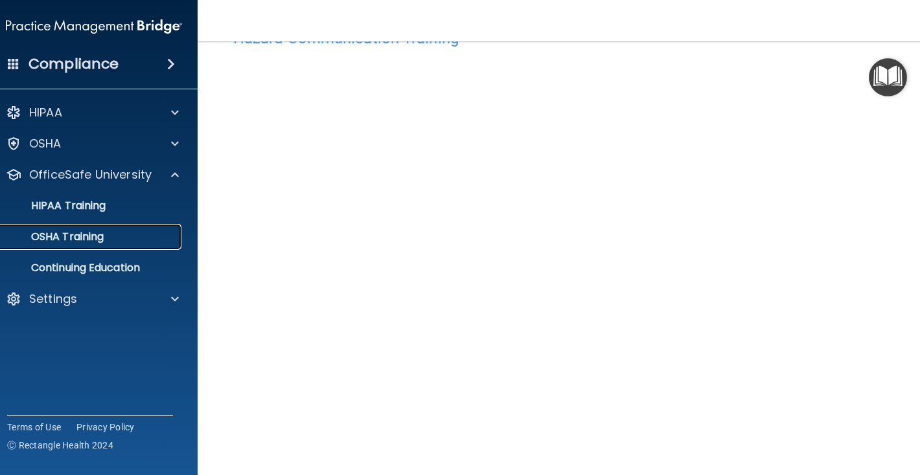
click at [67, 240] on p "OSHA Training" at bounding box center [51, 237] width 105 height 13
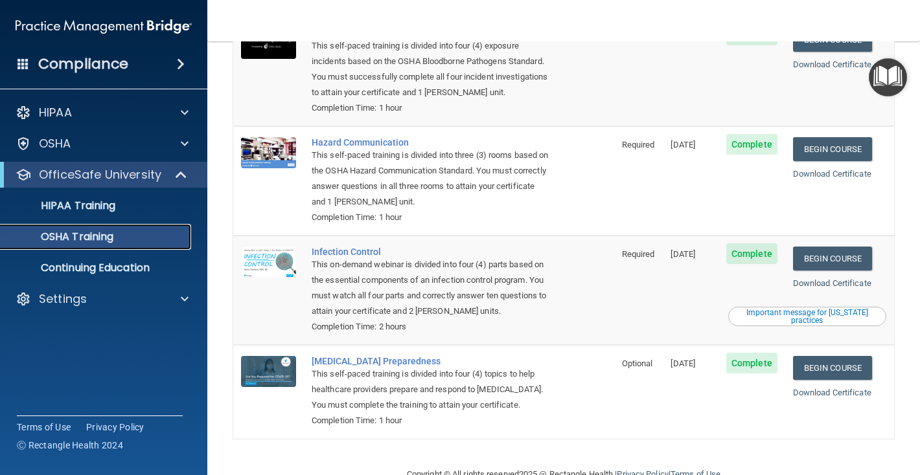
scroll to position [141, 0]
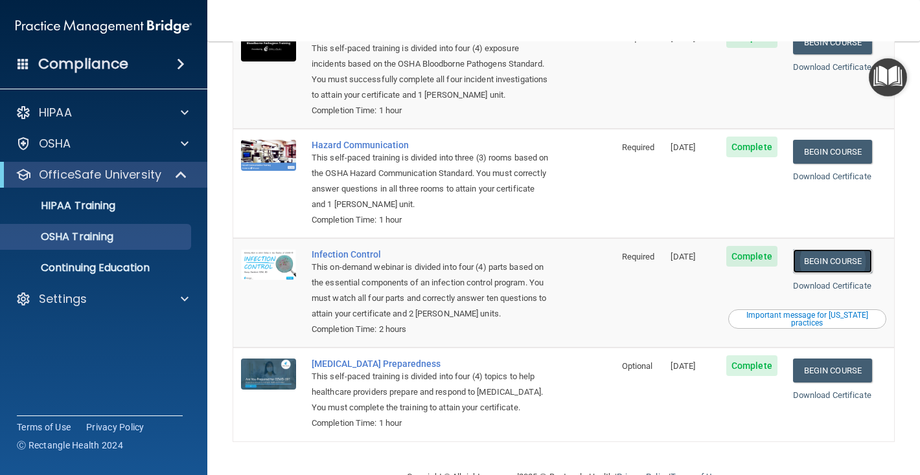
click at [846, 249] on link "Begin Course" at bounding box center [832, 261] width 79 height 24
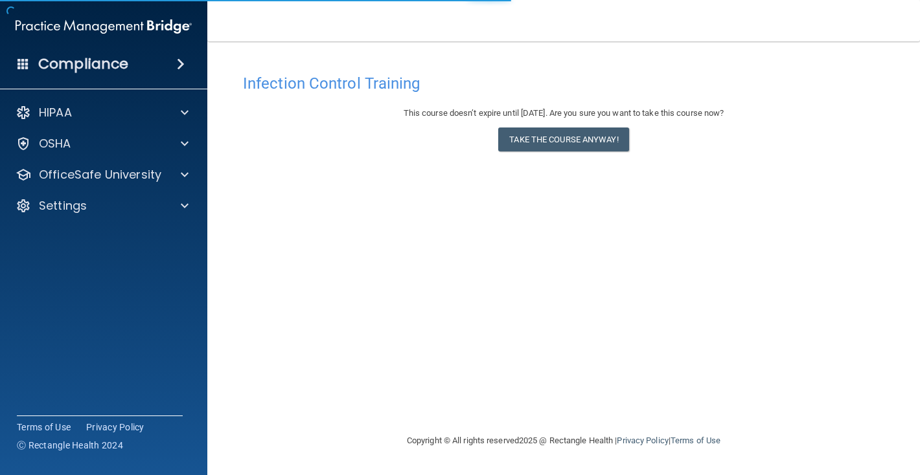
click at [846, 244] on div "Infection Control Training This course doesn’t expire until 12/15/2025. Are you…" at bounding box center [563, 250] width 661 height 366
click at [598, 140] on button "Take the course anyway!" at bounding box center [563, 140] width 130 height 24
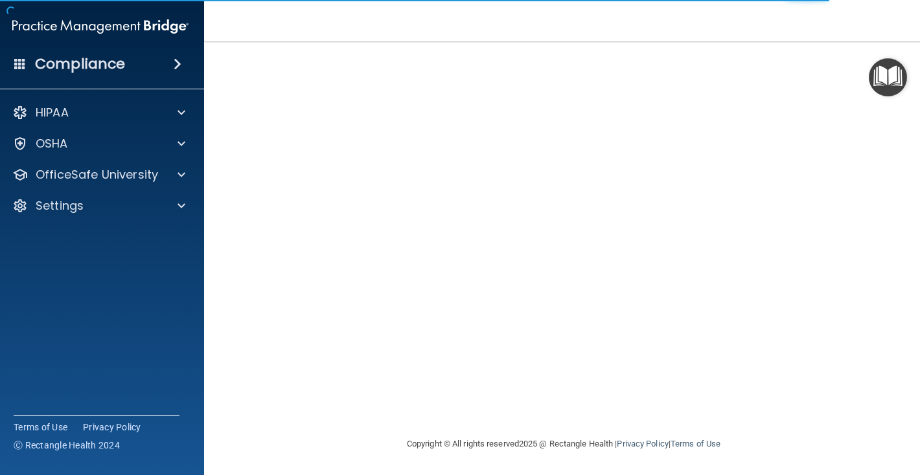
scroll to position [79, 0]
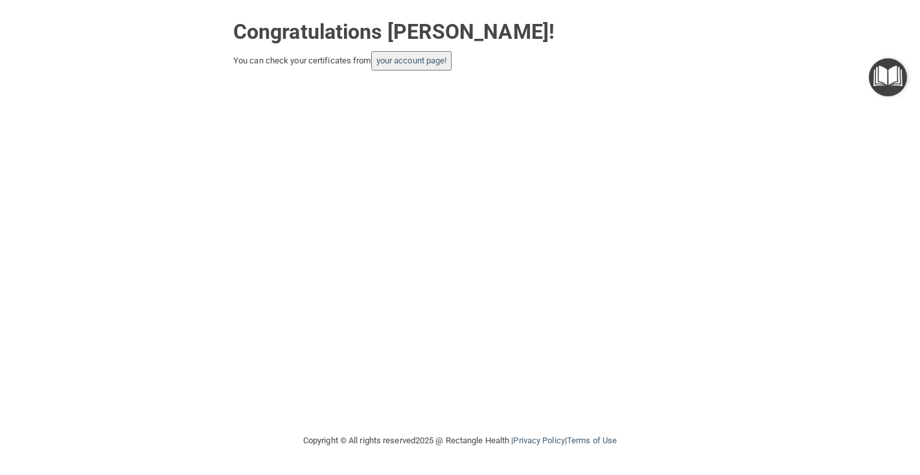
click at [586, 255] on div "Congratulations [PERSON_NAME]! You can check your certificates from your accoun…" at bounding box center [460, 216] width 868 height 407
click at [418, 57] on link "your account page!" at bounding box center [411, 61] width 71 height 10
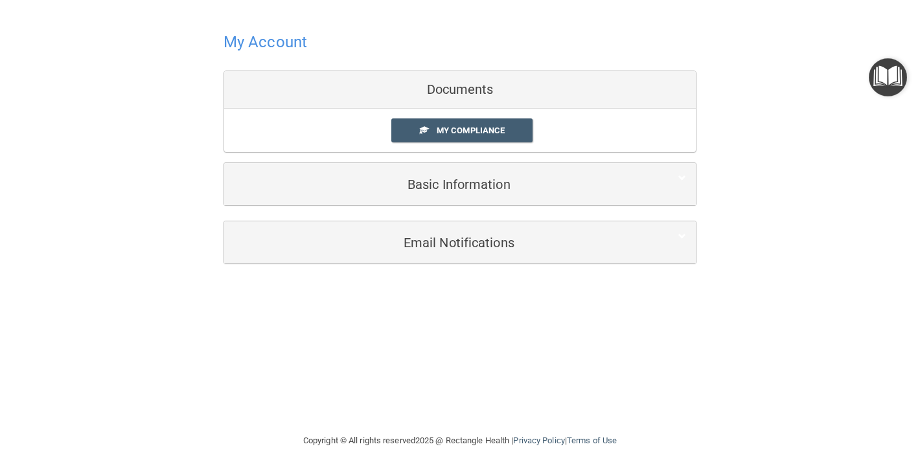
click at [280, 42] on h4 "My Account" at bounding box center [265, 42] width 84 height 17
click at [319, 96] on div "Documents" at bounding box center [460, 90] width 472 height 38
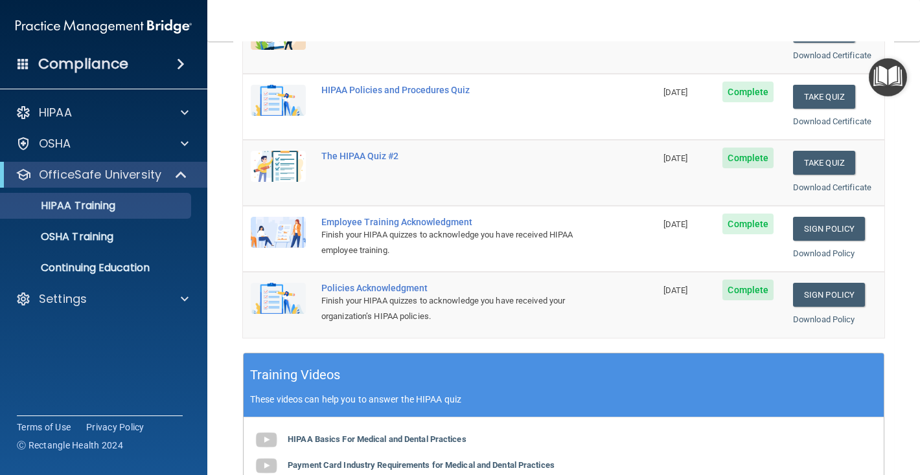
scroll to position [227, 0]
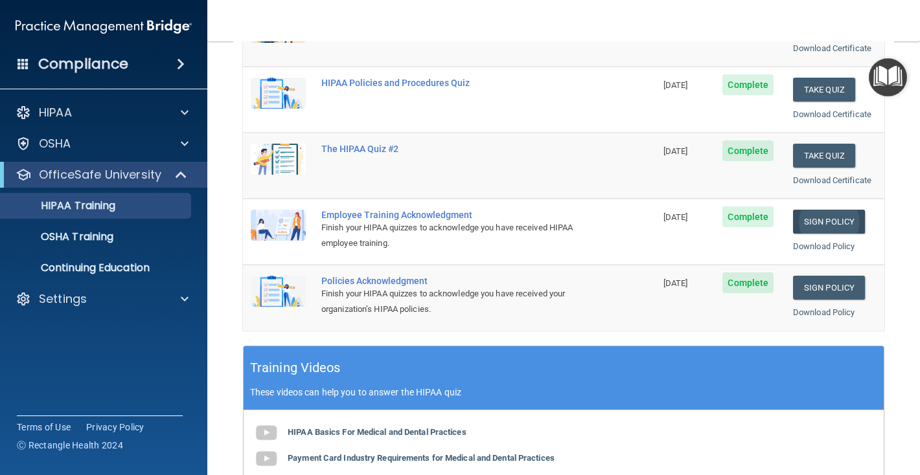
click at [830, 222] on link "Sign Policy" at bounding box center [829, 222] width 72 height 24
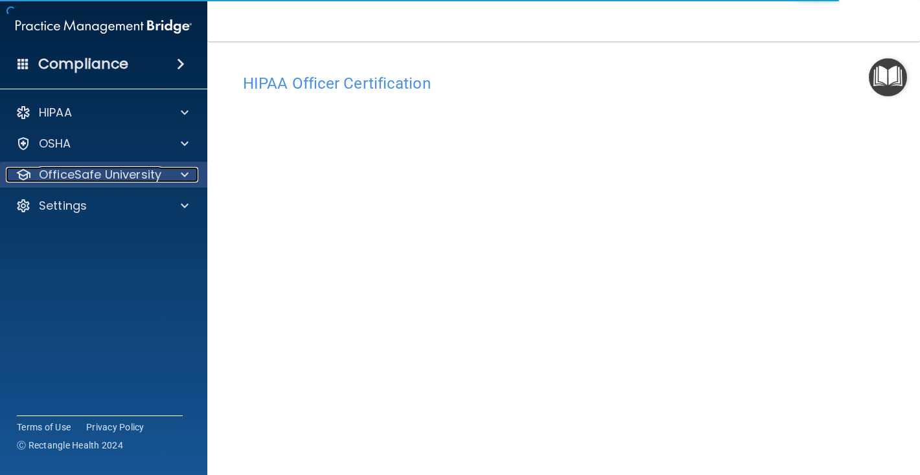
click at [130, 177] on p "OfficeSafe University" at bounding box center [100, 175] width 122 height 16
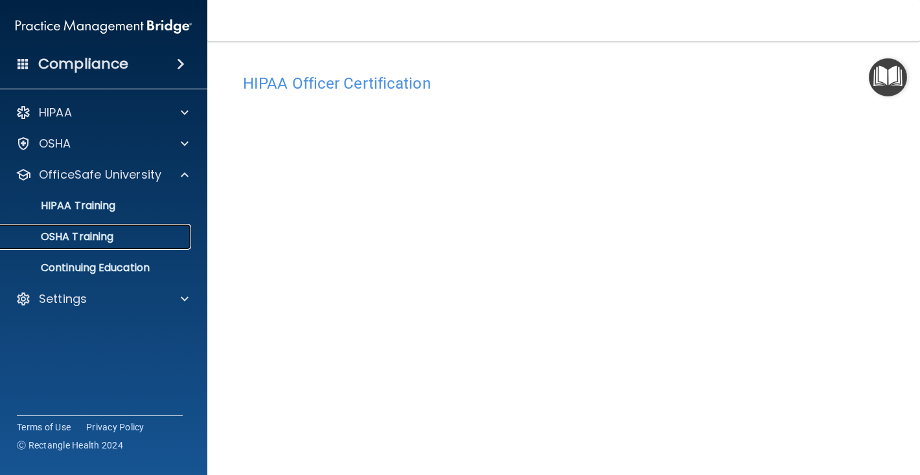
click at [95, 238] on p "OSHA Training" at bounding box center [60, 237] width 105 height 13
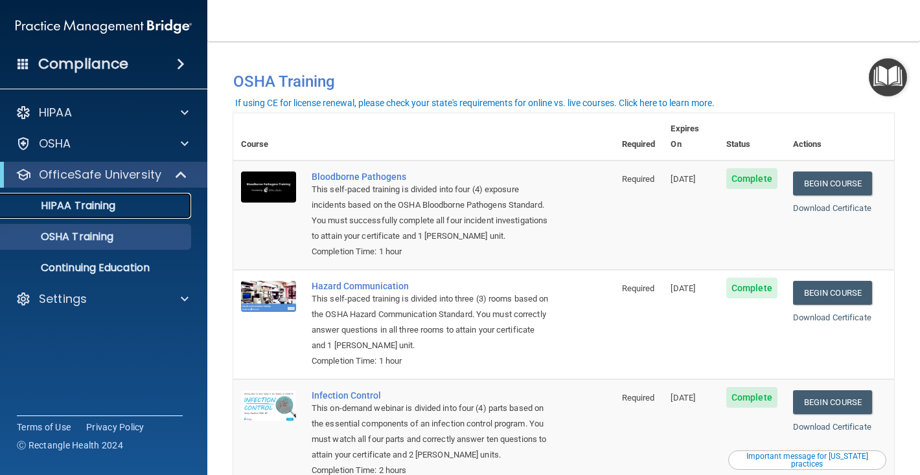
click at [87, 209] on p "HIPAA Training" at bounding box center [61, 206] width 107 height 13
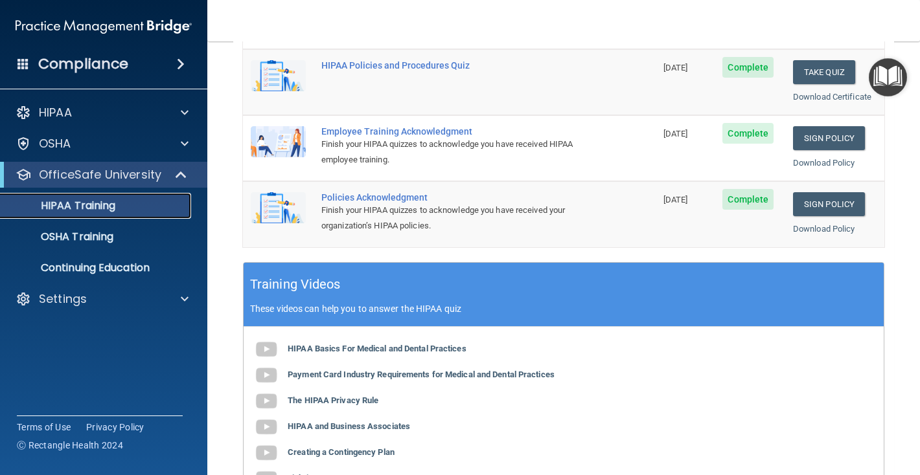
scroll to position [404, 0]
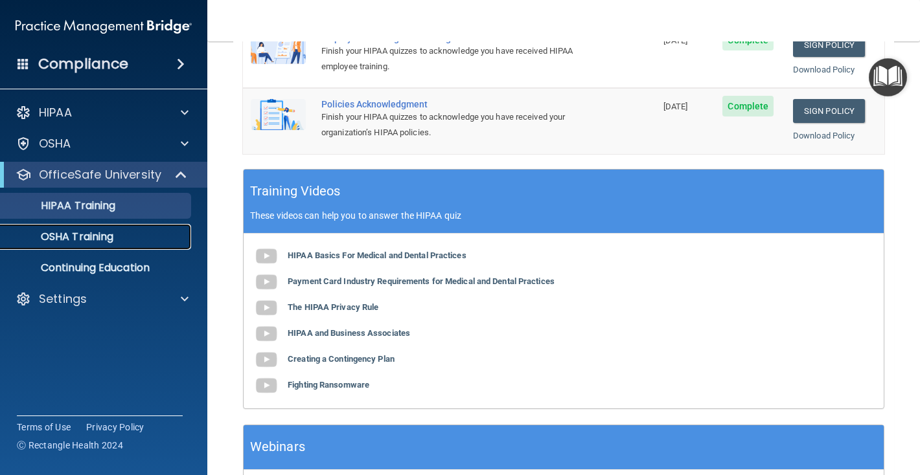
click at [74, 239] on p "OSHA Training" at bounding box center [60, 237] width 105 height 13
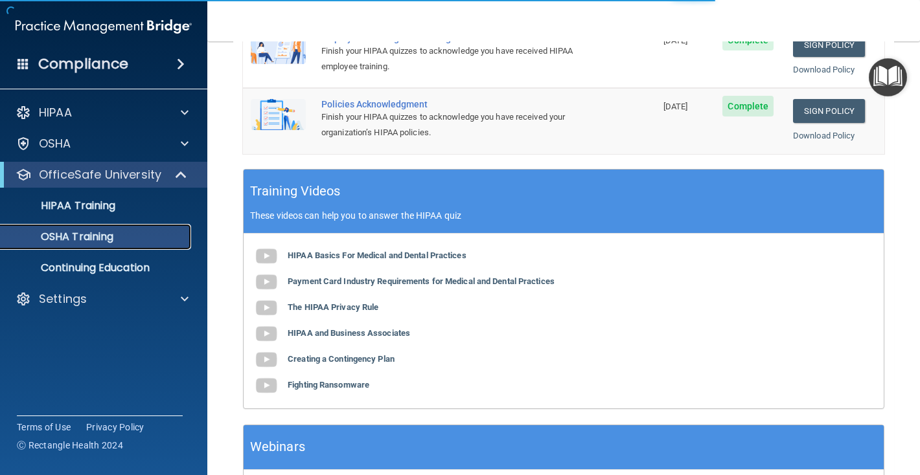
scroll to position [160, 0]
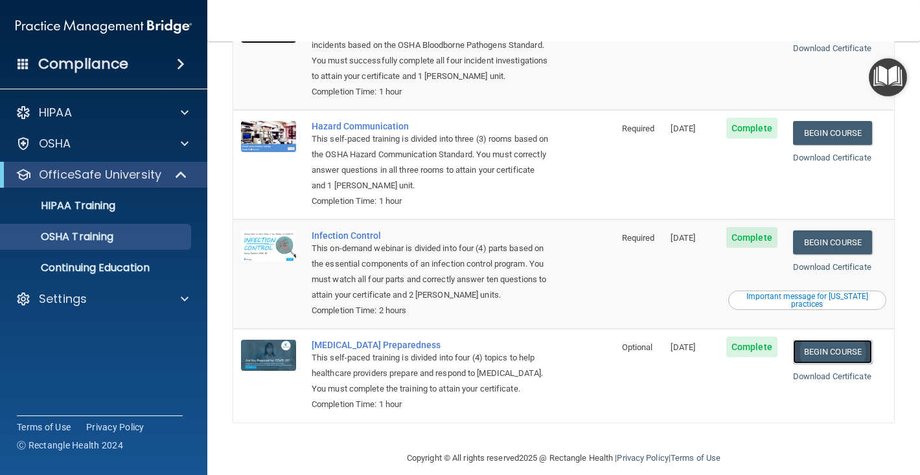
click at [829, 341] on link "Begin Course" at bounding box center [832, 352] width 79 height 24
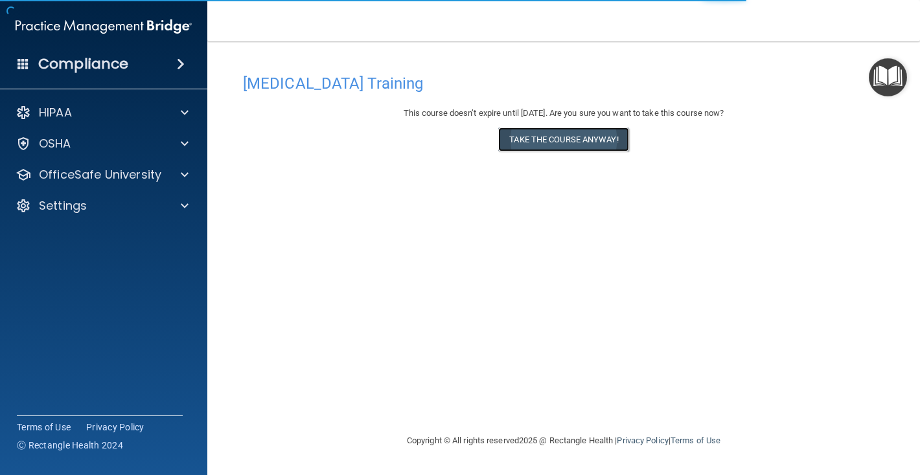
click at [584, 141] on button "Take the course anyway!" at bounding box center [563, 140] width 130 height 24
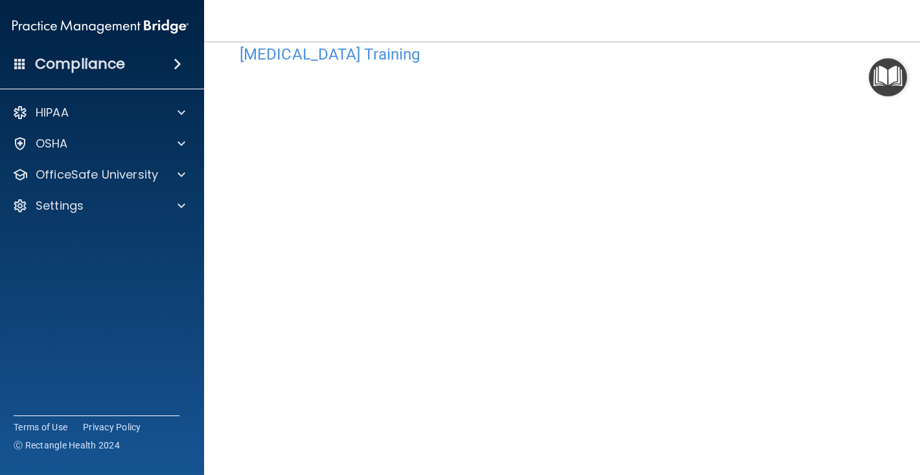
scroll to position [31, 0]
click at [117, 168] on p "OfficeSafe University" at bounding box center [97, 175] width 122 height 16
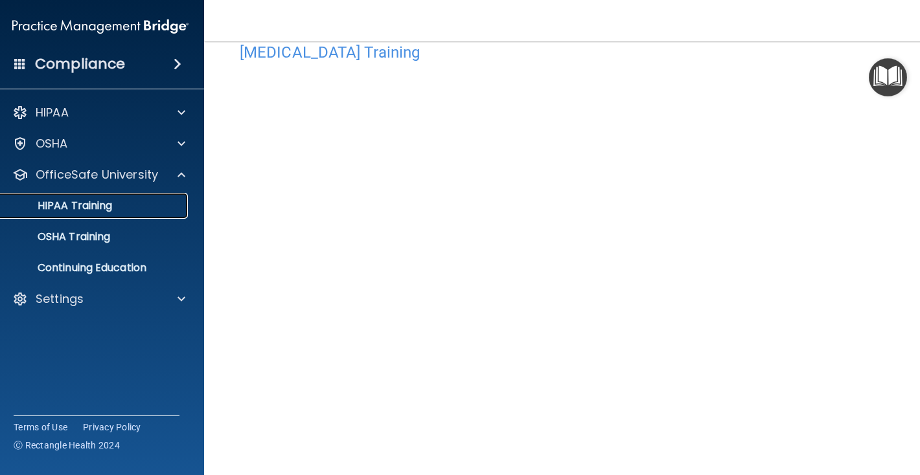
click at [82, 211] on p "HIPAA Training" at bounding box center [58, 206] width 107 height 13
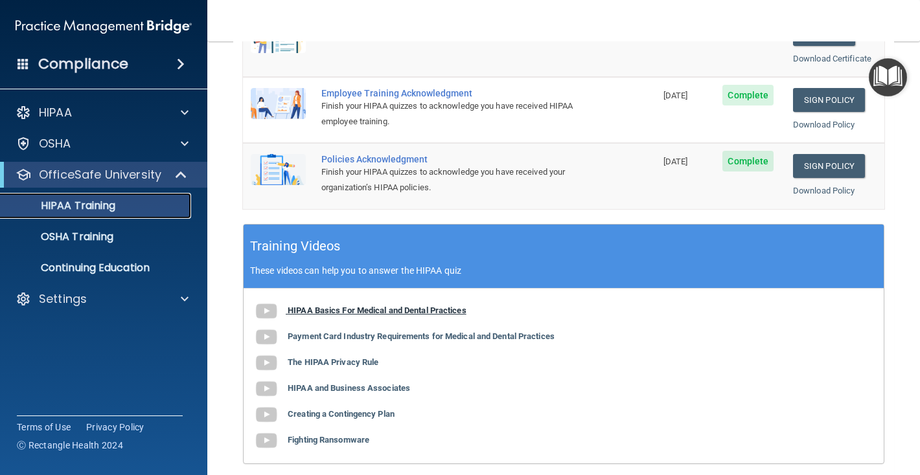
scroll to position [368, 0]
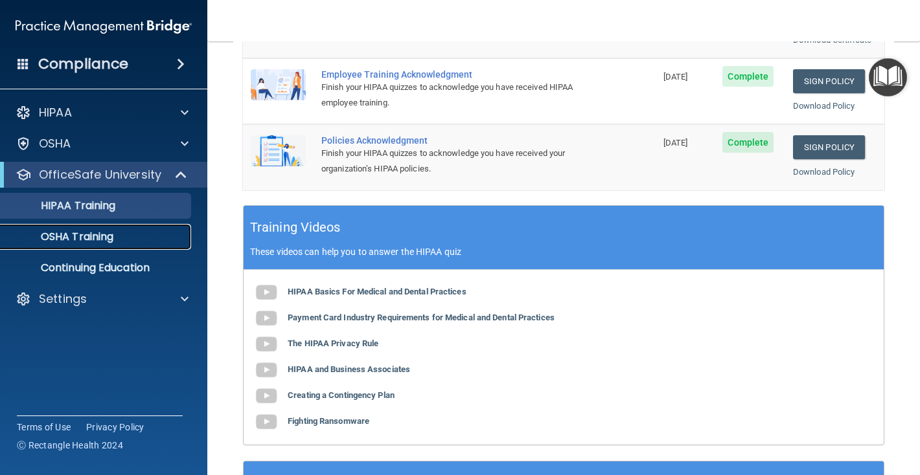
click at [106, 231] on p "OSHA Training" at bounding box center [60, 237] width 105 height 13
